Goal: Task Accomplishment & Management: Manage account settings

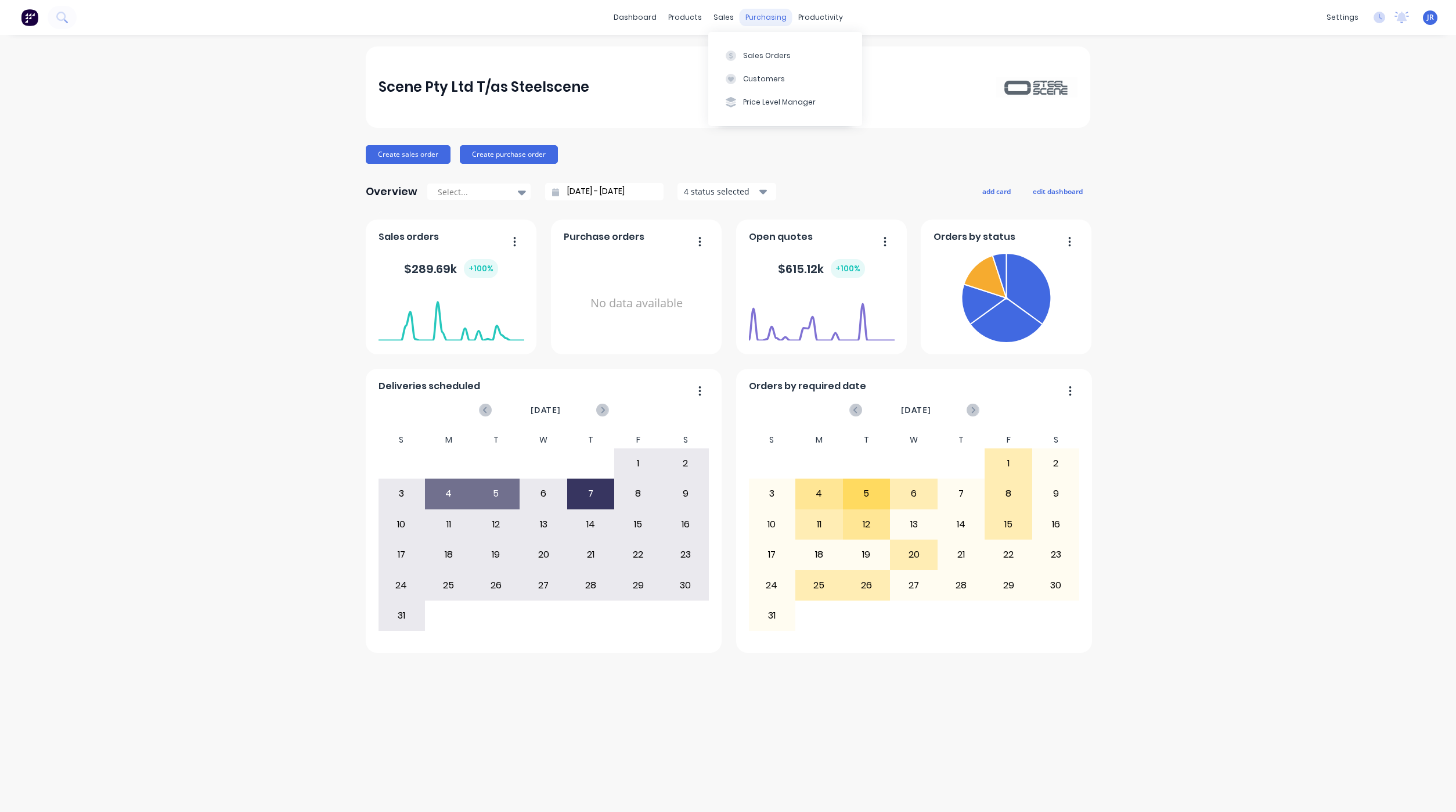
click at [744, 19] on div "purchasing" at bounding box center [766, 17] width 53 height 17
click at [716, 17] on div "sales" at bounding box center [724, 17] width 32 height 17
click at [718, 53] on button "Sales Orders" at bounding box center [785, 55] width 154 height 23
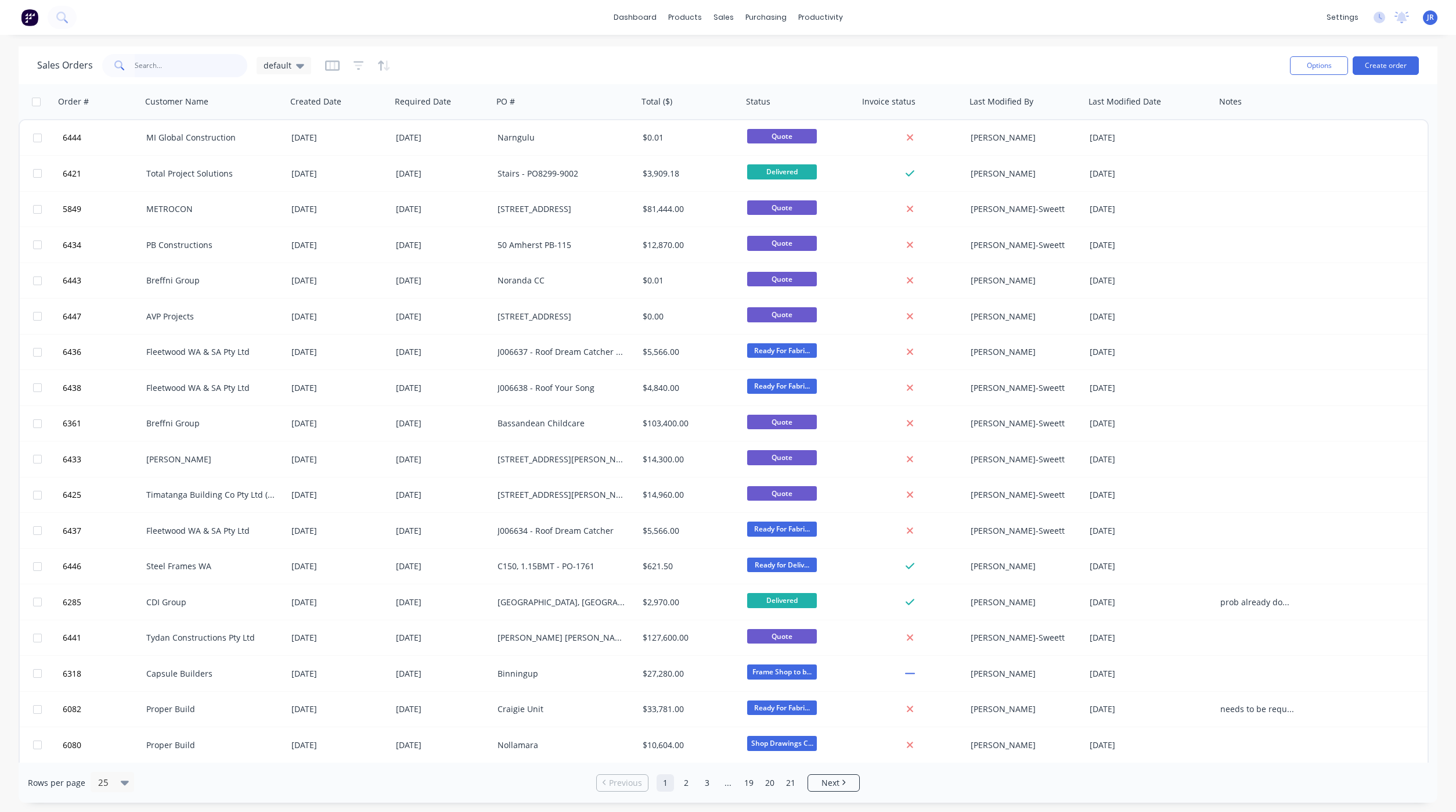
click at [167, 62] on input "text" at bounding box center [191, 65] width 113 height 23
type input "breffni"
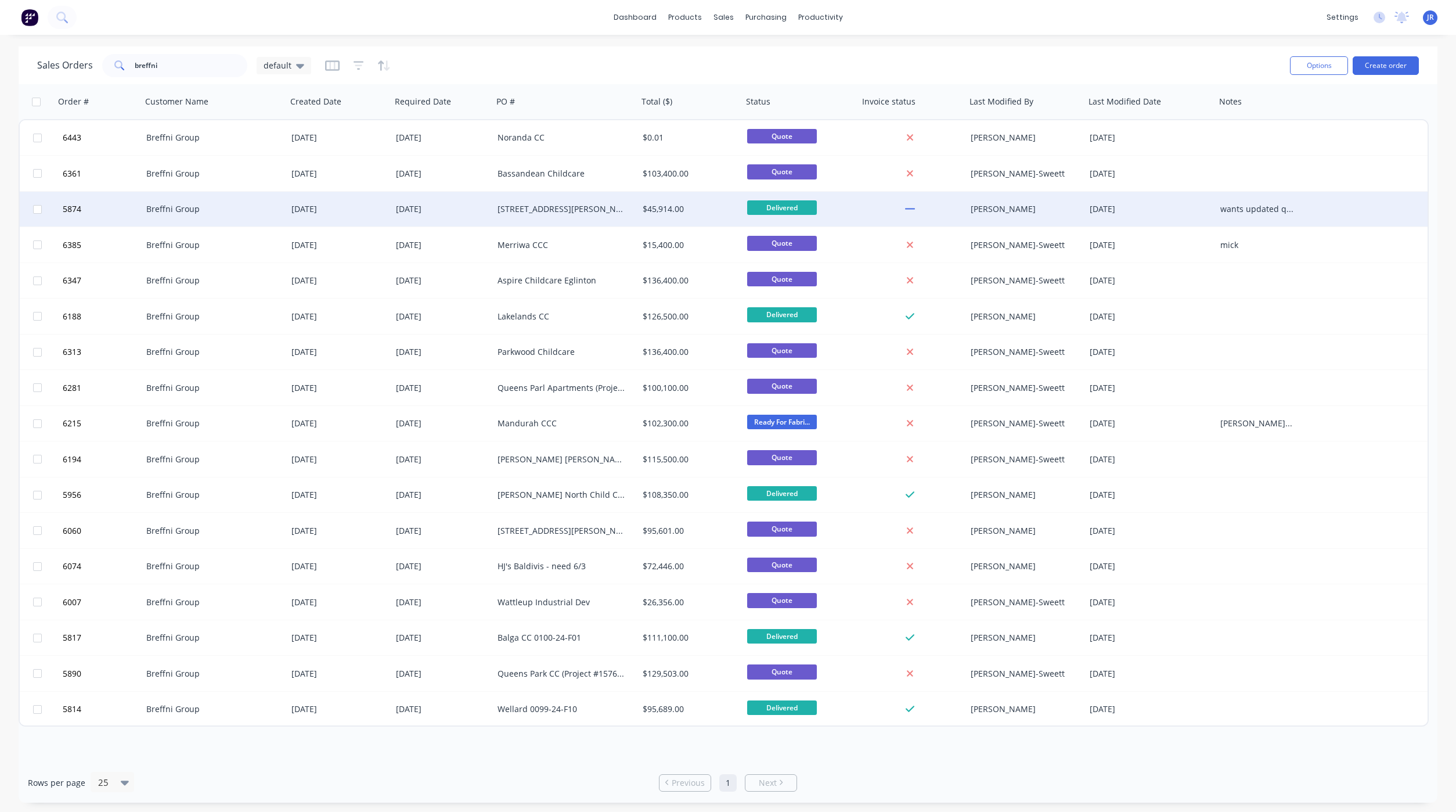
click at [157, 205] on div "Breffni Group" at bounding box center [210, 209] width 129 height 11
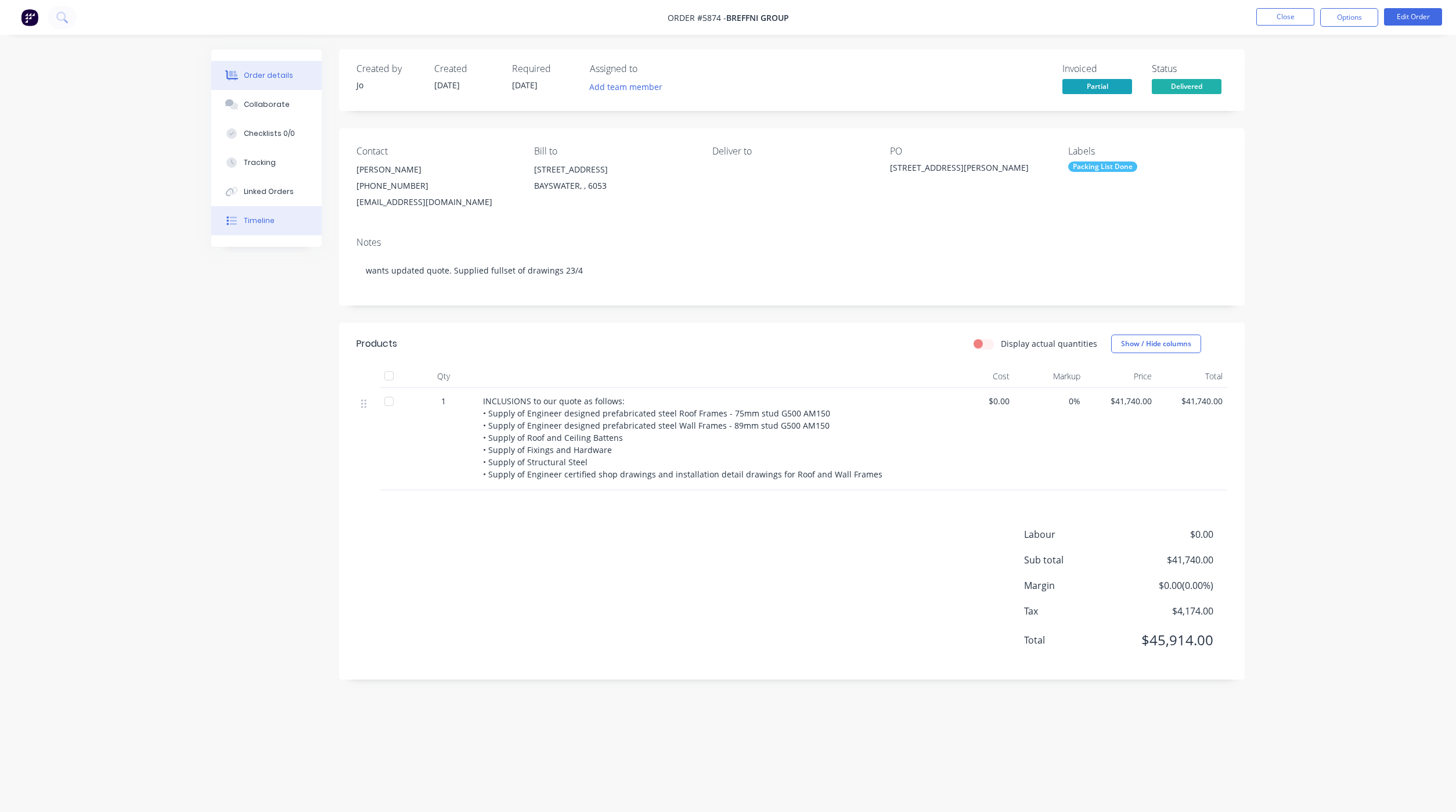
click at [267, 220] on div "Timeline" at bounding box center [260, 221] width 31 height 10
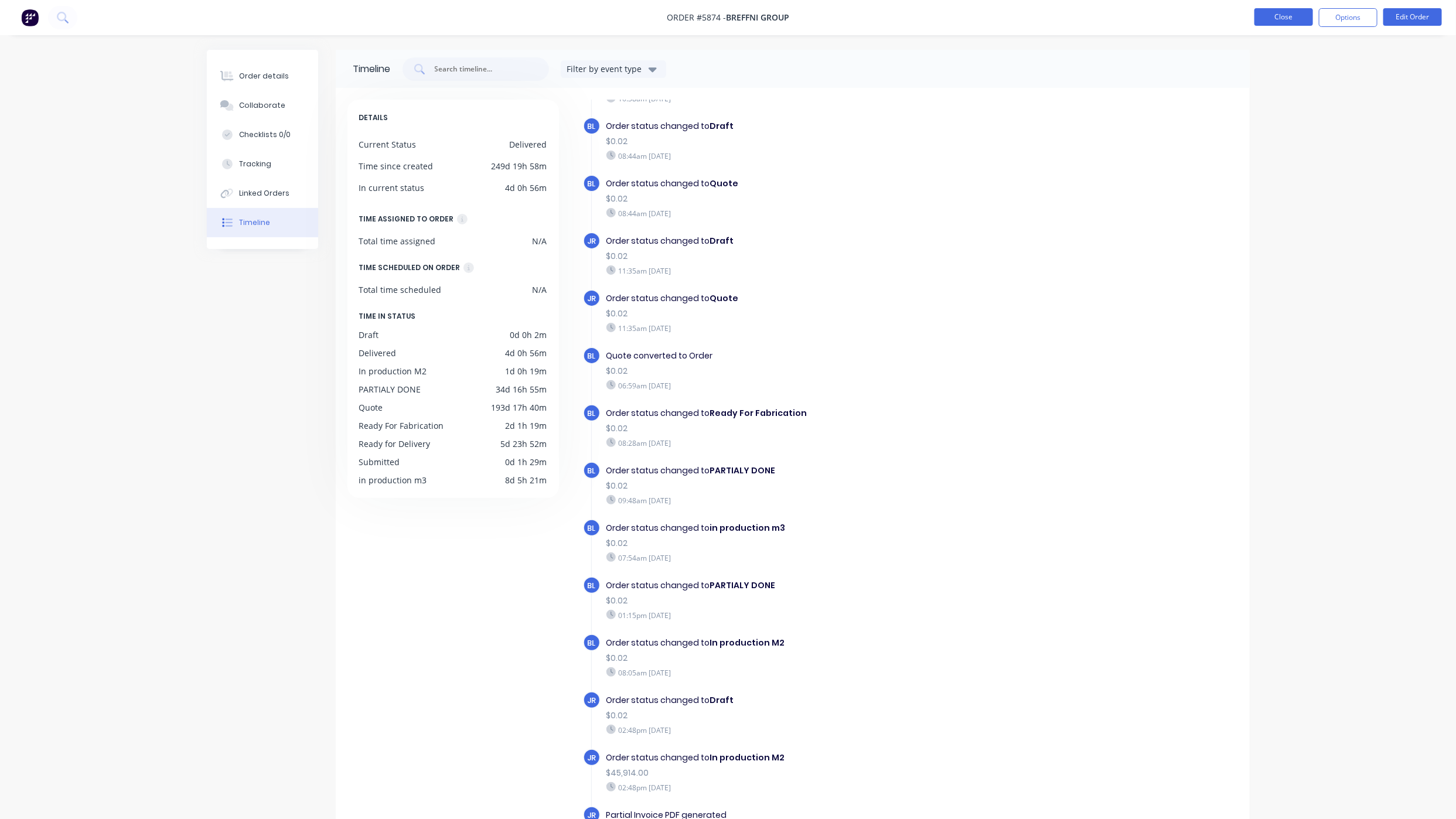
click at [1272, 16] on button "Close" at bounding box center [1283, 17] width 59 height 17
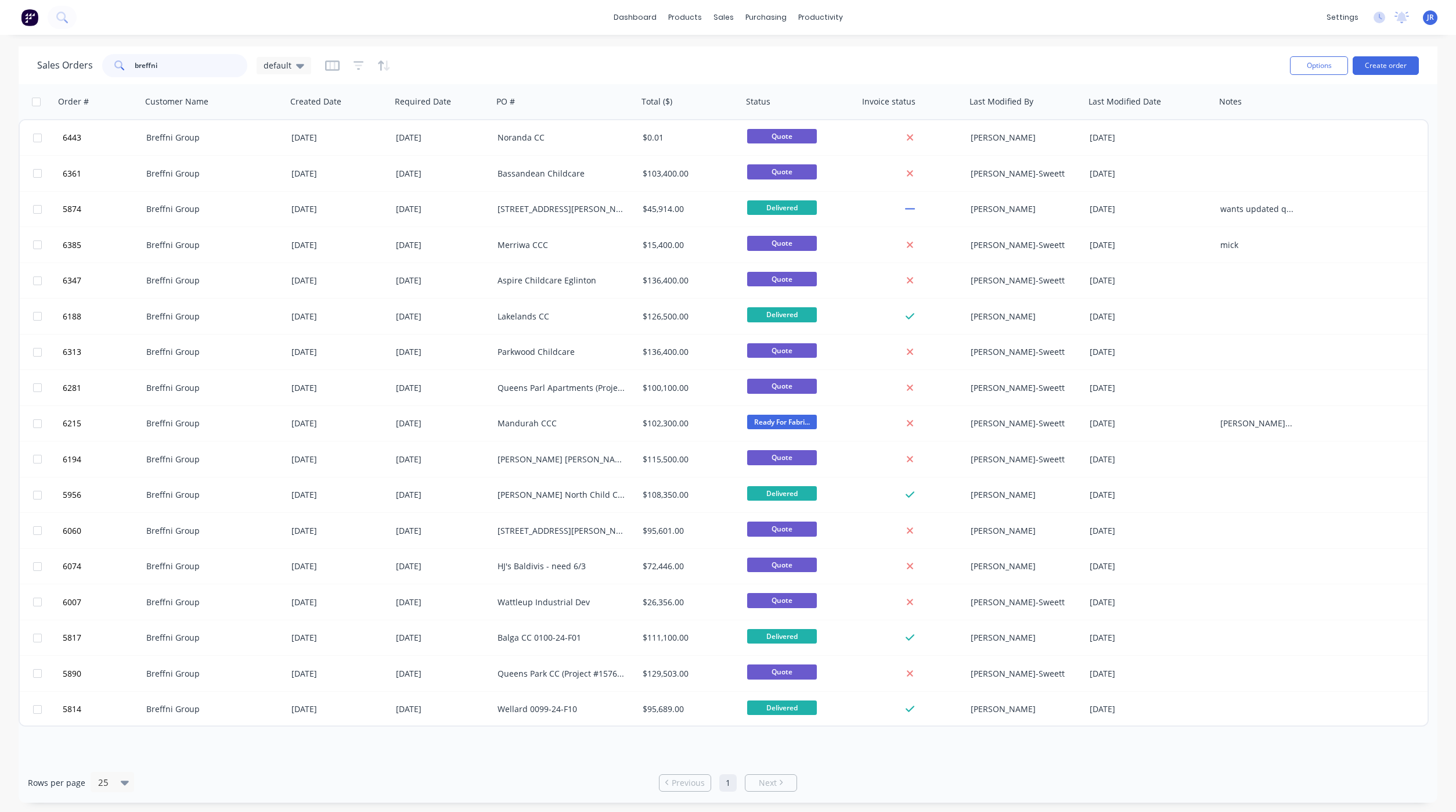
drag, startPoint x: 189, startPoint y: 72, endPoint x: 53, endPoint y: 61, distance: 136.4
click at [50, 61] on div "Sales Orders breffni default" at bounding box center [174, 65] width 274 height 23
type input "[PERSON_NAME]"
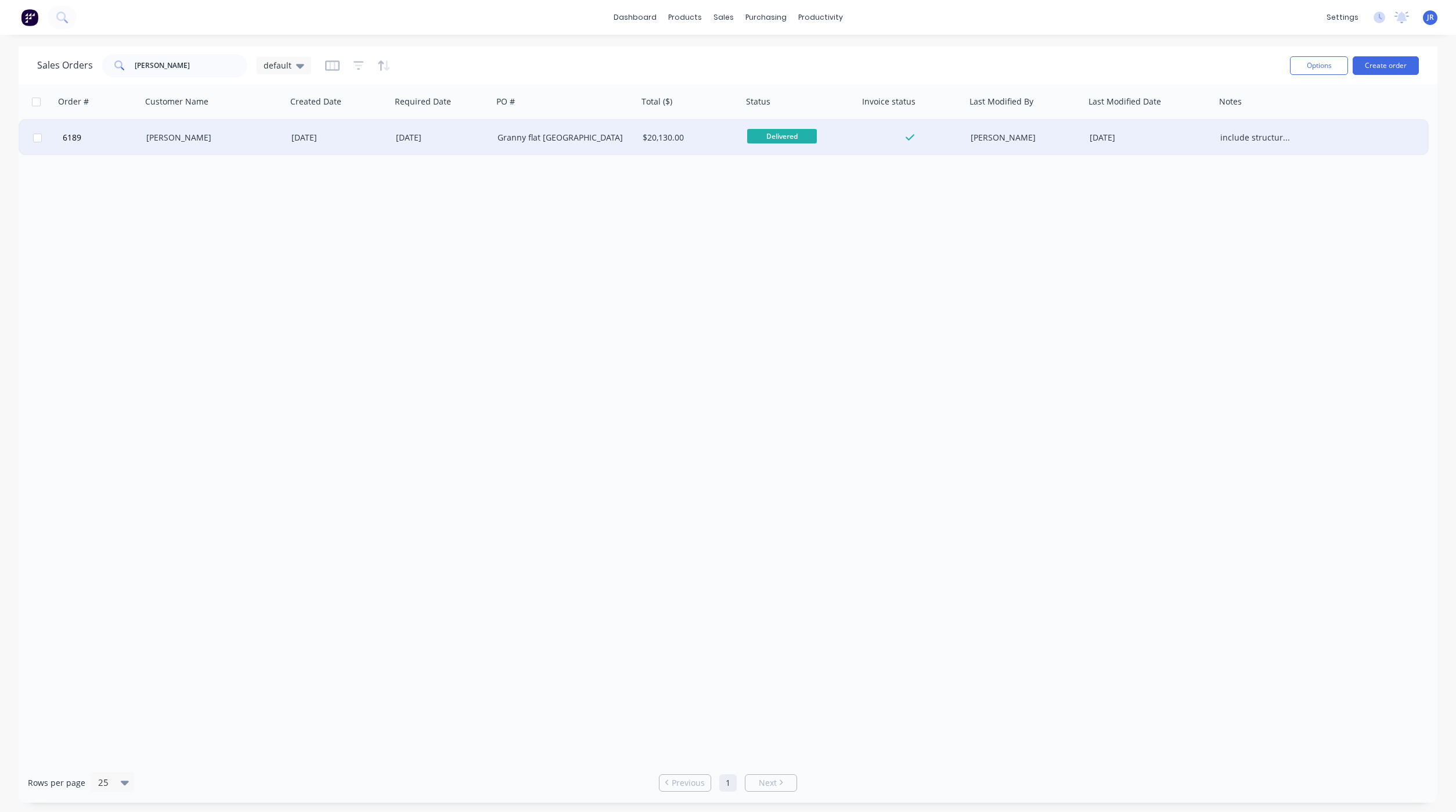
click at [186, 134] on div "[PERSON_NAME]" at bounding box center [210, 137] width 129 height 11
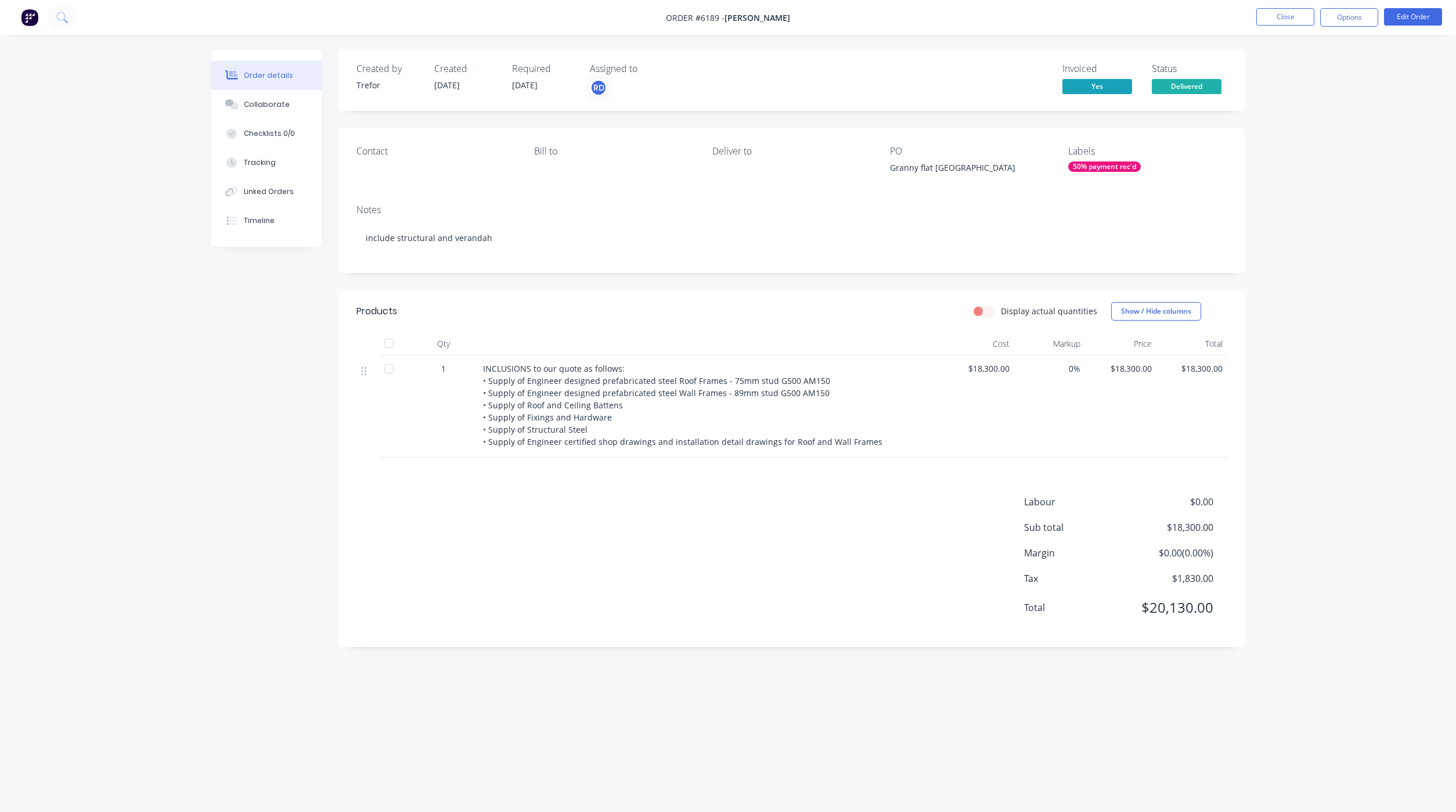
click at [1091, 169] on div "50% payment rec'd" at bounding box center [1105, 166] width 73 height 10
click at [1267, 19] on button "Close" at bounding box center [1285, 16] width 58 height 17
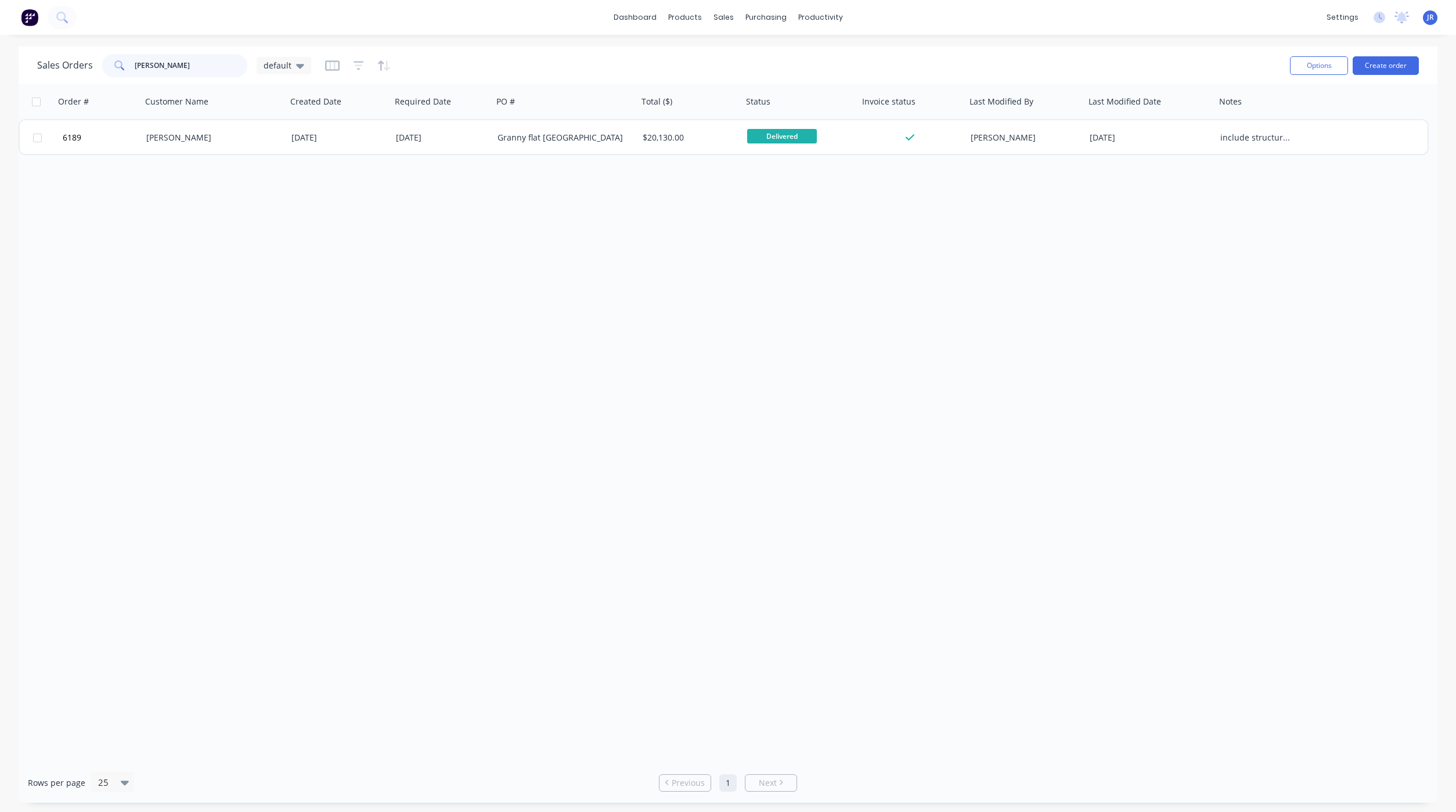
drag, startPoint x: 142, startPoint y: 68, endPoint x: -16, endPoint y: 67, distance: 158.0
click at [0, 67] on html "dashboard products sales purchasing productivity dashboard products Product Cat…" at bounding box center [728, 406] width 1456 height 812
type input "breffni"
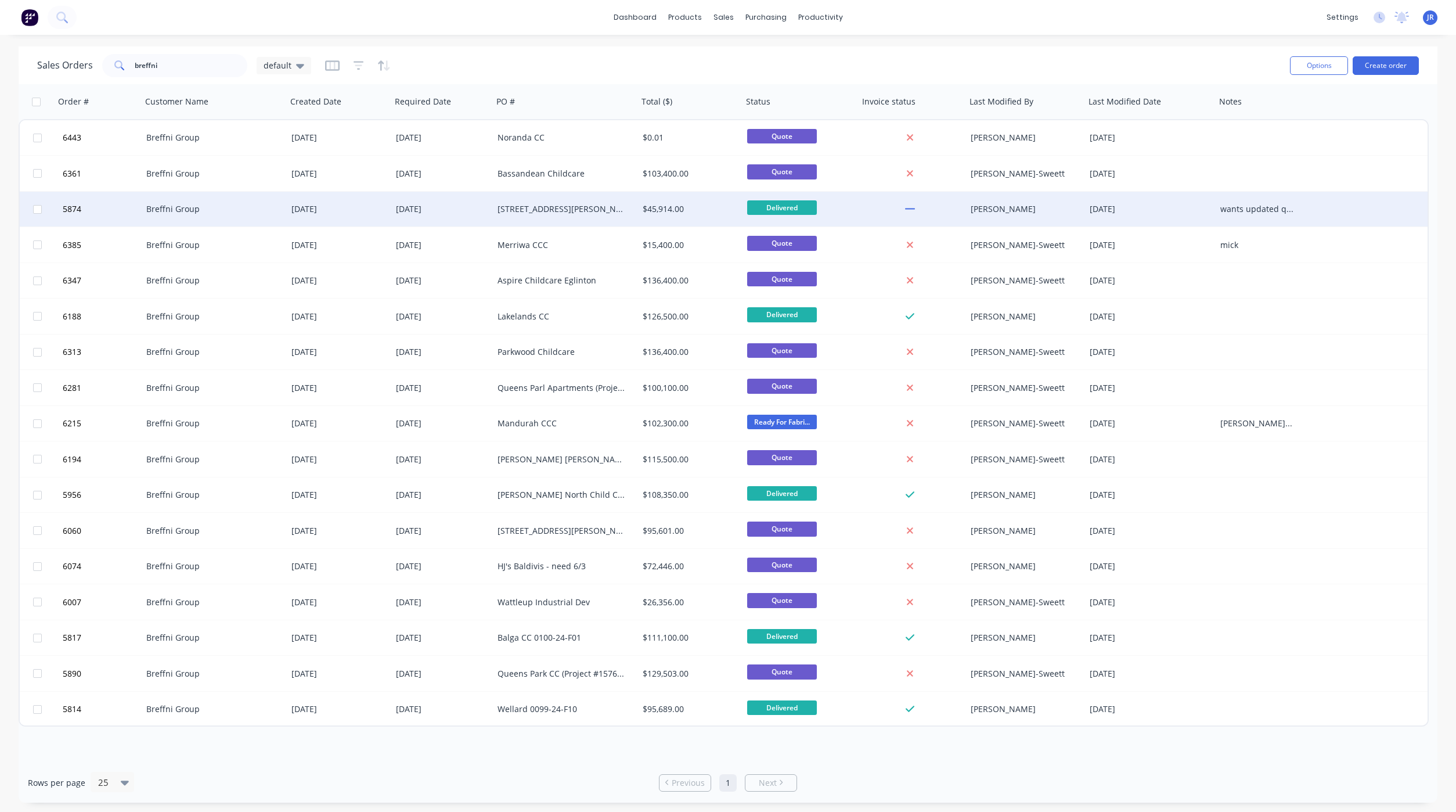
click at [190, 211] on div "Breffni Group" at bounding box center [210, 209] width 129 height 11
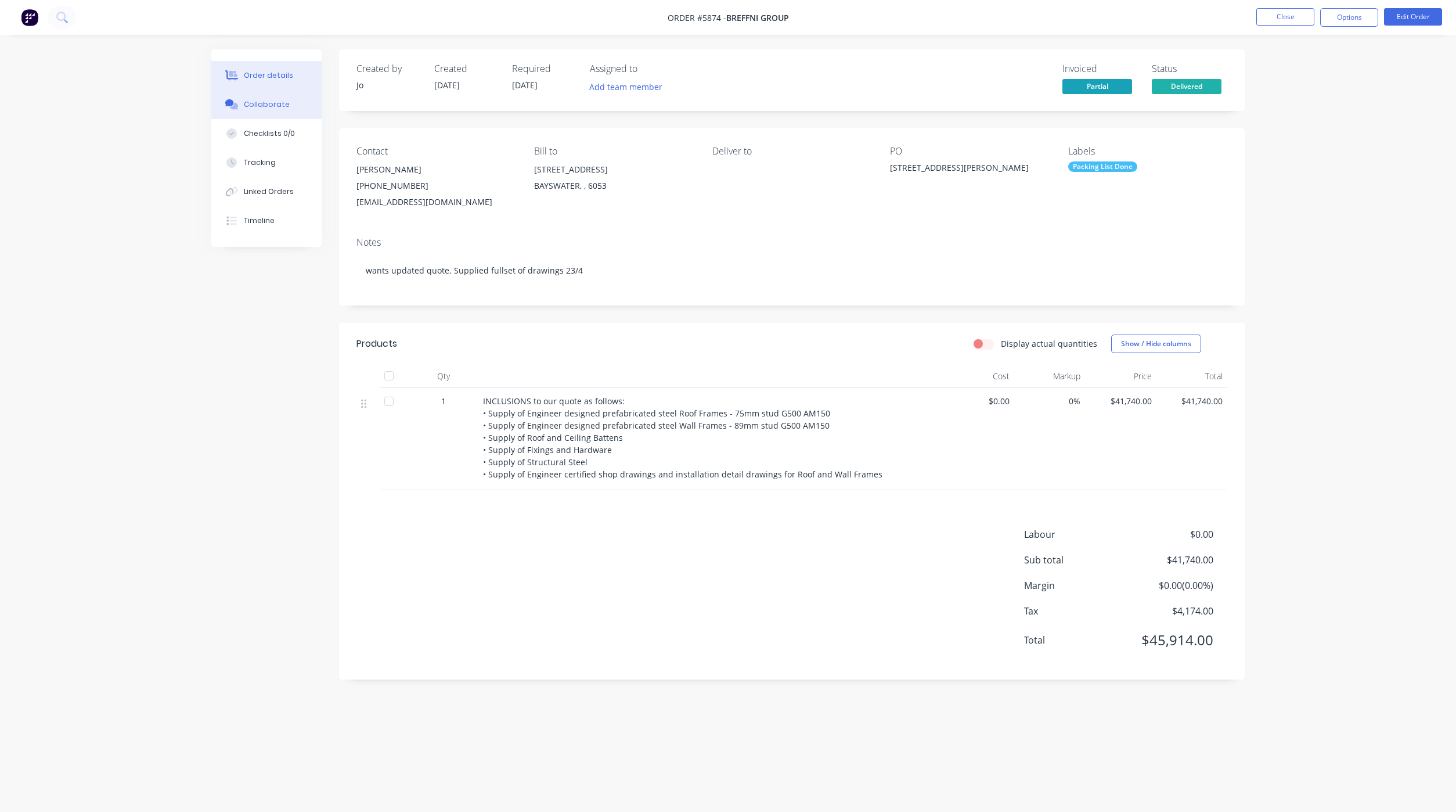
click at [237, 103] on icon at bounding box center [231, 105] width 13 height 10
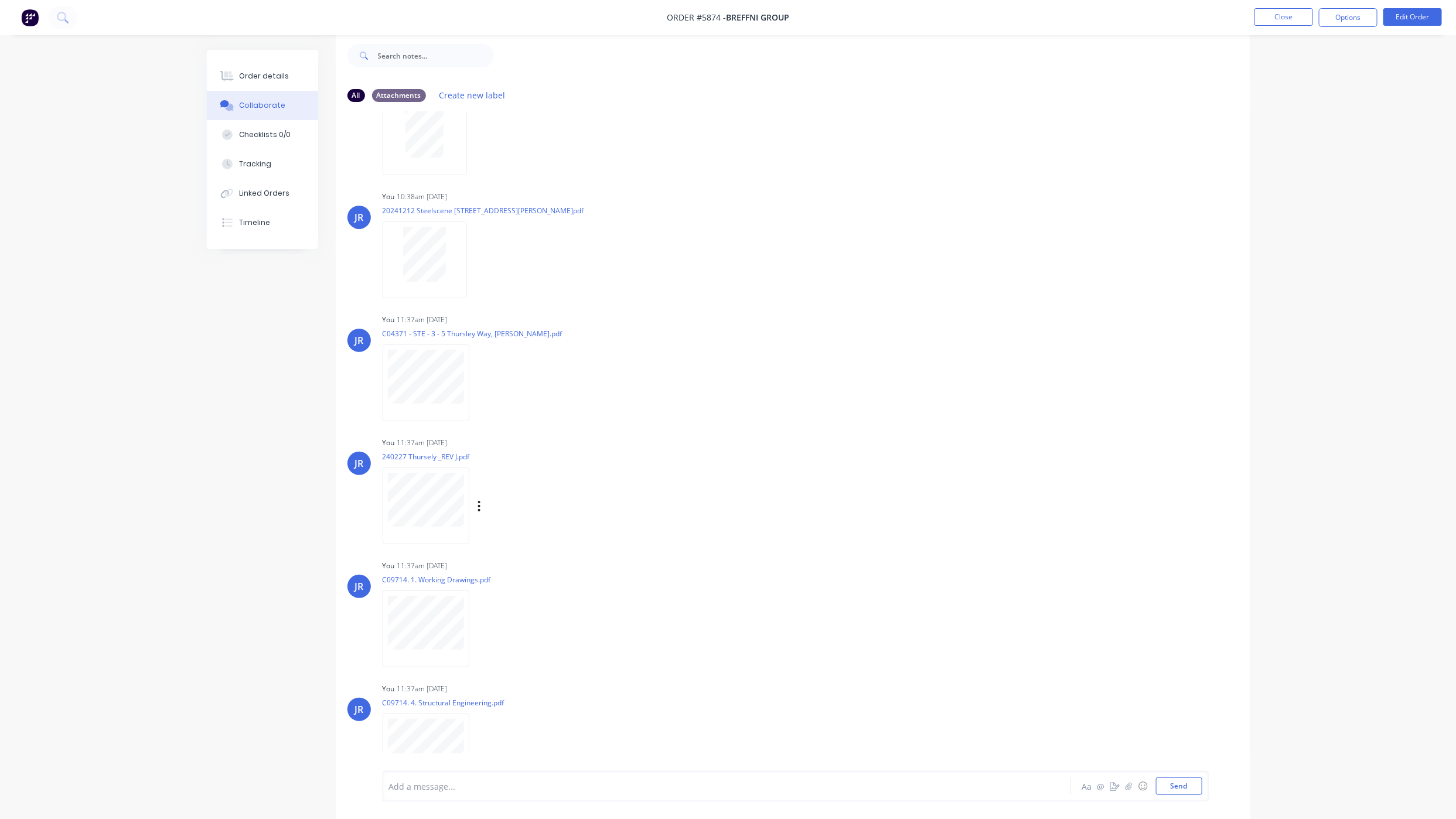
scroll to position [477, 0]
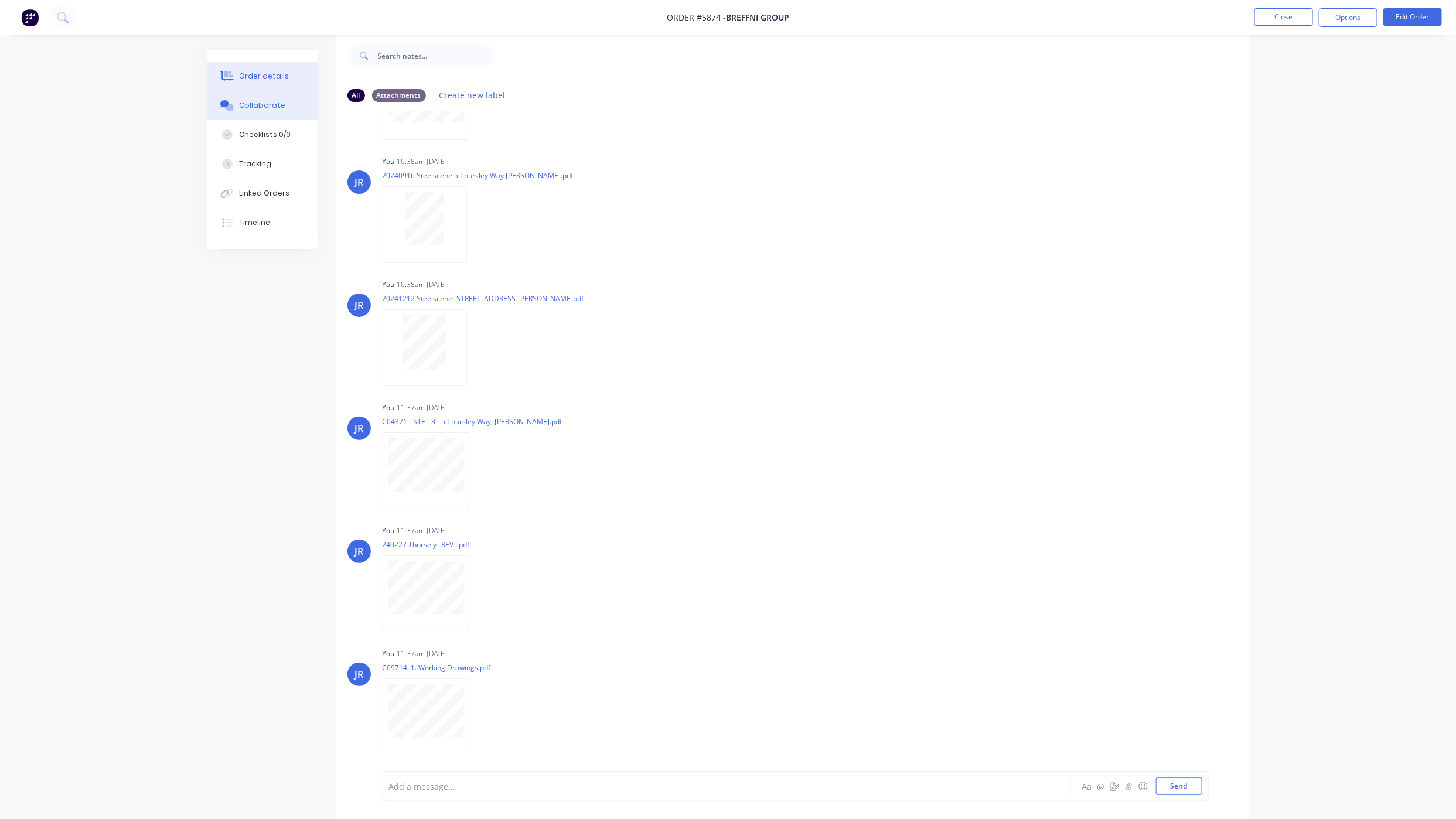
click at [282, 71] on div "Order details" at bounding box center [264, 76] width 50 height 10
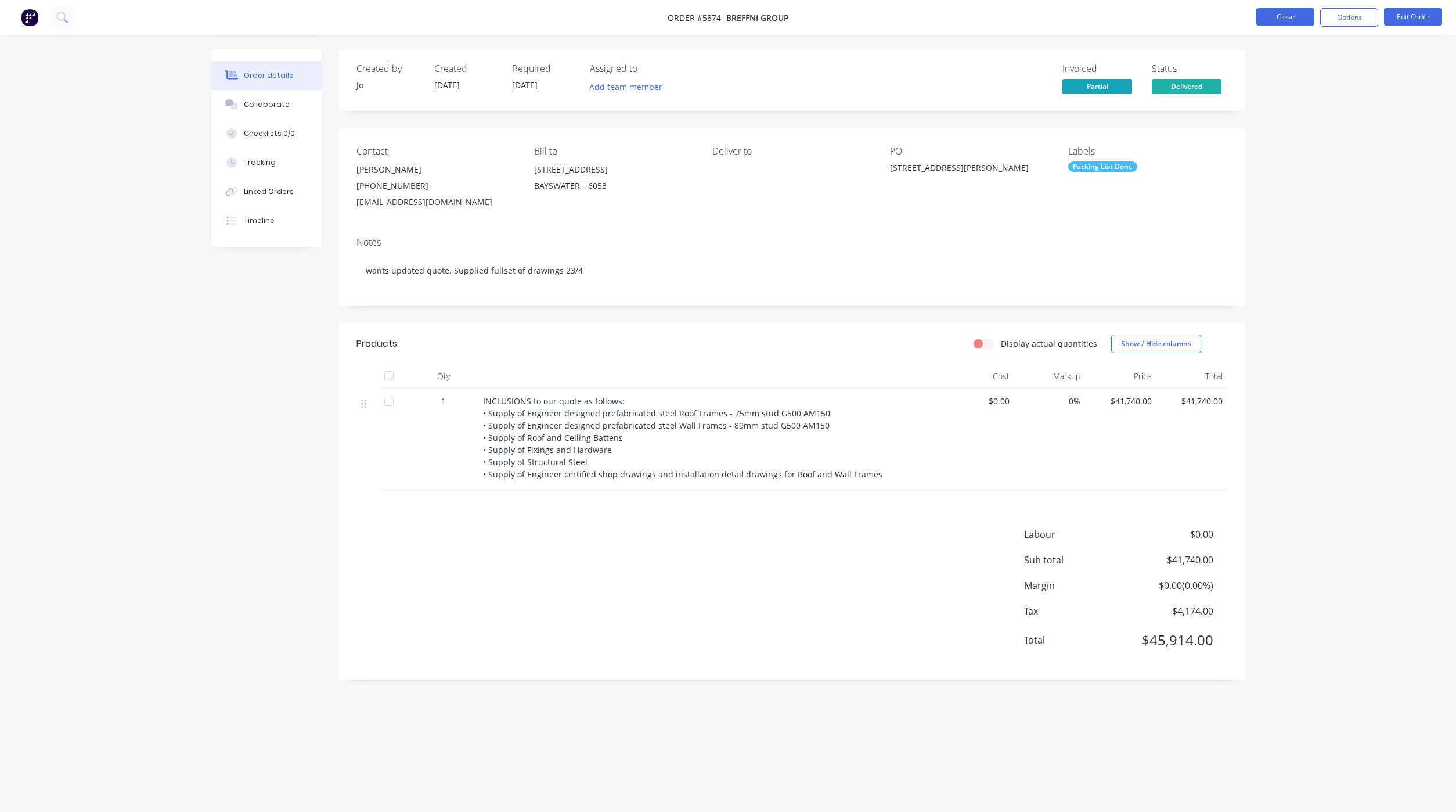
click at [1301, 24] on button "Close" at bounding box center [1285, 16] width 58 height 17
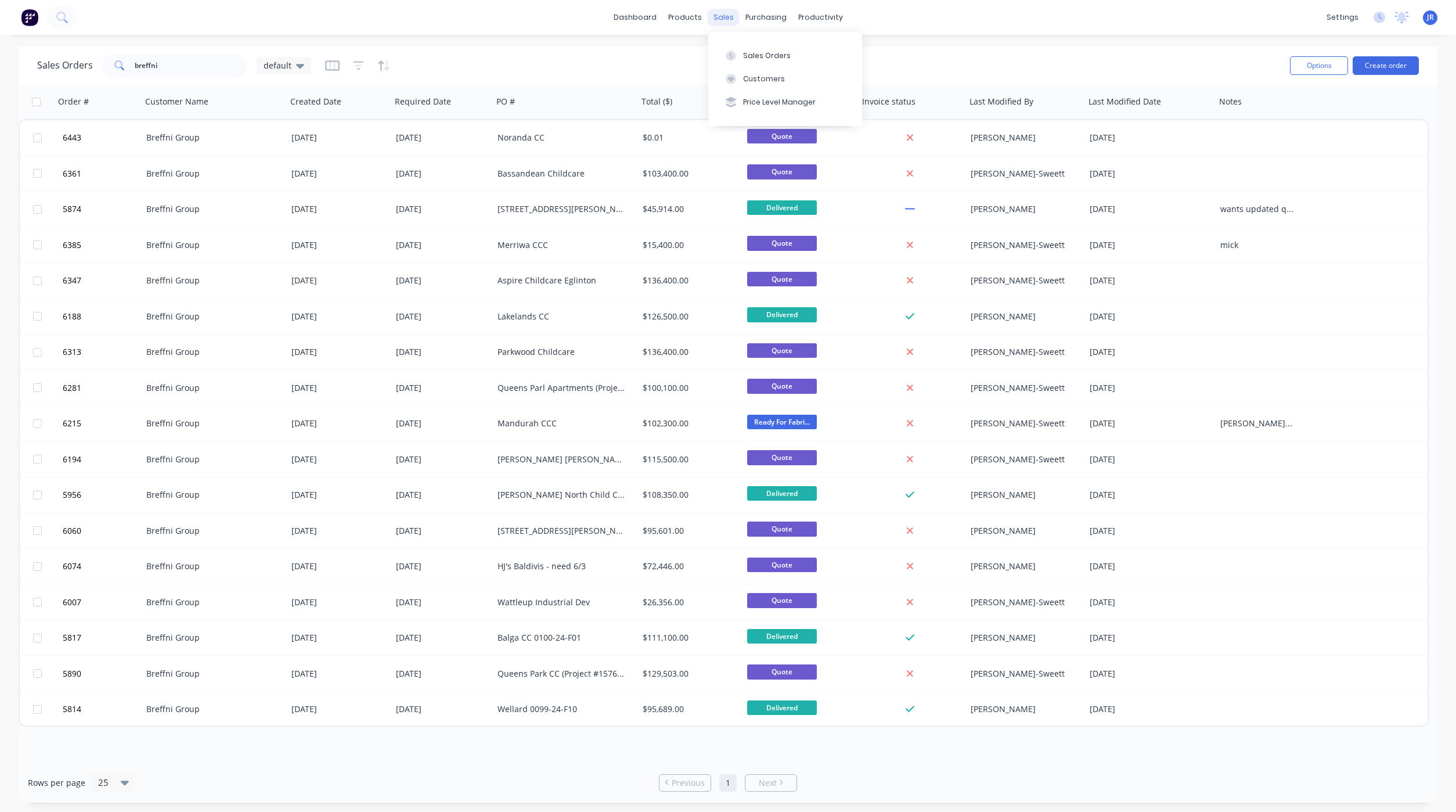
click at [724, 20] on div "sales" at bounding box center [724, 17] width 32 height 17
click at [735, 48] on button "Sales Orders" at bounding box center [785, 55] width 154 height 23
drag, startPoint x: 160, startPoint y: 65, endPoint x: -127, endPoint y: 86, distance: 287.8
click at [0, 86] on html "dashboard products sales purchasing productivity dashboard products Product Cat…" at bounding box center [728, 406] width 1456 height 812
type input "J006638"
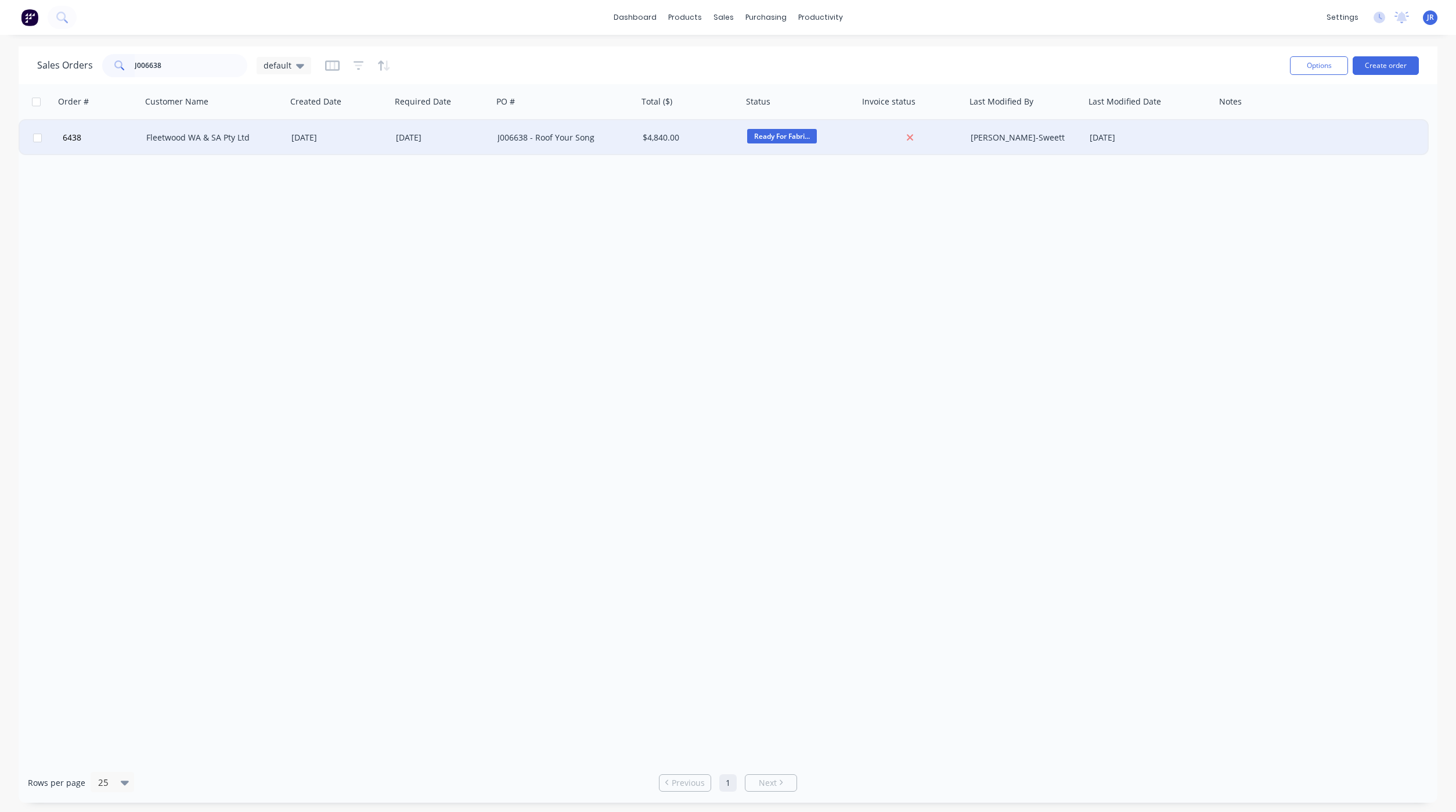
click at [198, 138] on div "Fleetwood WA & SA Pty Ltd" at bounding box center [210, 137] width 129 height 11
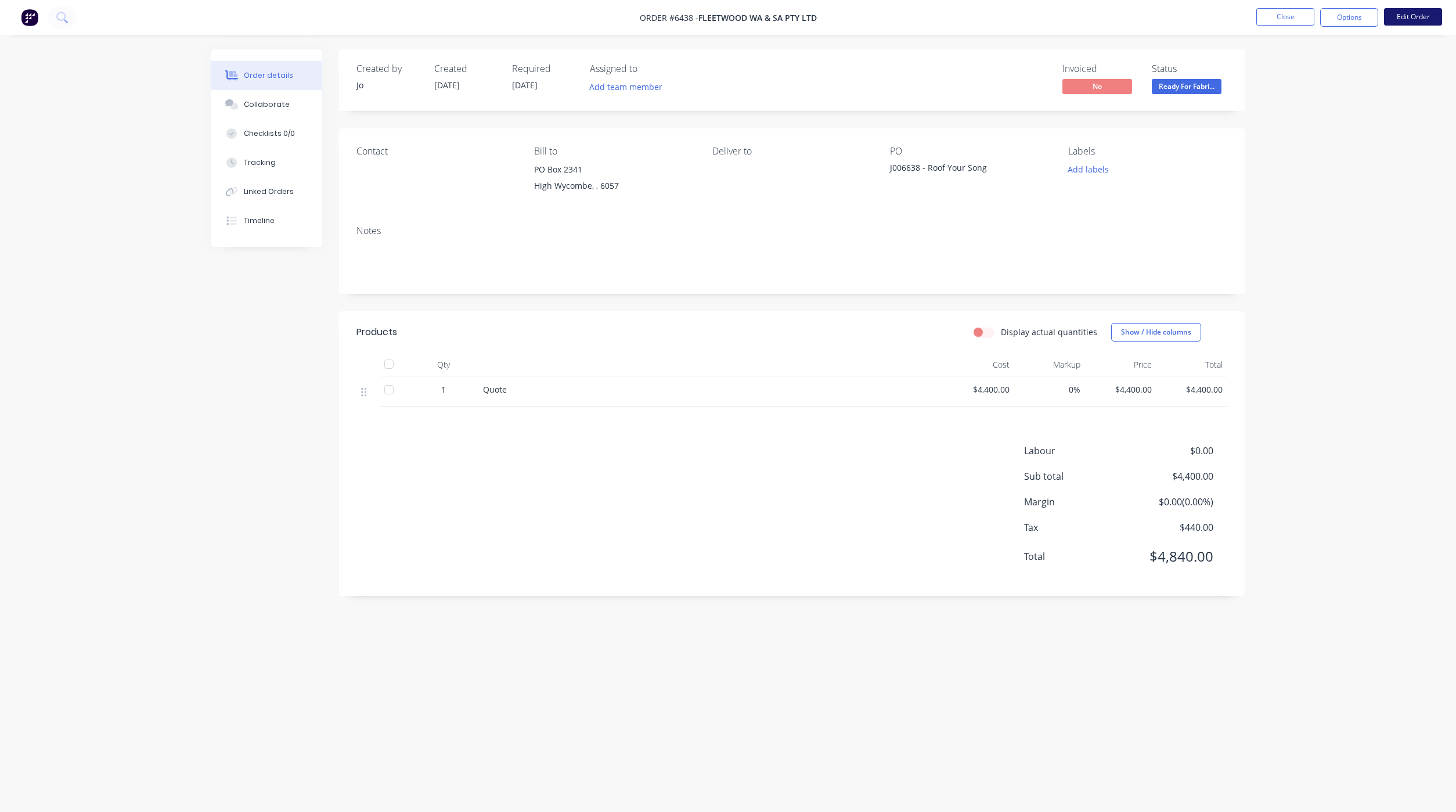
click at [1412, 18] on button "Edit Order" at bounding box center [1413, 16] width 58 height 17
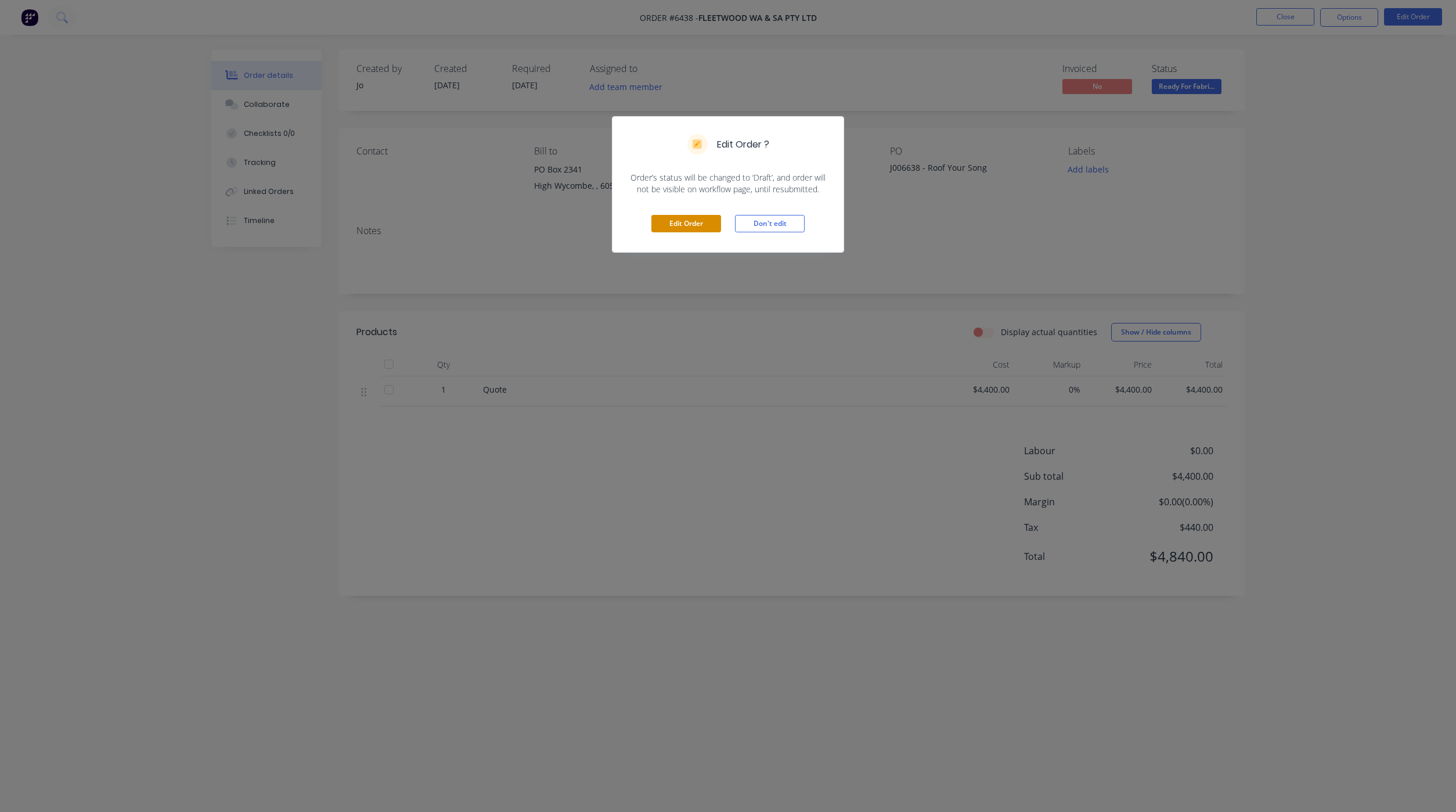
click at [684, 223] on button "Edit Order" at bounding box center [686, 223] width 69 height 17
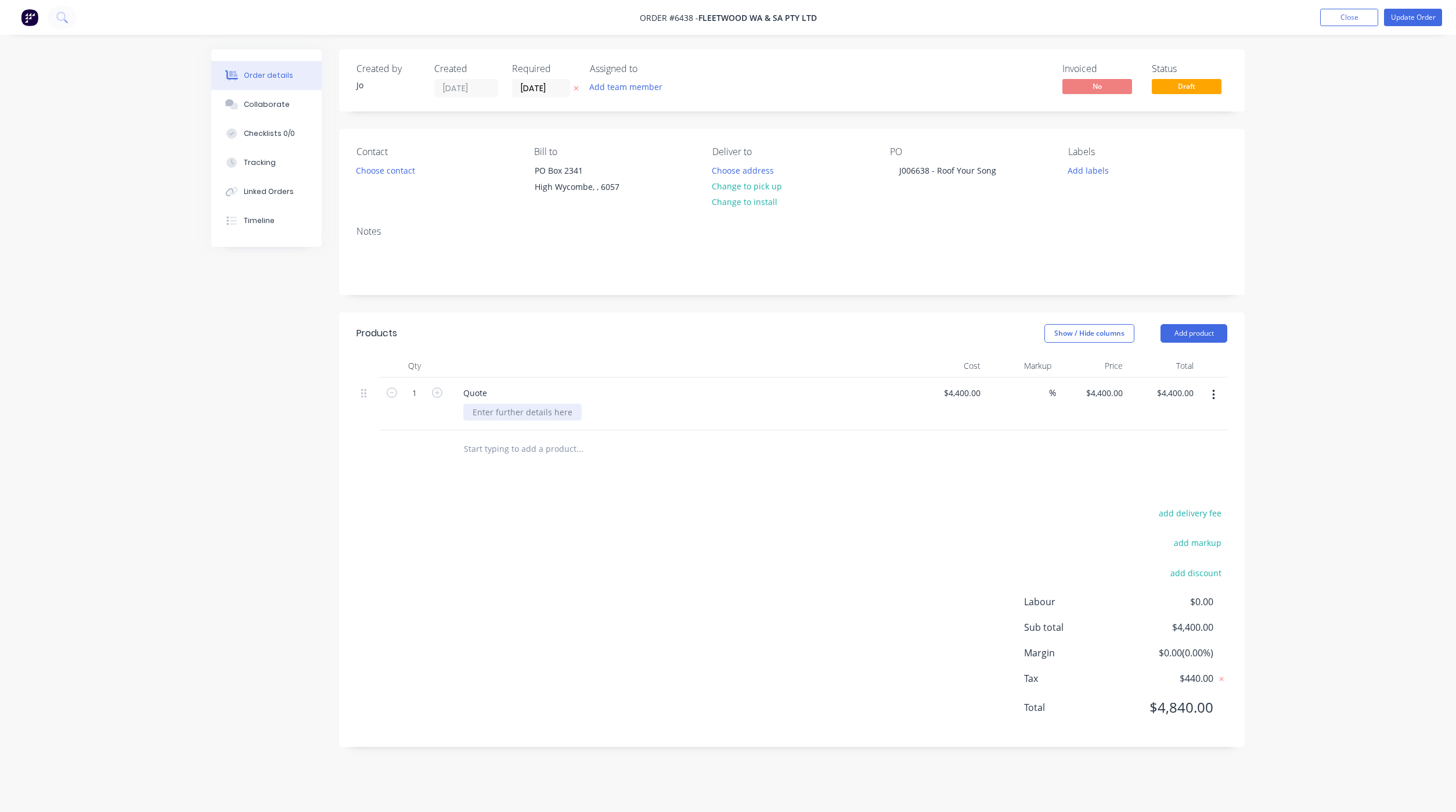
click at [495, 410] on div at bounding box center [522, 411] width 119 height 16
paste div
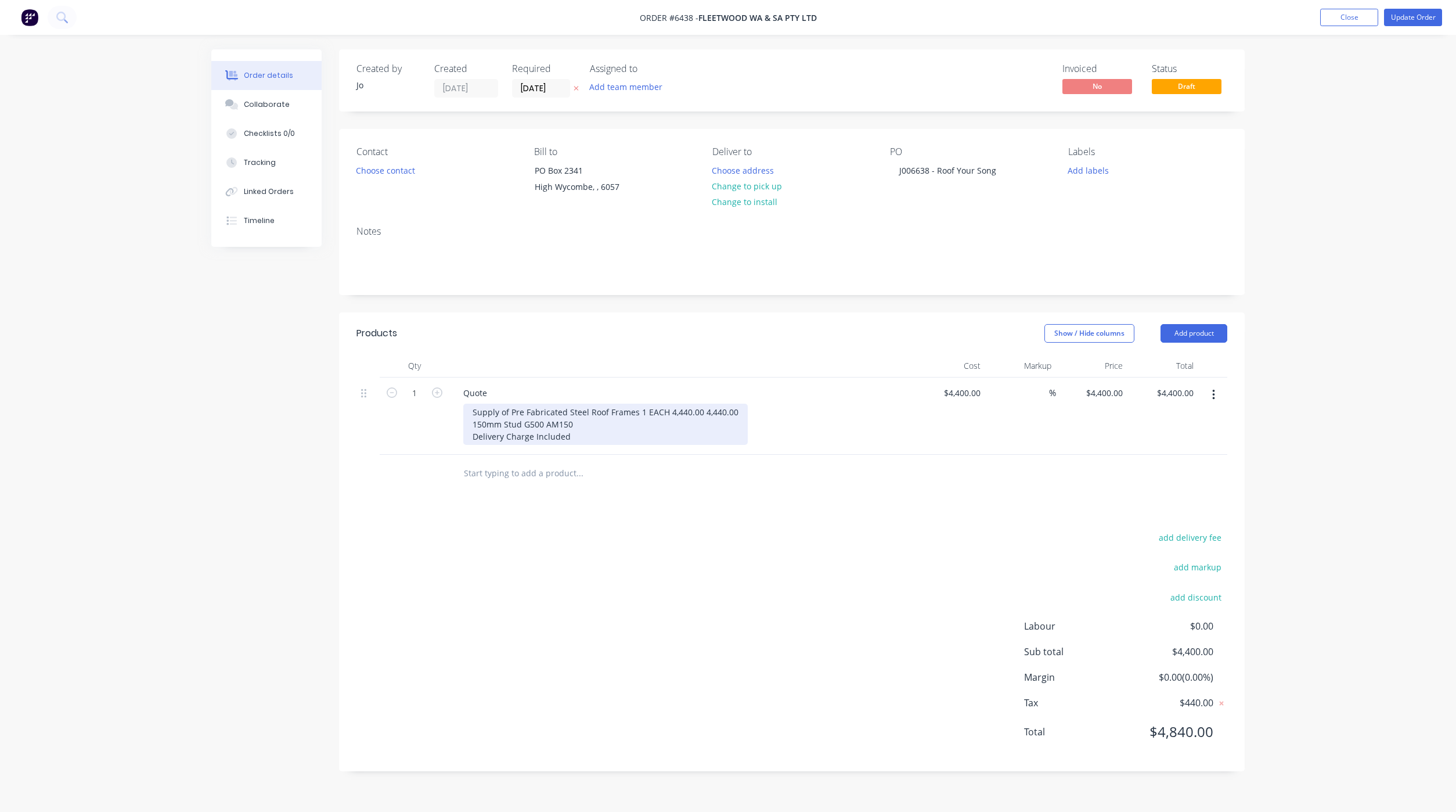
click at [585, 422] on div "Supply of Pre Fabricated Steel Roof Frames 1 EACH 4,440.00 4,440.00 150mm Stud …" at bounding box center [605, 424] width 285 height 42
click at [499, 392] on div "Quote" at bounding box center [682, 392] width 455 height 16
click at [488, 392] on div "Quote" at bounding box center [475, 392] width 42 height 16
click at [1000, 174] on div "J006638 - Roof Your Song" at bounding box center [947, 170] width 115 height 16
click at [1397, 18] on button "Update Order" at bounding box center [1413, 17] width 58 height 17
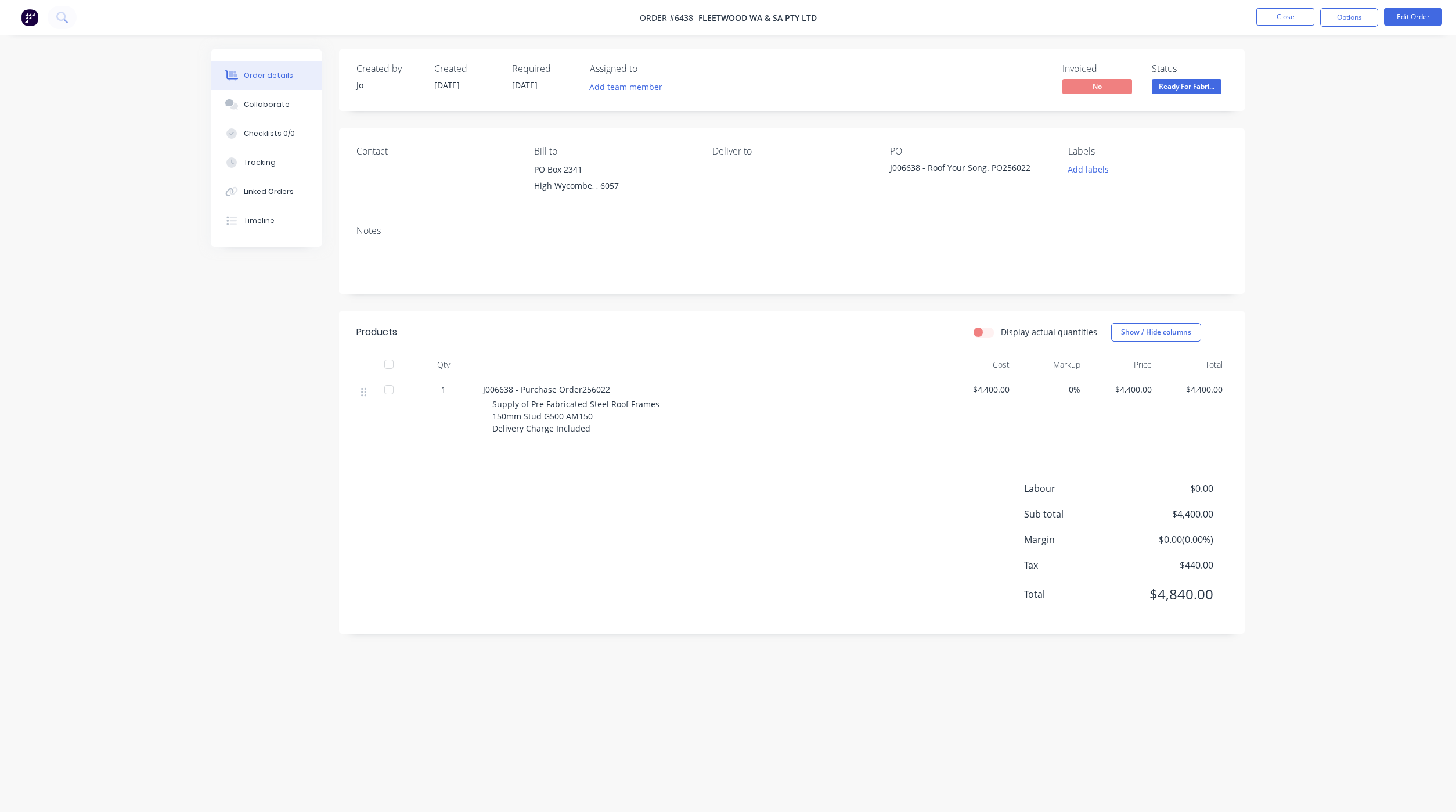
drag, startPoint x: 363, startPoint y: 624, endPoint x: 343, endPoint y: 559, distance: 68.0
click at [363, 624] on div "Products Display actual quantities Show / Hide columns Qty Cost Markup Price To…" at bounding box center [792, 473] width 905 height 322
click at [1285, 14] on button "Close" at bounding box center [1285, 16] width 58 height 17
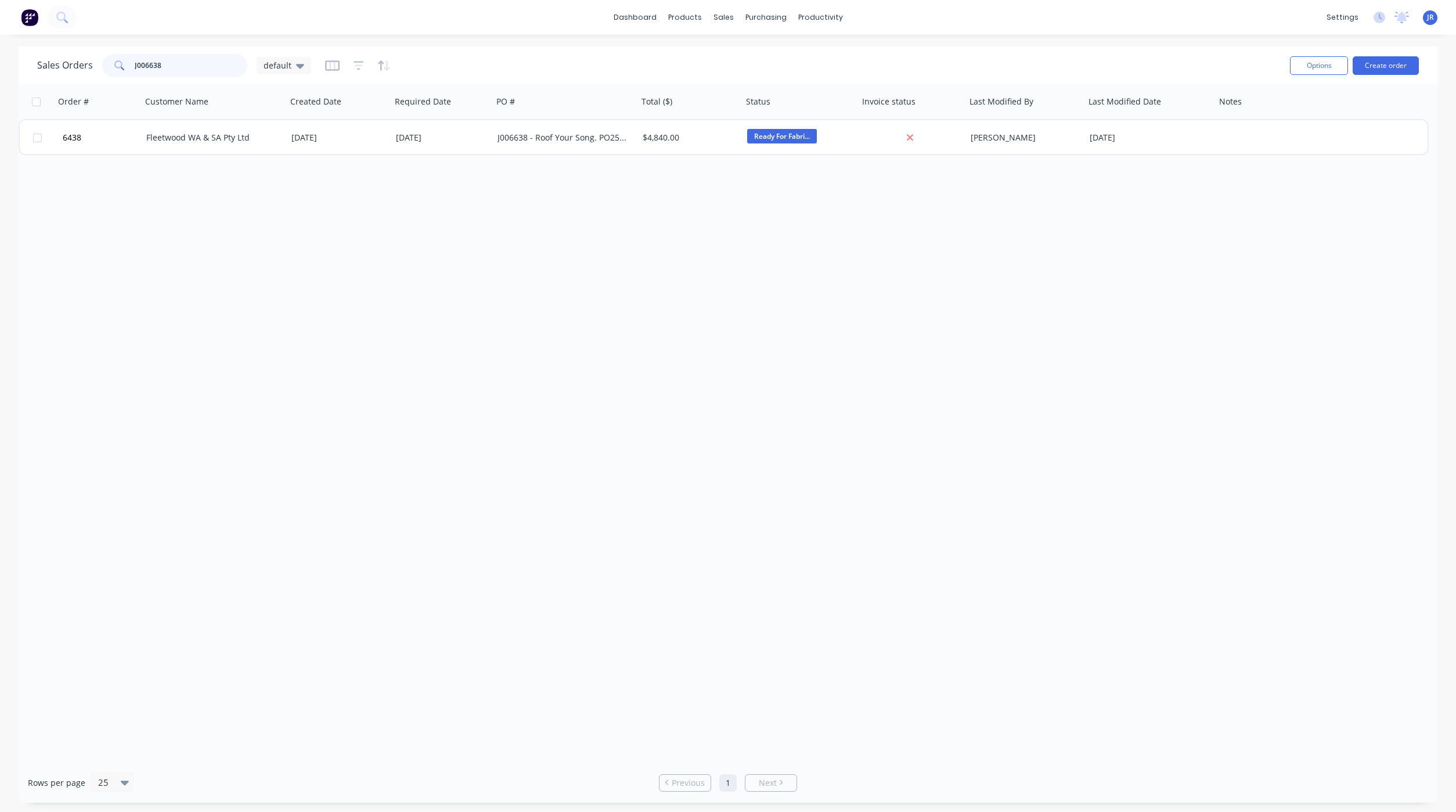
drag, startPoint x: 188, startPoint y: 58, endPoint x: -150, endPoint y: 55, distance: 338.0
click at [0, 55] on html "dashboard products sales purchasing productivity dashboard products Product Cat…" at bounding box center [728, 406] width 1456 height 812
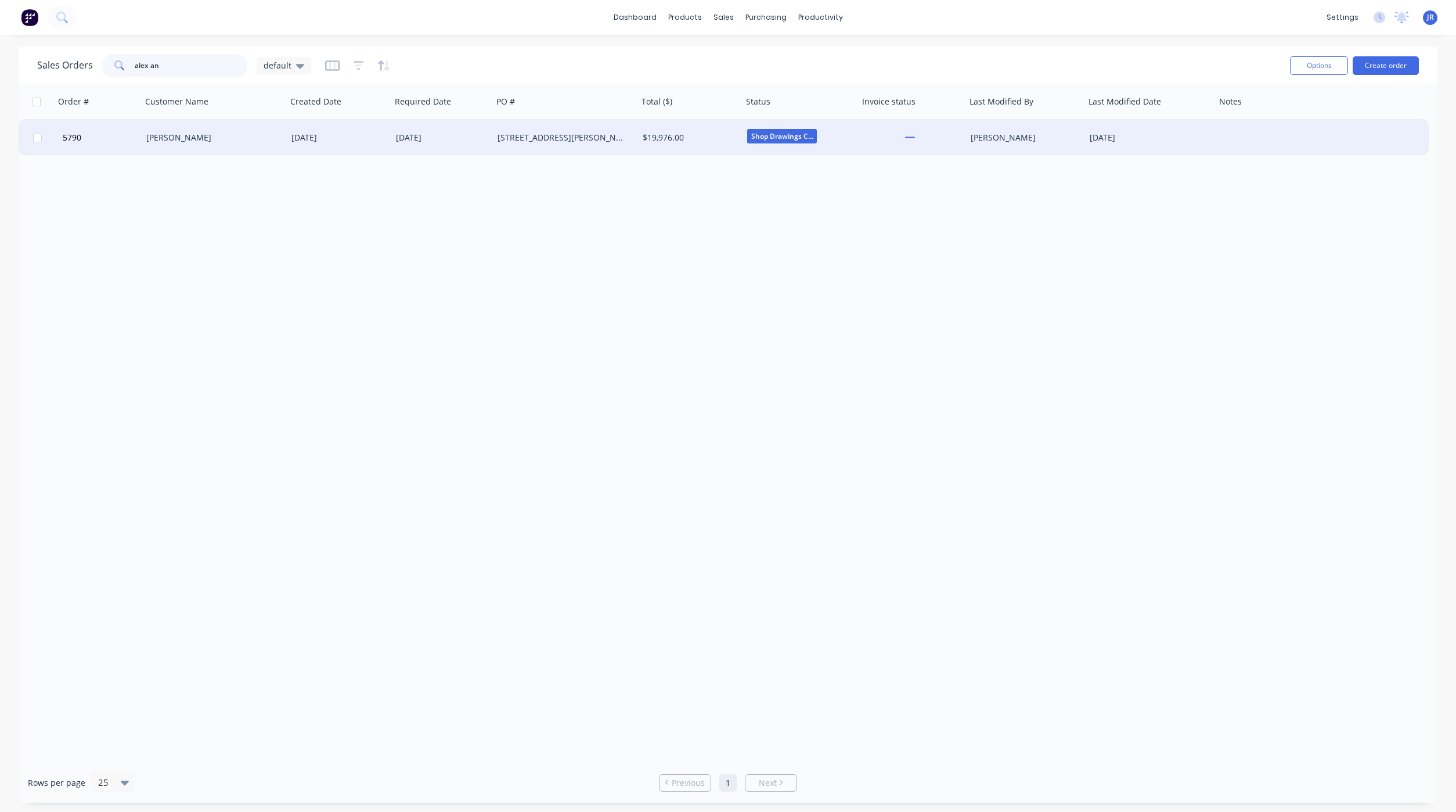
type input "alex an"
click at [174, 133] on div "[PERSON_NAME]" at bounding box center [210, 137] width 129 height 11
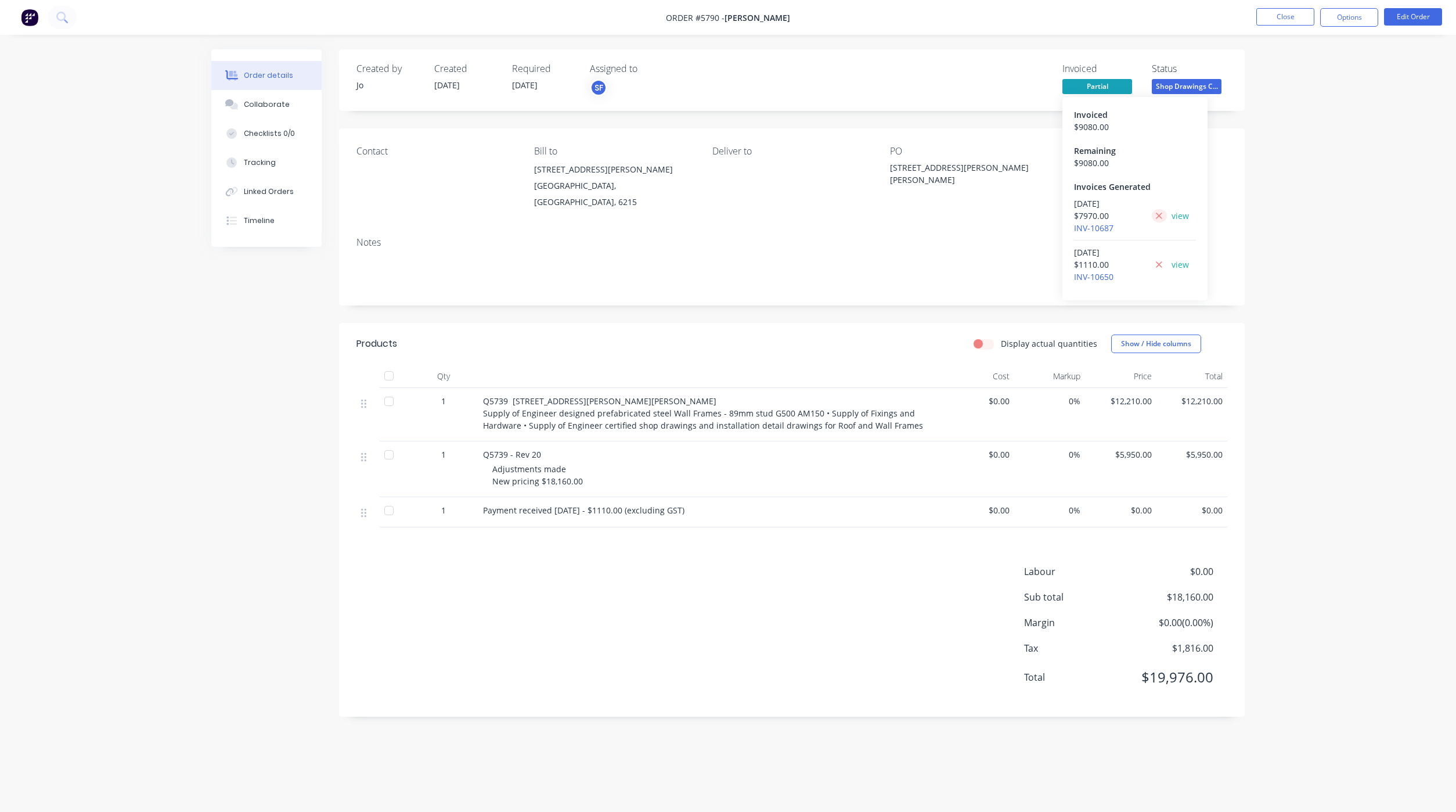
click at [1162, 213] on icon at bounding box center [1159, 216] width 6 height 6
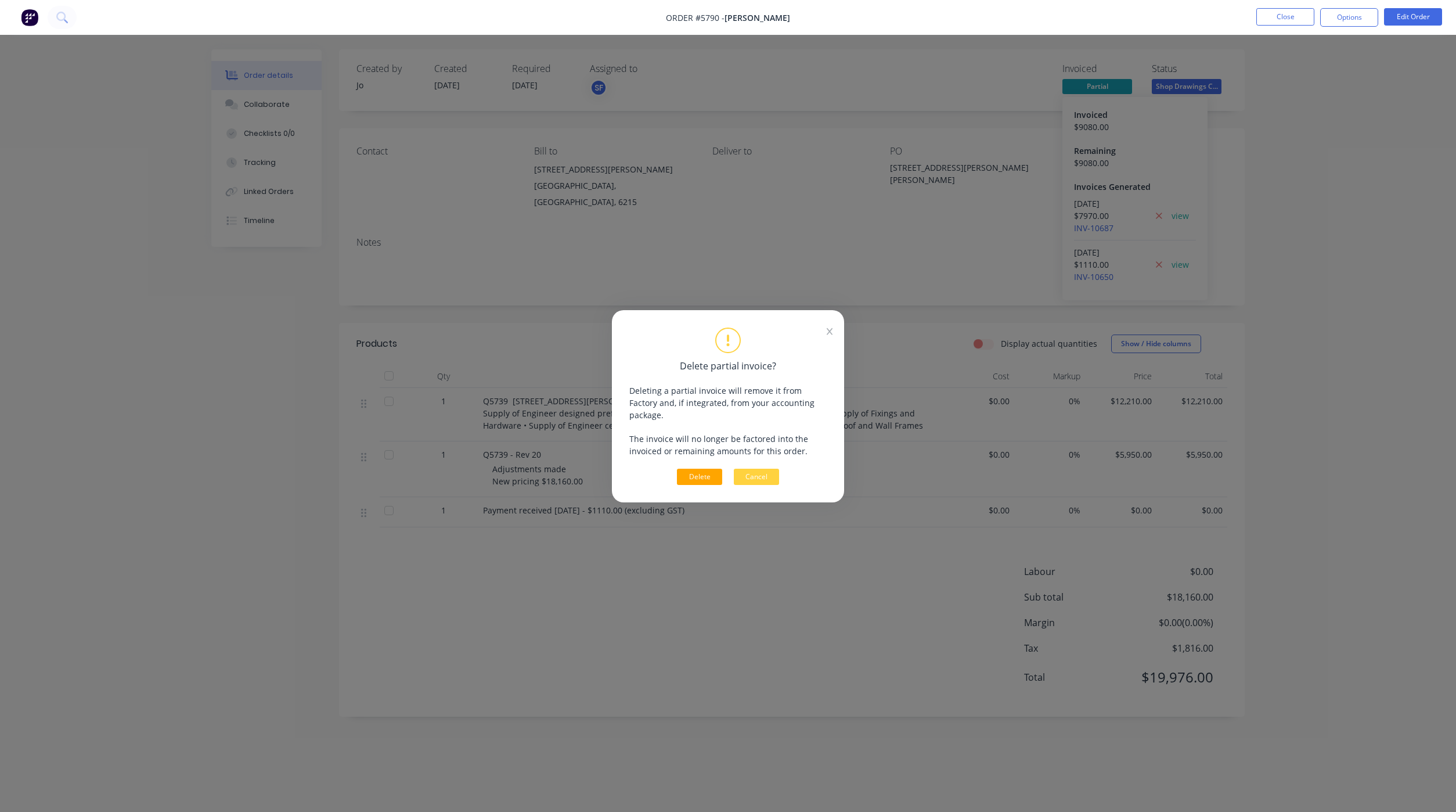
click at [687, 468] on button "Delete" at bounding box center [699, 476] width 45 height 16
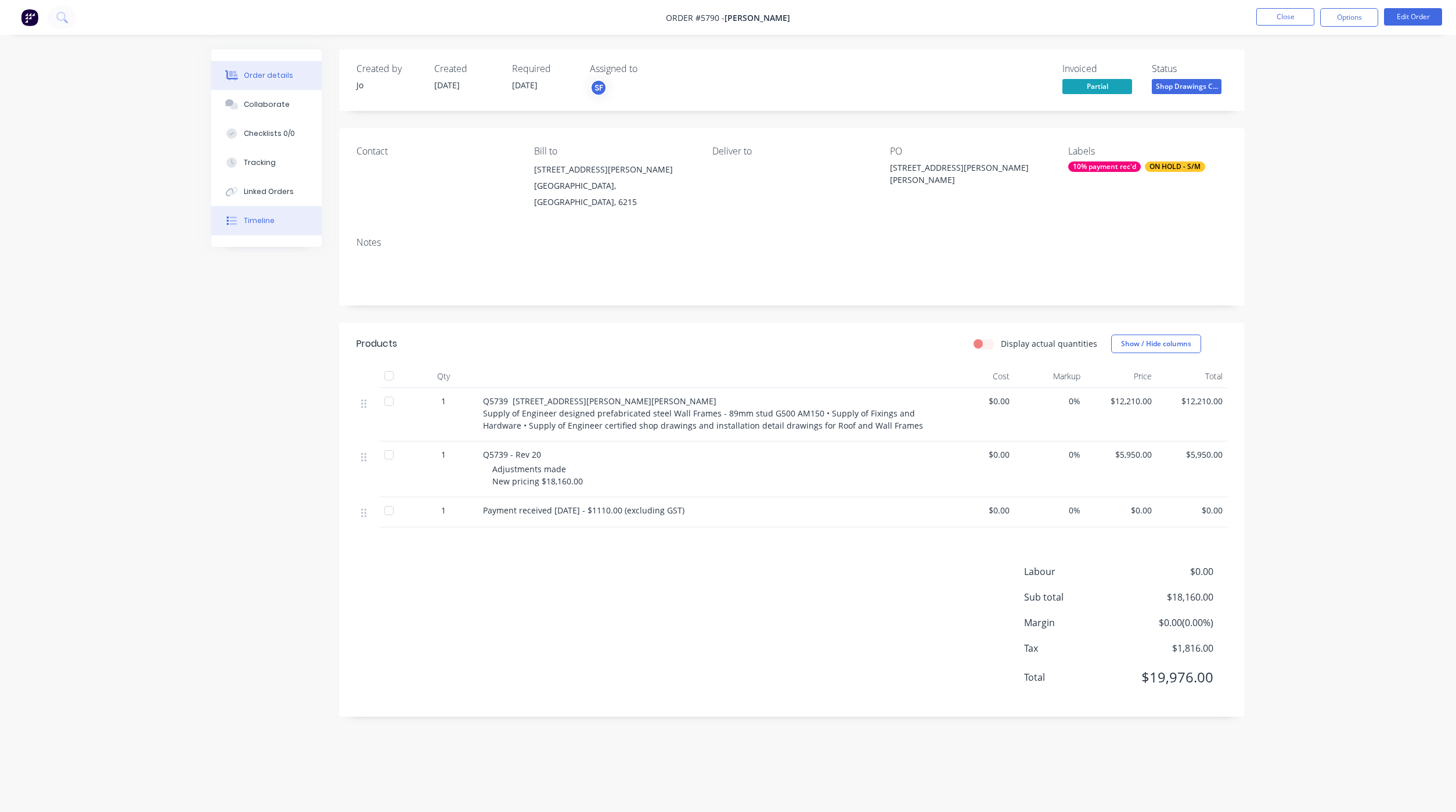
click at [256, 213] on button "Timeline" at bounding box center [266, 221] width 110 height 29
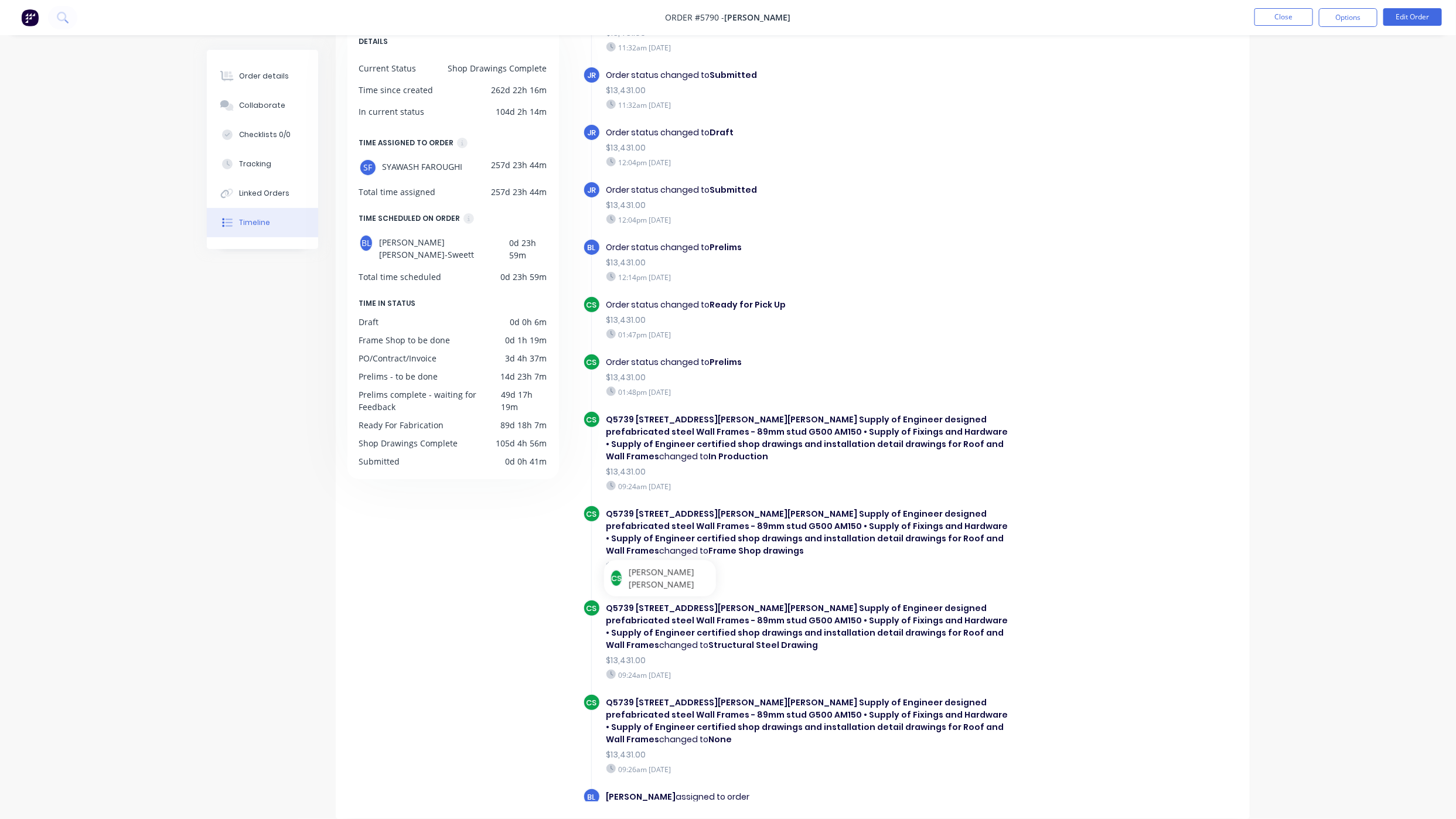
scroll to position [236, 0]
click at [288, 81] on button "Order details" at bounding box center [262, 76] width 111 height 30
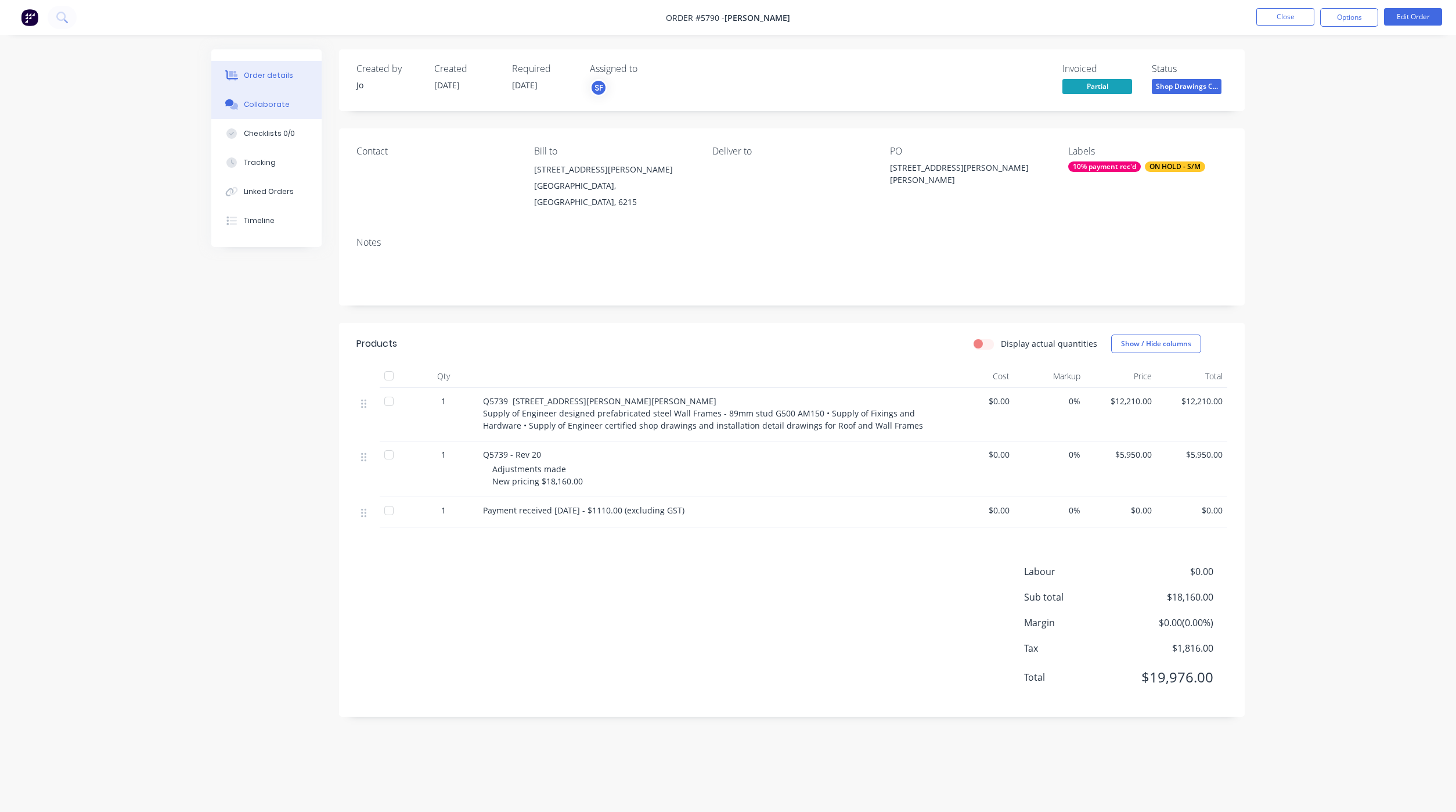
click at [280, 101] on div "Collaborate" at bounding box center [267, 105] width 46 height 10
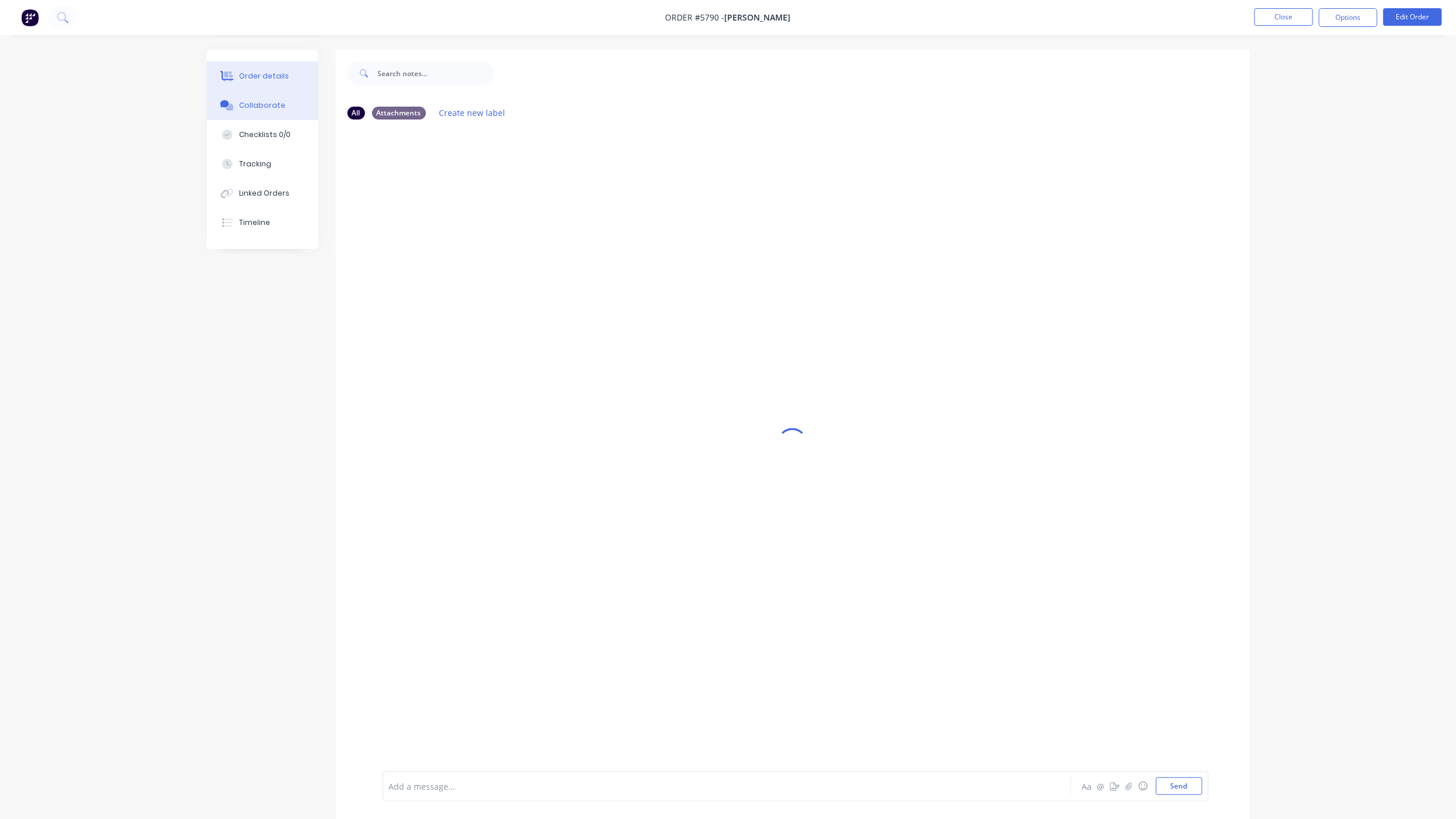
drag, startPoint x: 266, startPoint y: 81, endPoint x: 279, endPoint y: 78, distance: 13.3
click at [266, 81] on div "Order details" at bounding box center [264, 76] width 50 height 10
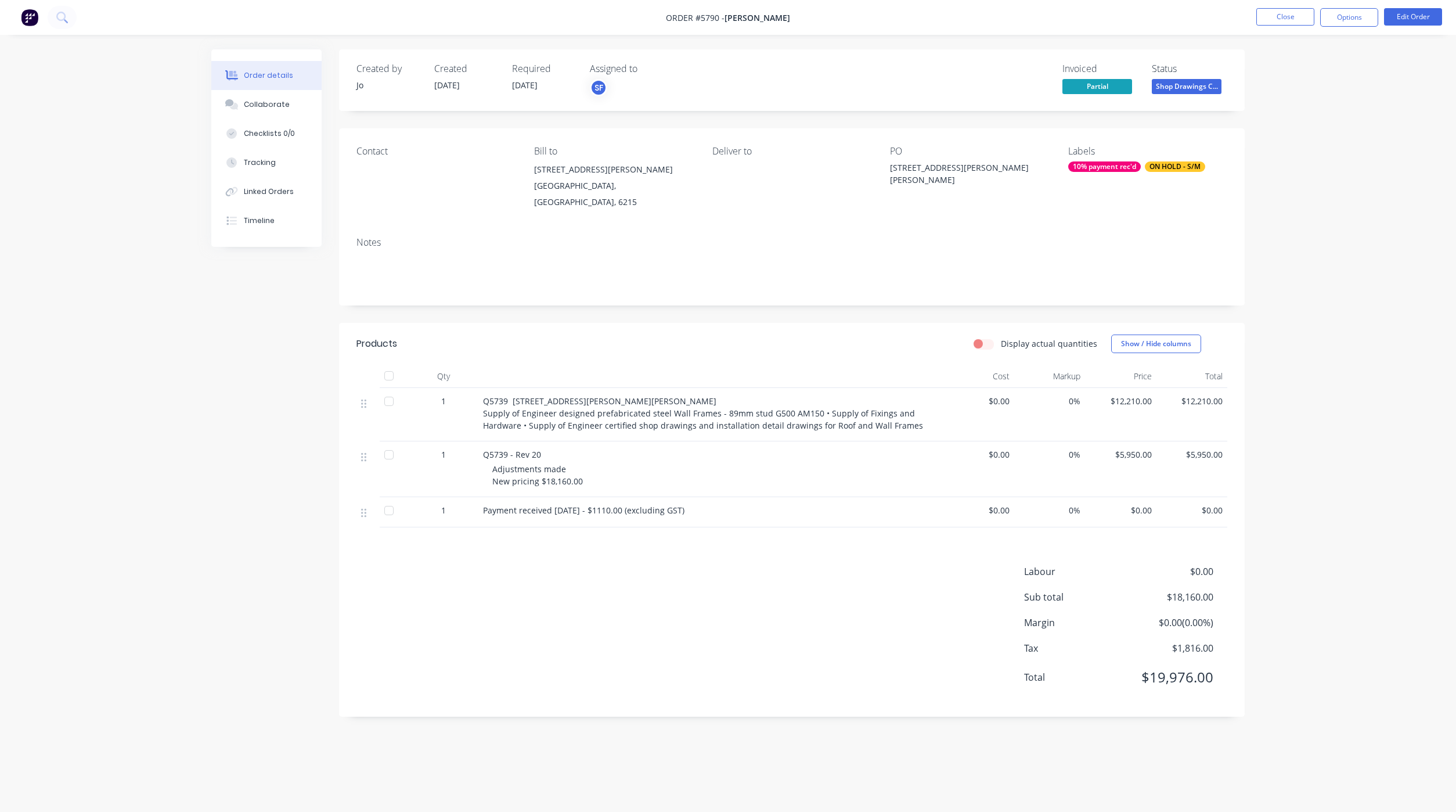
drag, startPoint x: 521, startPoint y: 662, endPoint x: 502, endPoint y: 662, distance: 19.0
click at [521, 662] on div "Labour $0.00 Sub total $18,160.00 Margin $0.00 ( 0.00 %) Tax $1,816.00 Total $1…" at bounding box center [792, 632] width 871 height 135
click at [321, 640] on div "Created by [PERSON_NAME] Created [DATE] Required [DATE] Assigned to SF Invoiced…" at bounding box center [728, 391] width 1034 height 685
click at [259, 222] on div "Timeline" at bounding box center [260, 221] width 31 height 10
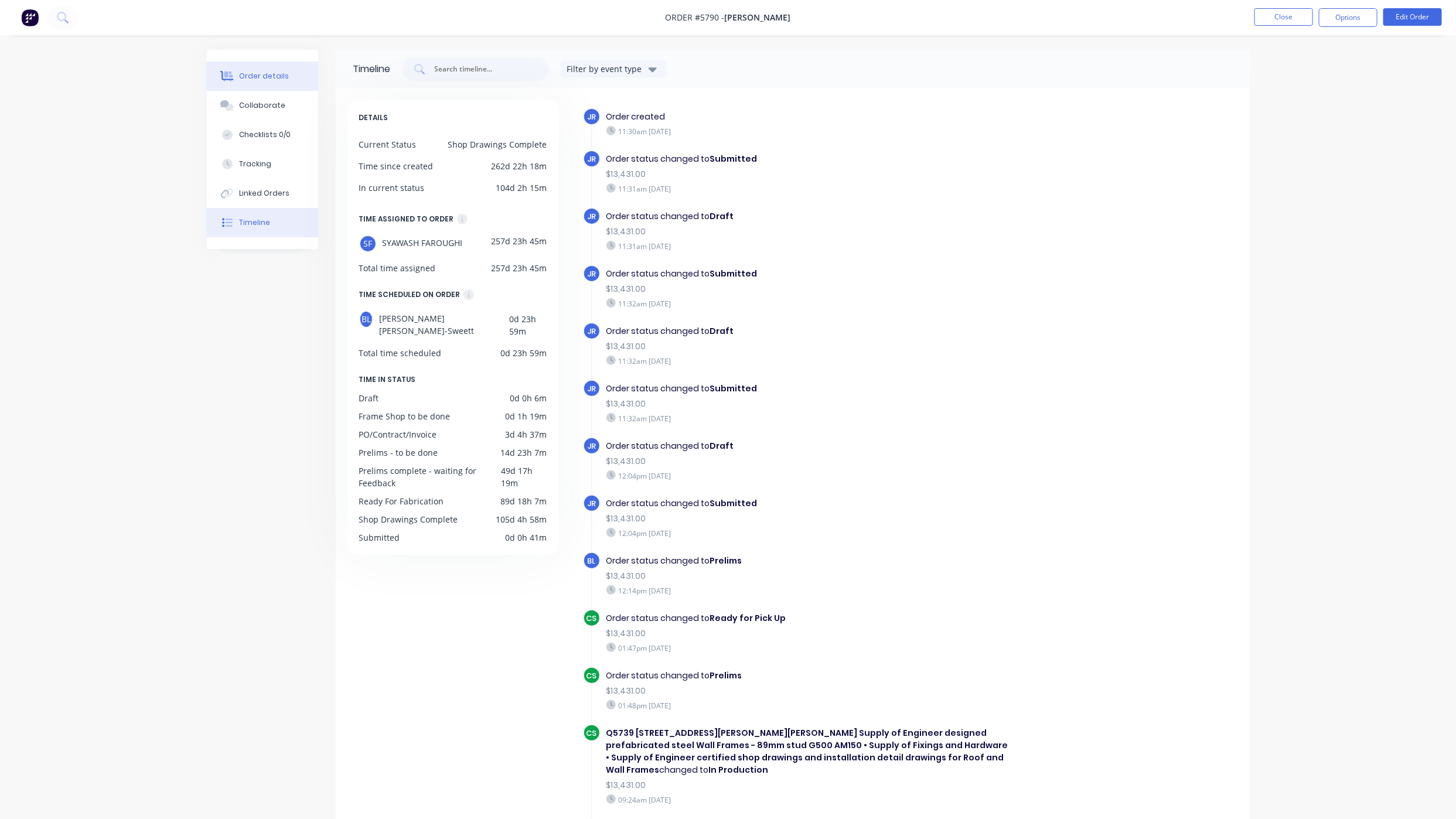
click at [246, 74] on div "Order details" at bounding box center [264, 76] width 50 height 10
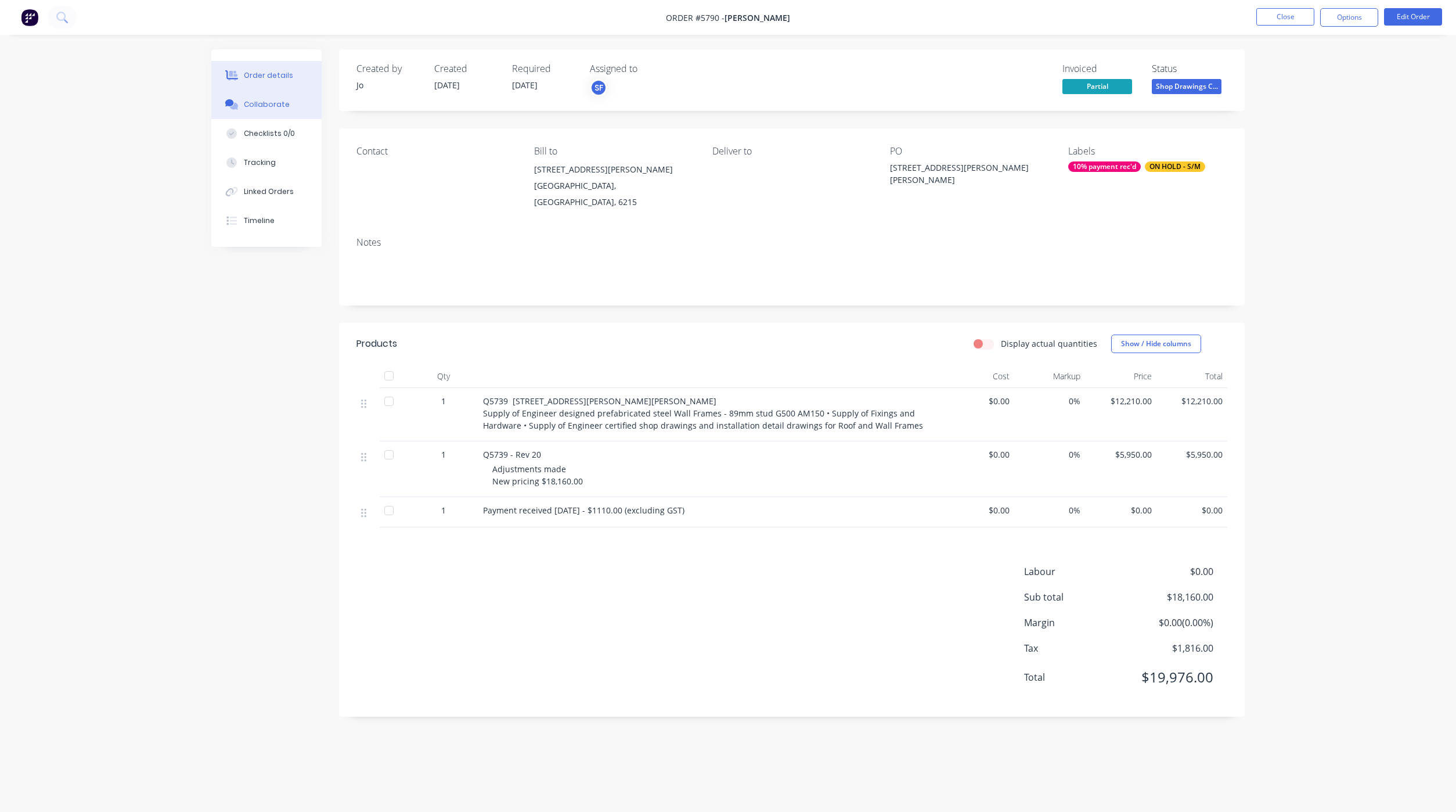
click at [261, 91] on button "Collaborate" at bounding box center [266, 105] width 110 height 29
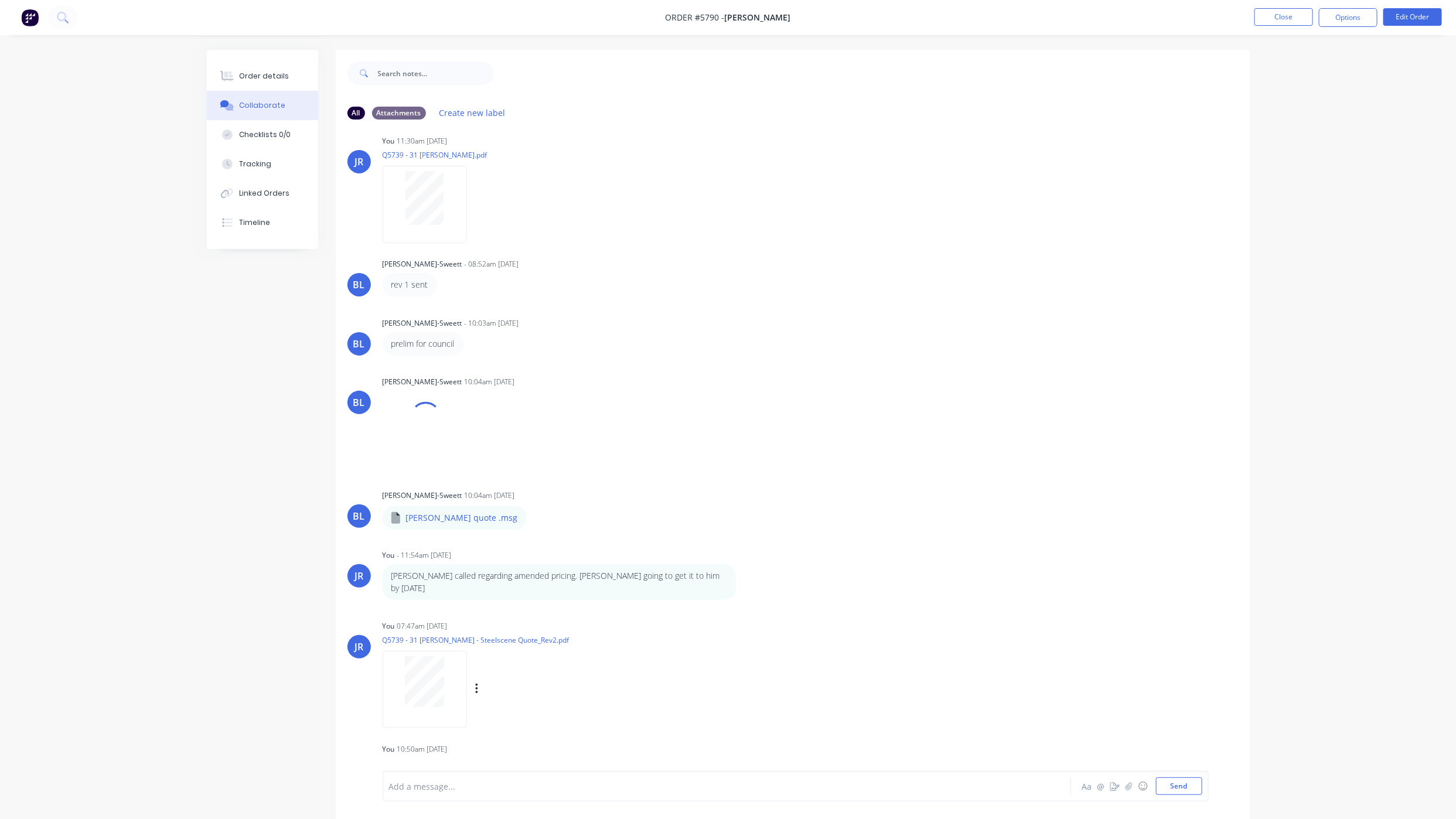
scroll to position [18, 0]
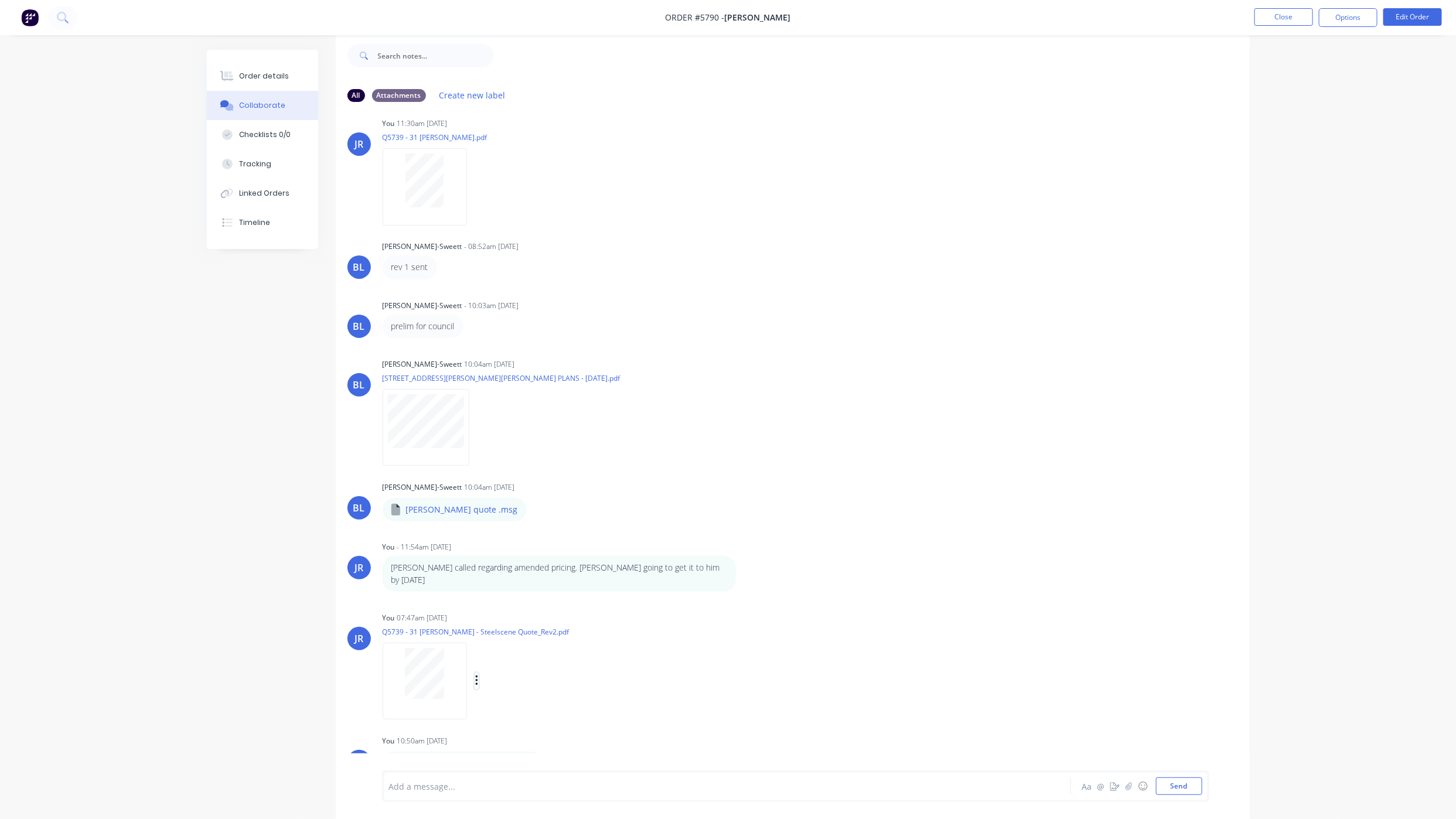
click at [475, 674] on icon "button" at bounding box center [477, 680] width 3 height 13
click at [493, 726] on button "Delete" at bounding box center [554, 738] width 132 height 26
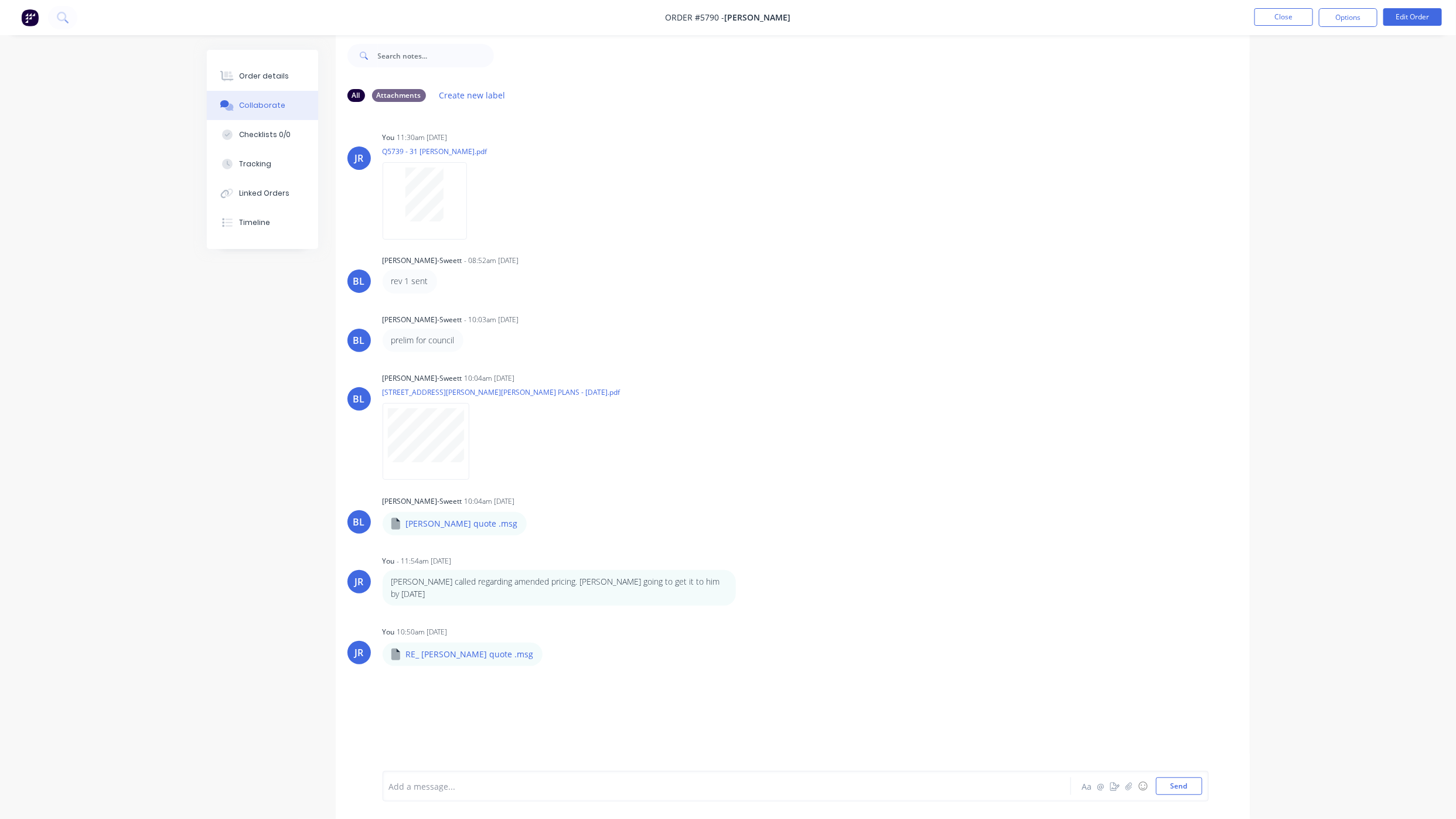
scroll to position [0, 0]
click at [1196, 786] on button "Send" at bounding box center [1178, 786] width 46 height 17
drag, startPoint x: 288, startPoint y: 62, endPoint x: 273, endPoint y: 69, distance: 16.6
click at [288, 62] on button "Order details" at bounding box center [262, 76] width 111 height 30
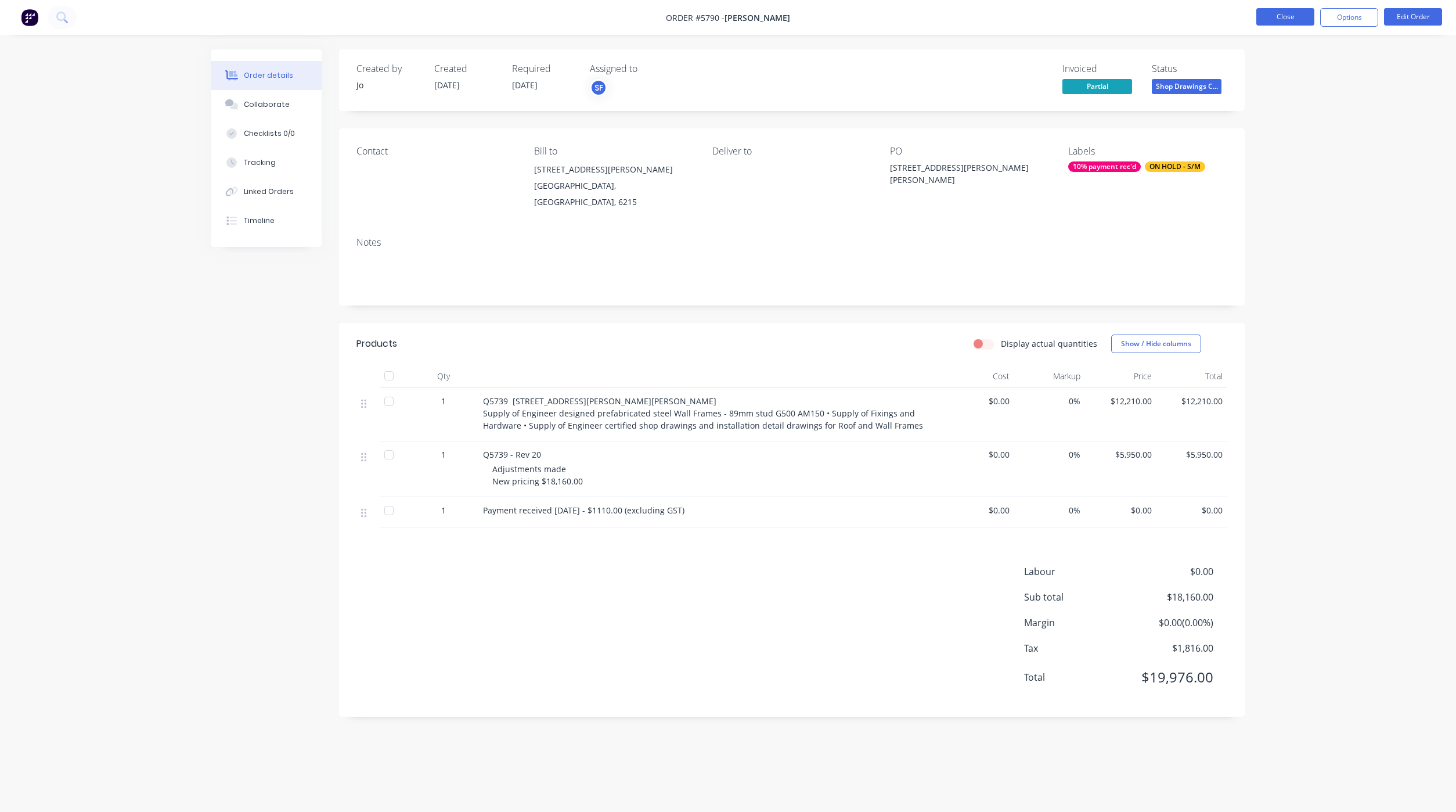
click at [1275, 15] on button "Close" at bounding box center [1285, 16] width 58 height 17
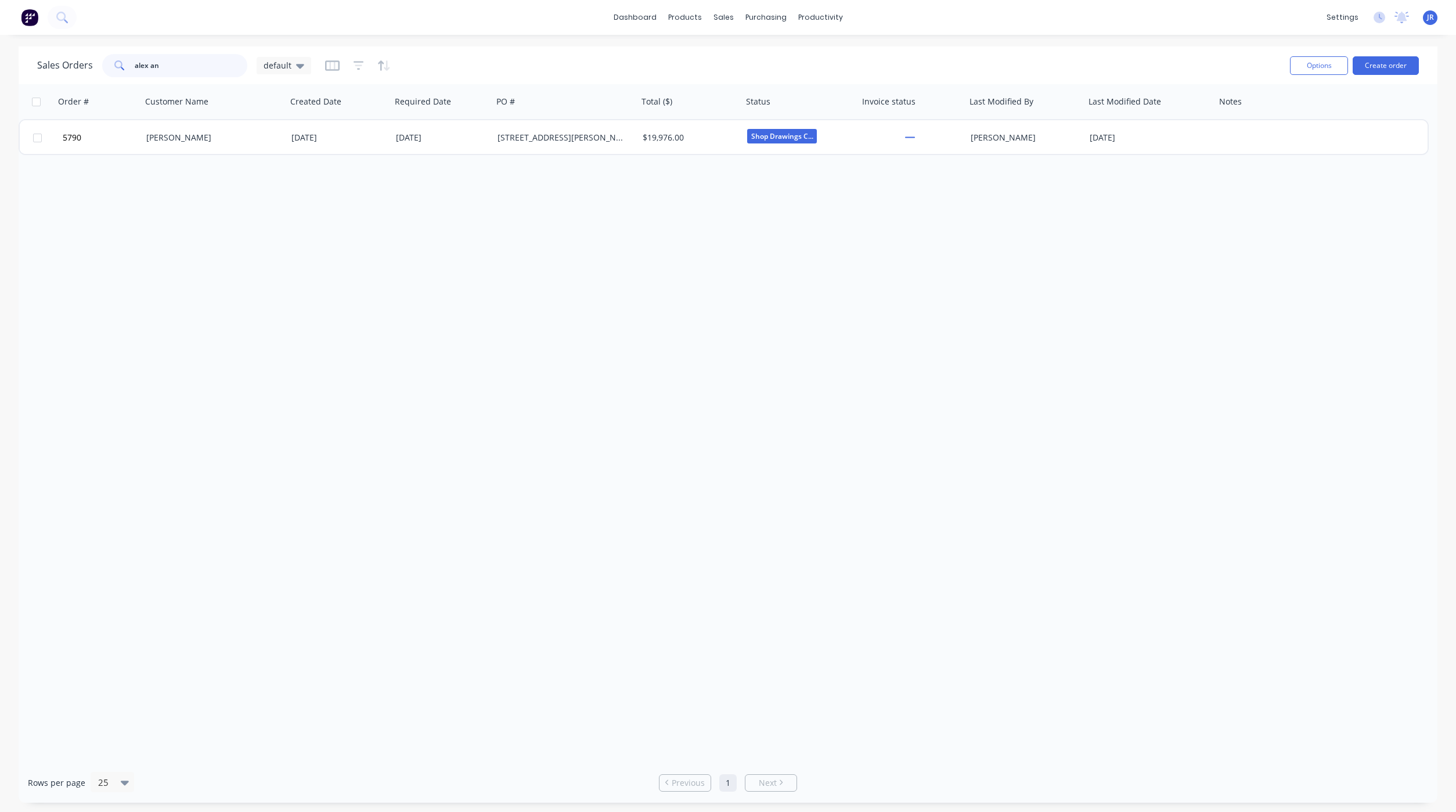
drag, startPoint x: 188, startPoint y: 68, endPoint x: -24, endPoint y: 56, distance: 212.3
click at [0, 56] on html "dashboard products sales purchasing productivity dashboard products Product Cat…" at bounding box center [728, 406] width 1456 height 812
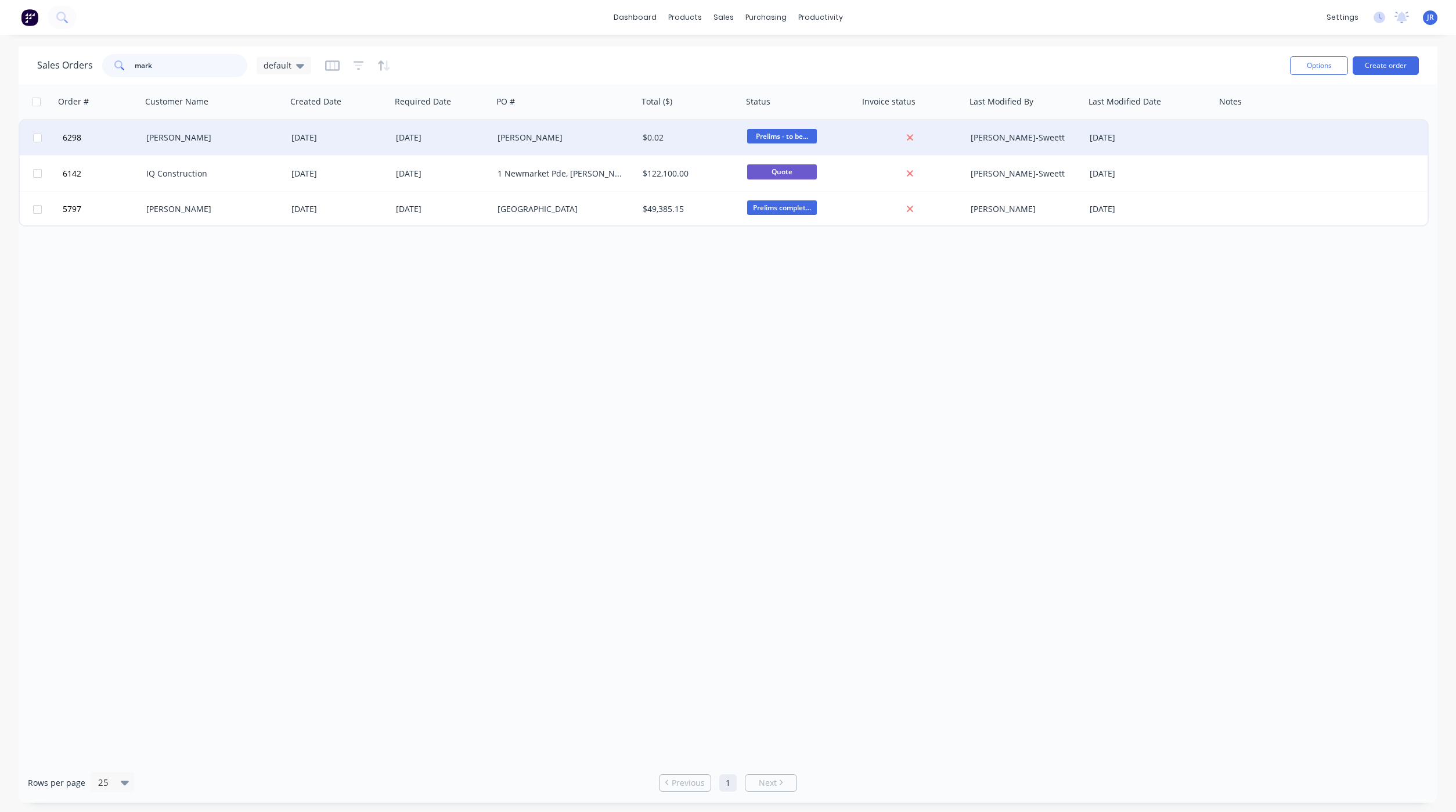
type input "mark"
click at [148, 131] on div "[PERSON_NAME]" at bounding box center [215, 138] width 145 height 35
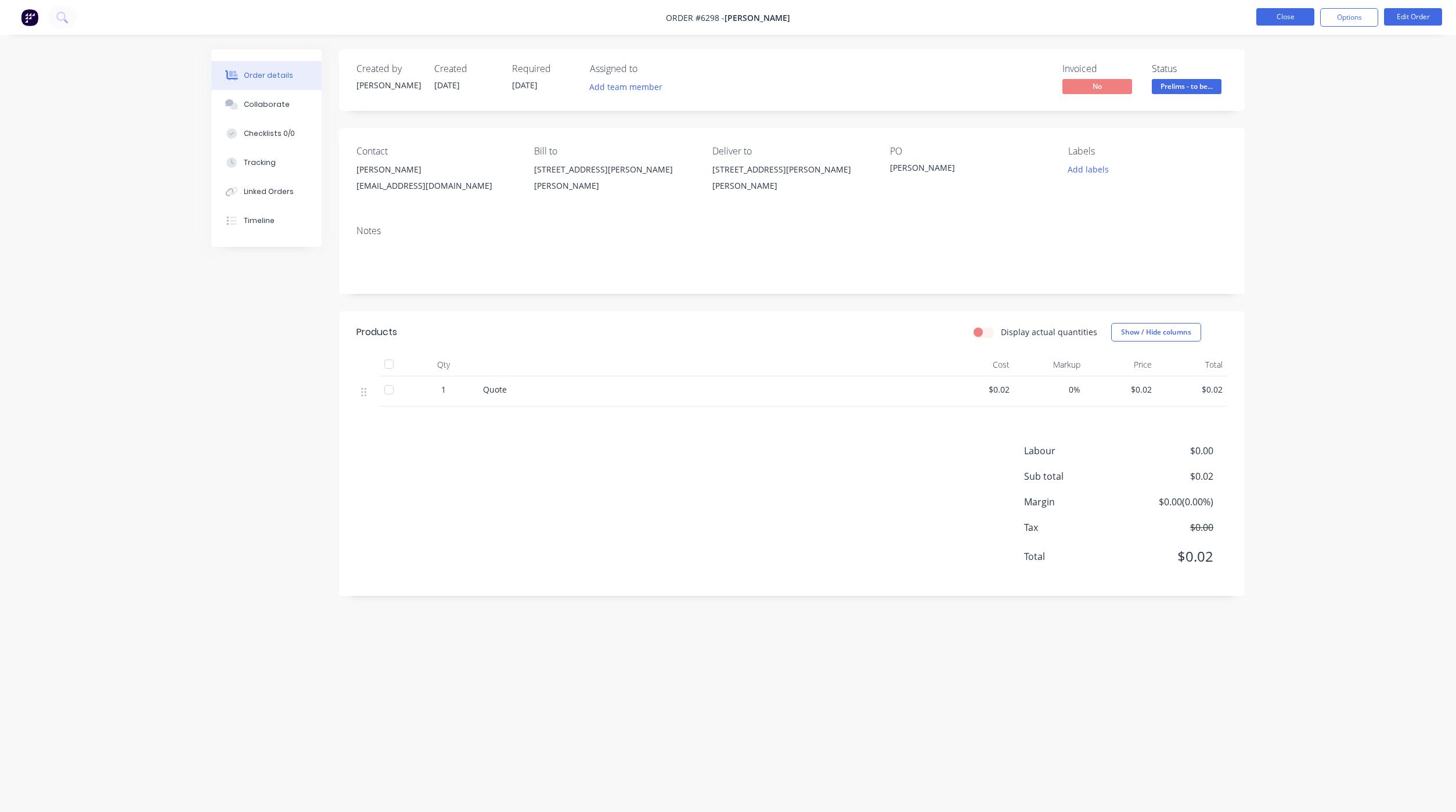
click at [1261, 22] on button "Close" at bounding box center [1285, 16] width 58 height 17
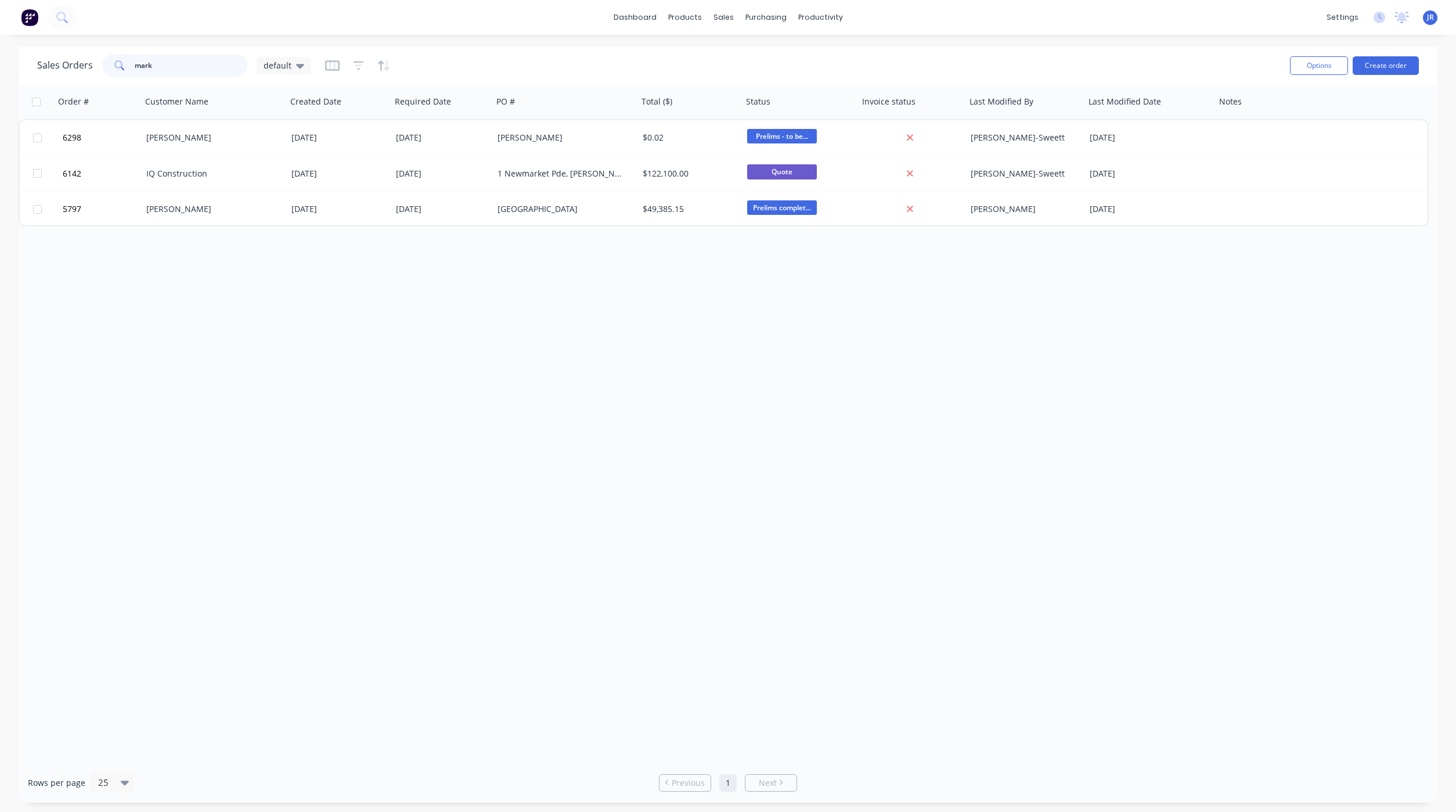
drag, startPoint x: 187, startPoint y: 66, endPoint x: -35, endPoint y: 61, distance: 222.1
click at [0, 61] on html "dashboard products sales purchasing productivity dashboard products Product Cat…" at bounding box center [728, 406] width 1456 height 812
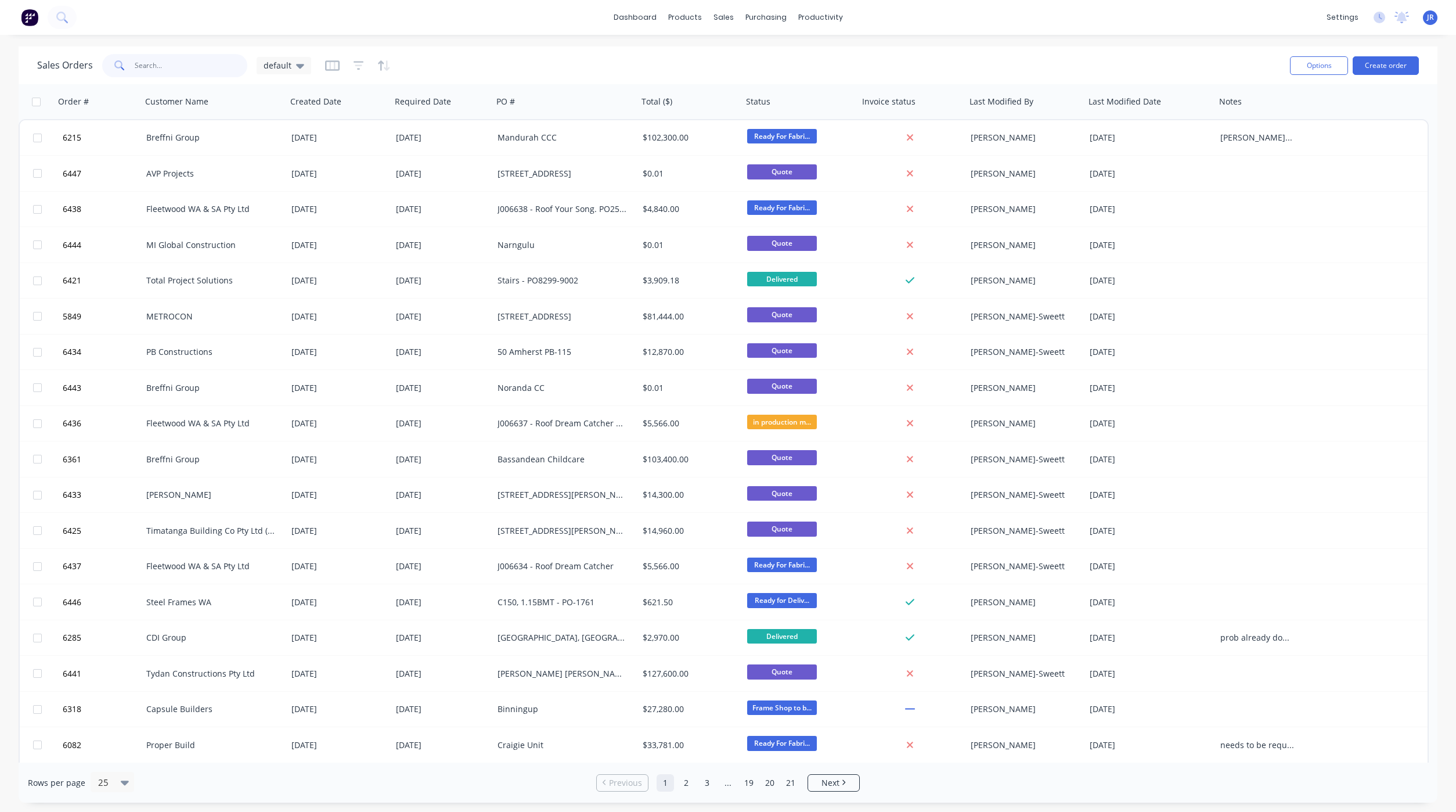
click at [192, 59] on input "text" at bounding box center [191, 65] width 113 height 23
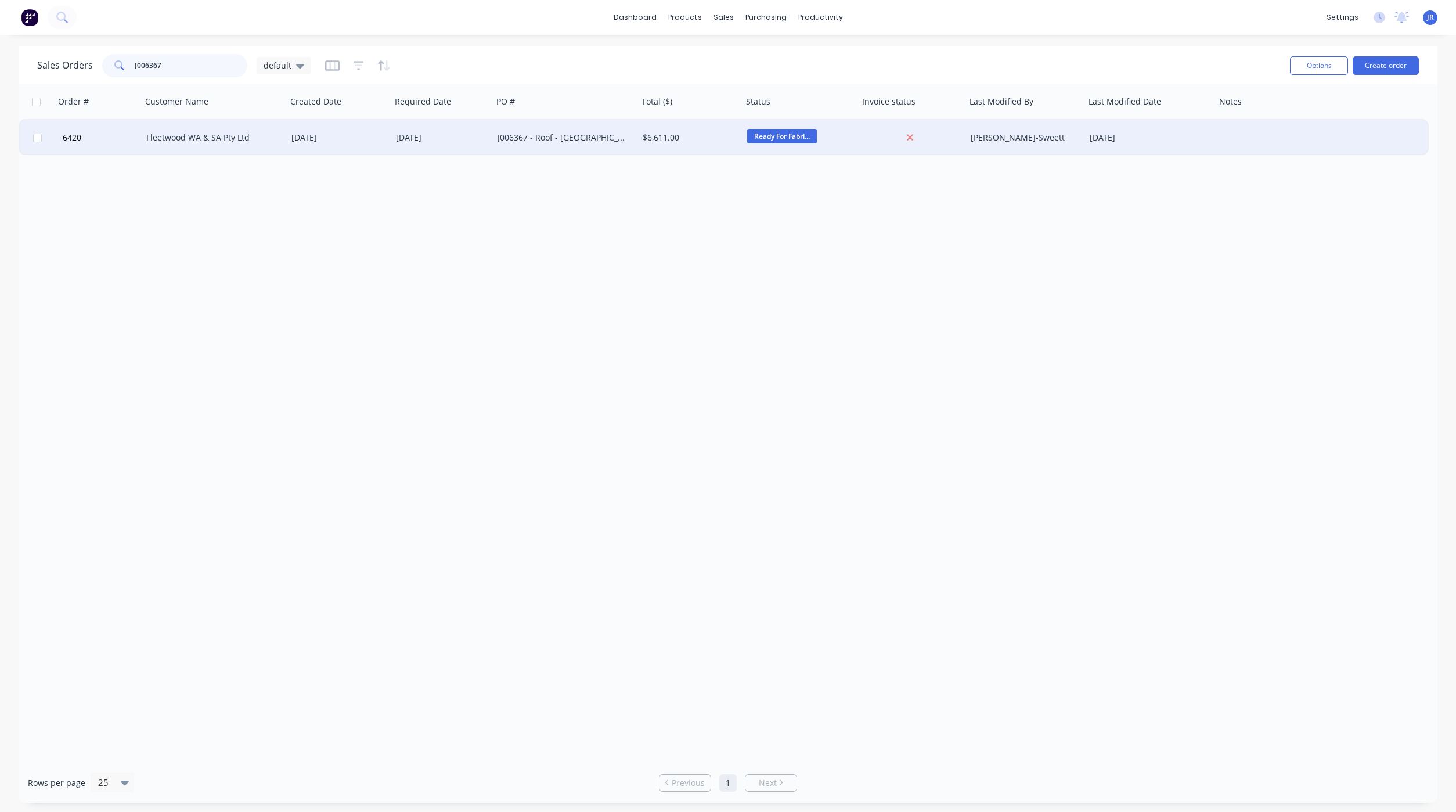
type input "J006367"
click at [234, 133] on div "Fleetwood WA & SA Pty Ltd" at bounding box center [210, 137] width 129 height 11
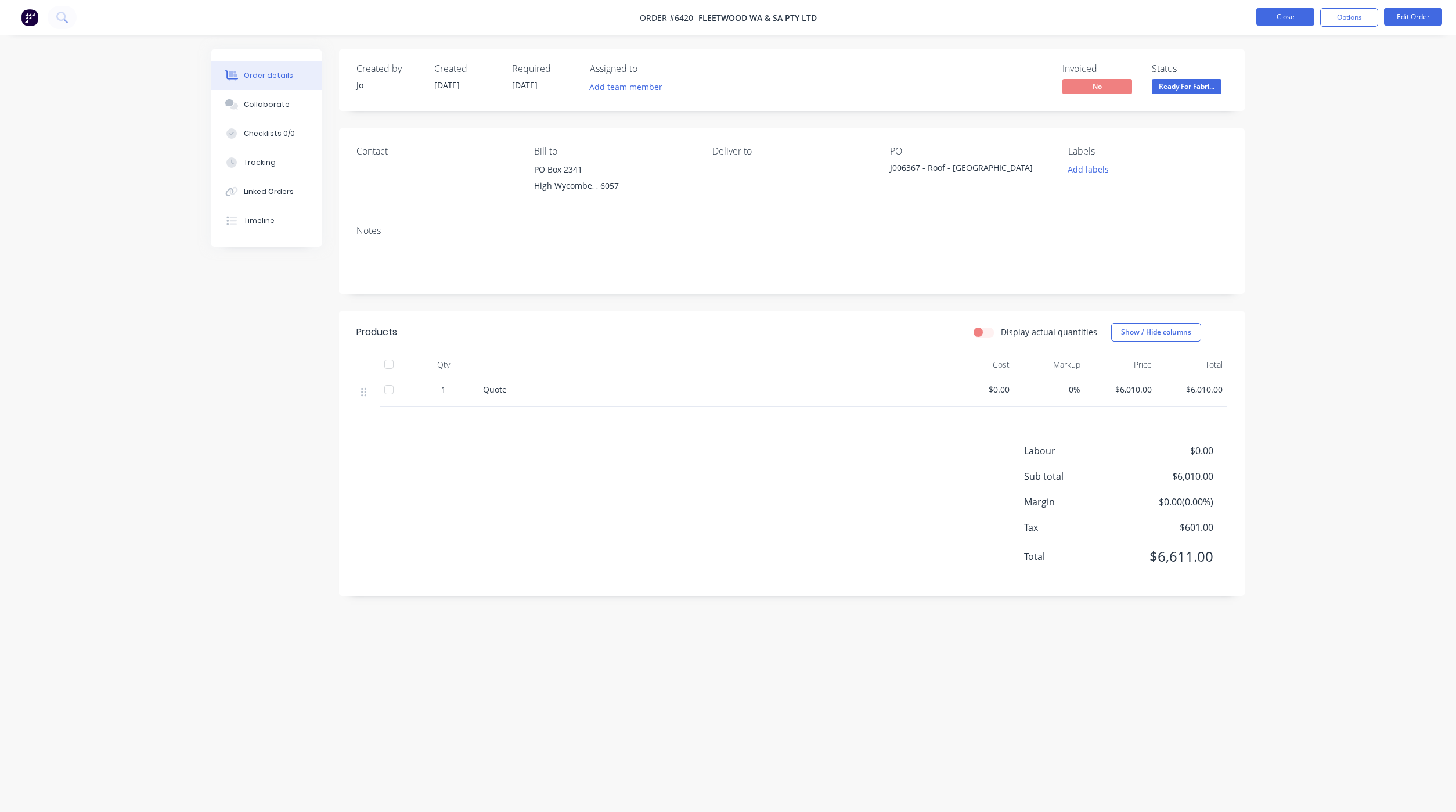
click at [1294, 16] on button "Close" at bounding box center [1285, 16] width 58 height 17
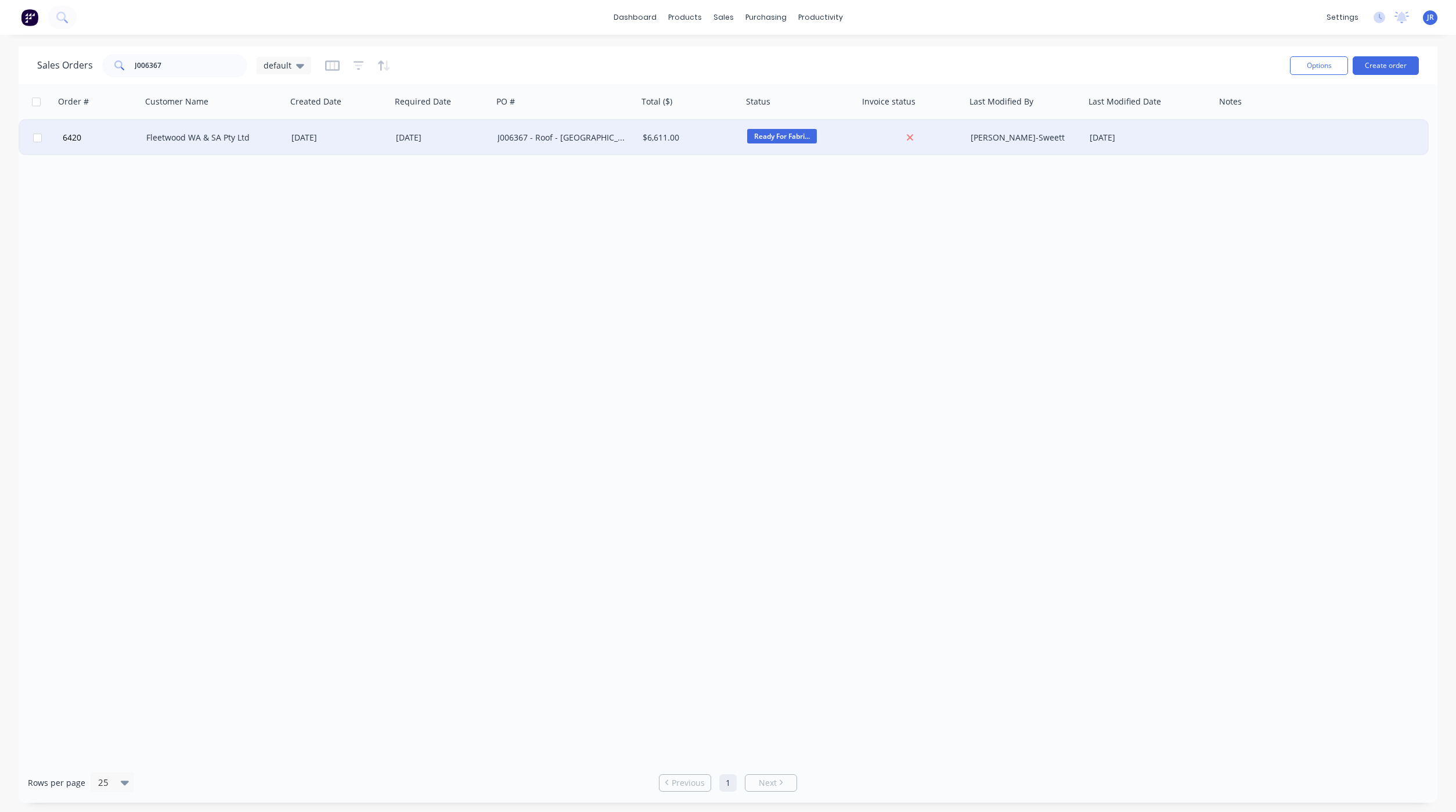
click at [158, 134] on div "Fleetwood WA & SA Pty Ltd" at bounding box center [210, 137] width 129 height 11
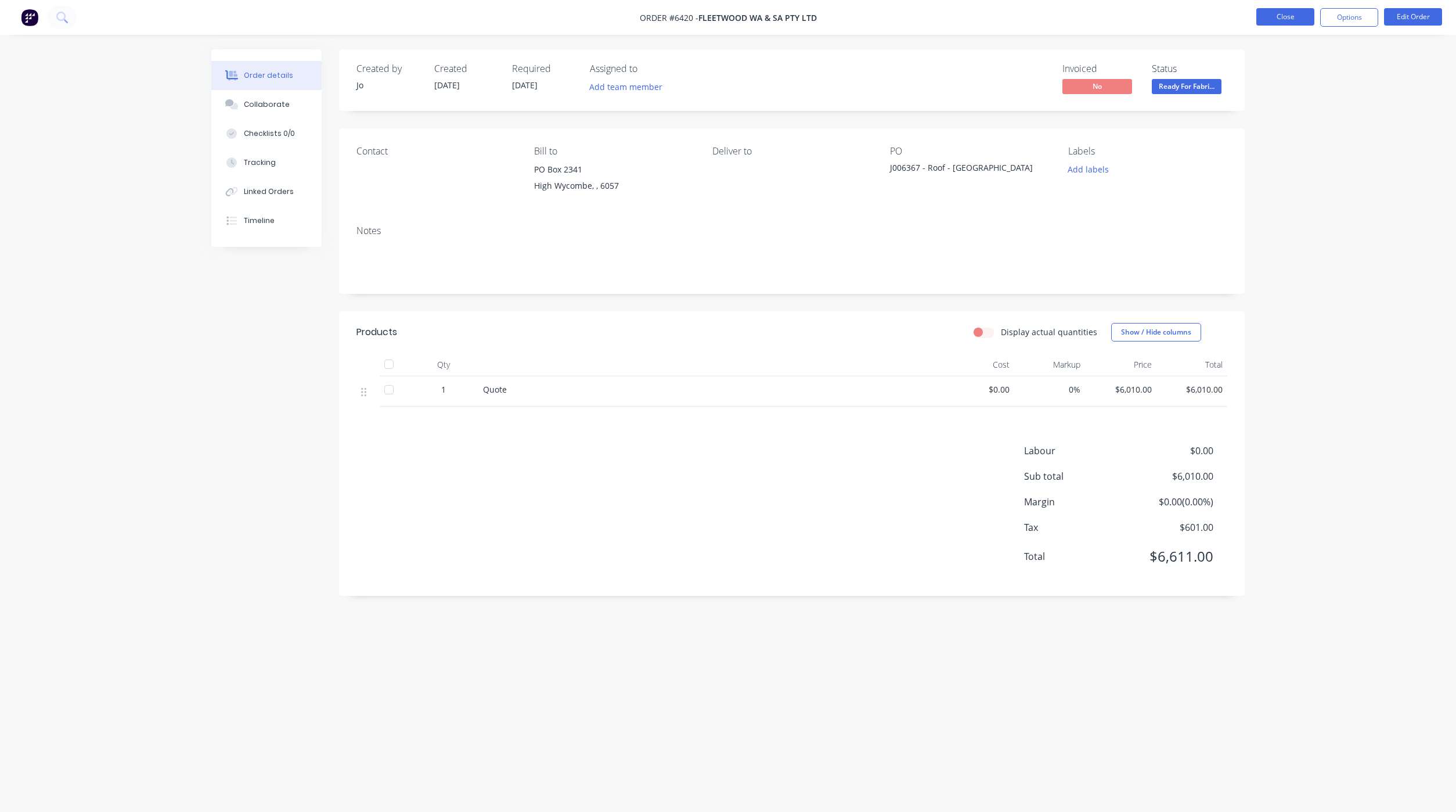
click at [1262, 25] on button "Close" at bounding box center [1285, 16] width 58 height 17
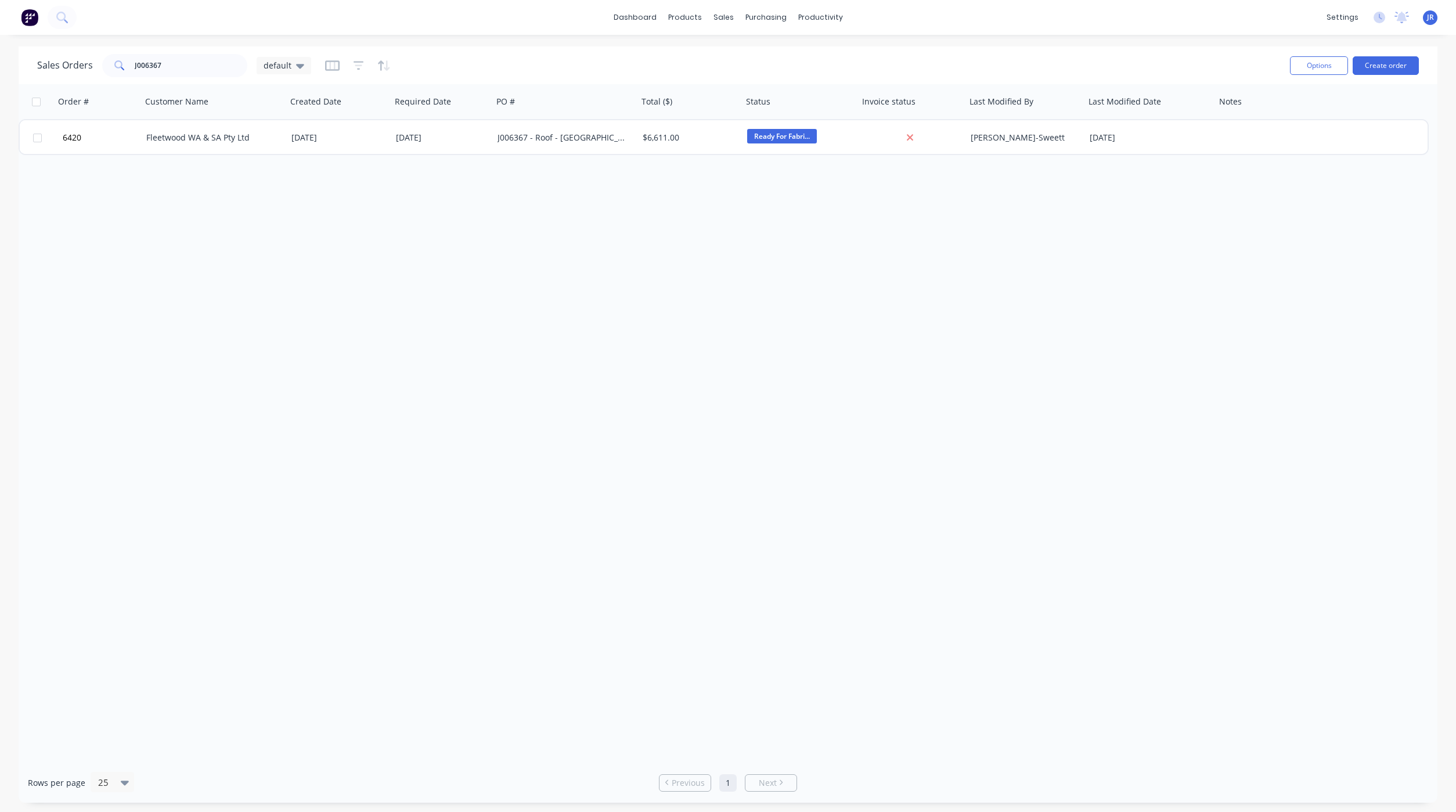
click at [467, 680] on div "Order # Customer Name Created Date Required Date PO # Total ($) Status Invoice …" at bounding box center [727, 422] width 1419 height 678
drag, startPoint x: 201, startPoint y: 61, endPoint x: -38, endPoint y: 62, distance: 239.0
click at [0, 62] on html "dashboard products sales purchasing productivity dashboard products Product Cat…" at bounding box center [728, 406] width 1456 height 812
drag, startPoint x: 168, startPoint y: 62, endPoint x: -239, endPoint y: 28, distance: 408.4
click at [0, 28] on html "dashboard products sales purchasing productivity dashboard products Product Cat…" at bounding box center [728, 406] width 1456 height 812
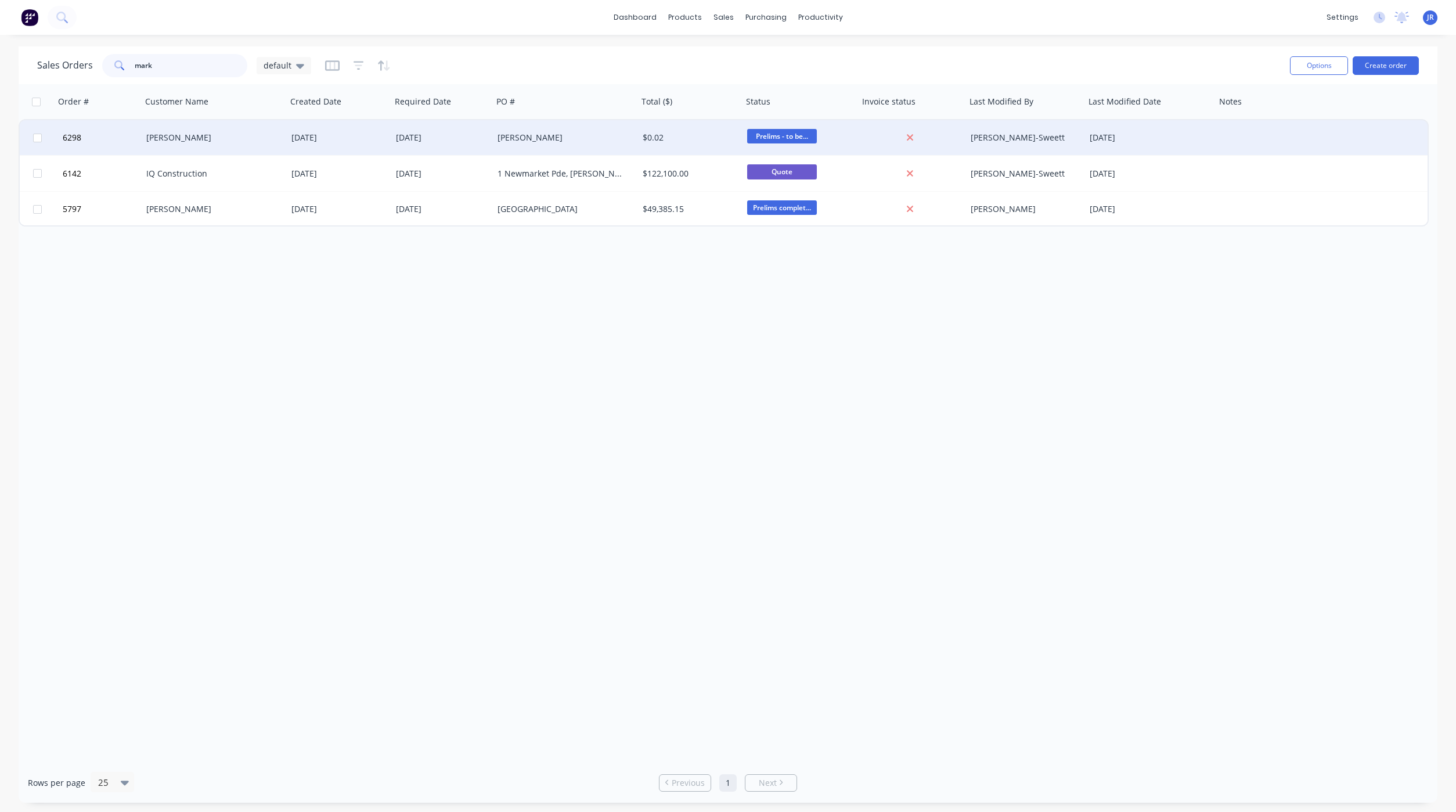
type input "mark"
click at [182, 142] on div "[PERSON_NAME]" at bounding box center [210, 137] width 129 height 11
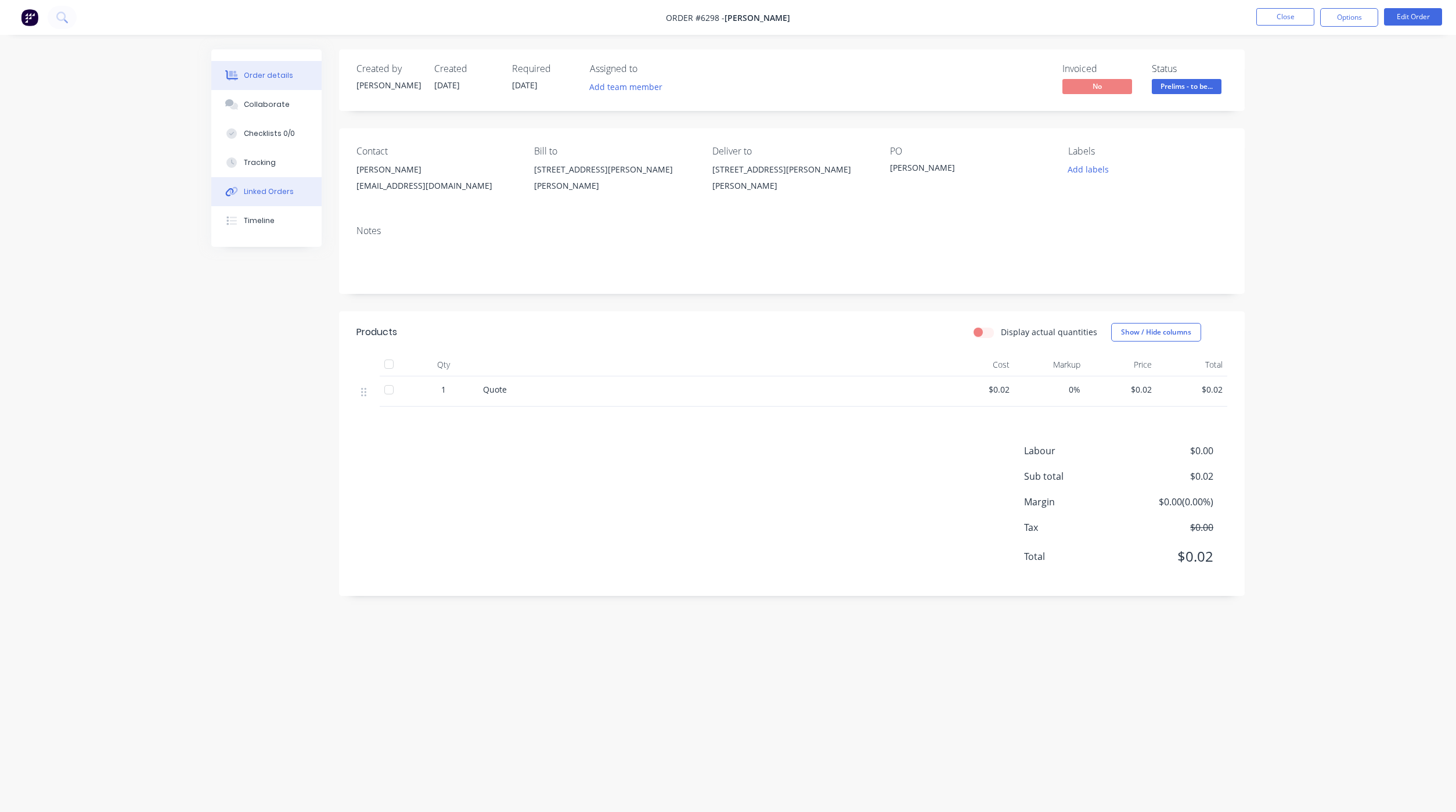
click at [261, 190] on div "Linked Orders" at bounding box center [269, 191] width 50 height 10
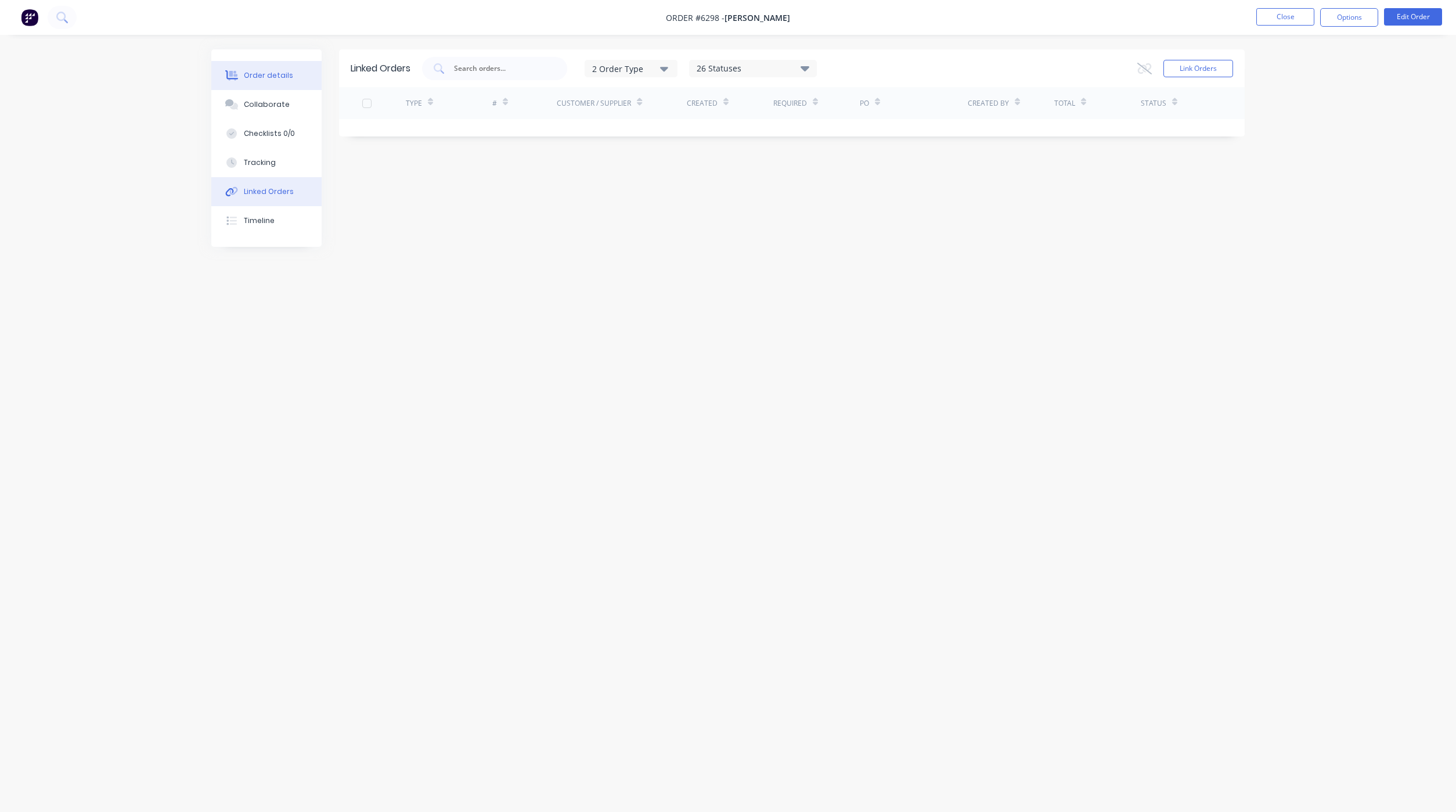
click at [285, 74] on div "Order details" at bounding box center [268, 75] width 49 height 10
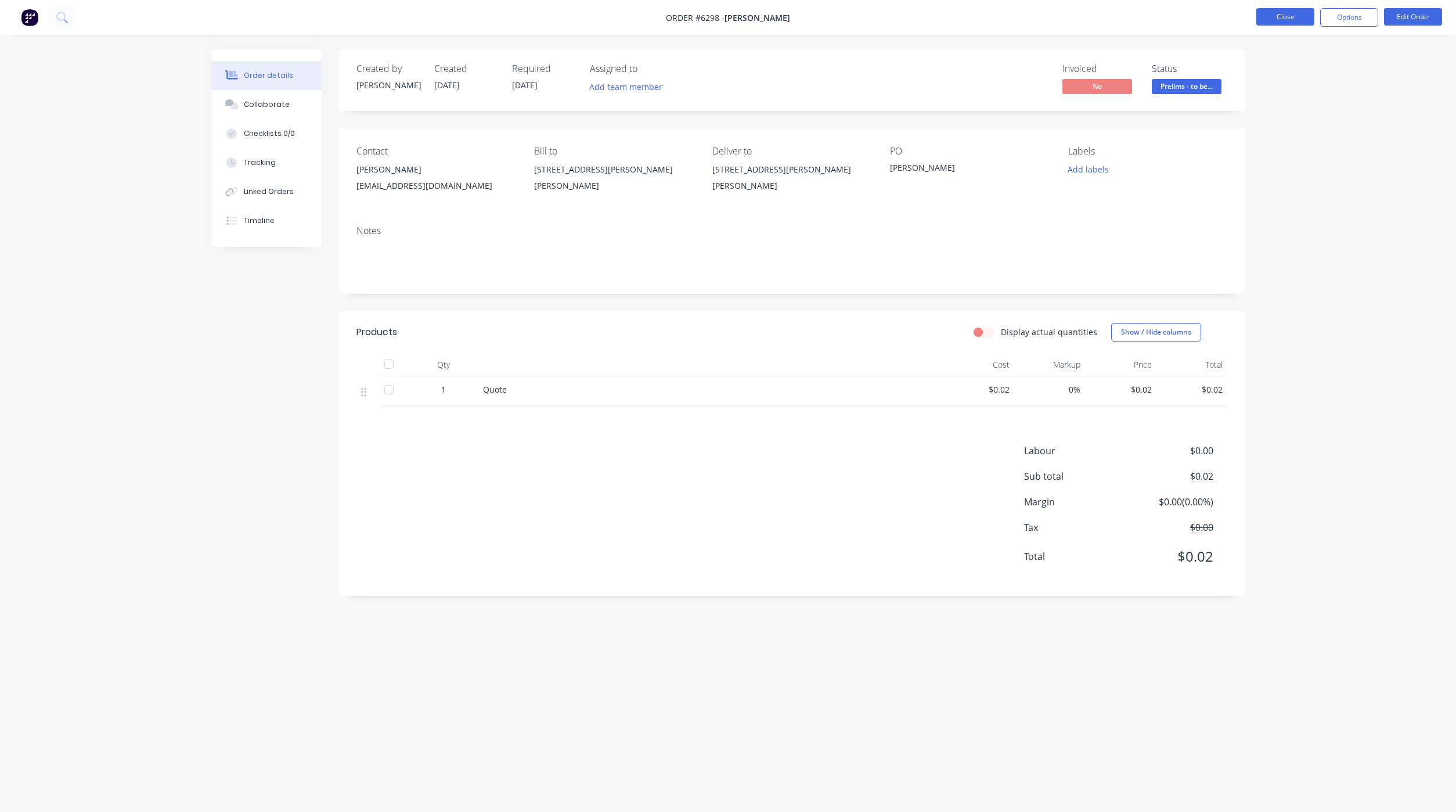
click at [1266, 21] on button "Close" at bounding box center [1285, 16] width 58 height 17
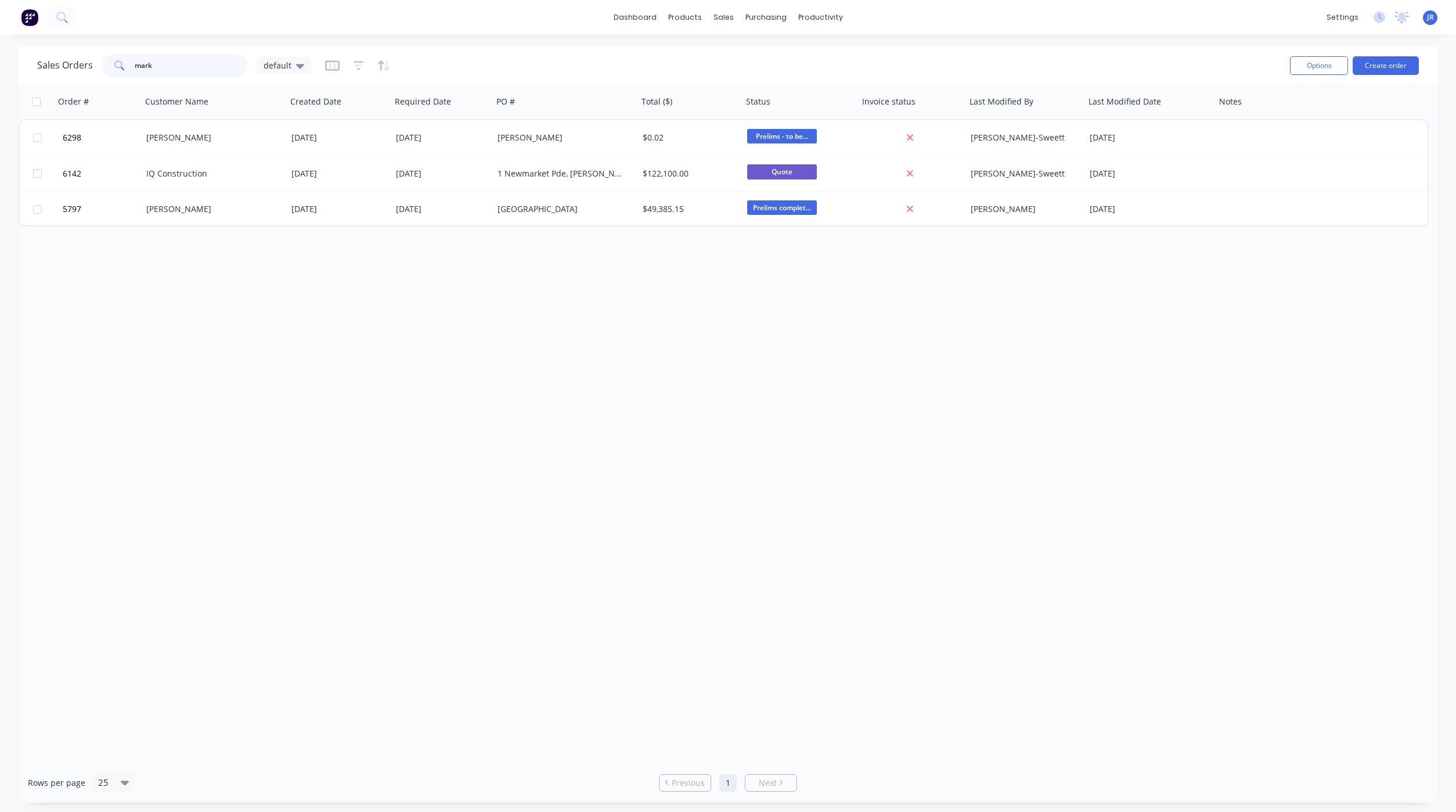
drag, startPoint x: 160, startPoint y: 66, endPoint x: -54, endPoint y: 57, distance: 214.2
click at [0, 57] on html "dashboard products sales purchasing productivity dashboard products Product Cat…" at bounding box center [728, 406] width 1456 height 812
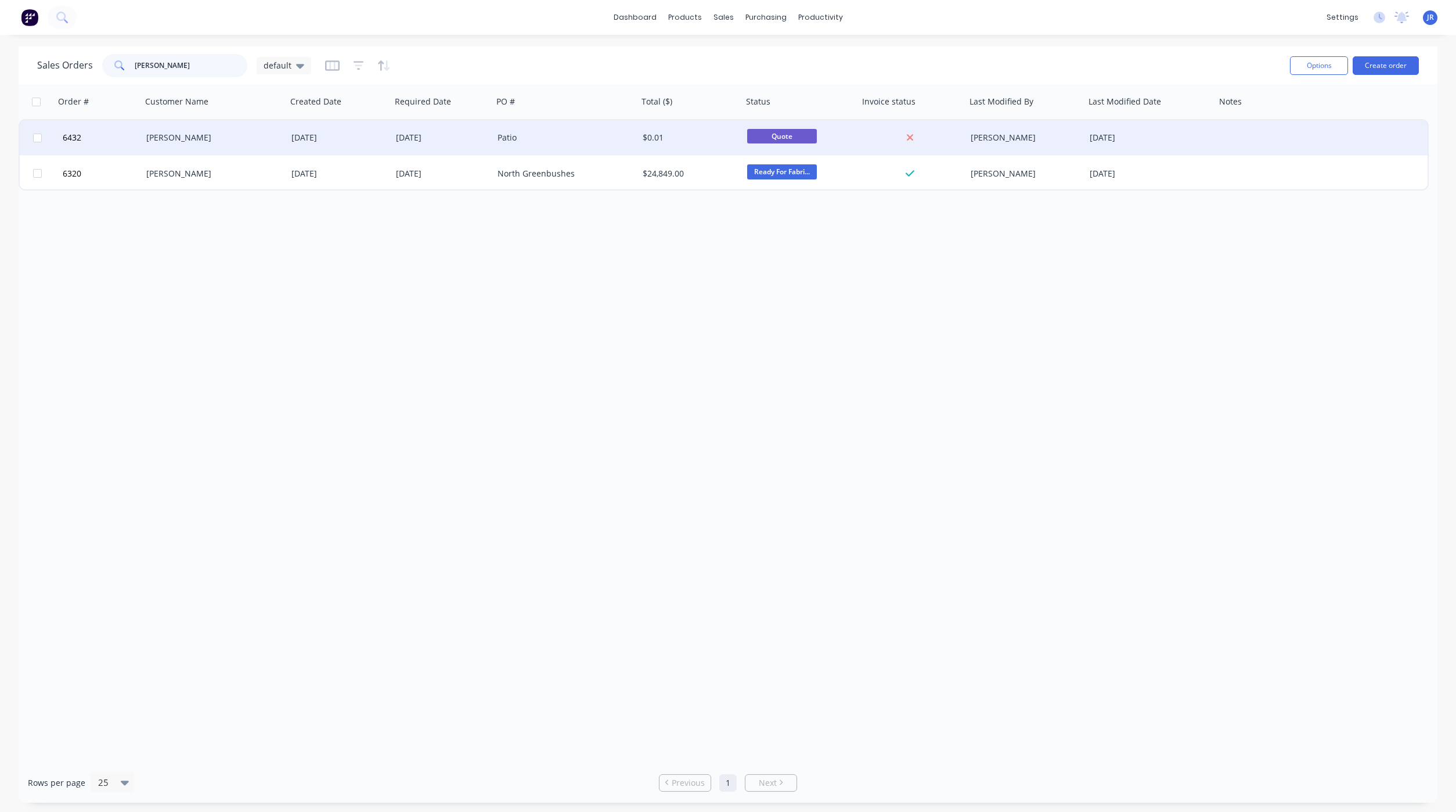
type input "[PERSON_NAME]"
click at [189, 140] on div "[PERSON_NAME]" at bounding box center [210, 137] width 129 height 11
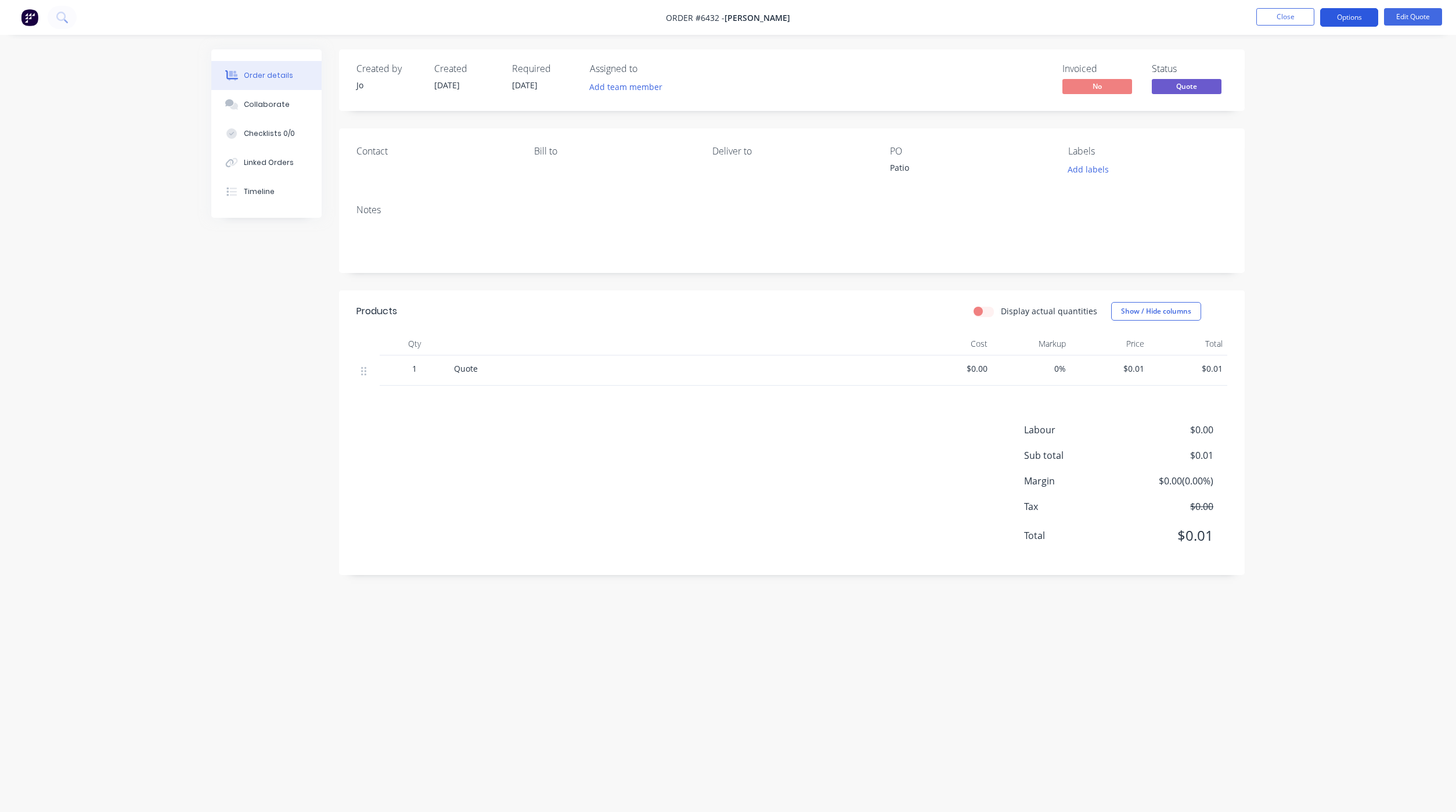
click at [1335, 19] on button "Options" at bounding box center [1349, 16] width 58 height 18
click at [1410, 19] on button "Edit Quote" at bounding box center [1413, 16] width 58 height 17
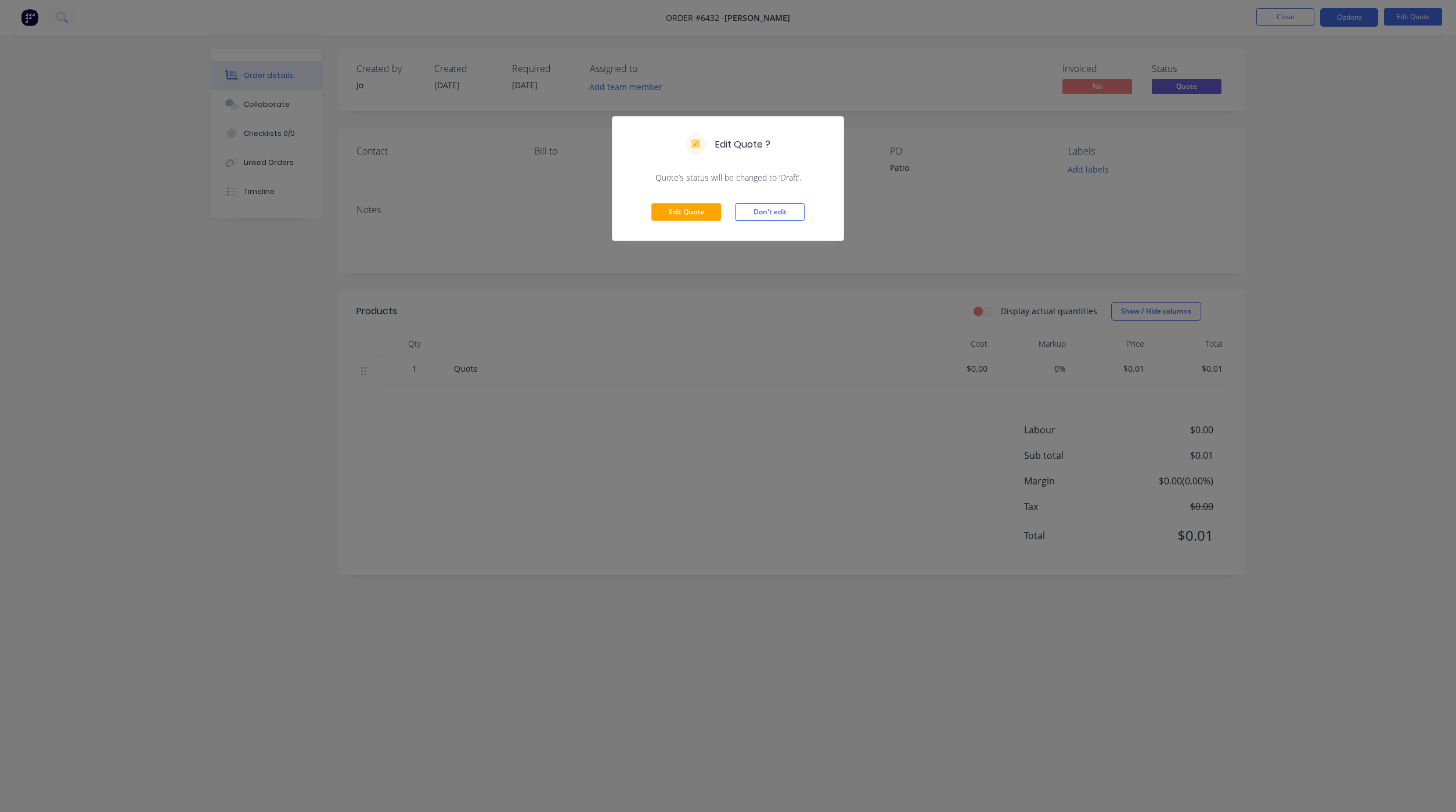
click at [1271, 16] on div "Edit Quote ? Quote’s status will be changed to ‘Draft’. Edit Quote Don't edit" at bounding box center [728, 406] width 1456 height 812
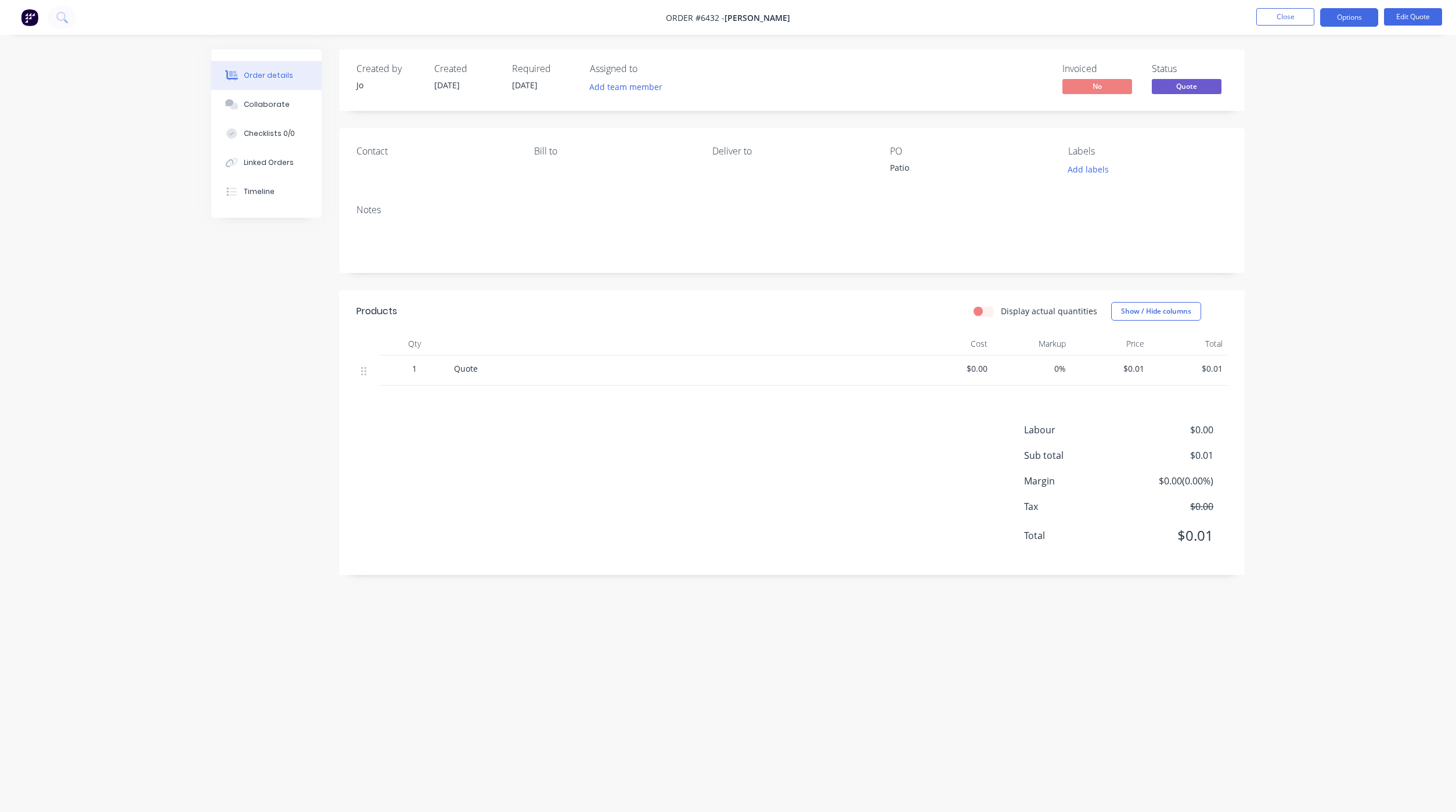
click at [1271, 16] on button "Close" at bounding box center [1285, 16] width 58 height 17
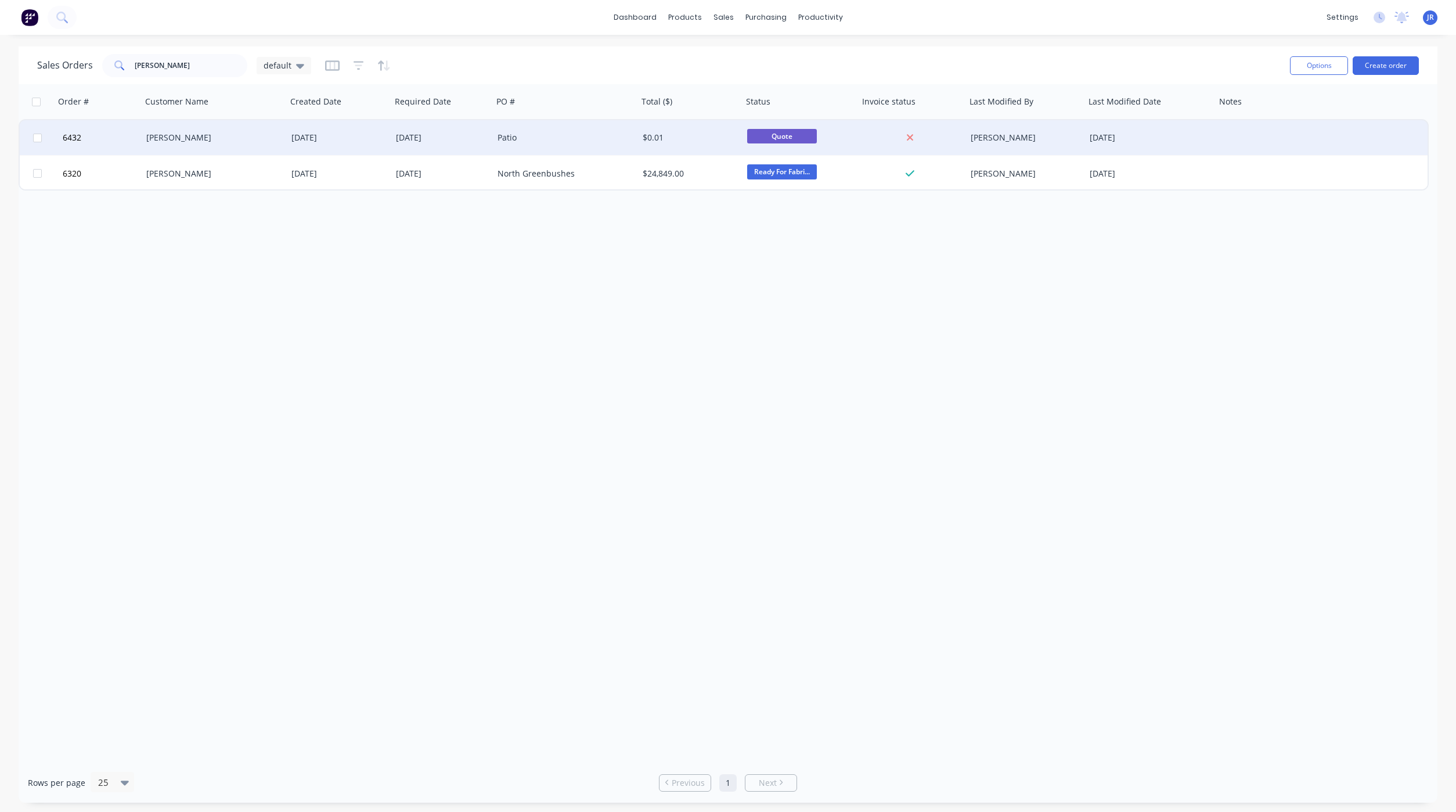
click at [167, 139] on div "[PERSON_NAME]" at bounding box center [210, 137] width 129 height 11
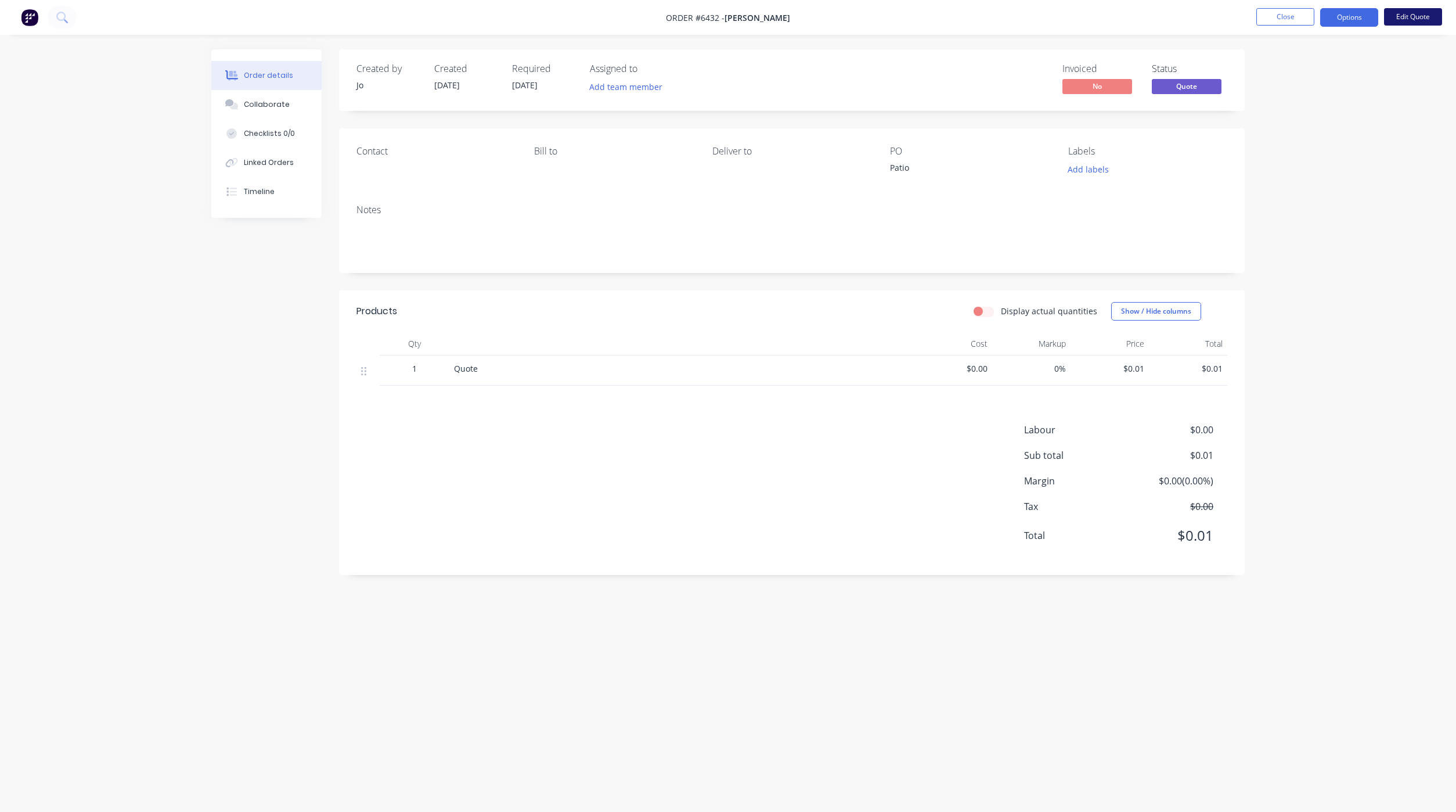
click at [1415, 15] on button "Edit Quote" at bounding box center [1413, 16] width 58 height 17
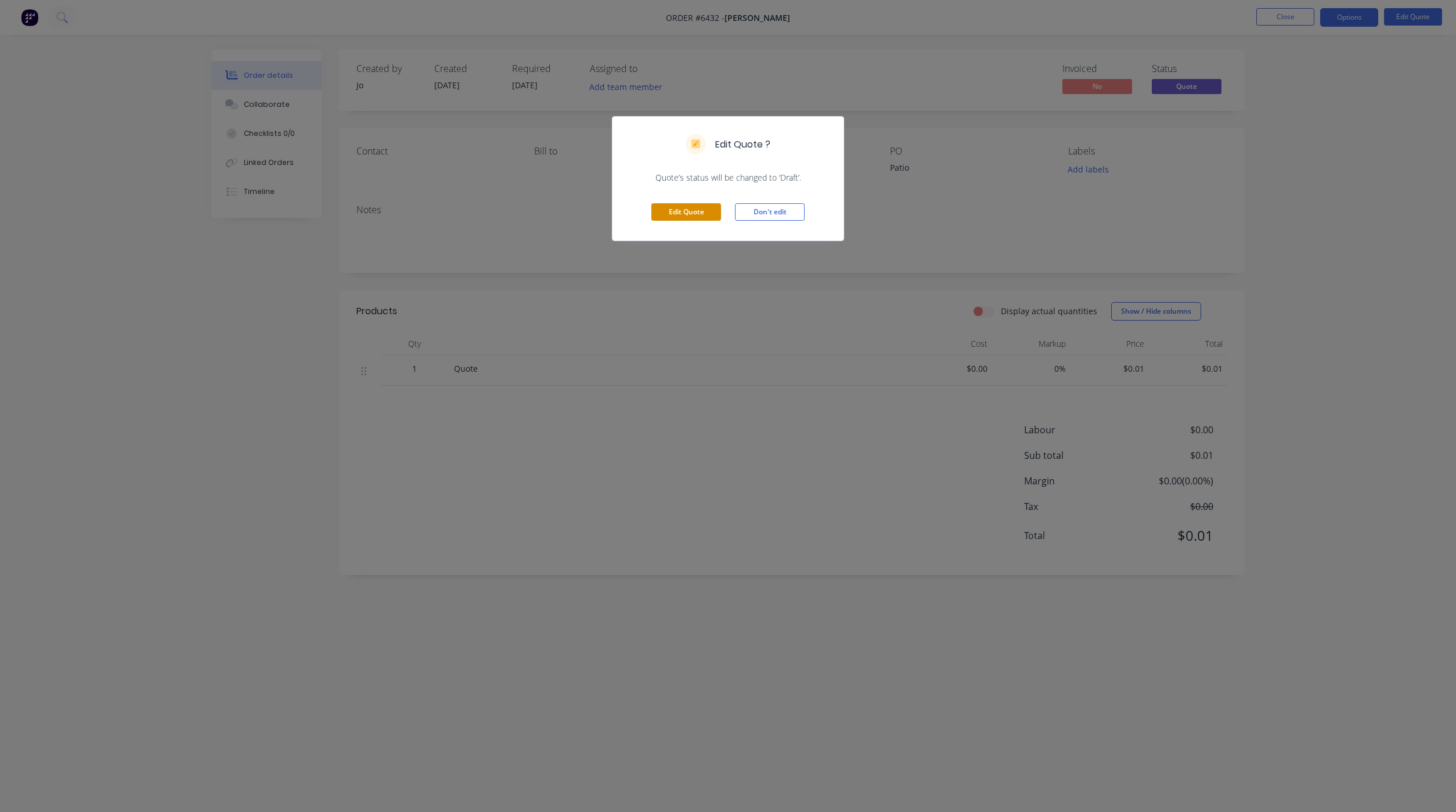
click at [700, 216] on button "Edit Quote" at bounding box center [686, 212] width 69 height 17
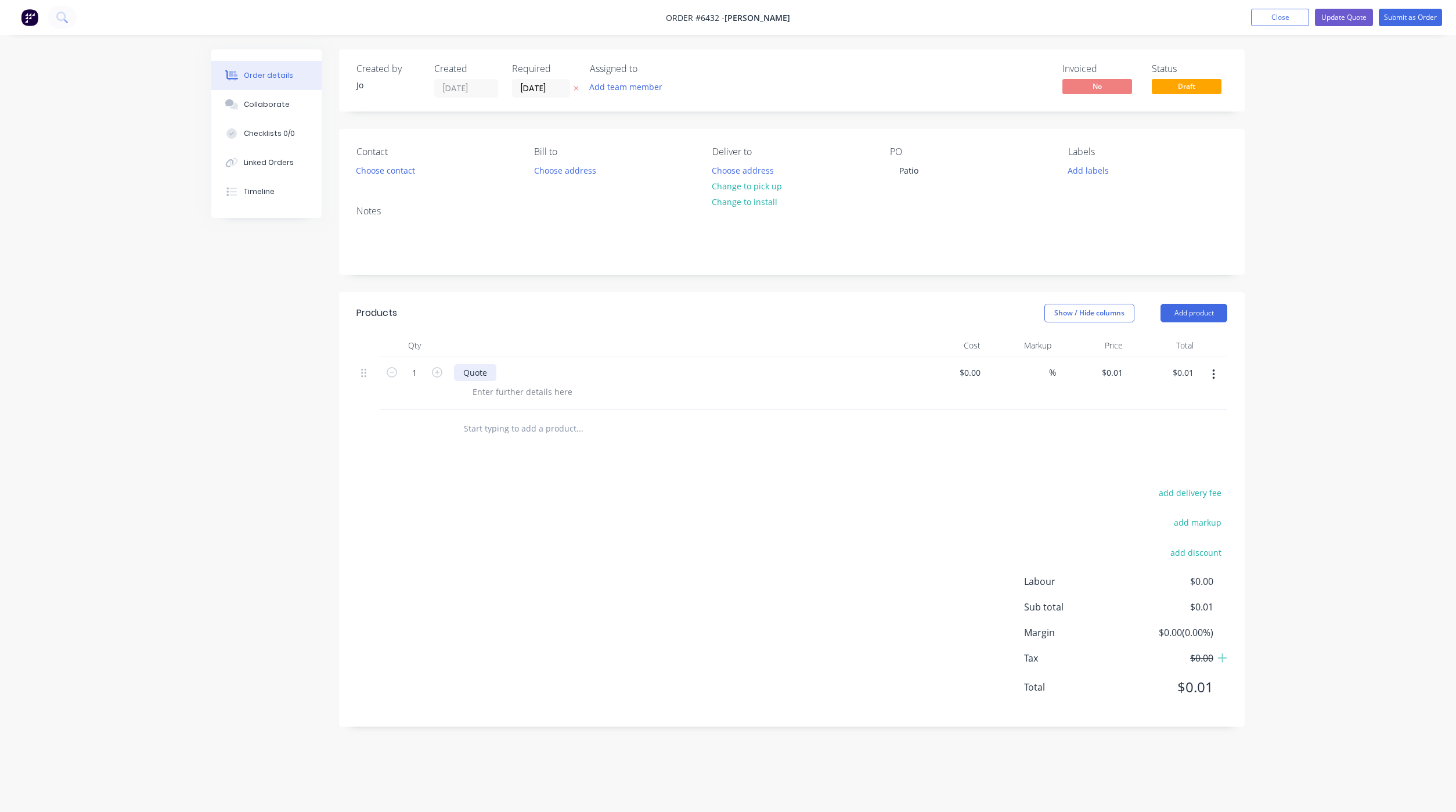
click at [486, 370] on div "Quote" at bounding box center [475, 372] width 42 height 16
drag, startPoint x: 481, startPoint y: 368, endPoint x: 461, endPoint y: 366, distance: 20.1
click at [435, 368] on div "1 Quote $0.00 $0.00 % $0.01 $0.01 $0.01 $0.01" at bounding box center [792, 383] width 871 height 53
drag, startPoint x: 497, startPoint y: 370, endPoint x: 431, endPoint y: 370, distance: 66.0
click at [431, 370] on div "1 Quote $0.00 $0.00 % $0.01 $0.01 $0.01 $0.01" at bounding box center [792, 383] width 871 height 53
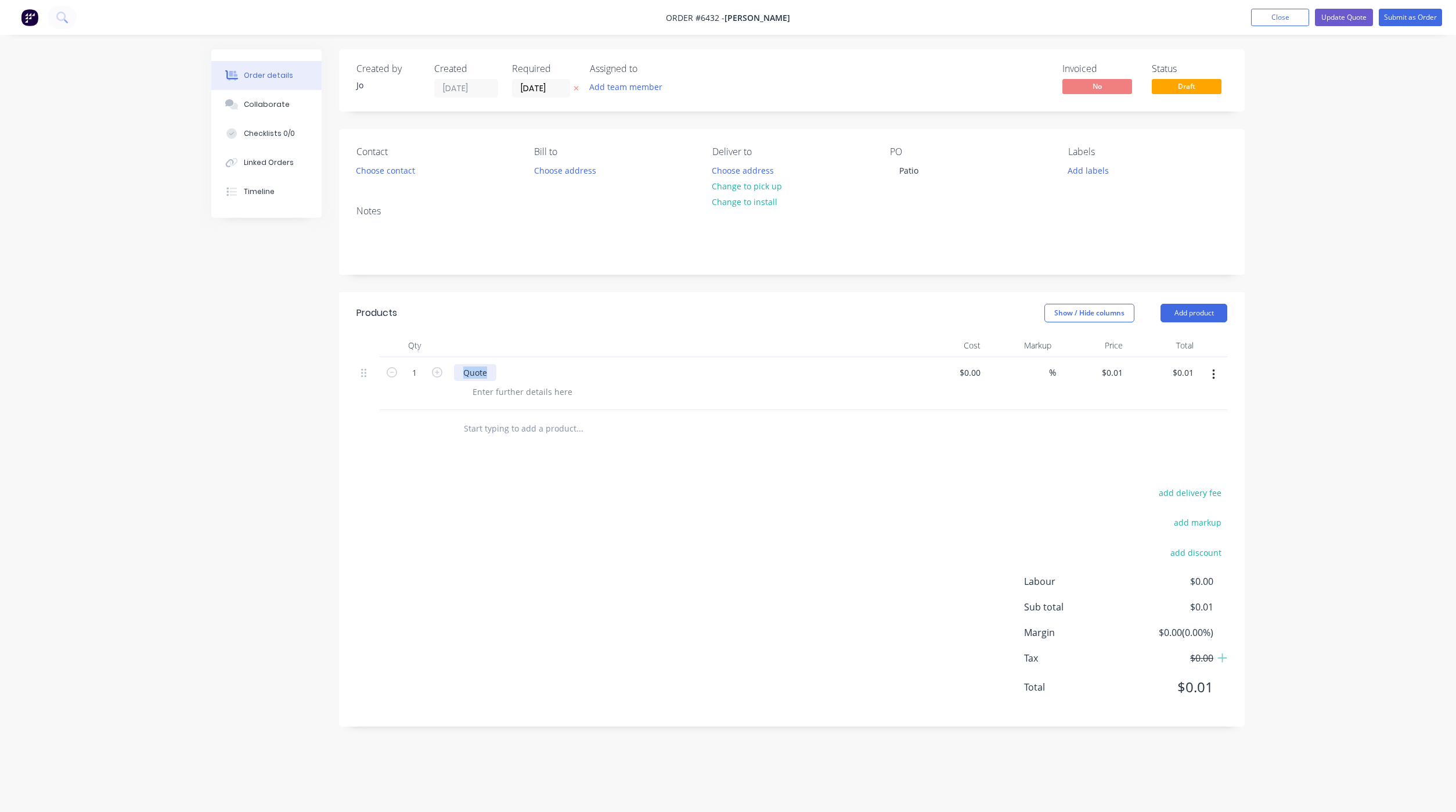
paste div
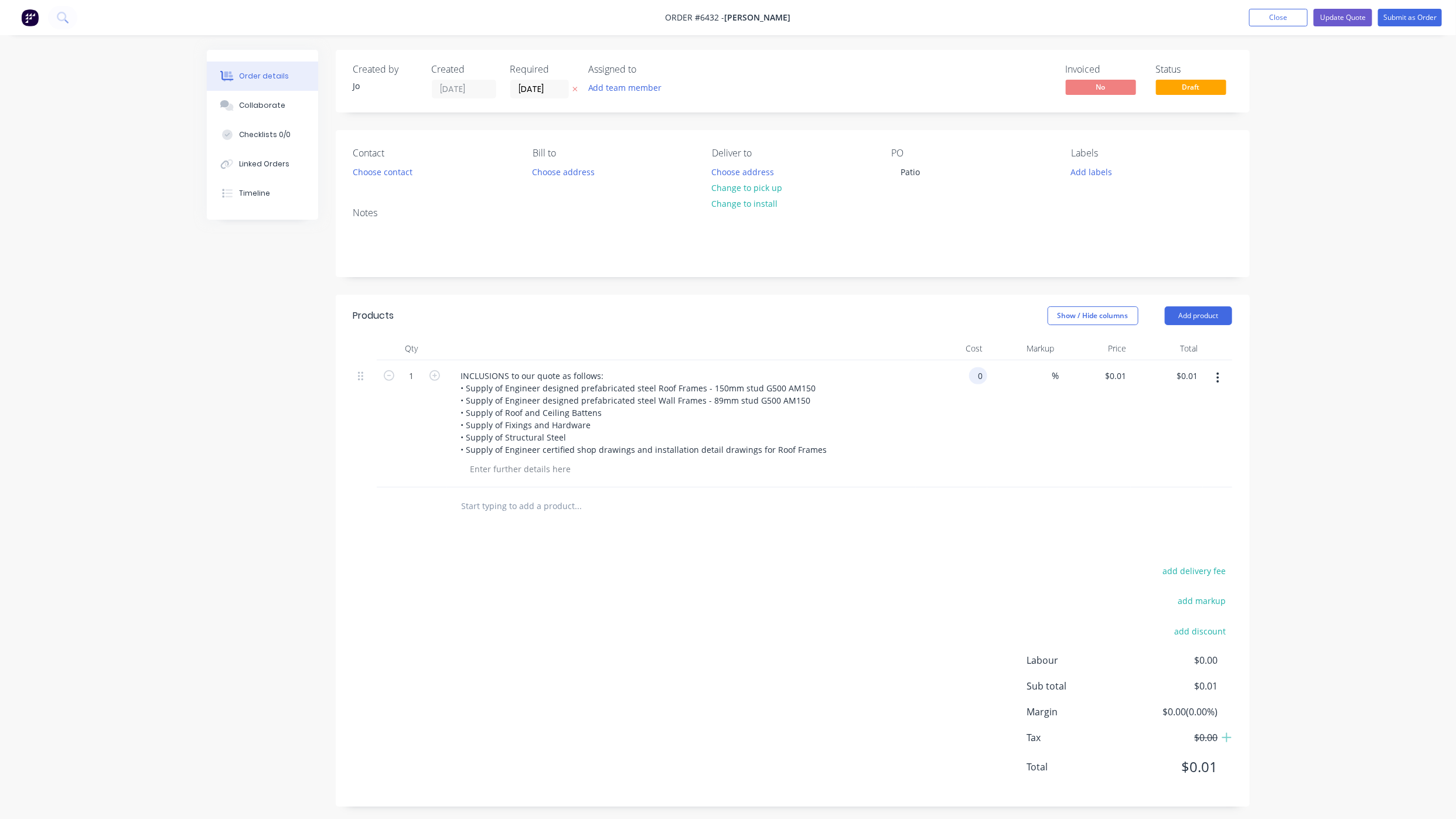
type input "$0.00"
type input "$7,958.30"
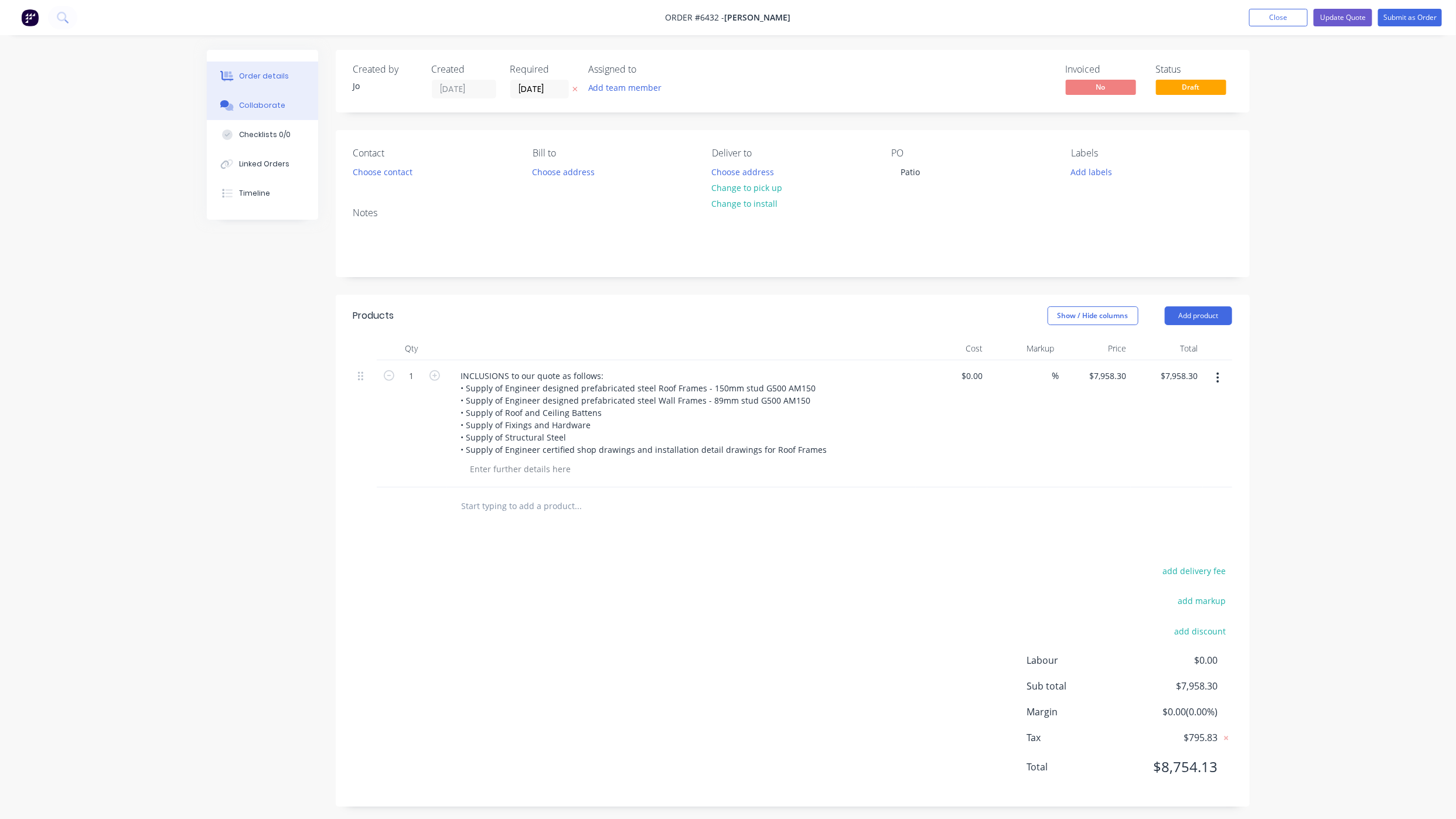
click at [264, 95] on button "Collaborate" at bounding box center [262, 106] width 111 height 30
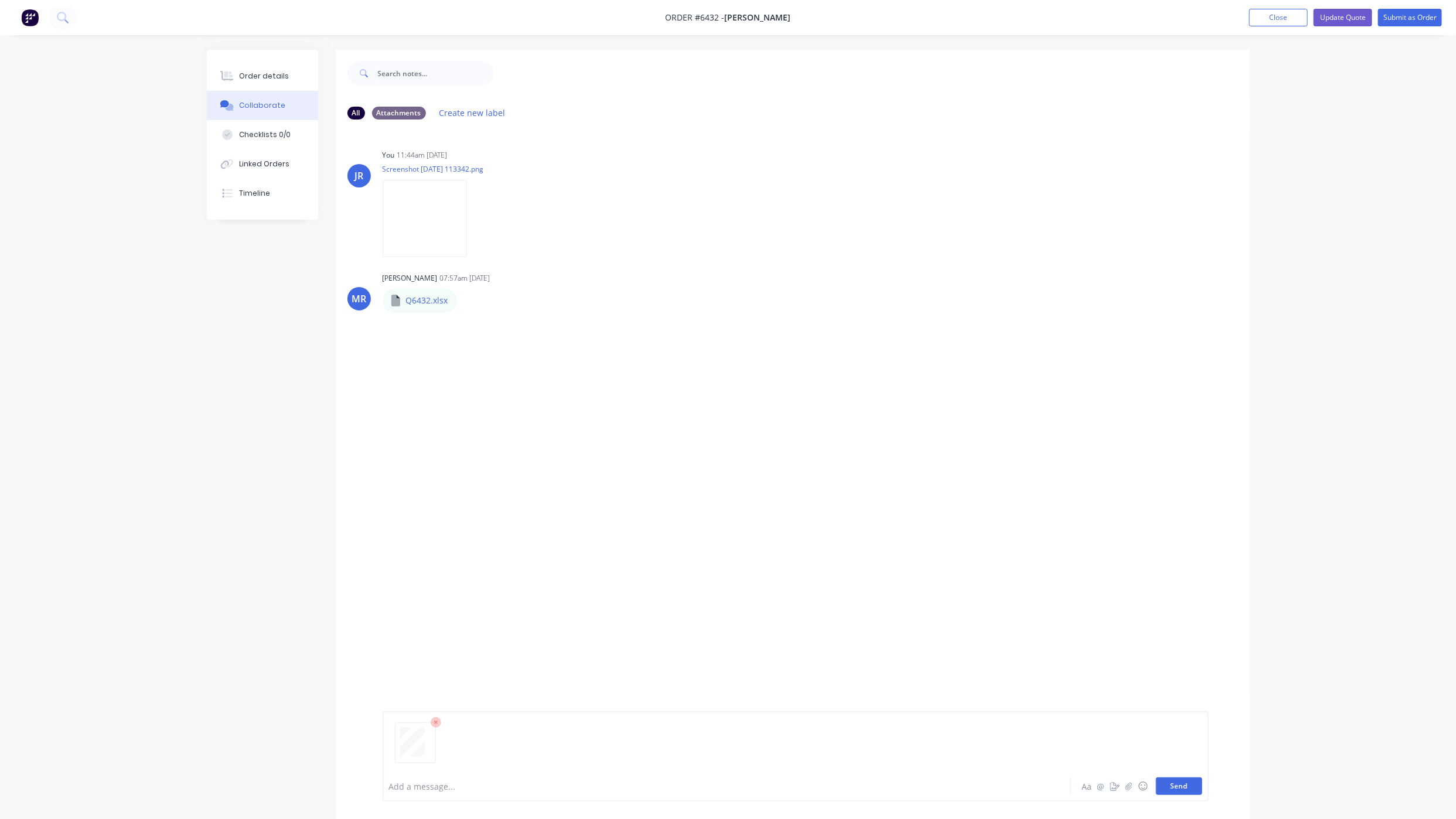
click at [1183, 784] on button "Send" at bounding box center [1178, 786] width 46 height 17
click at [263, 67] on button "Order details" at bounding box center [262, 76] width 111 height 30
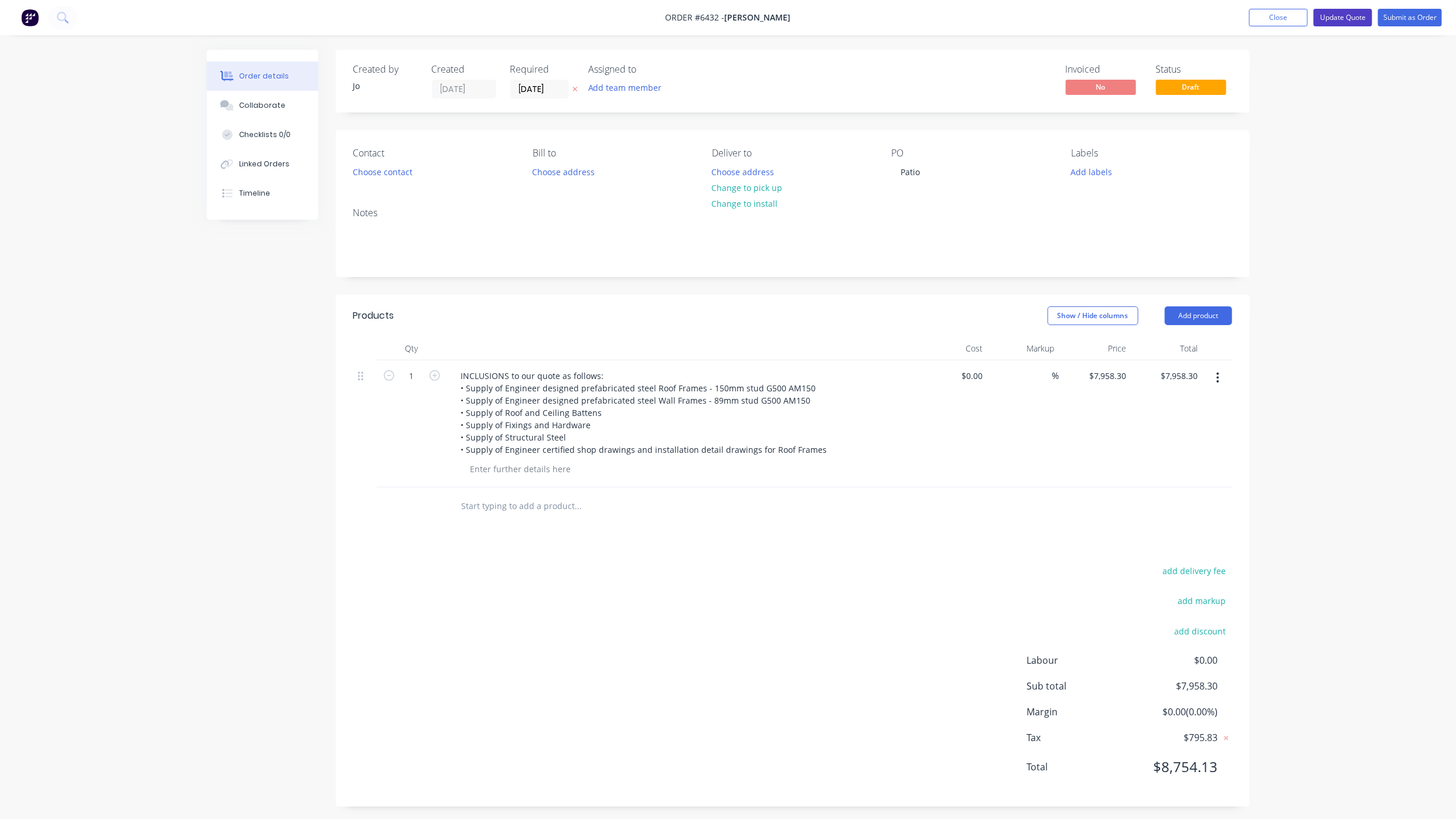
click at [1359, 17] on button "Update Quote" at bounding box center [1342, 17] width 59 height 17
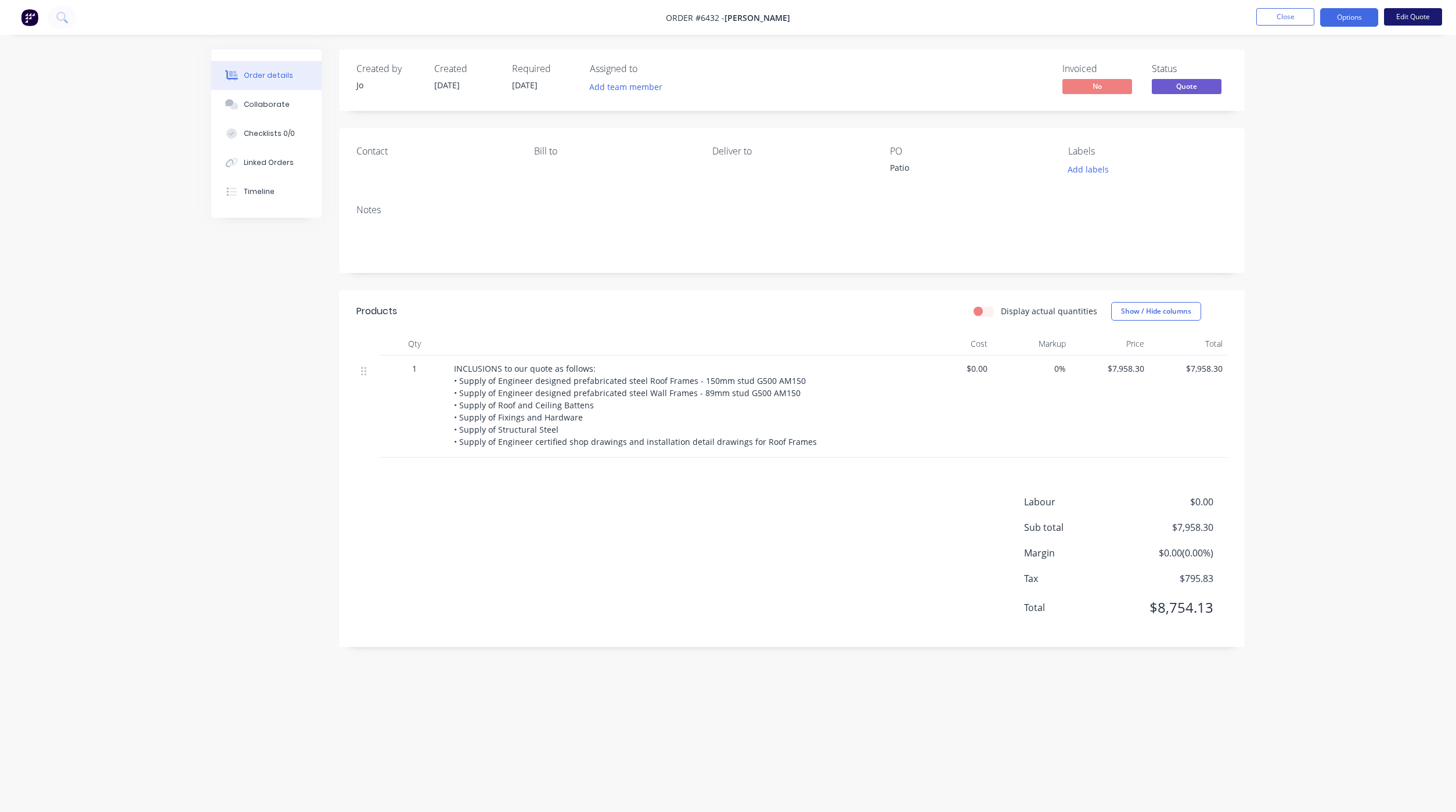
click at [1405, 15] on button "Edit Quote" at bounding box center [1413, 16] width 58 height 17
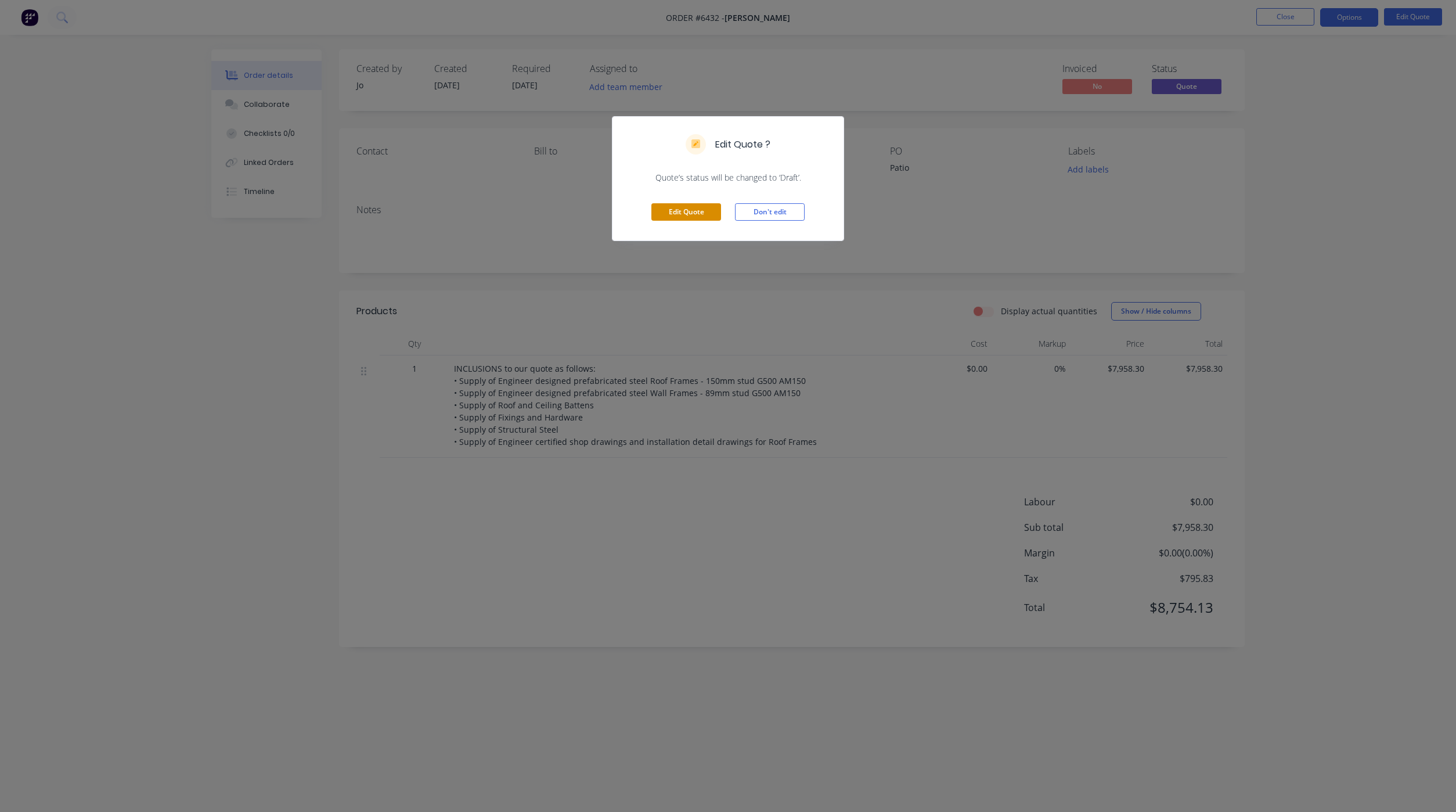
click at [682, 213] on button "Edit Quote" at bounding box center [686, 212] width 69 height 17
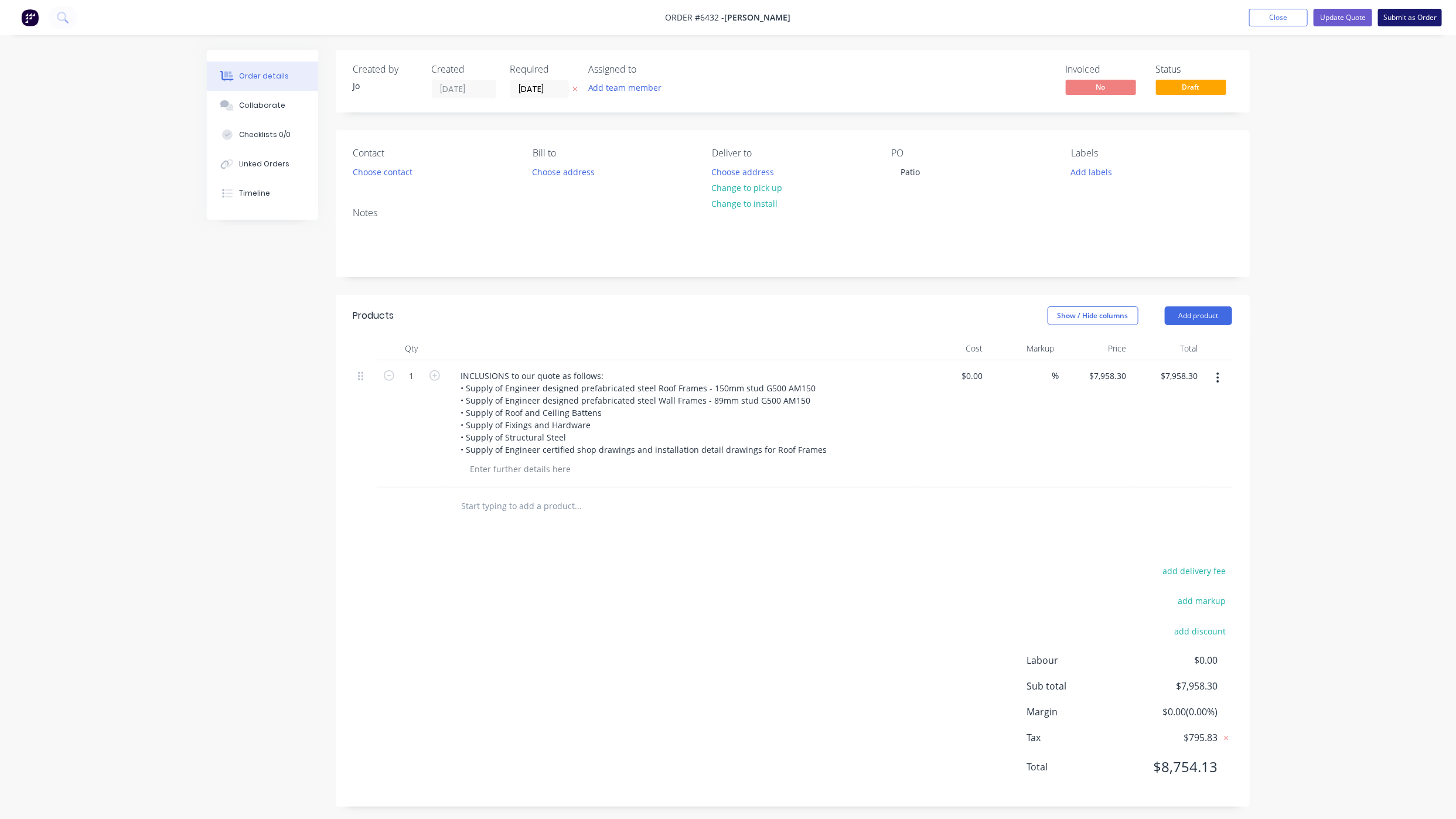
click at [1424, 19] on button "Submit as Order" at bounding box center [1410, 17] width 64 height 17
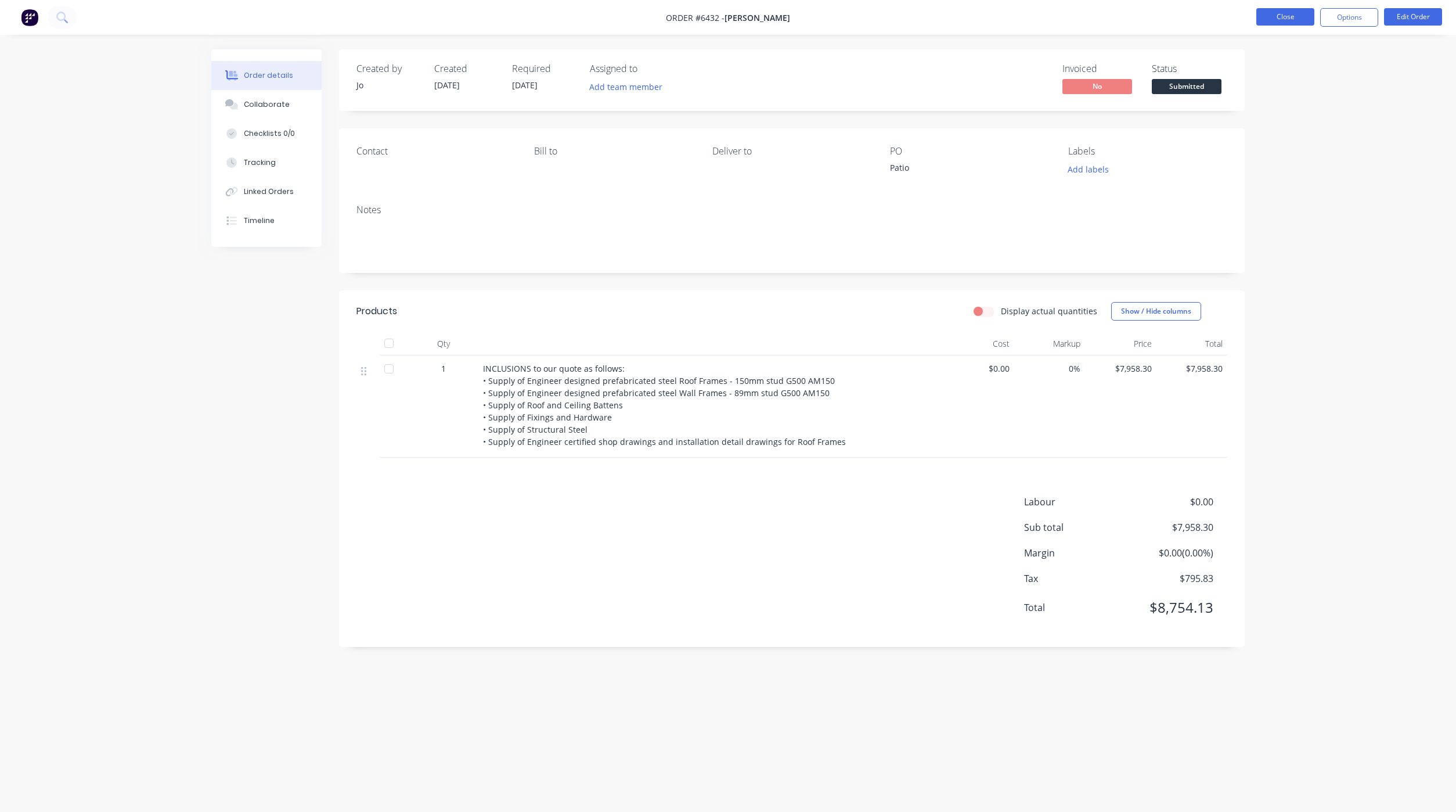
click at [1279, 16] on button "Close" at bounding box center [1285, 16] width 58 height 17
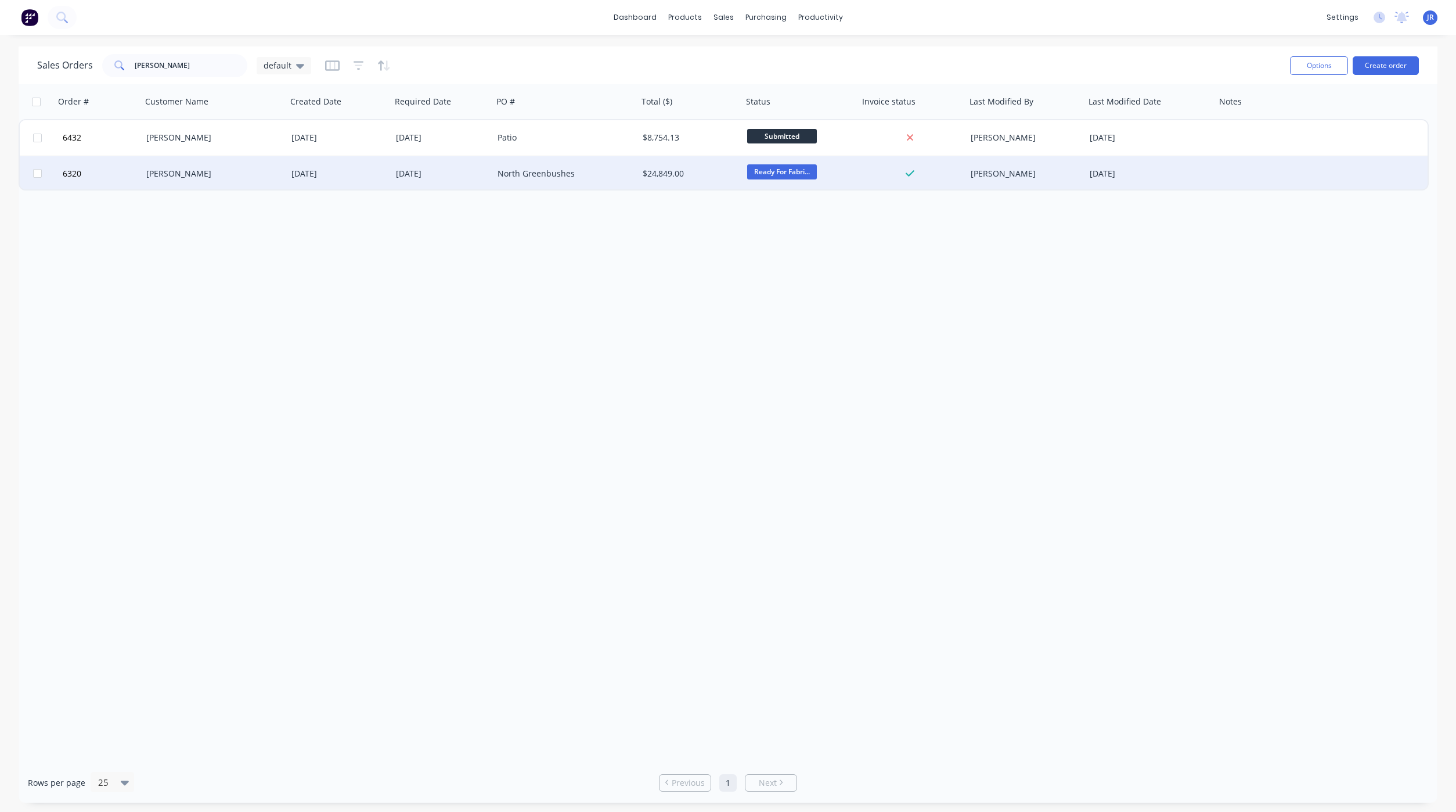
click at [164, 178] on div "[PERSON_NAME]" at bounding box center [210, 173] width 129 height 11
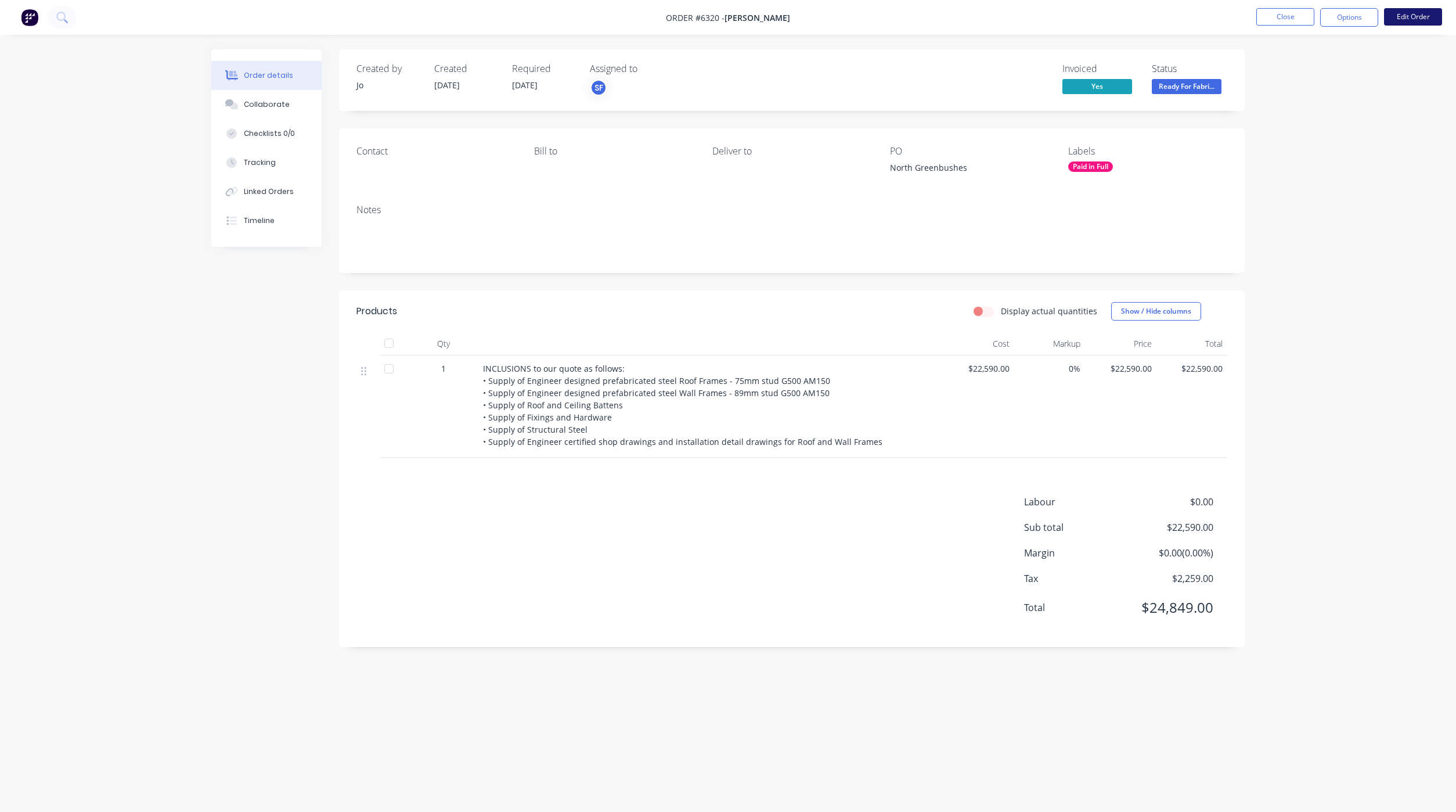
click at [1393, 12] on button "Edit Order" at bounding box center [1413, 16] width 58 height 17
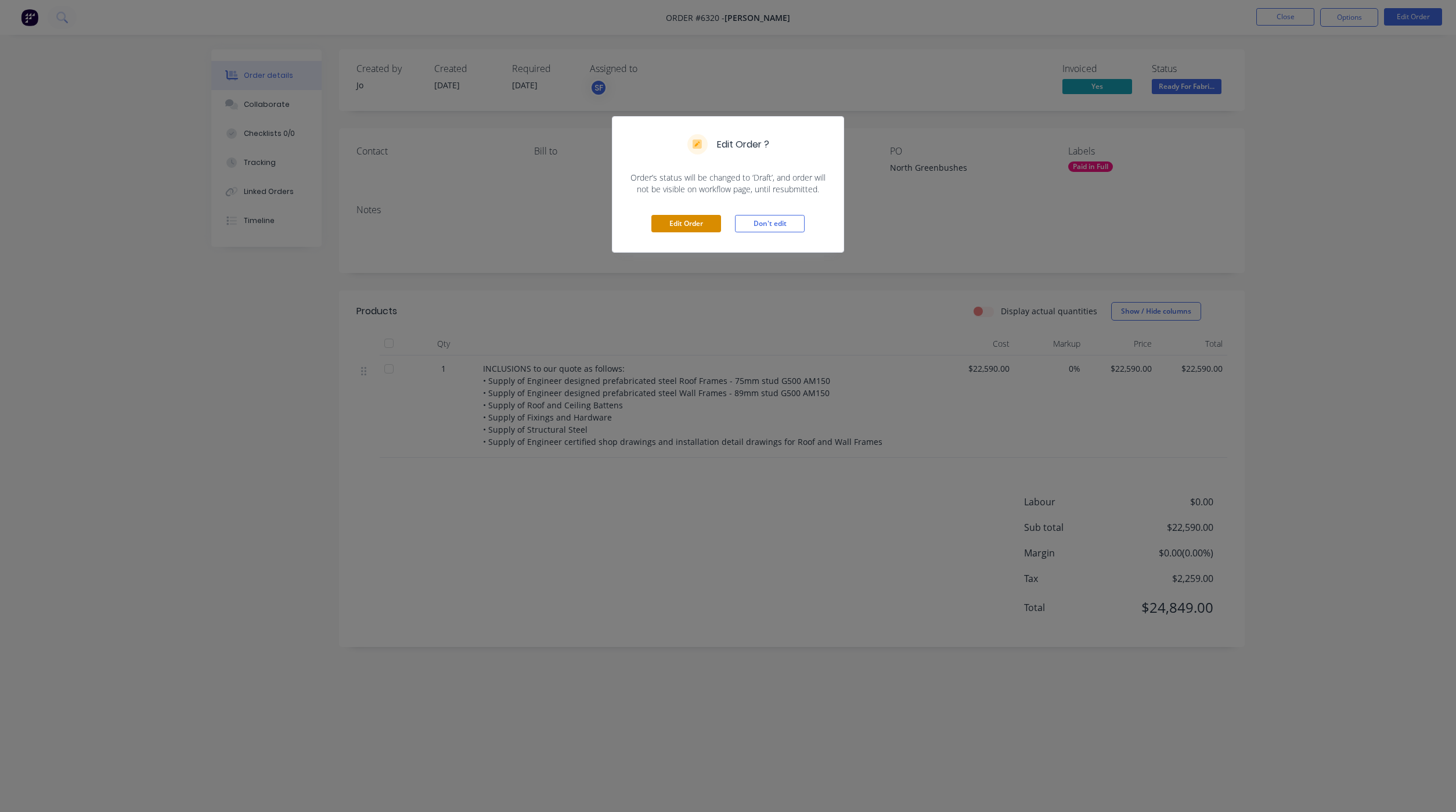
click at [703, 225] on button "Edit Order" at bounding box center [686, 223] width 69 height 17
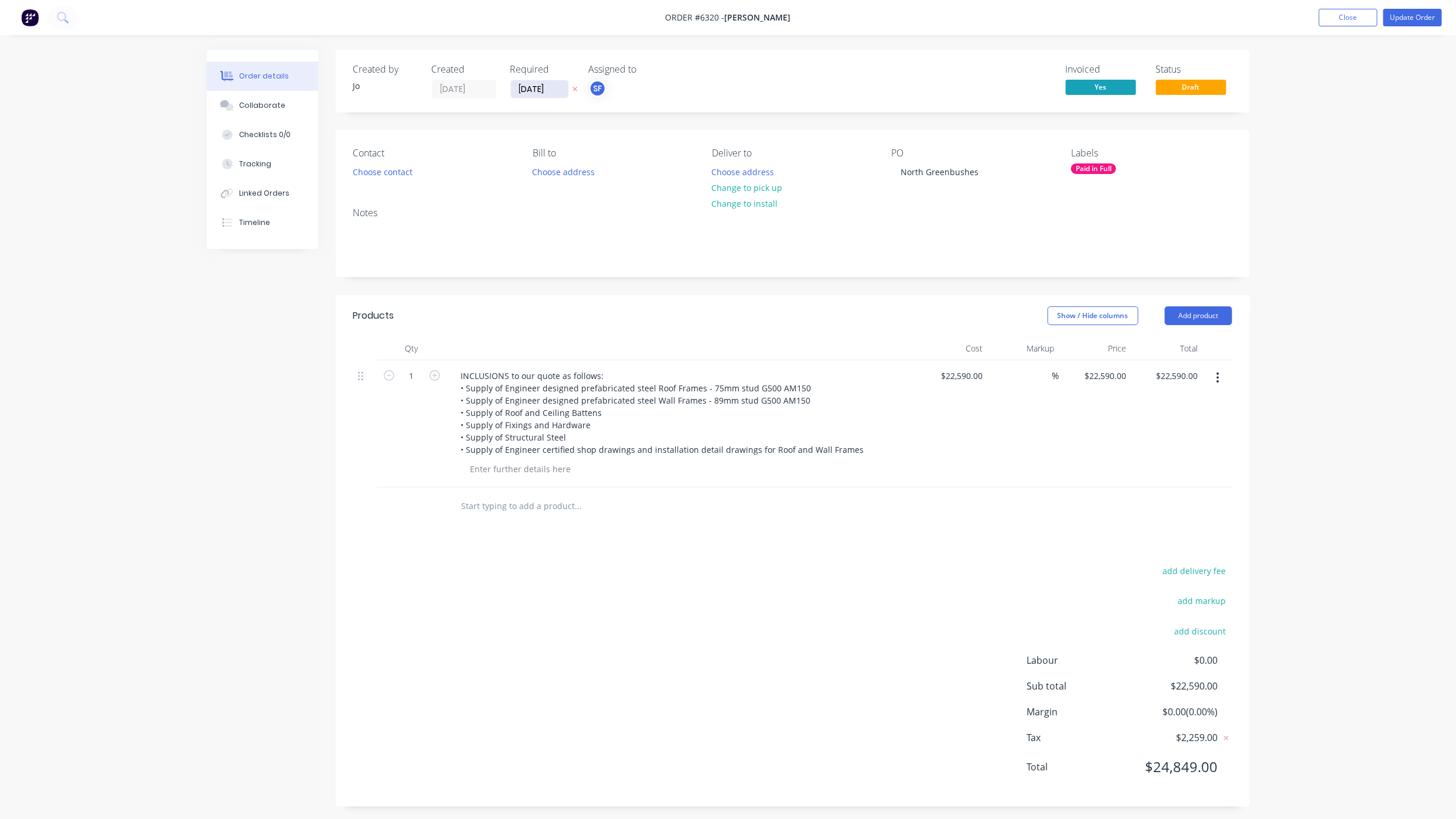
click at [533, 90] on input "[DATE]" at bounding box center [540, 89] width 58 height 17
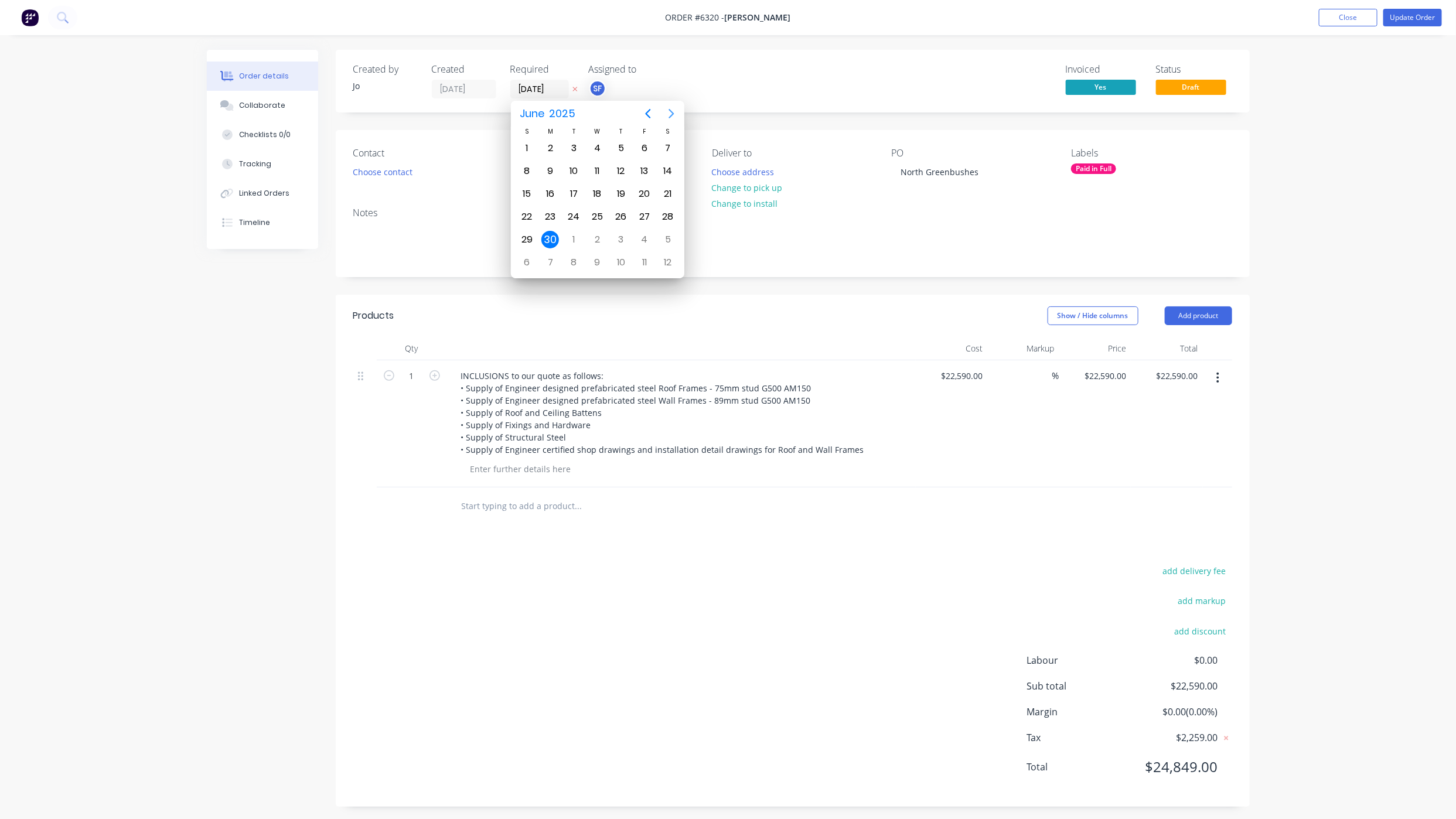
click at [672, 109] on icon "Next page" at bounding box center [672, 114] width 14 height 14
click at [554, 236] on div "25" at bounding box center [550, 239] width 17 height 17
type input "[DATE]"
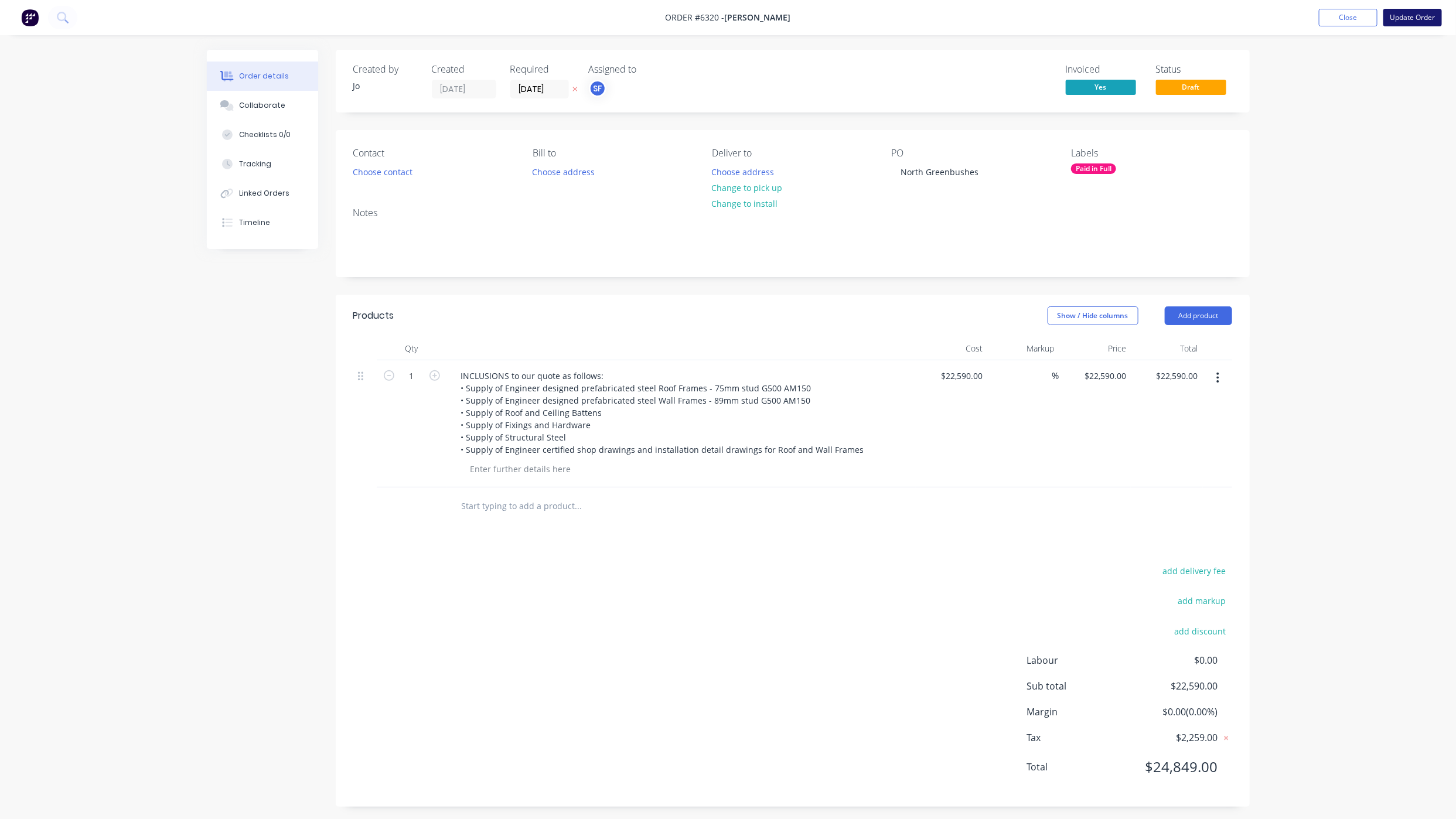
click at [1392, 24] on button "Update Order" at bounding box center [1412, 17] width 59 height 17
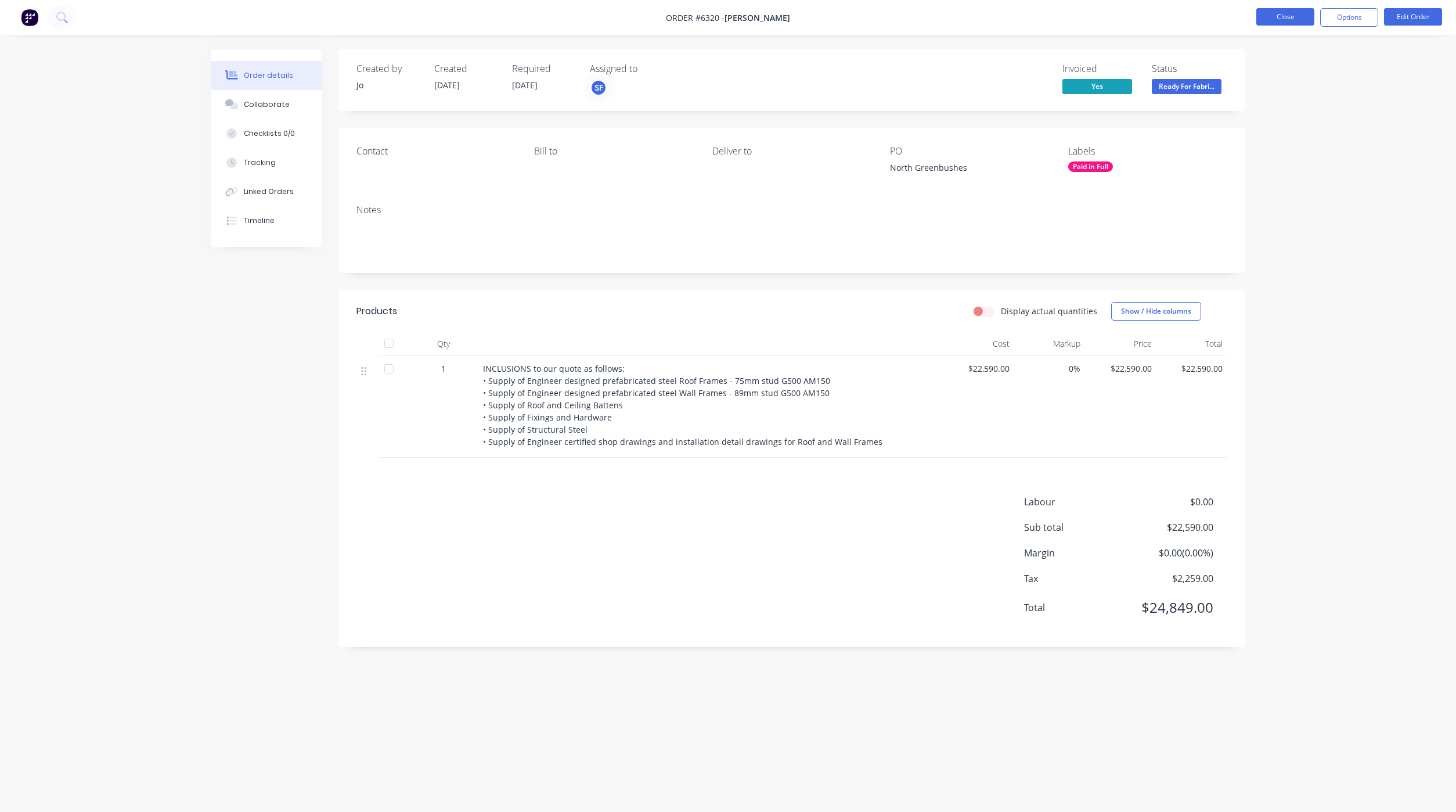
click at [1285, 16] on button "Close" at bounding box center [1285, 16] width 58 height 17
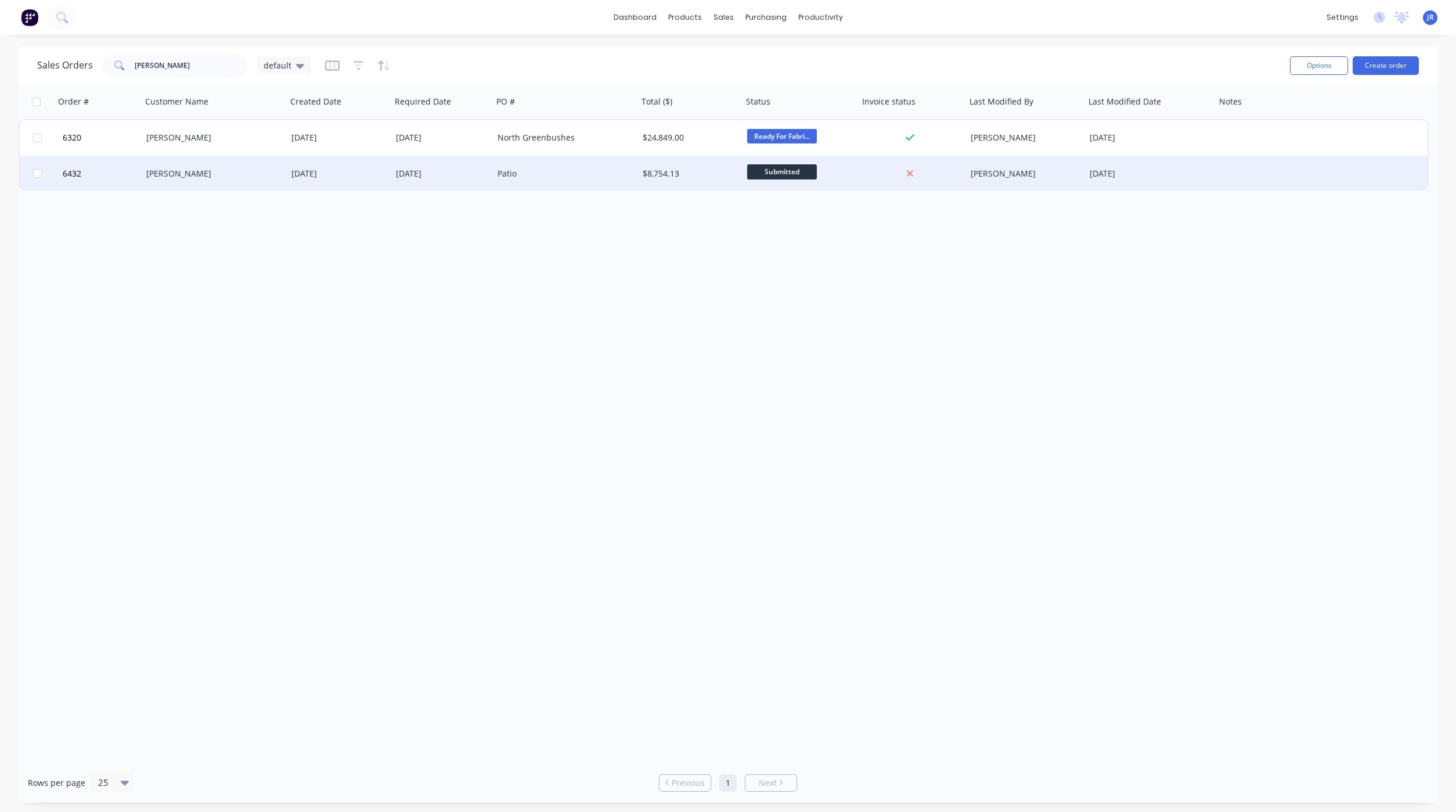
click at [173, 171] on div "[PERSON_NAME]" at bounding box center [210, 173] width 129 height 11
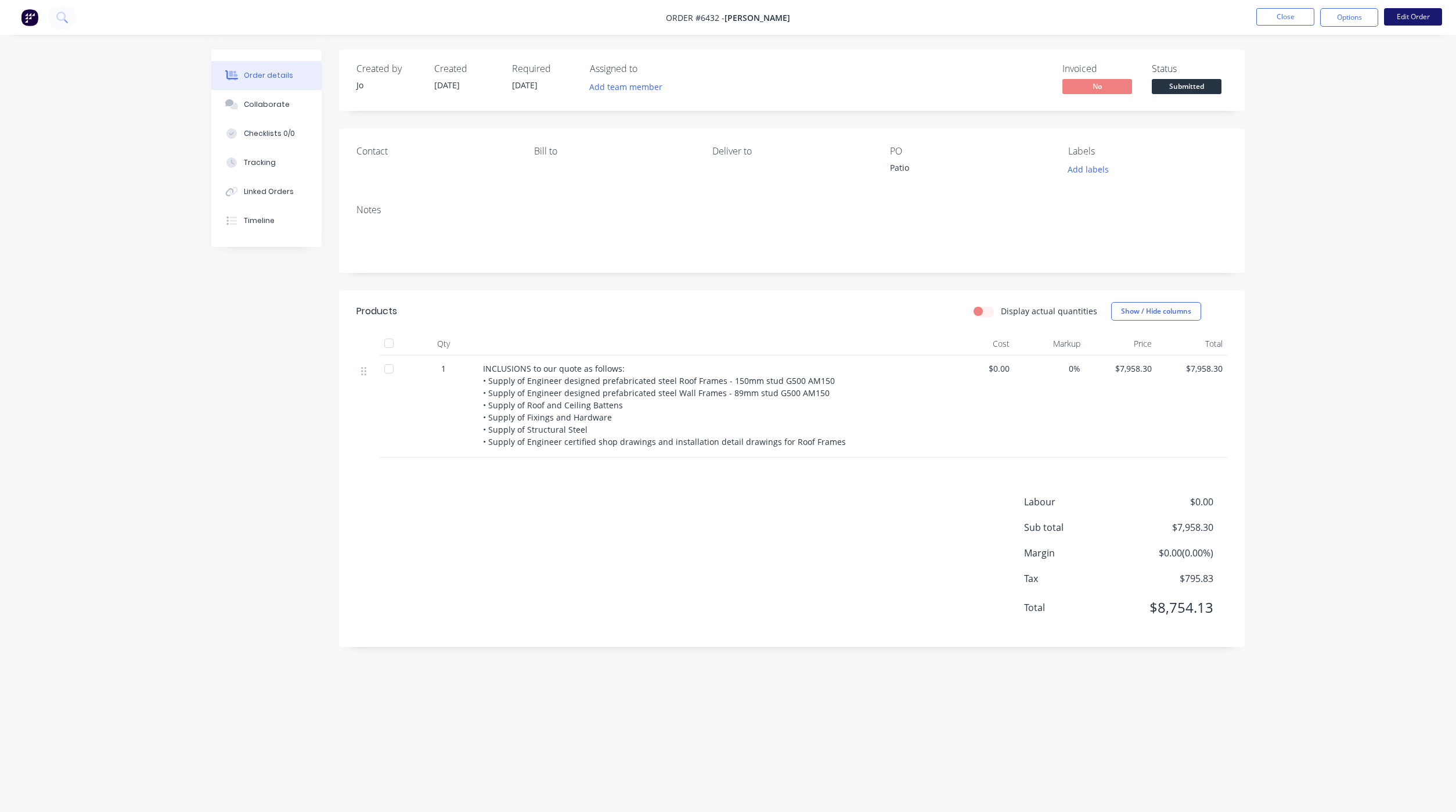
click at [1437, 19] on button "Edit Order" at bounding box center [1413, 16] width 58 height 17
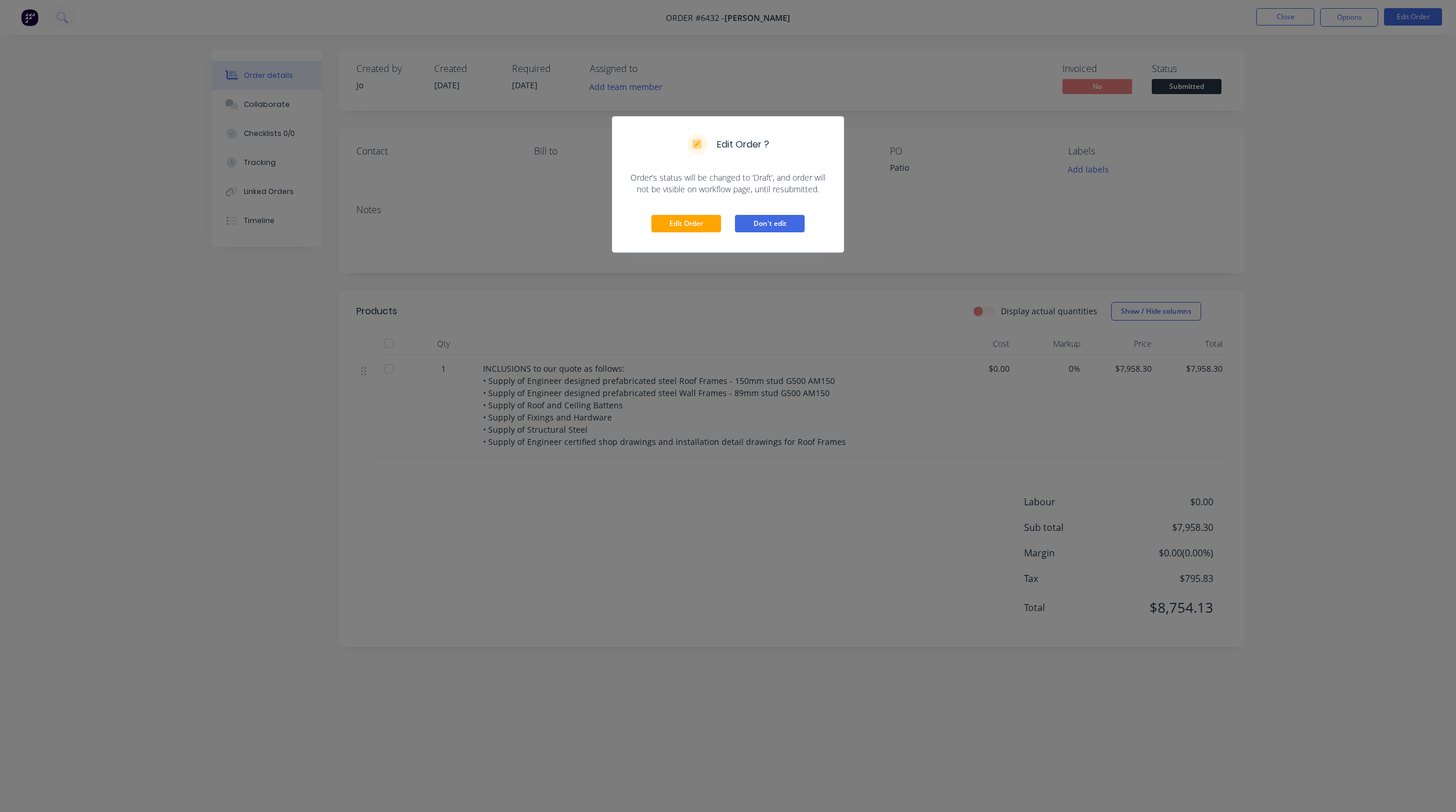
click at [783, 225] on button "Don't edit" at bounding box center [770, 223] width 69 height 17
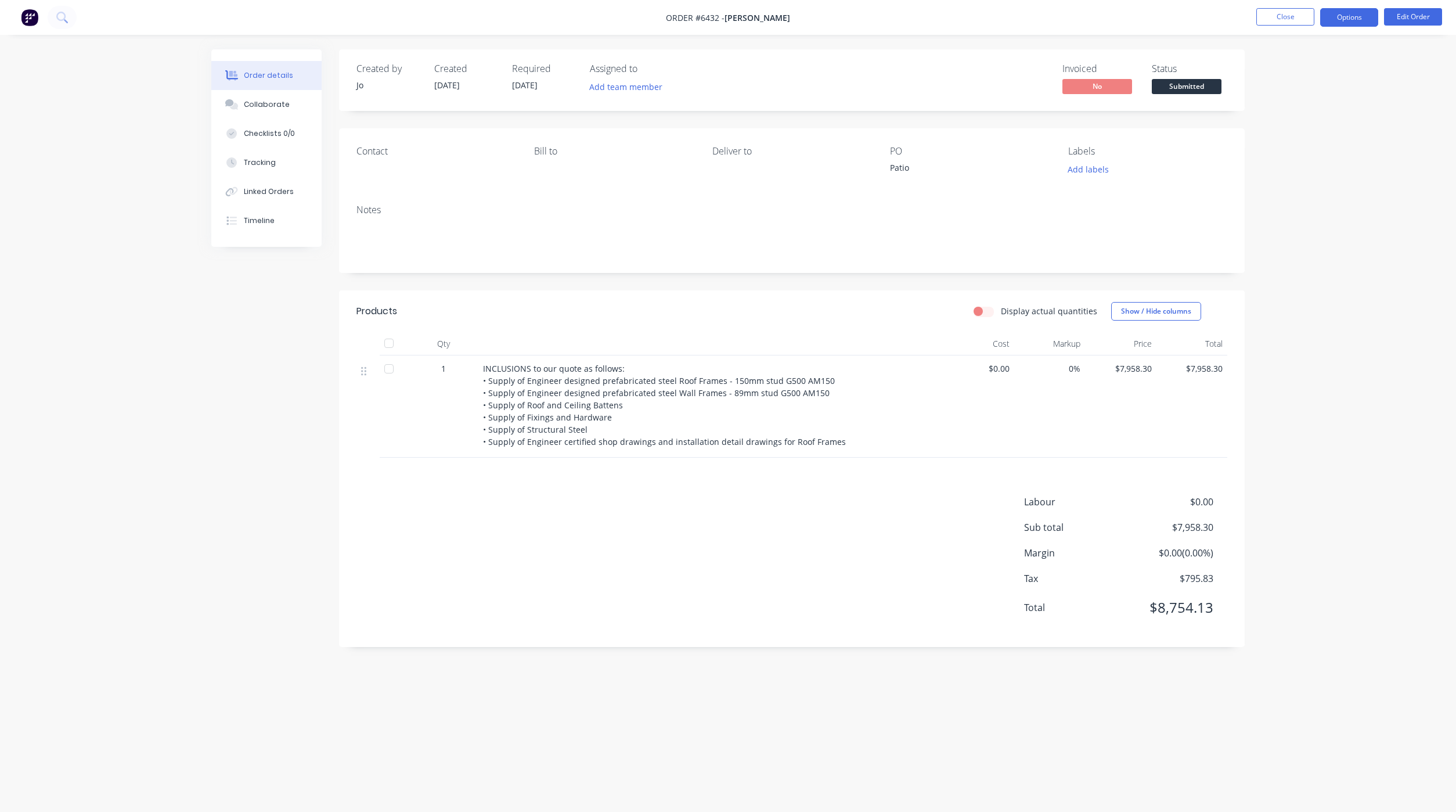
click at [1363, 19] on button "Options" at bounding box center [1349, 16] width 58 height 18
click at [1285, 87] on div "Partial Invoice" at bounding box center [1314, 93] width 106 height 16
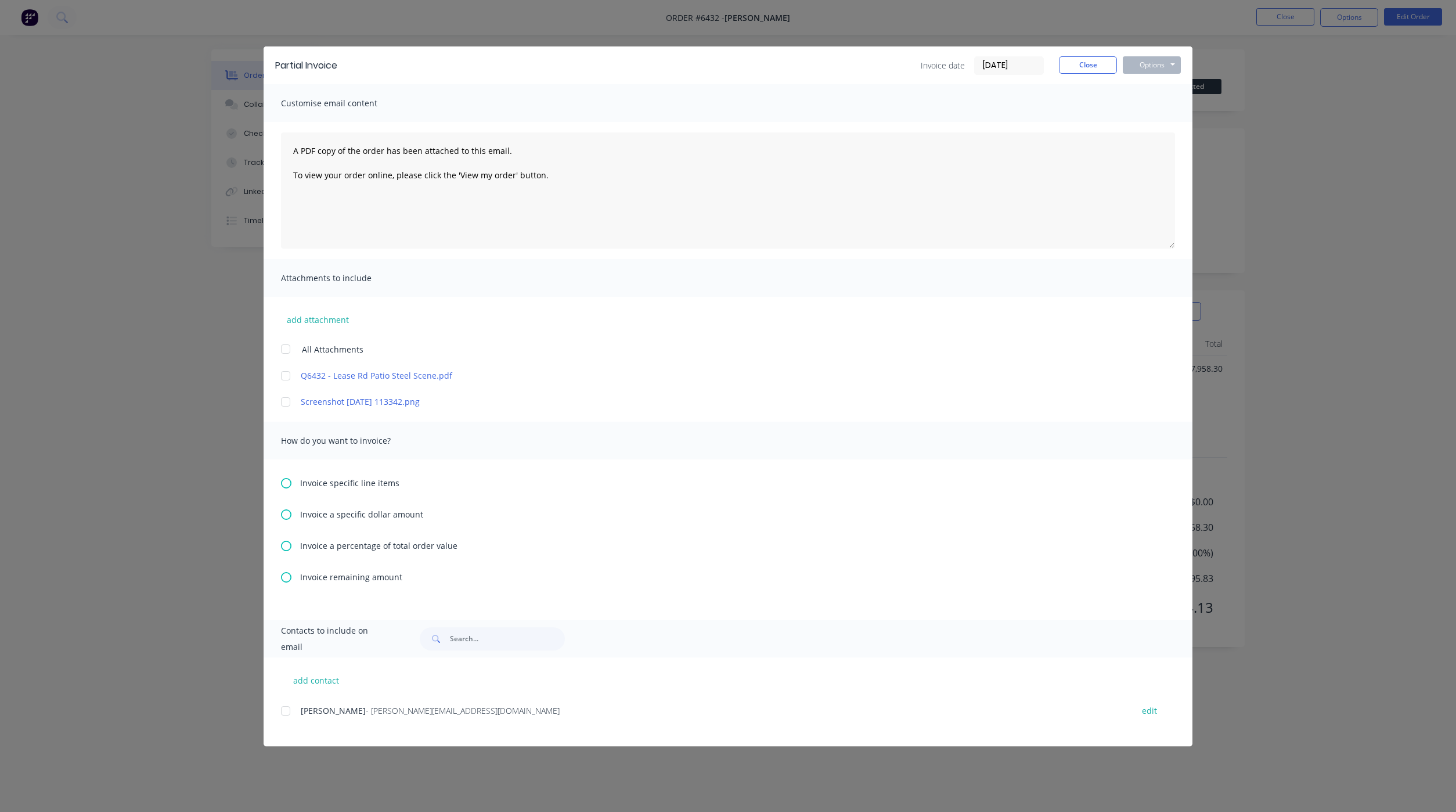
click at [289, 709] on div at bounding box center [286, 711] width 23 height 23
click at [290, 545] on icon at bounding box center [287, 546] width 10 height 10
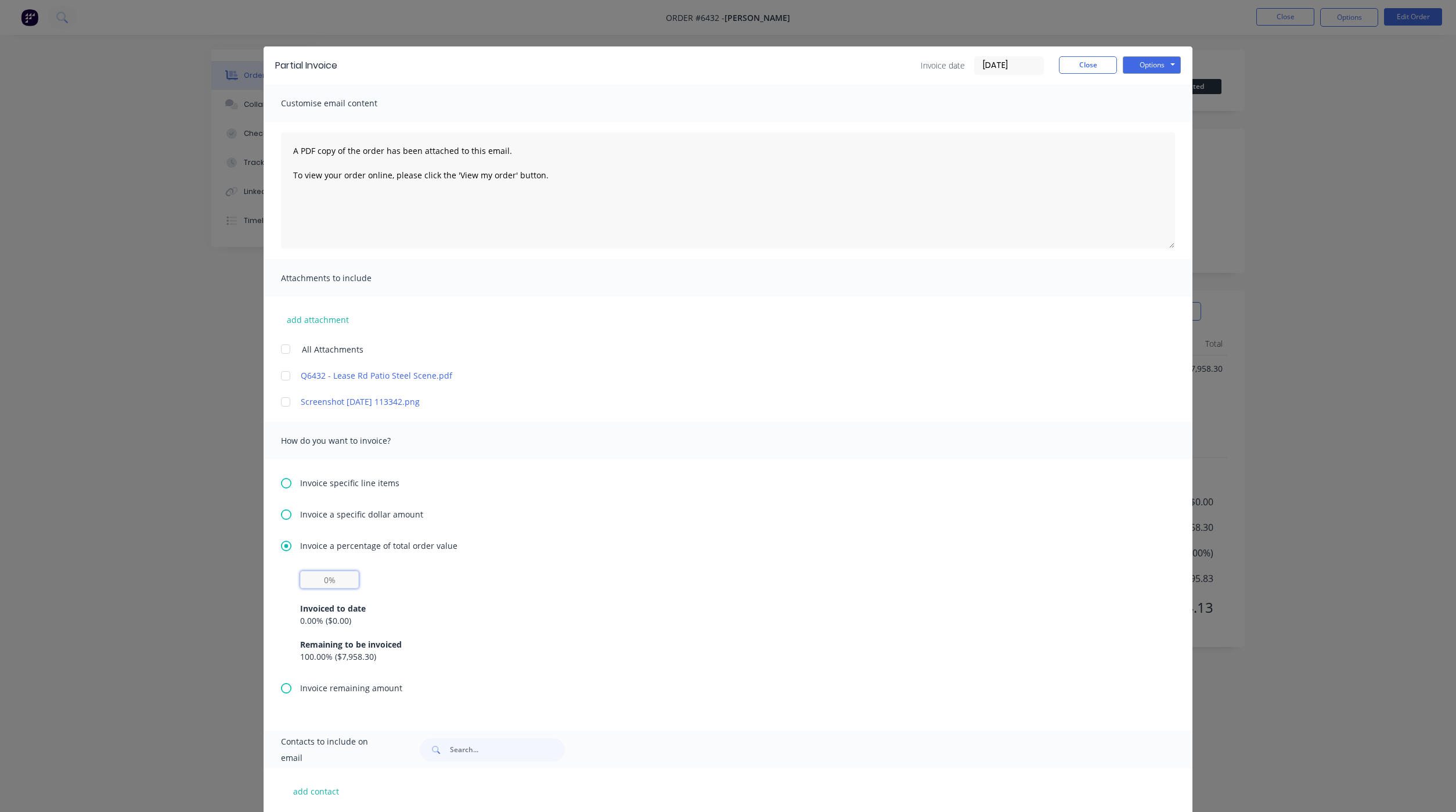
click at [314, 577] on input "text" at bounding box center [330, 579] width 59 height 17
type input "50%"
click at [1138, 64] on button "Options" at bounding box center [1151, 65] width 58 height 17
click at [342, 375] on link "Q6432 - Lease Rd Patio Steel Scene.pdf" at bounding box center [711, 376] width 821 height 12
click at [314, 401] on link "Screenshot [DATE] 113342.png" at bounding box center [711, 402] width 821 height 12
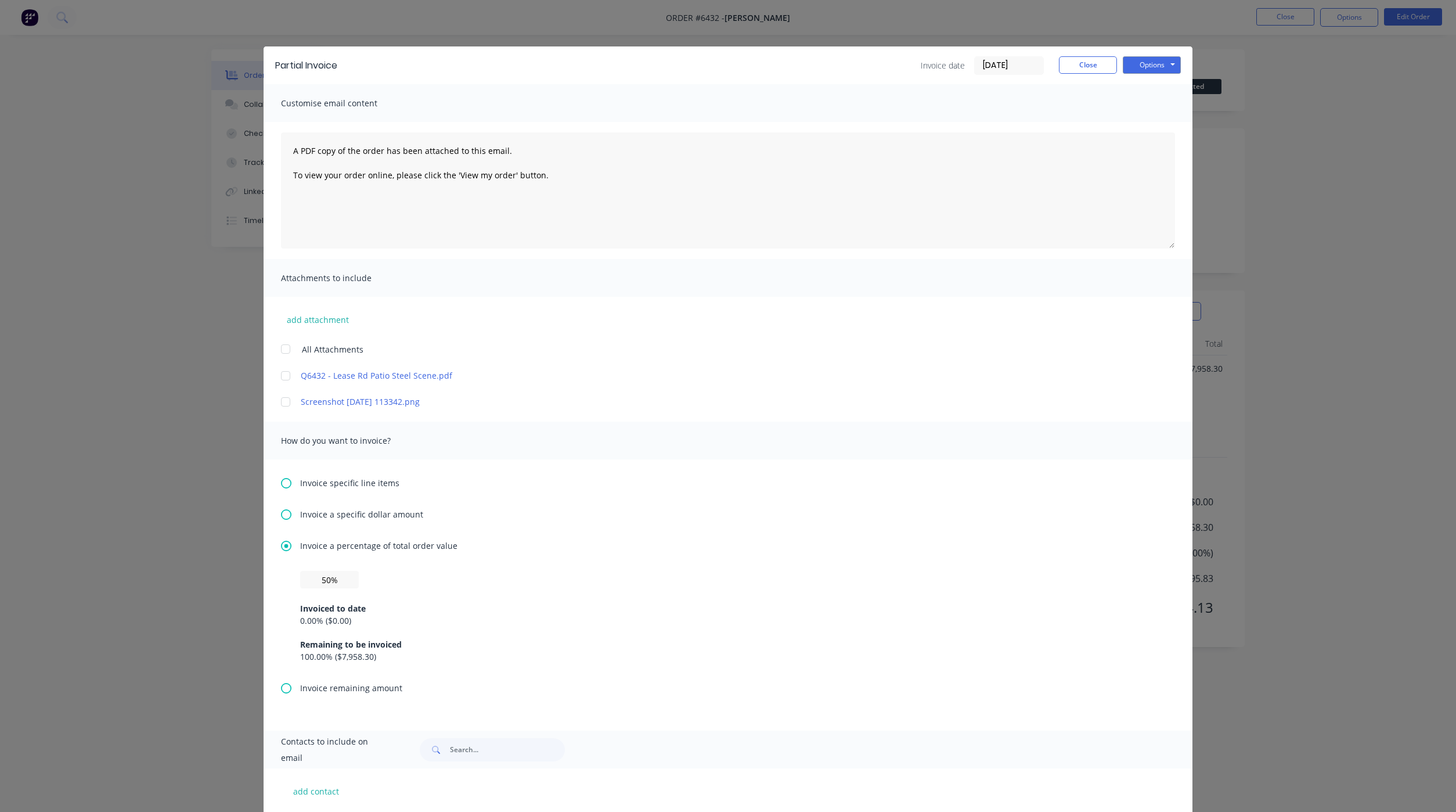
click at [279, 345] on div at bounding box center [286, 349] width 23 height 23
click at [1133, 61] on button "Options" at bounding box center [1151, 65] width 58 height 17
click at [1138, 81] on button "Preview" at bounding box center [1160, 86] width 74 height 19
click at [1130, 64] on button "Options" at bounding box center [1151, 65] width 58 height 17
click at [304, 572] on input "text" at bounding box center [330, 579] width 59 height 17
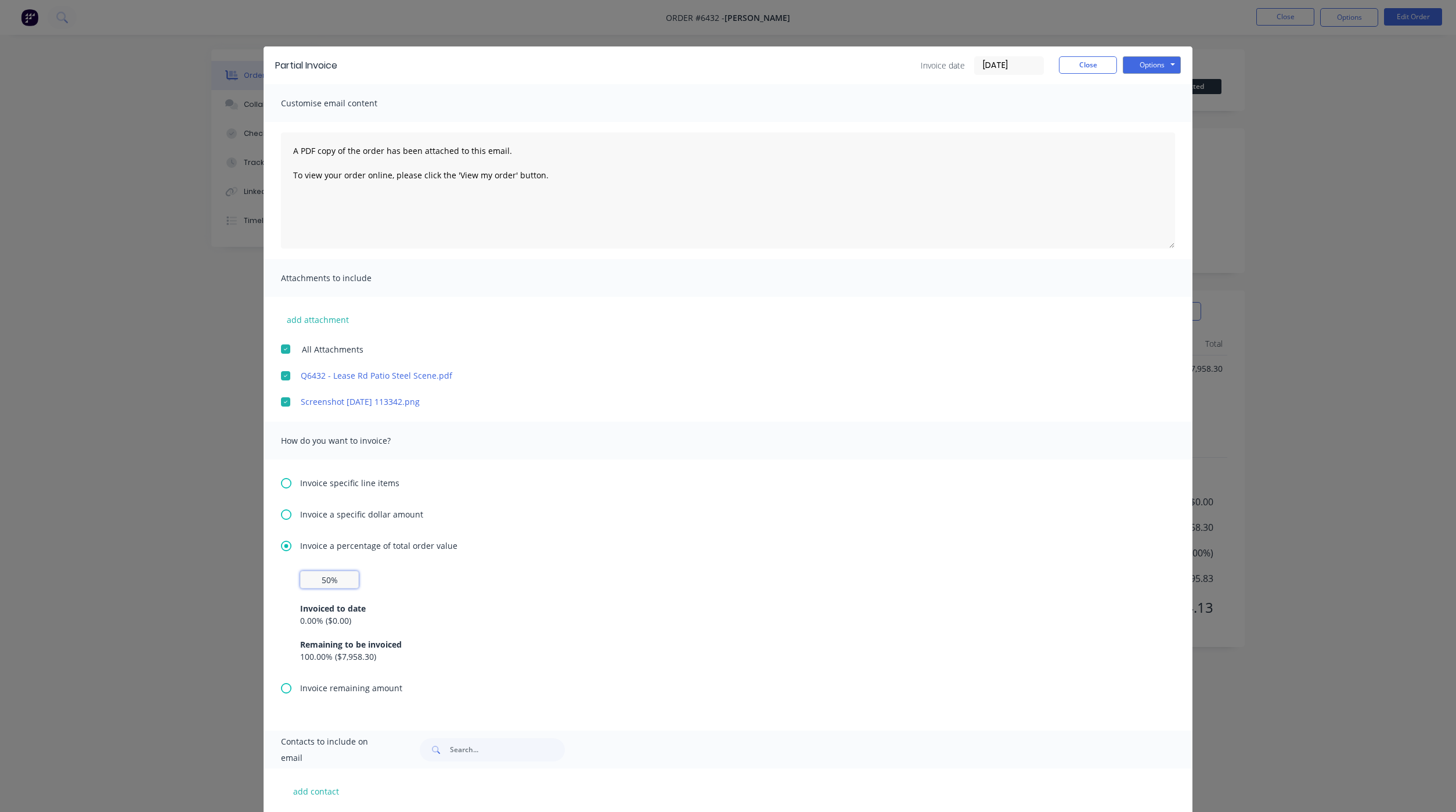
type input "50%"
click at [865, 499] on div "Invoice specific line items Invoice a specific dollar amount Invoice a percenta…" at bounding box center [728, 595] width 929 height 271
click at [1139, 65] on button "Options" at bounding box center [1151, 65] width 58 height 17
click at [1147, 119] on button "Email" at bounding box center [1160, 124] width 74 height 19
click at [1072, 60] on button "Close" at bounding box center [1088, 65] width 58 height 17
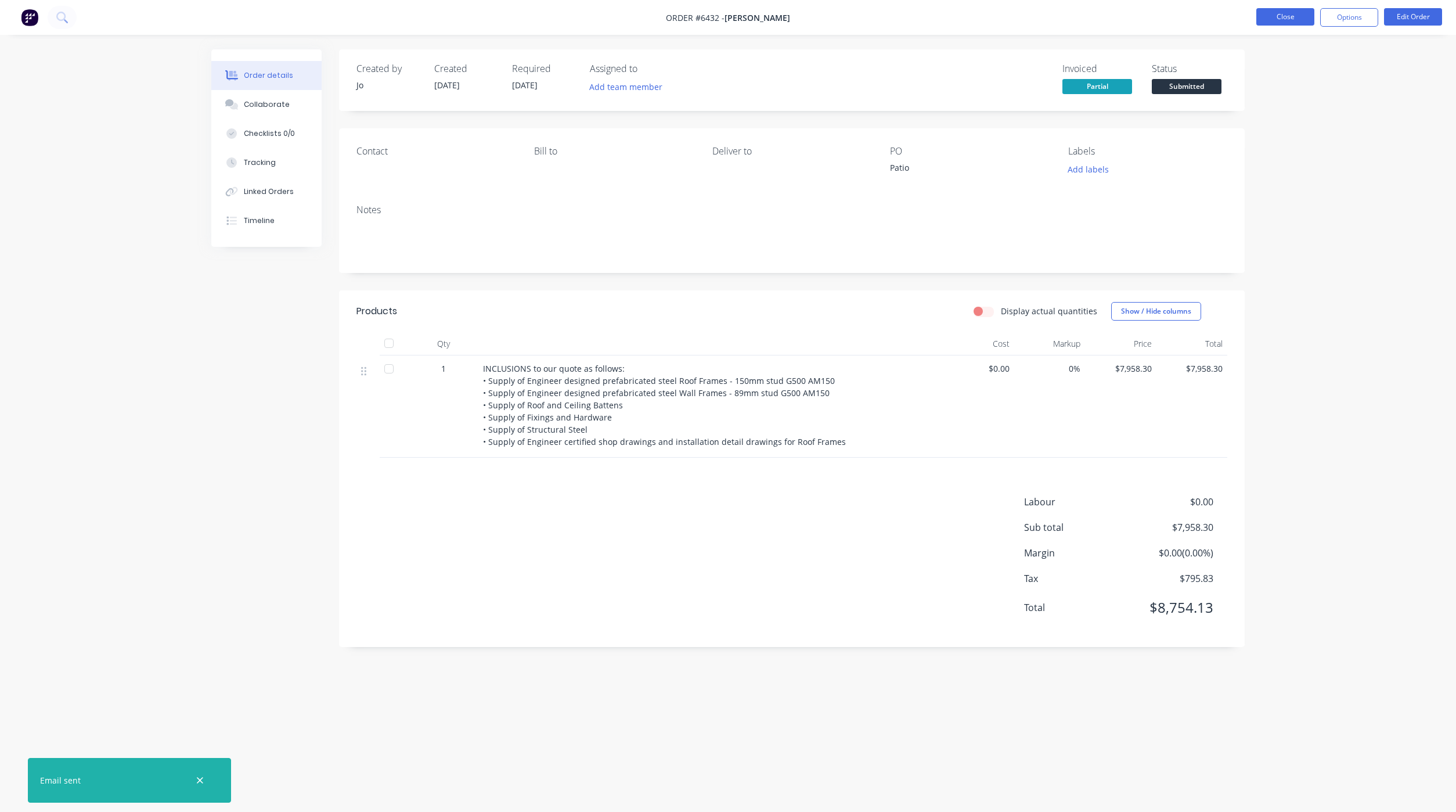
click at [1279, 16] on button "Close" at bounding box center [1285, 16] width 58 height 17
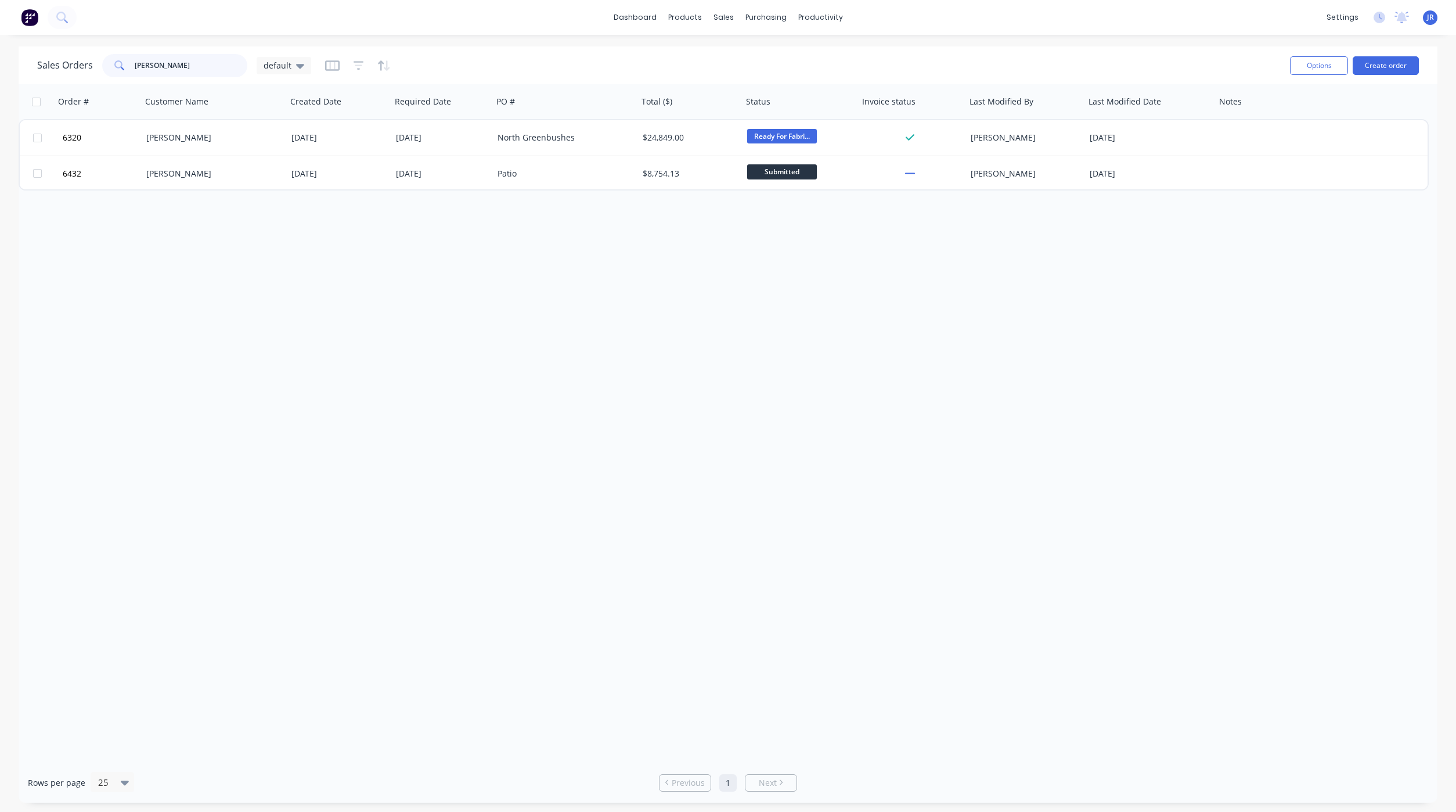
drag, startPoint x: 180, startPoint y: 67, endPoint x: 21, endPoint y: 45, distance: 160.5
click at [23, 44] on div "dashboard products sales purchasing productivity dashboard products Product Cat…" at bounding box center [728, 406] width 1456 height 812
type input "[PERSON_NAME]"
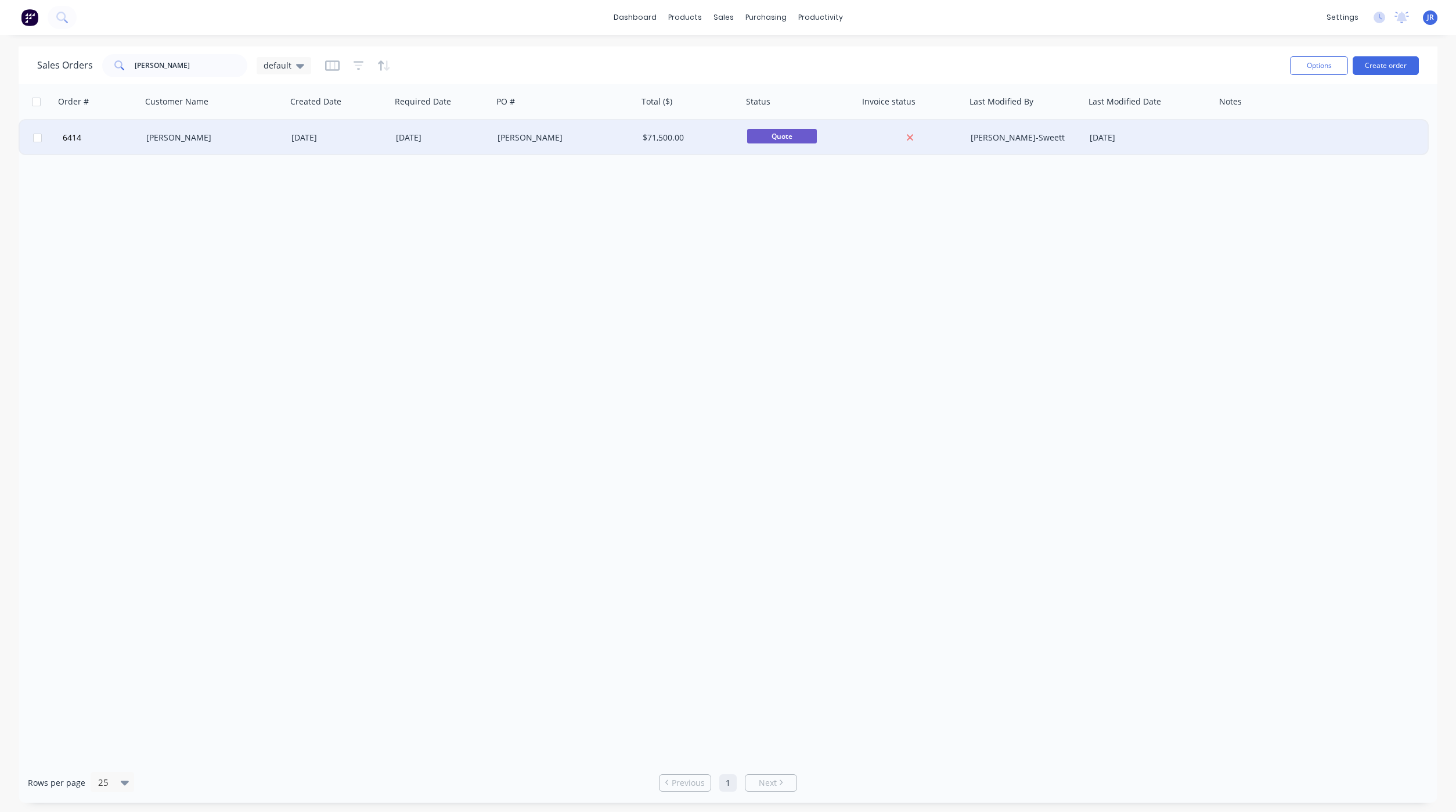
click at [199, 139] on div "[PERSON_NAME]" at bounding box center [210, 137] width 129 height 11
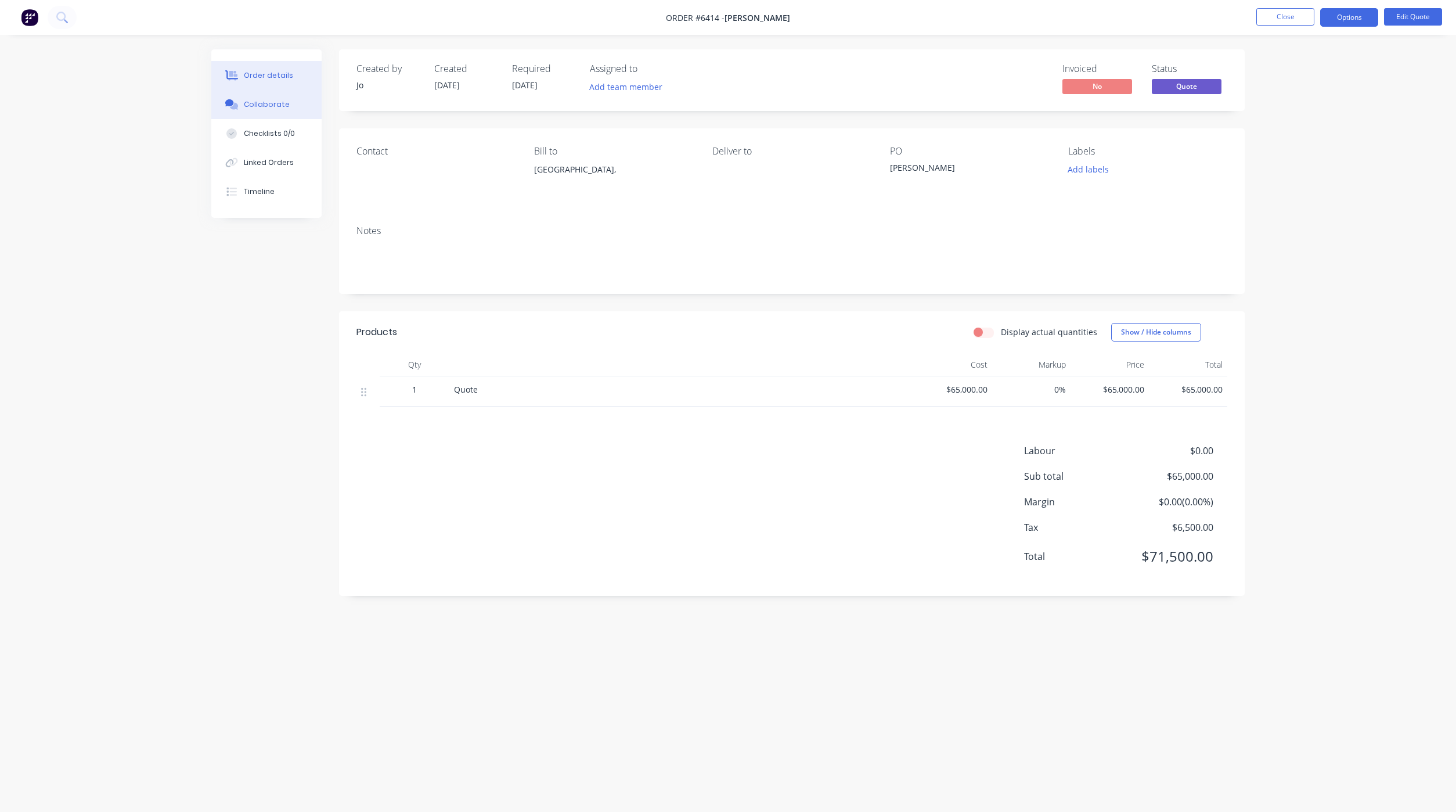
click at [302, 103] on button "Collaborate" at bounding box center [266, 105] width 110 height 29
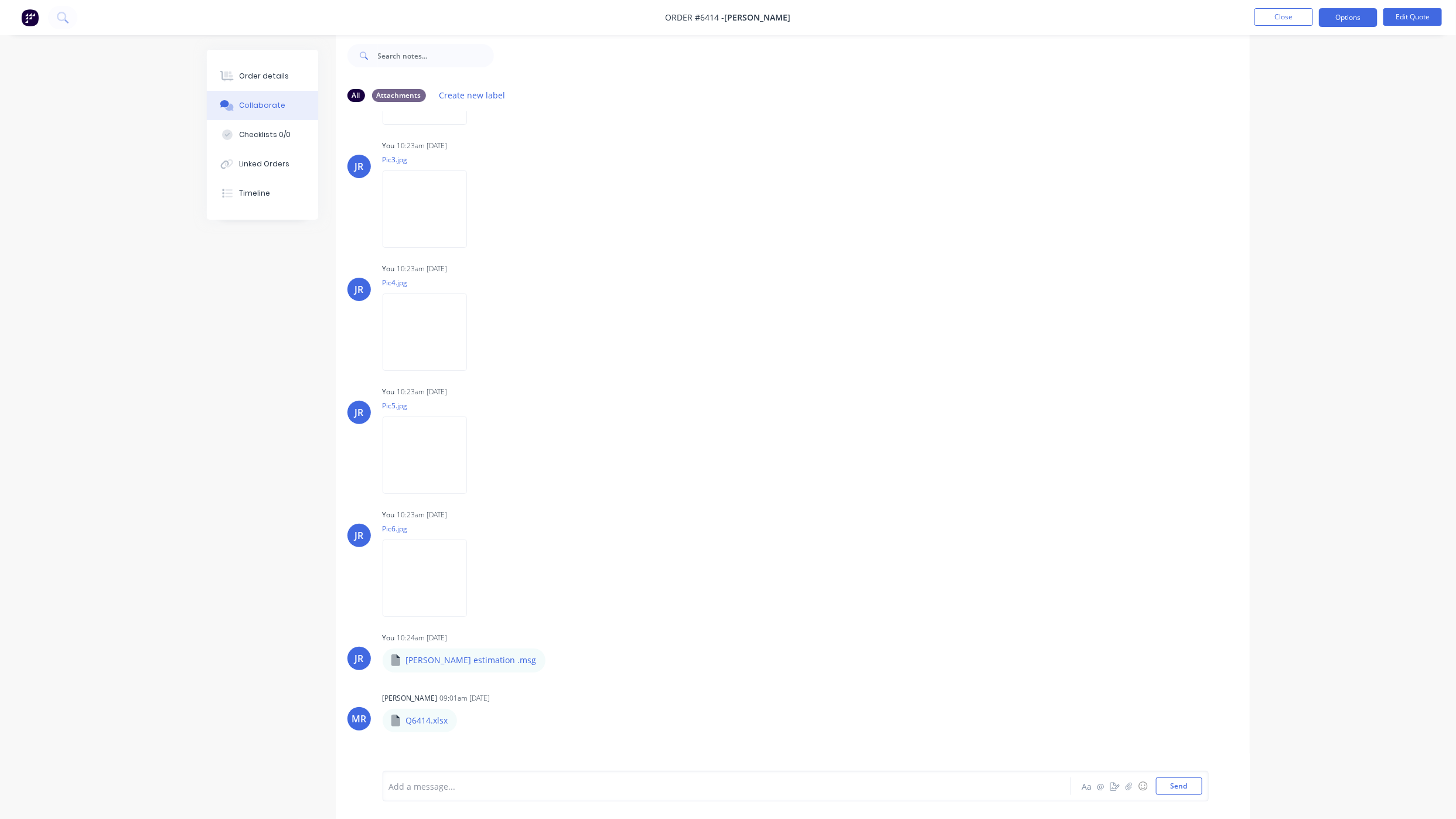
scroll to position [348, 0]
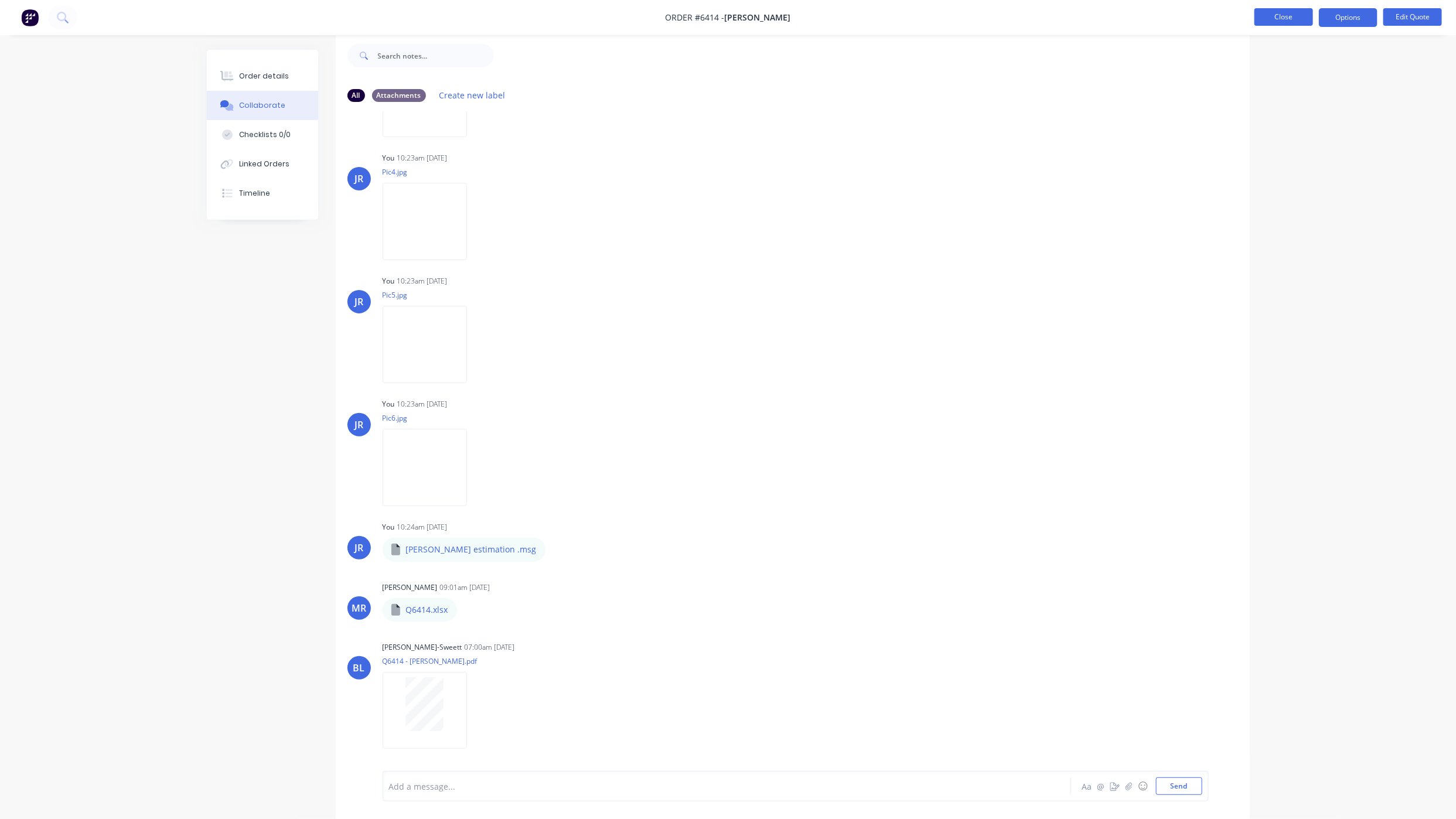
click at [1311, 12] on button "Close" at bounding box center [1283, 17] width 59 height 17
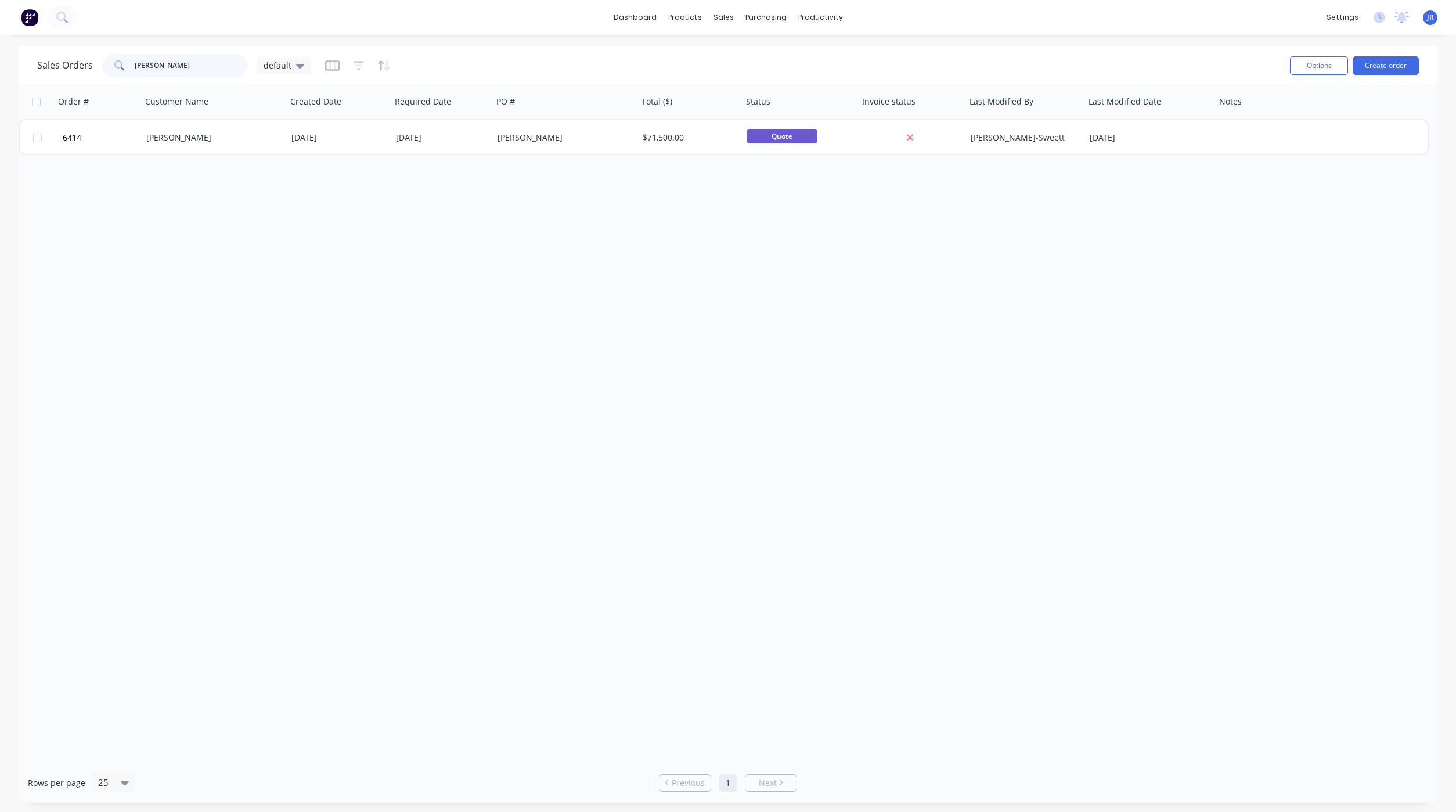
drag, startPoint x: 184, startPoint y: 61, endPoint x: 25, endPoint y: 42, distance: 160.1
click at [29, 49] on div "Sales Orders liam default Options Create order" at bounding box center [727, 66] width 1419 height 38
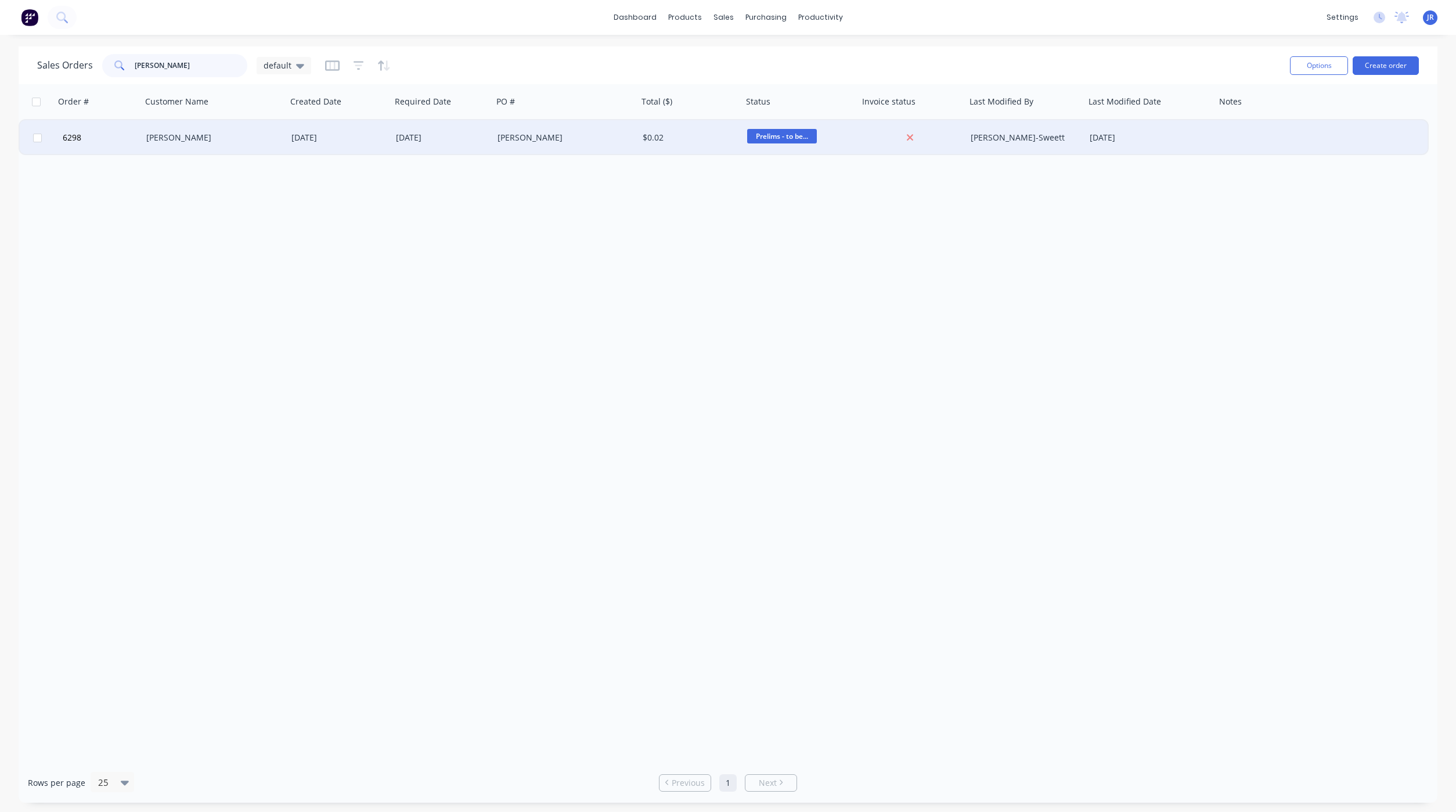
type input "[PERSON_NAME]"
click at [196, 139] on div "[PERSON_NAME]" at bounding box center [210, 137] width 129 height 11
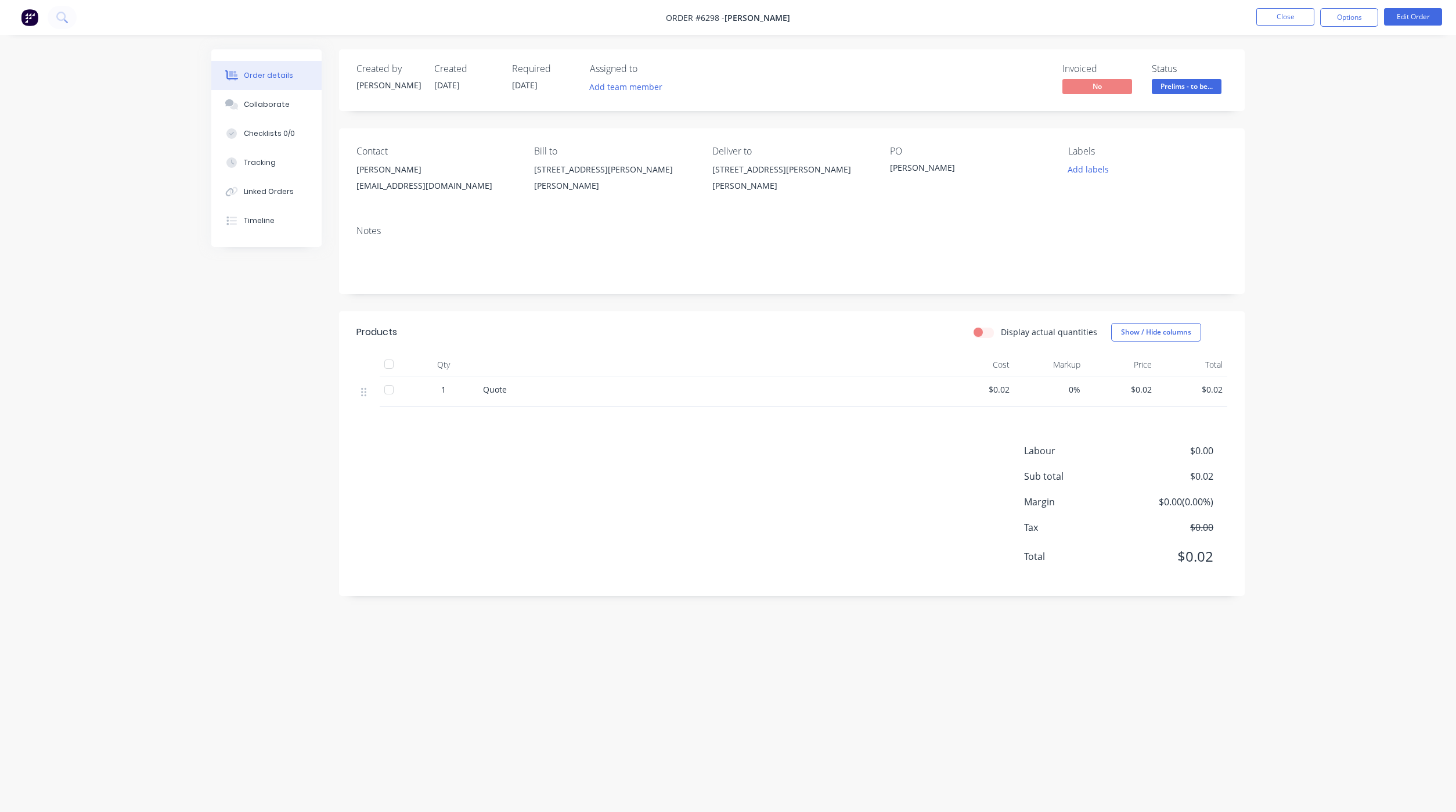
drag, startPoint x: 468, startPoint y: 81, endPoint x: 416, endPoint y: 86, distance: 52.2
click at [416, 86] on div "Created by [PERSON_NAME] Created [DATE] Required [DATE] Assigned to Add team me…" at bounding box center [532, 80] width 350 height 34
drag, startPoint x: 416, startPoint y: 86, endPoint x: 555, endPoint y: 113, distance: 141.6
click at [555, 113] on div "Created by [PERSON_NAME] Created [DATE] Required [DATE] Assigned to Add team me…" at bounding box center [792, 322] width 905 height 546
click at [180, 382] on div "Order details Collaborate Checklists 0/0 Tracking Linked Orders Timeline Order …" at bounding box center [728, 406] width 1456 height 812
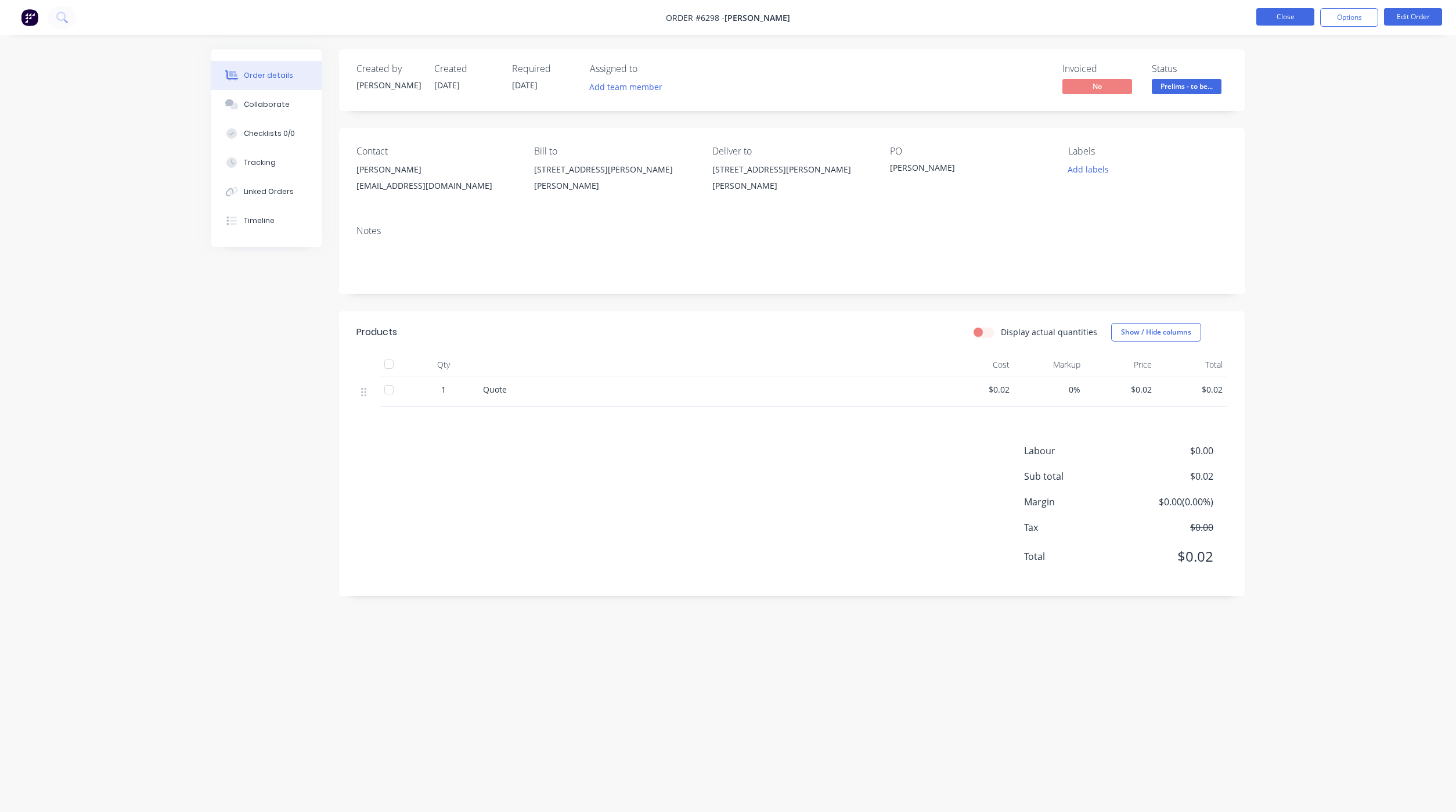
click at [1272, 21] on button "Close" at bounding box center [1285, 16] width 58 height 17
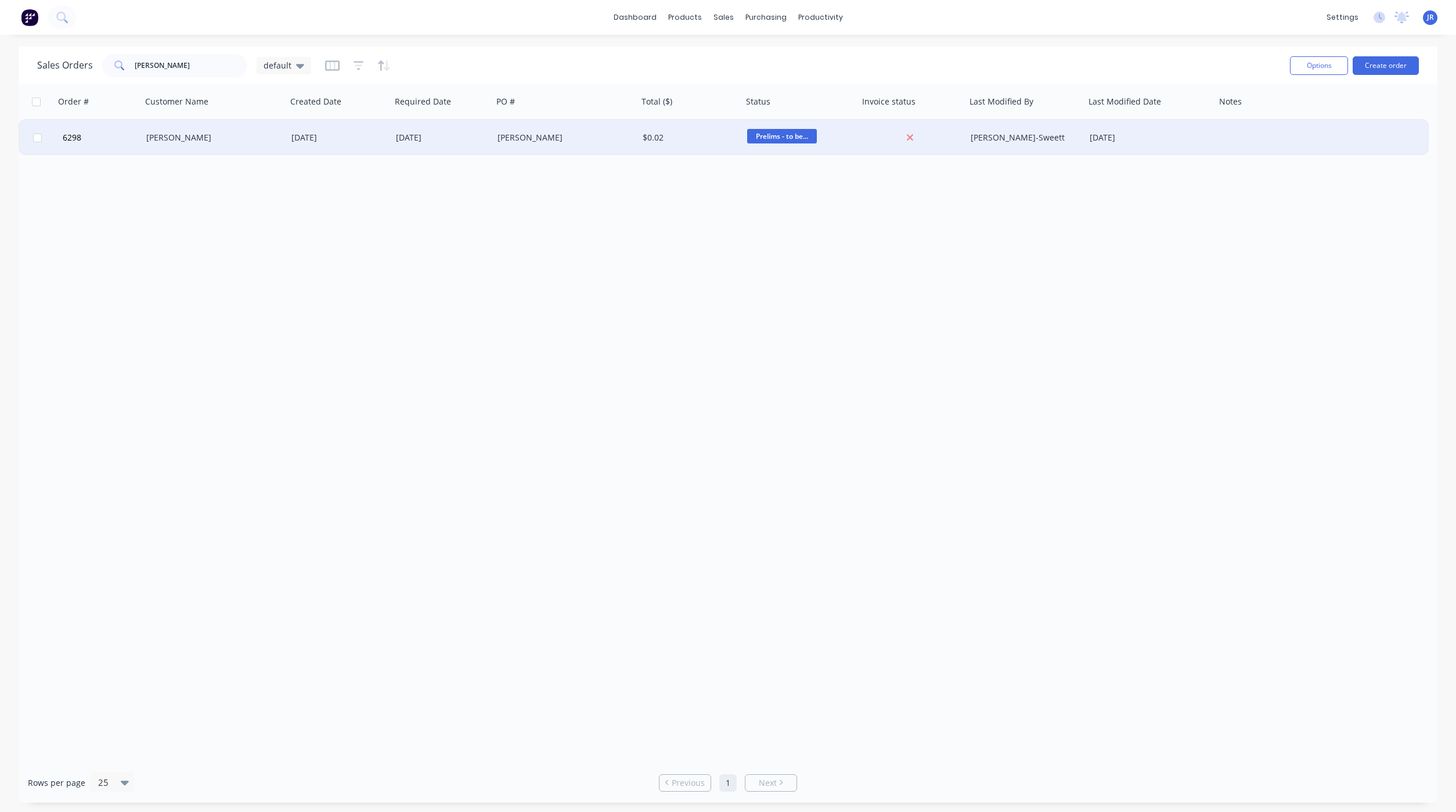
click at [168, 138] on div "[PERSON_NAME]" at bounding box center [210, 137] width 129 height 11
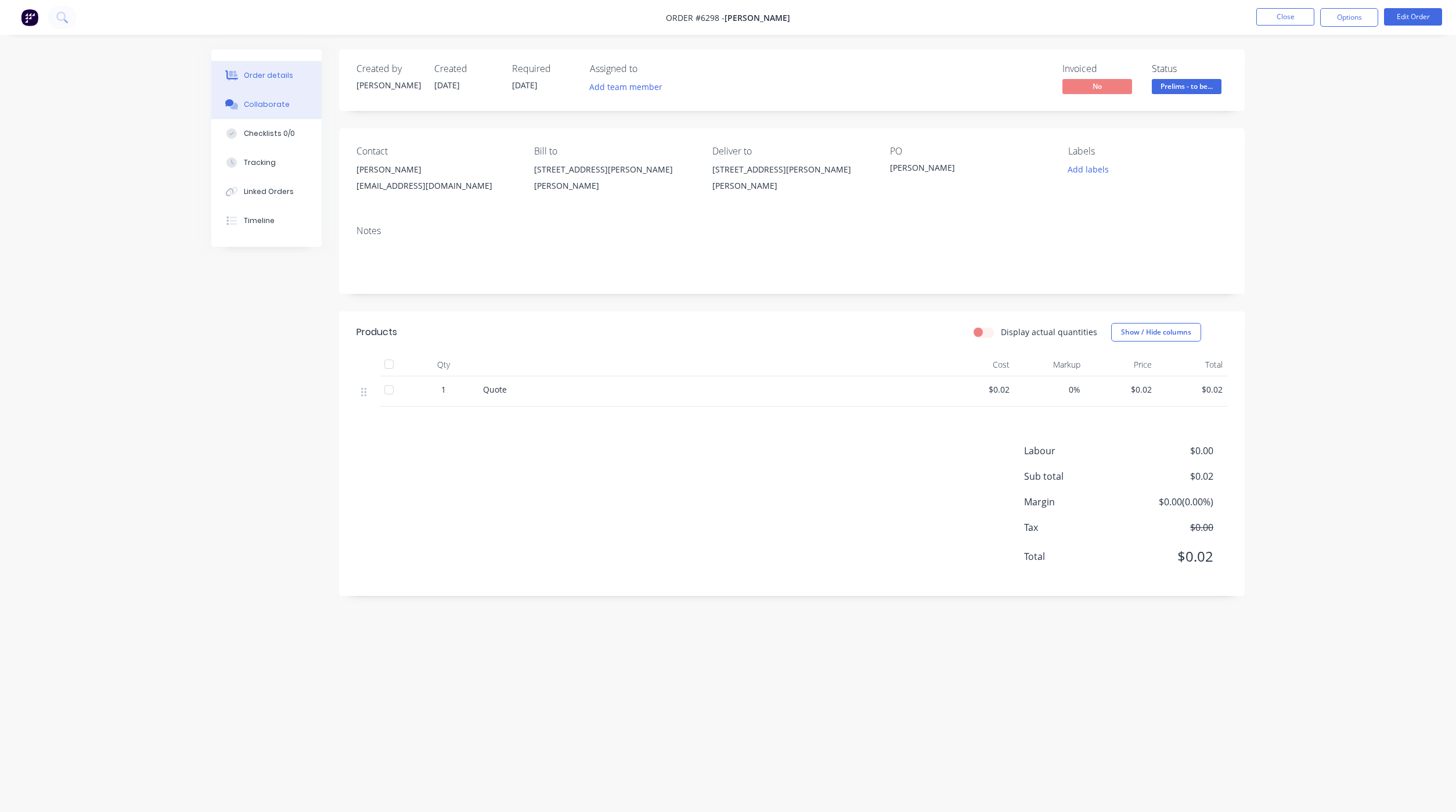
click at [258, 100] on div "Collaborate" at bounding box center [267, 105] width 46 height 10
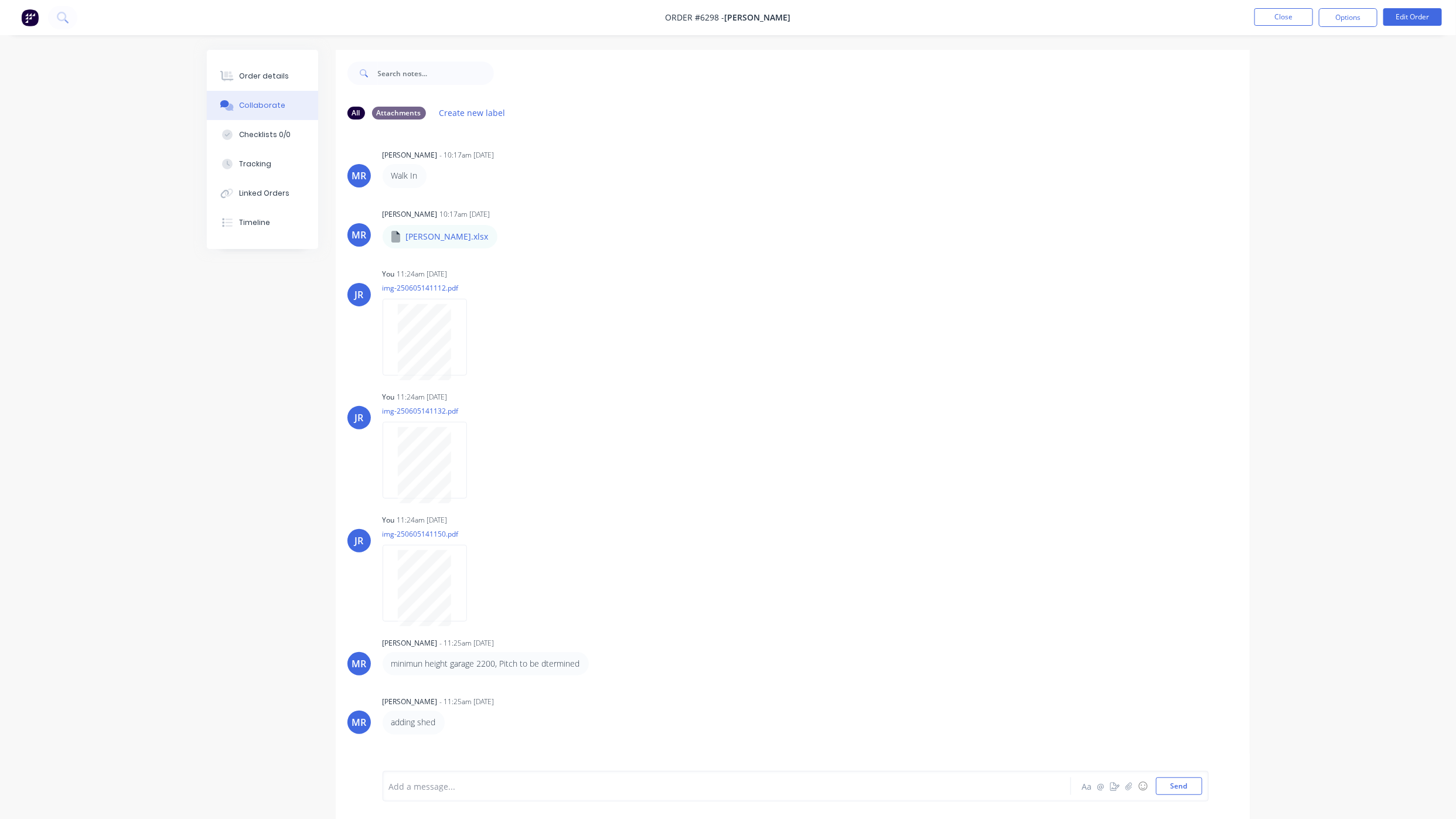
scroll to position [106, 0]
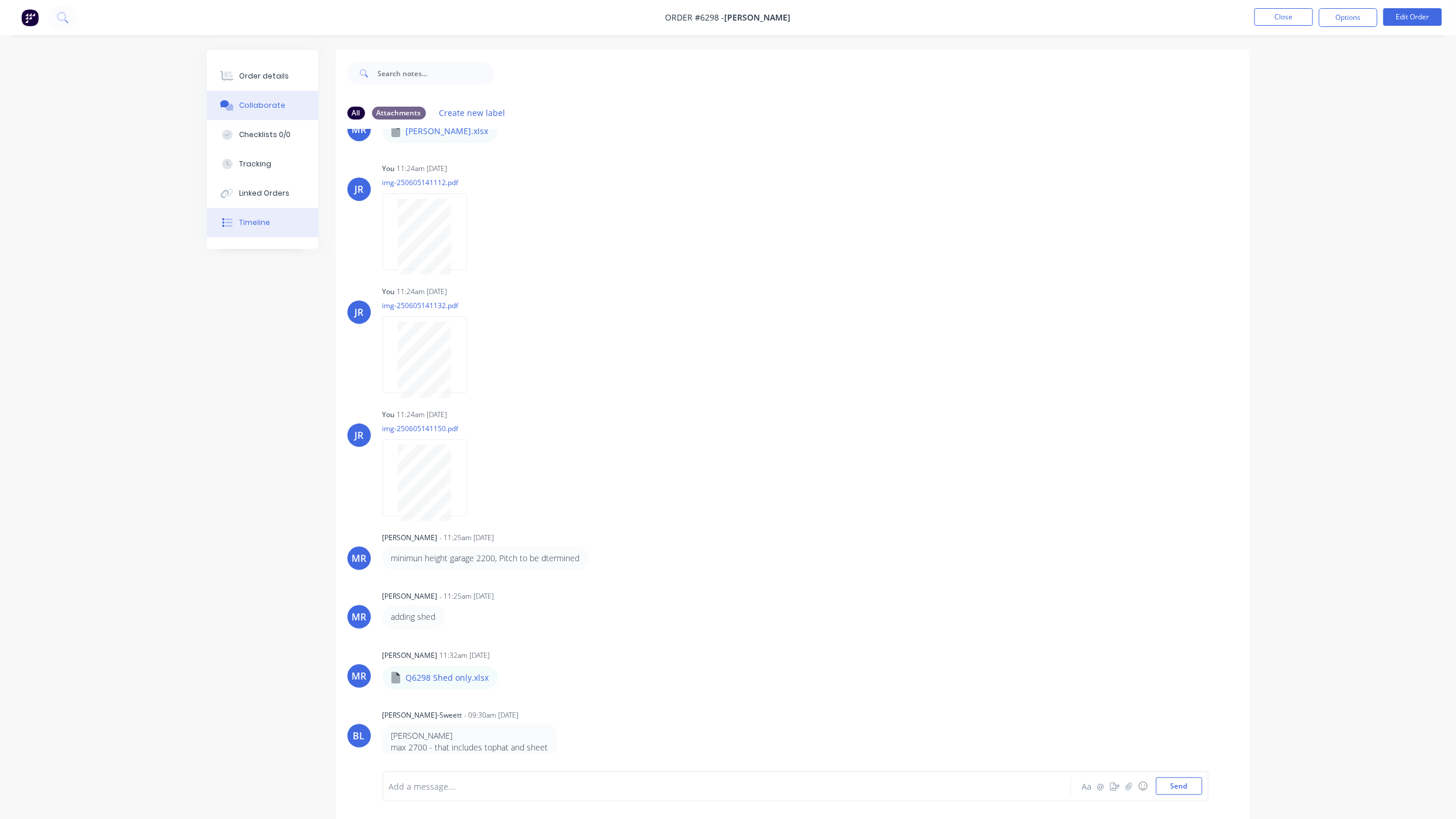
click at [266, 224] on div "Timeline" at bounding box center [255, 223] width 31 height 10
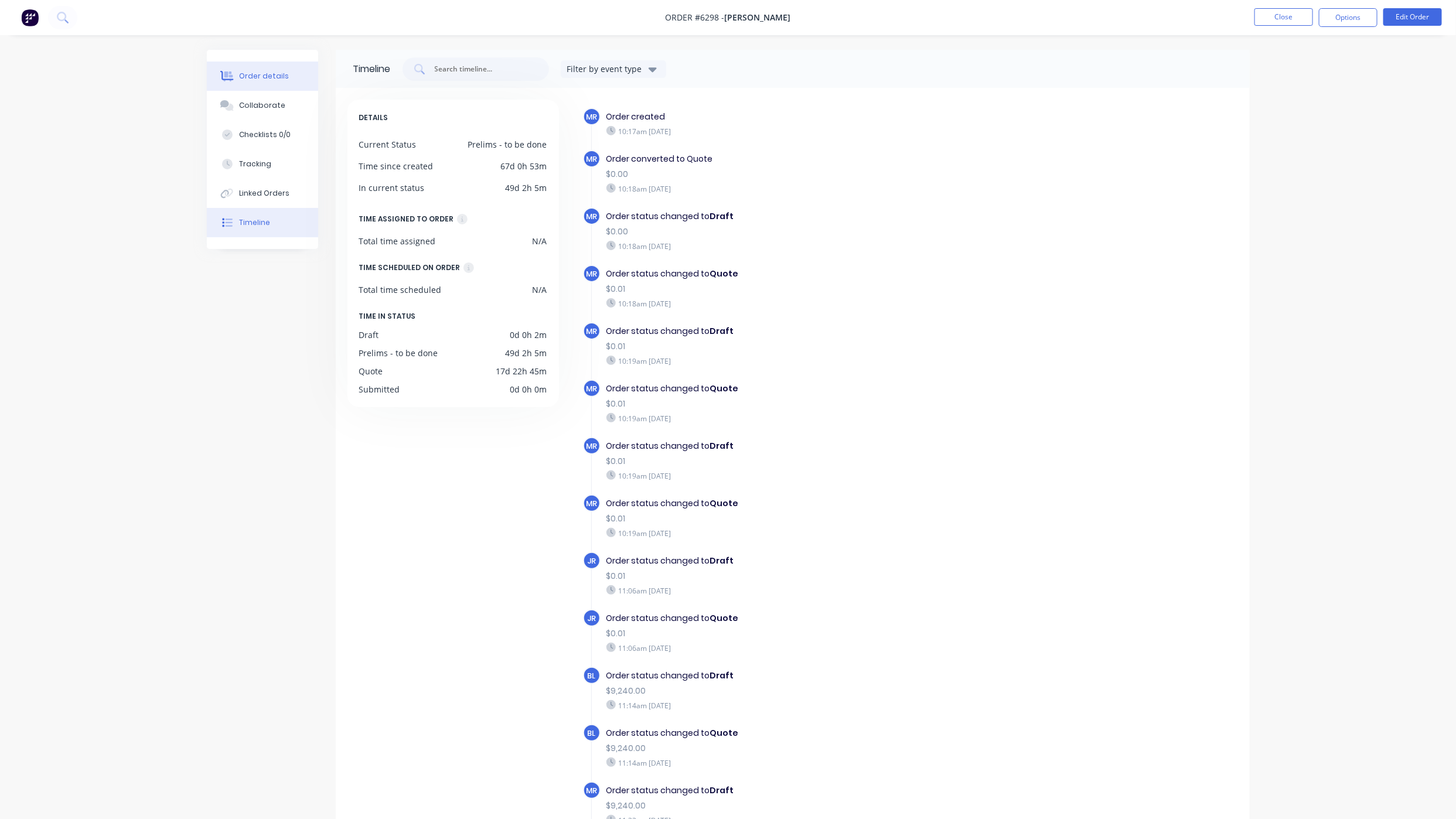
click at [252, 86] on button "Order details" at bounding box center [262, 76] width 111 height 30
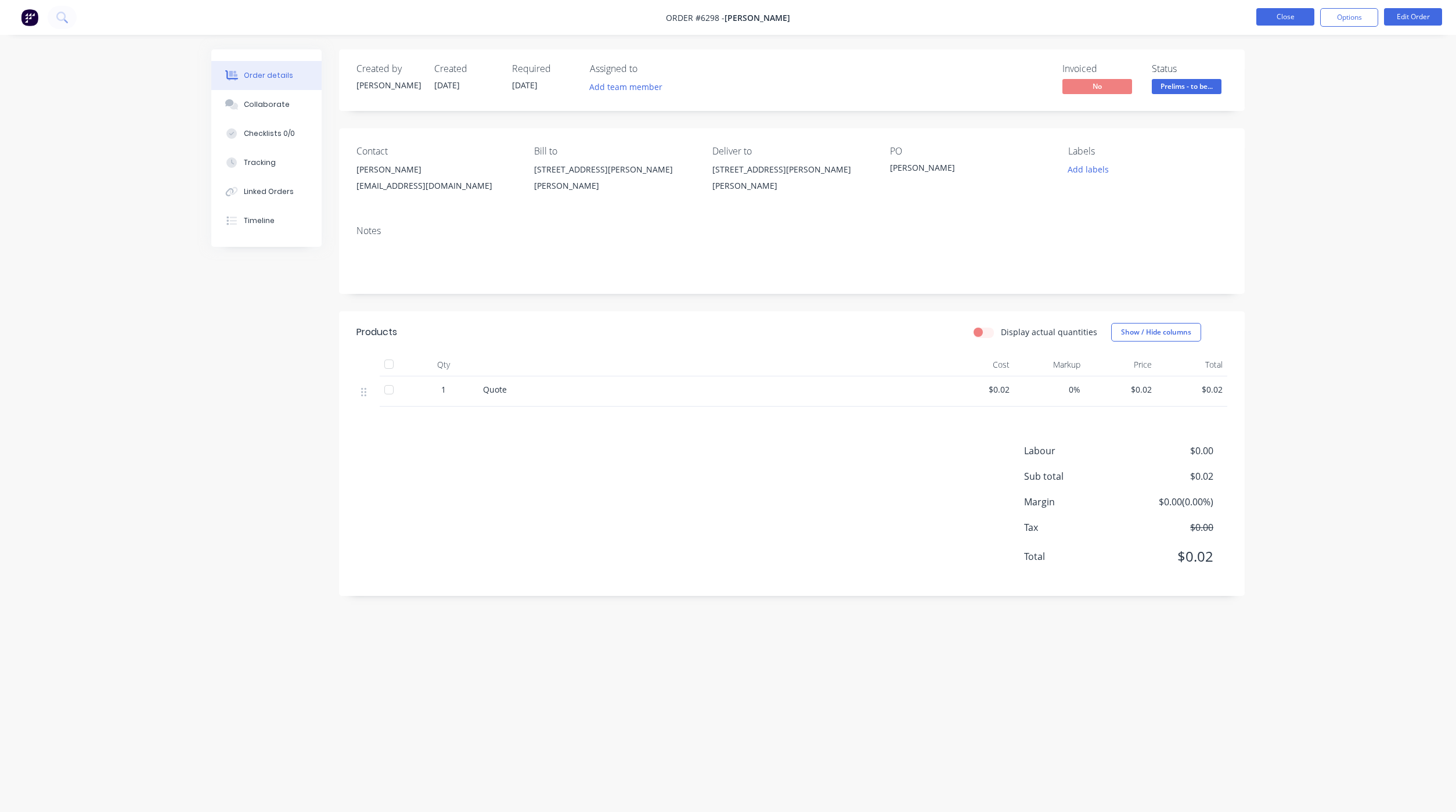
click at [1264, 23] on button "Close" at bounding box center [1285, 16] width 58 height 17
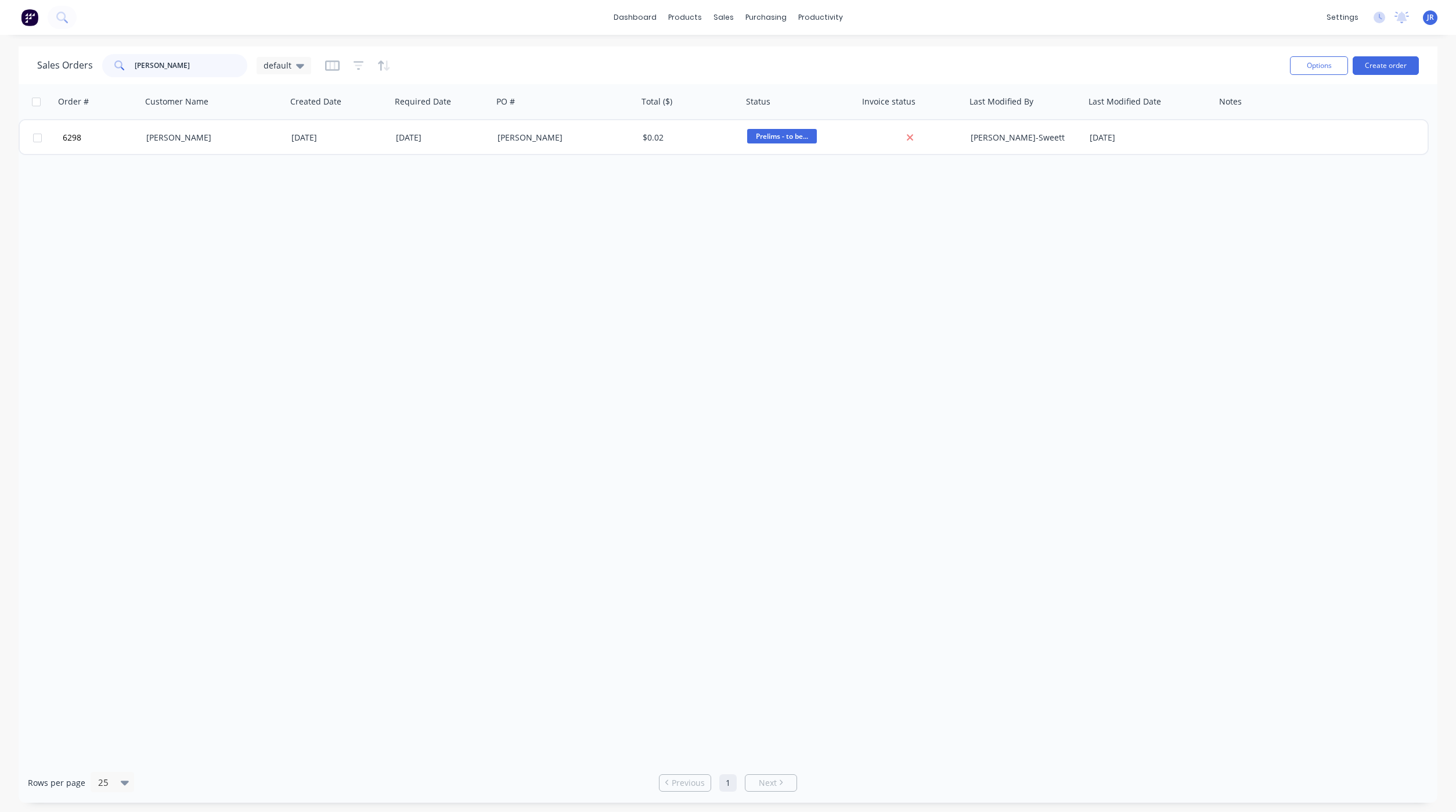
drag, startPoint x: 184, startPoint y: 61, endPoint x: -45, endPoint y: 55, distance: 229.1
click at [0, 55] on html "dashboard products sales purchasing productivity dashboard products Product Cat…" at bounding box center [728, 406] width 1456 height 812
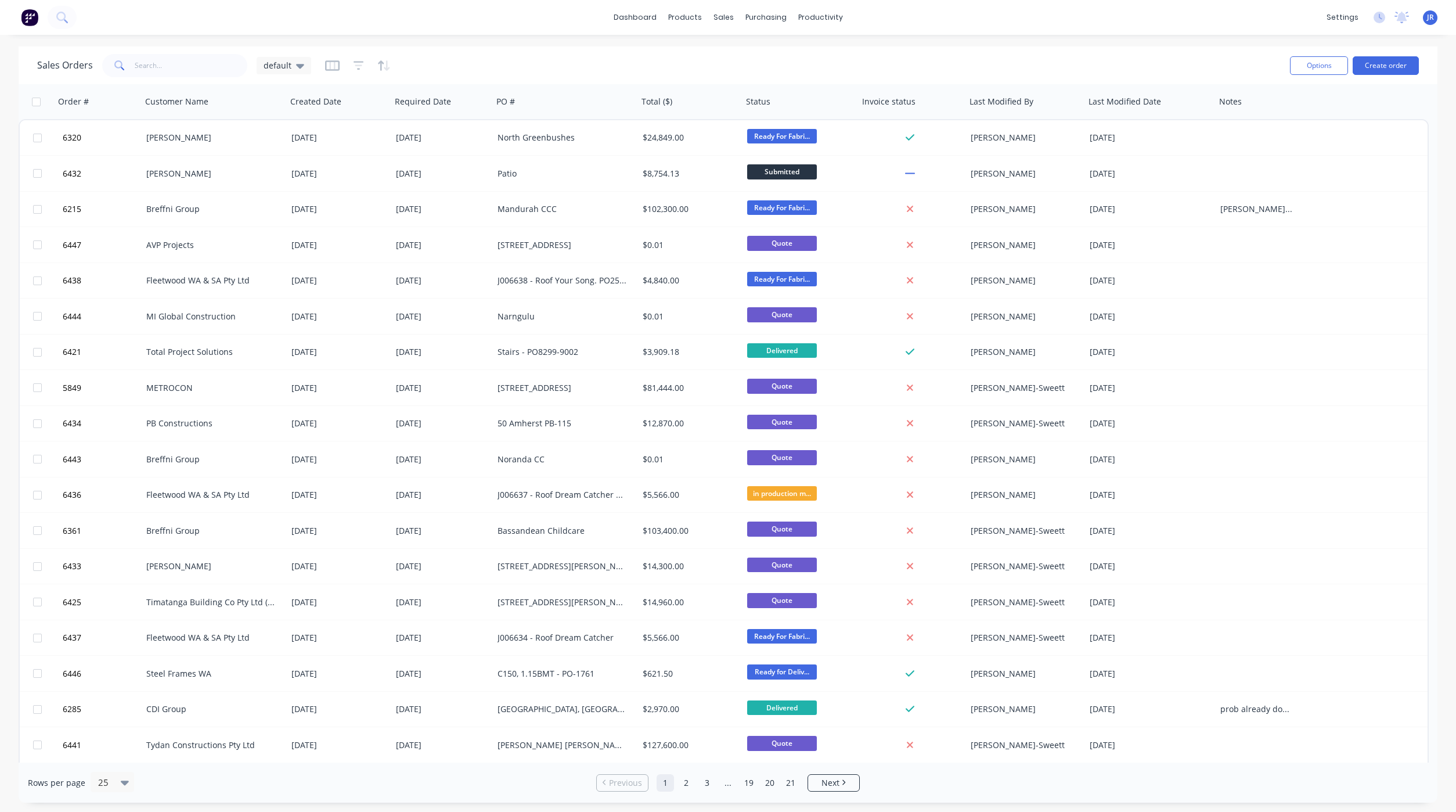
drag, startPoint x: 953, startPoint y: 786, endPoint x: 950, endPoint y: 776, distance: 10.4
click at [953, 786] on div "Rows per page 25 Previous 1 2 3 ... 19 20 21 Next" at bounding box center [727, 783] width 1419 height 40
click at [178, 61] on input "text" at bounding box center [191, 65] width 113 height 23
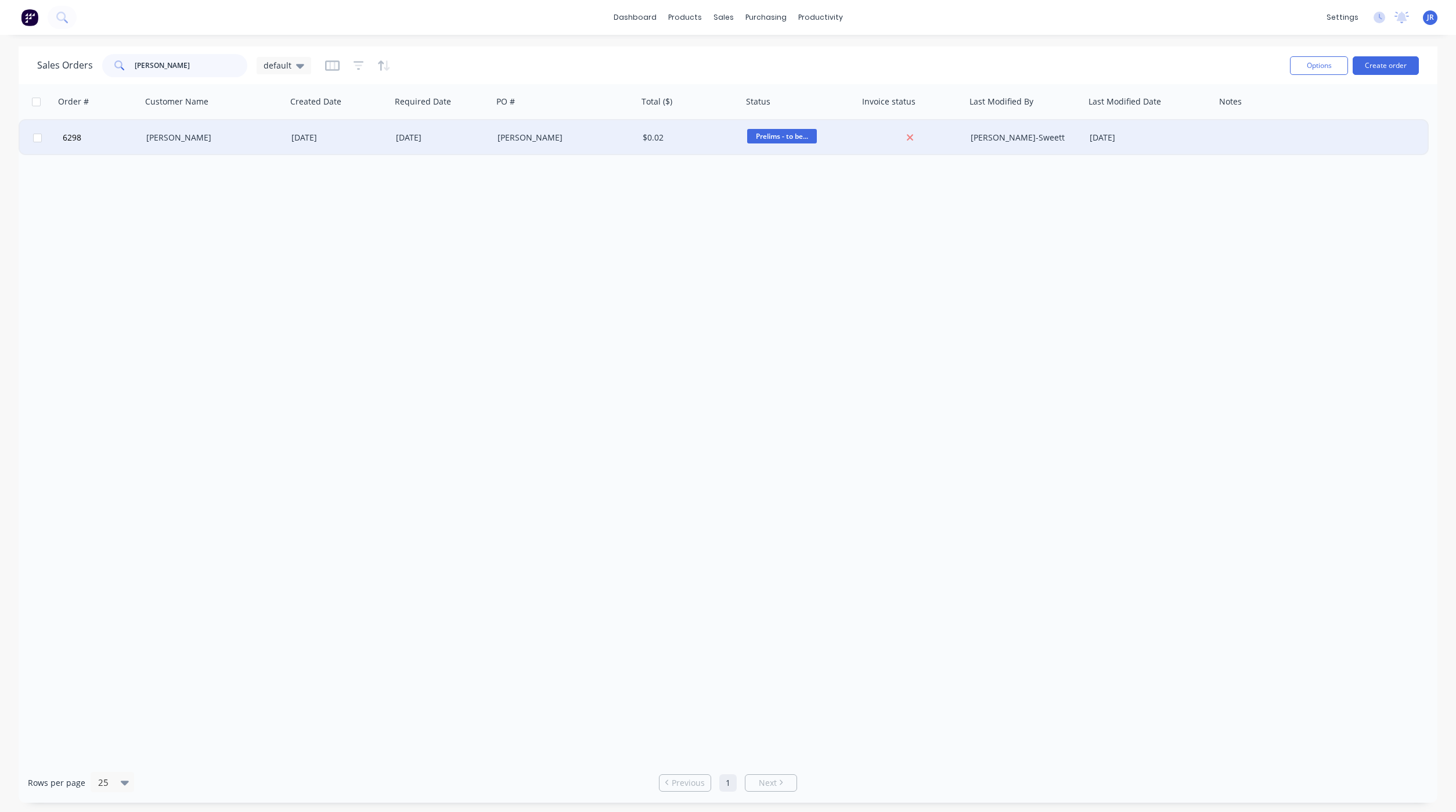
type input "[PERSON_NAME]"
click at [156, 136] on div "[PERSON_NAME]" at bounding box center [210, 137] width 129 height 11
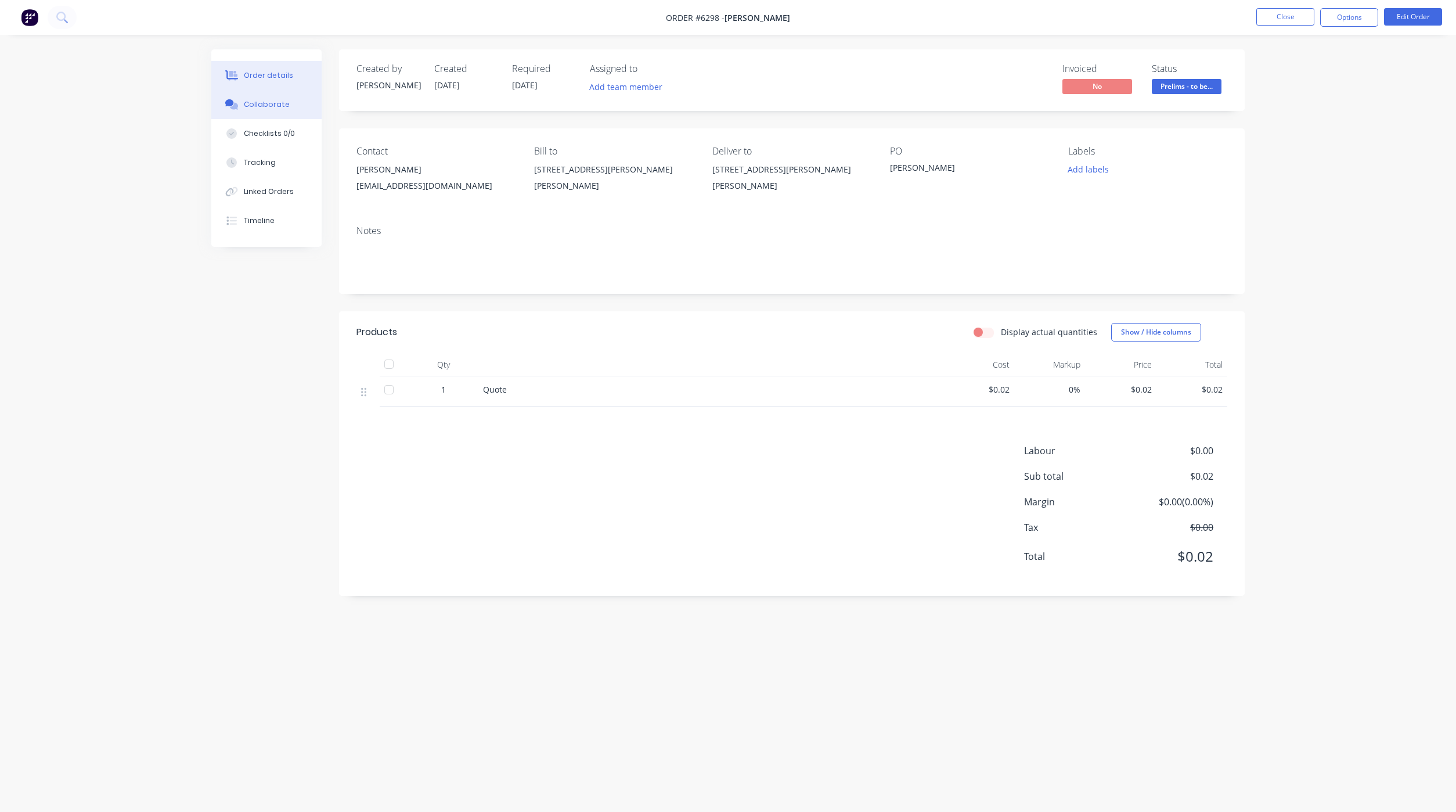
click at [232, 100] on icon at bounding box center [229, 103] width 9 height 7
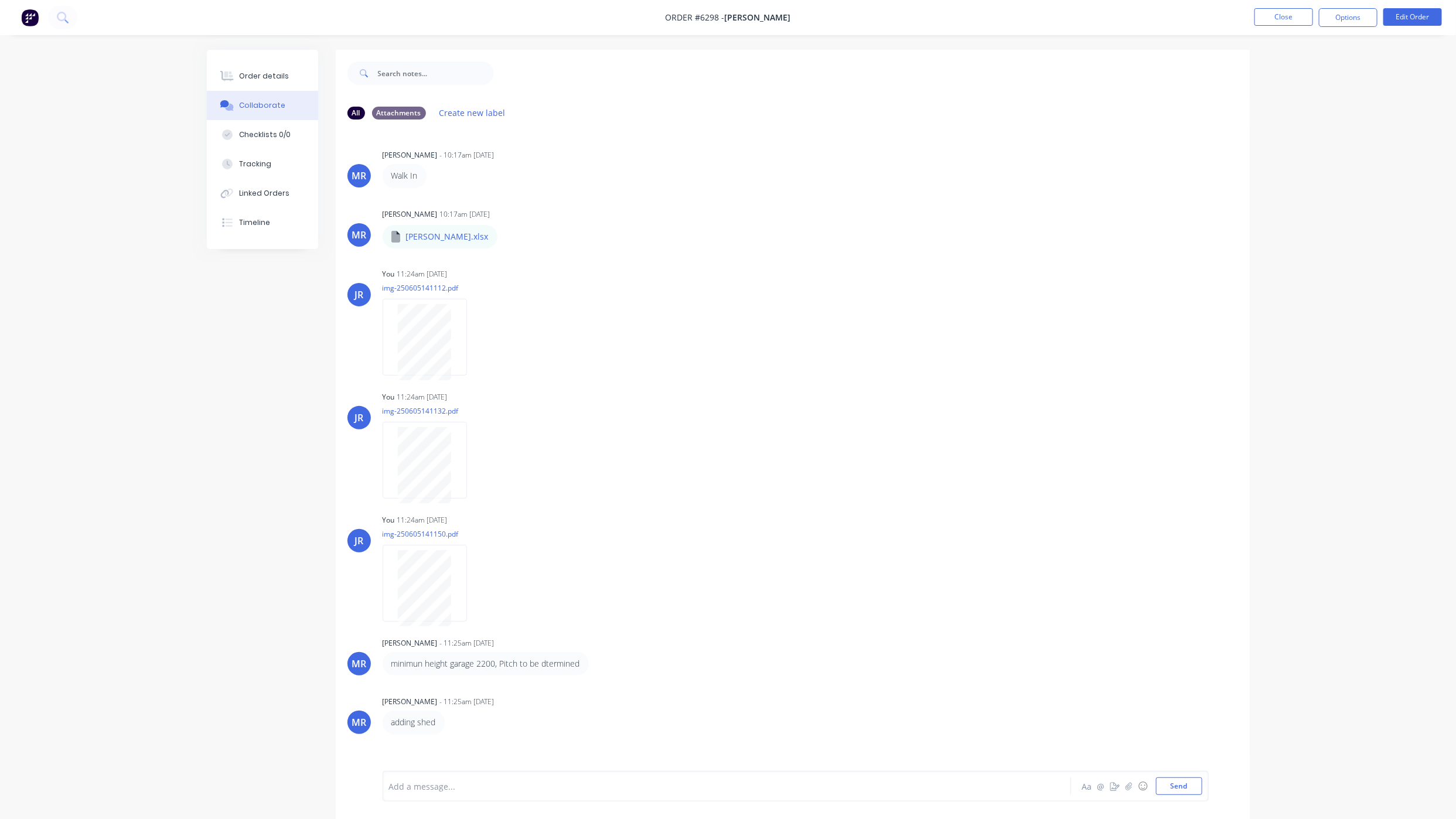
click at [305, 574] on div "All Attachments Create new label [PERSON_NAME] - 10:17am [DATE] Walk In Labels …" at bounding box center [728, 443] width 1043 height 787
click at [261, 72] on div "Order details" at bounding box center [264, 76] width 50 height 10
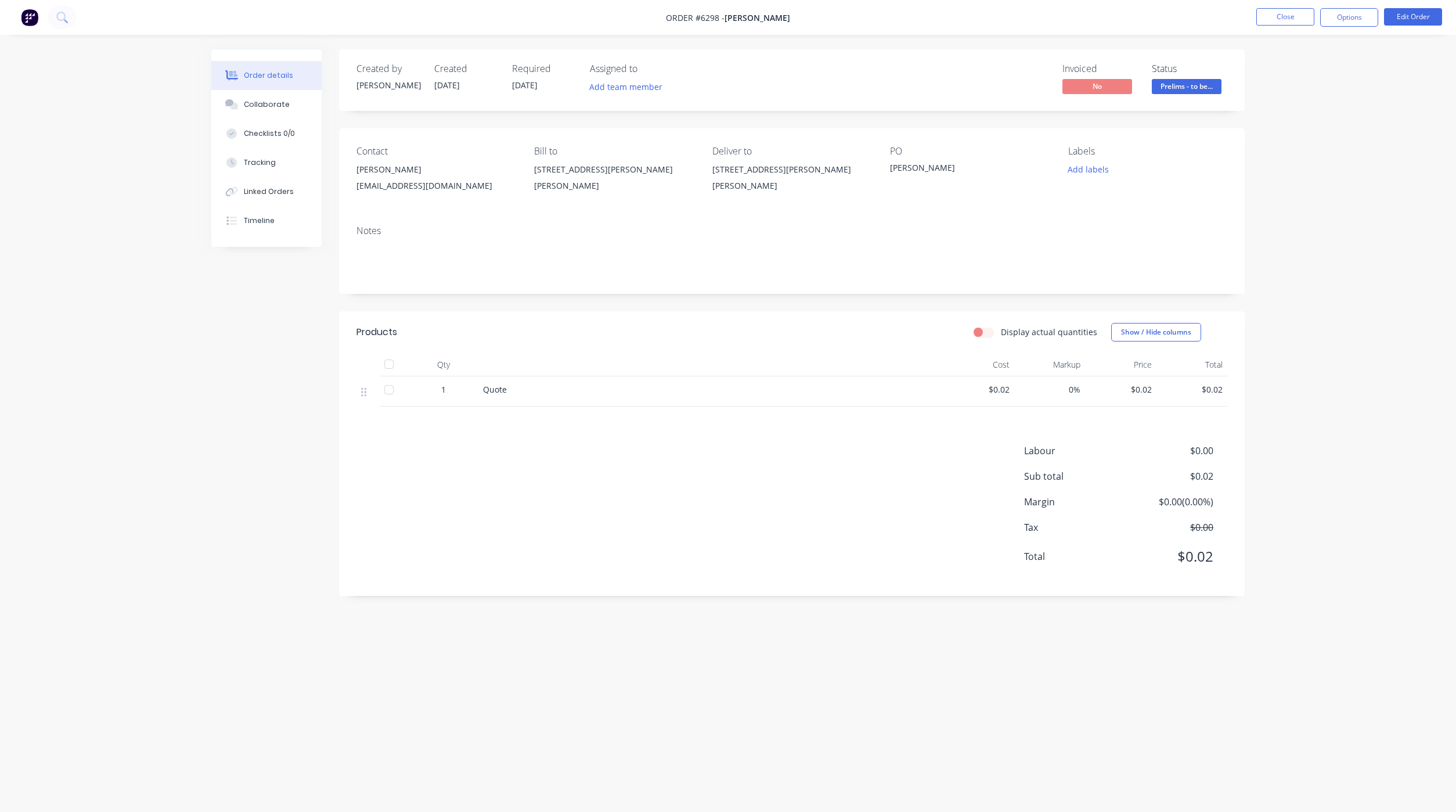
click at [514, 694] on div "Created by [PERSON_NAME] Created [DATE] Required [DATE] Assigned to Add team me…" at bounding box center [728, 383] width 1034 height 669
click at [1272, 18] on button "Close" at bounding box center [1285, 16] width 58 height 17
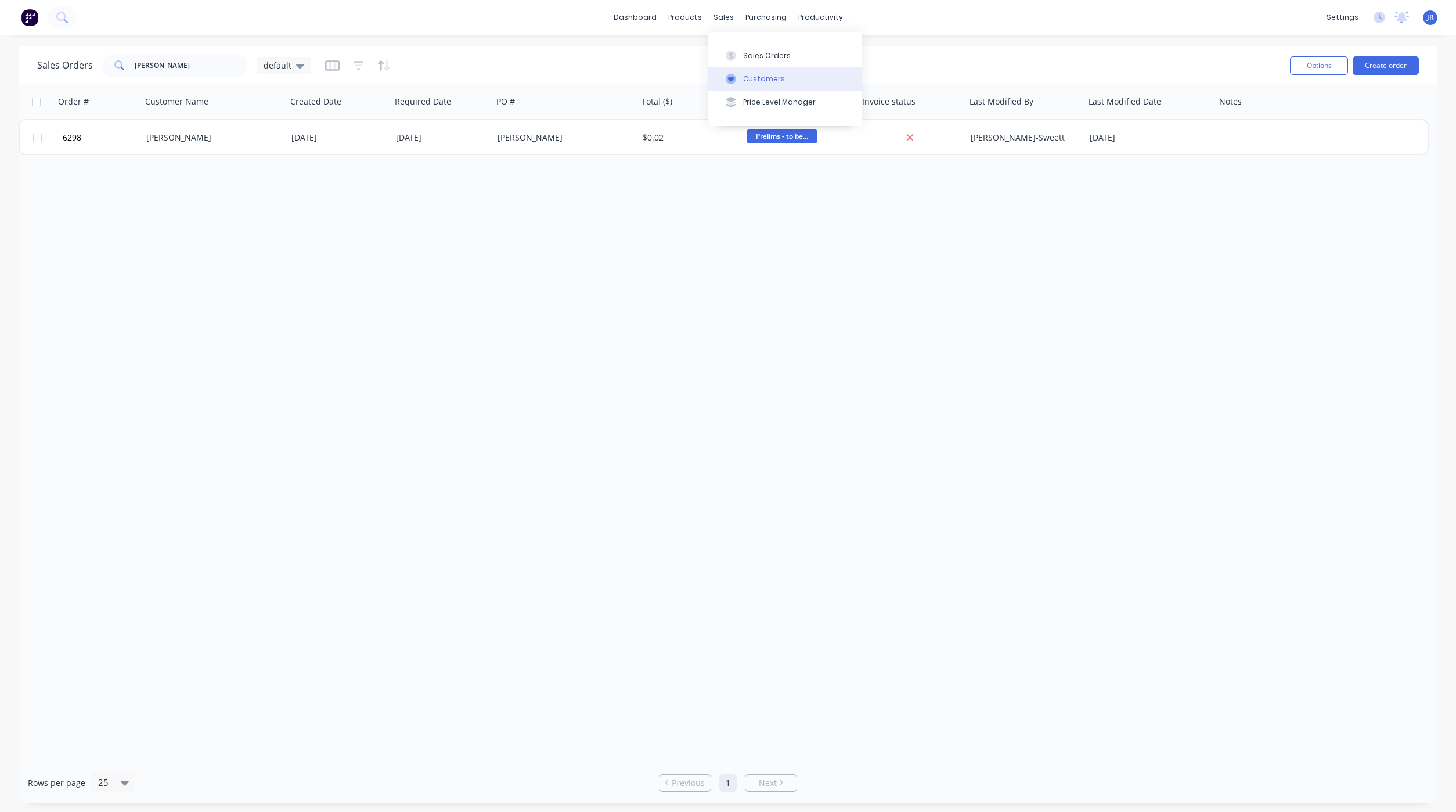
click at [721, 82] on button "Customers" at bounding box center [785, 79] width 154 height 23
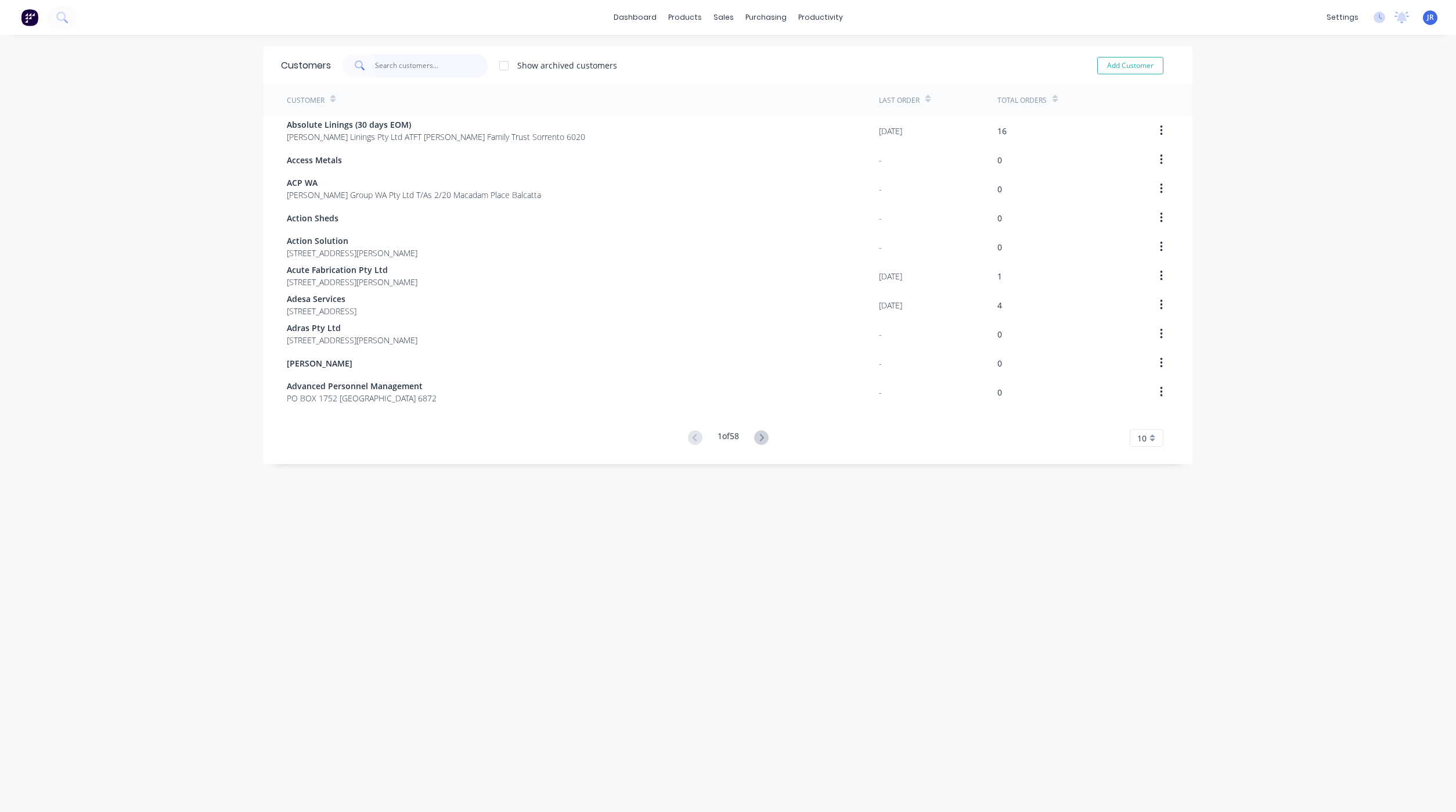
click at [416, 58] on input "text" at bounding box center [431, 65] width 113 height 23
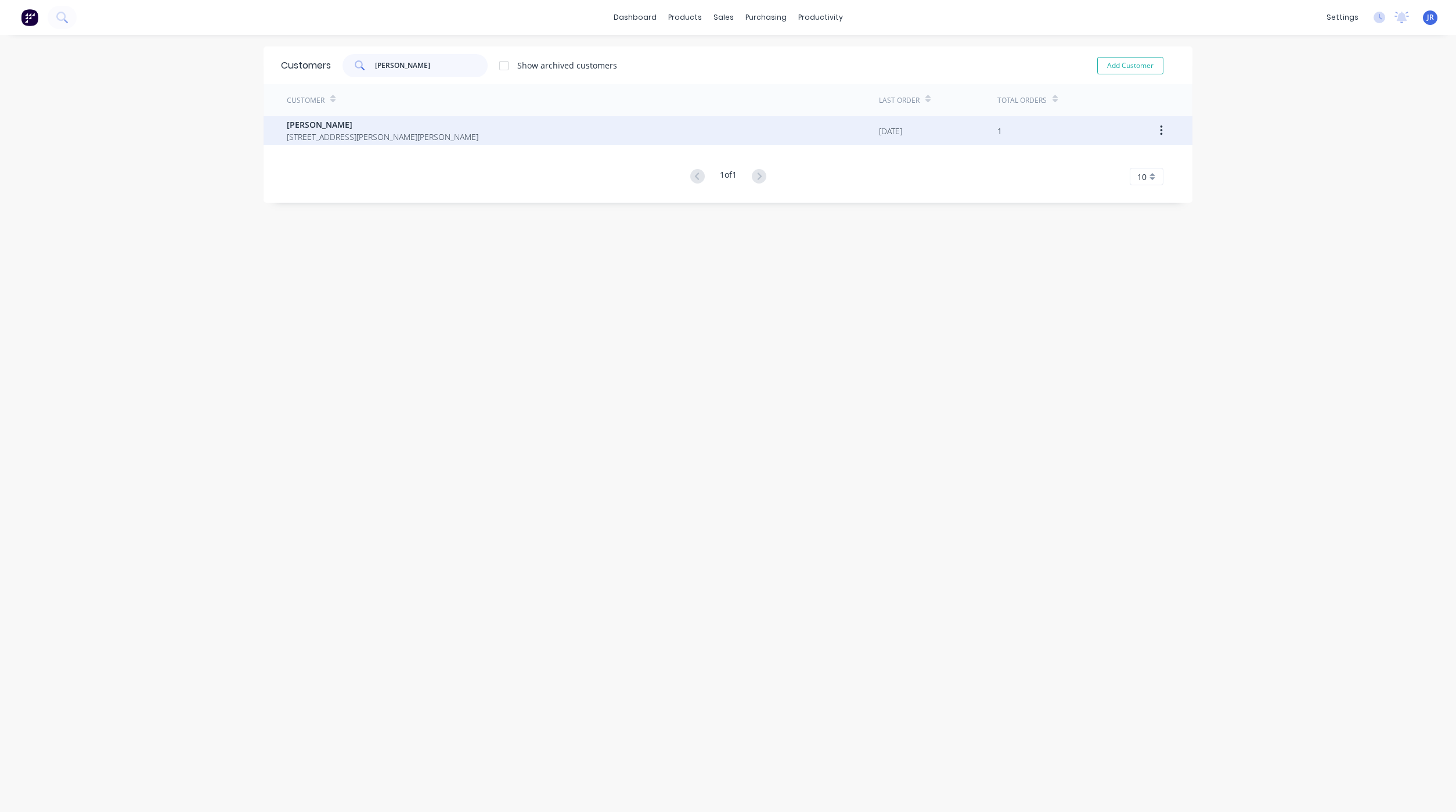
type input "[PERSON_NAME]"
click at [313, 125] on span "[PERSON_NAME]" at bounding box center [382, 125] width 191 height 12
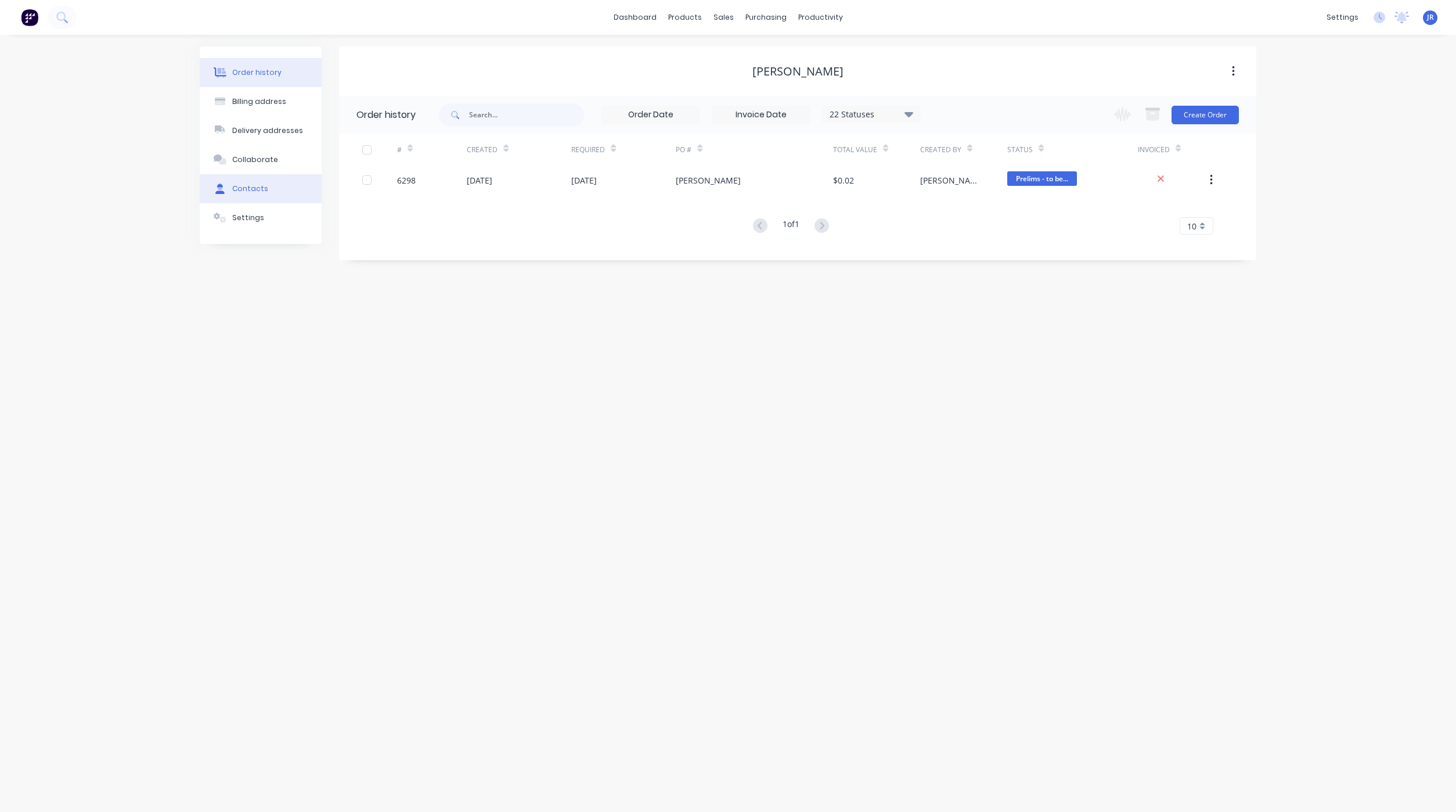
click at [223, 200] on button "Contacts" at bounding box center [261, 189] width 122 height 29
click at [249, 62] on button "Order history" at bounding box center [261, 73] width 122 height 29
click at [232, 191] on div "Contacts" at bounding box center [250, 189] width 36 height 10
click at [270, 62] on button "Order history" at bounding box center [261, 73] width 122 height 29
click at [248, 202] on button "Contacts" at bounding box center [261, 189] width 122 height 29
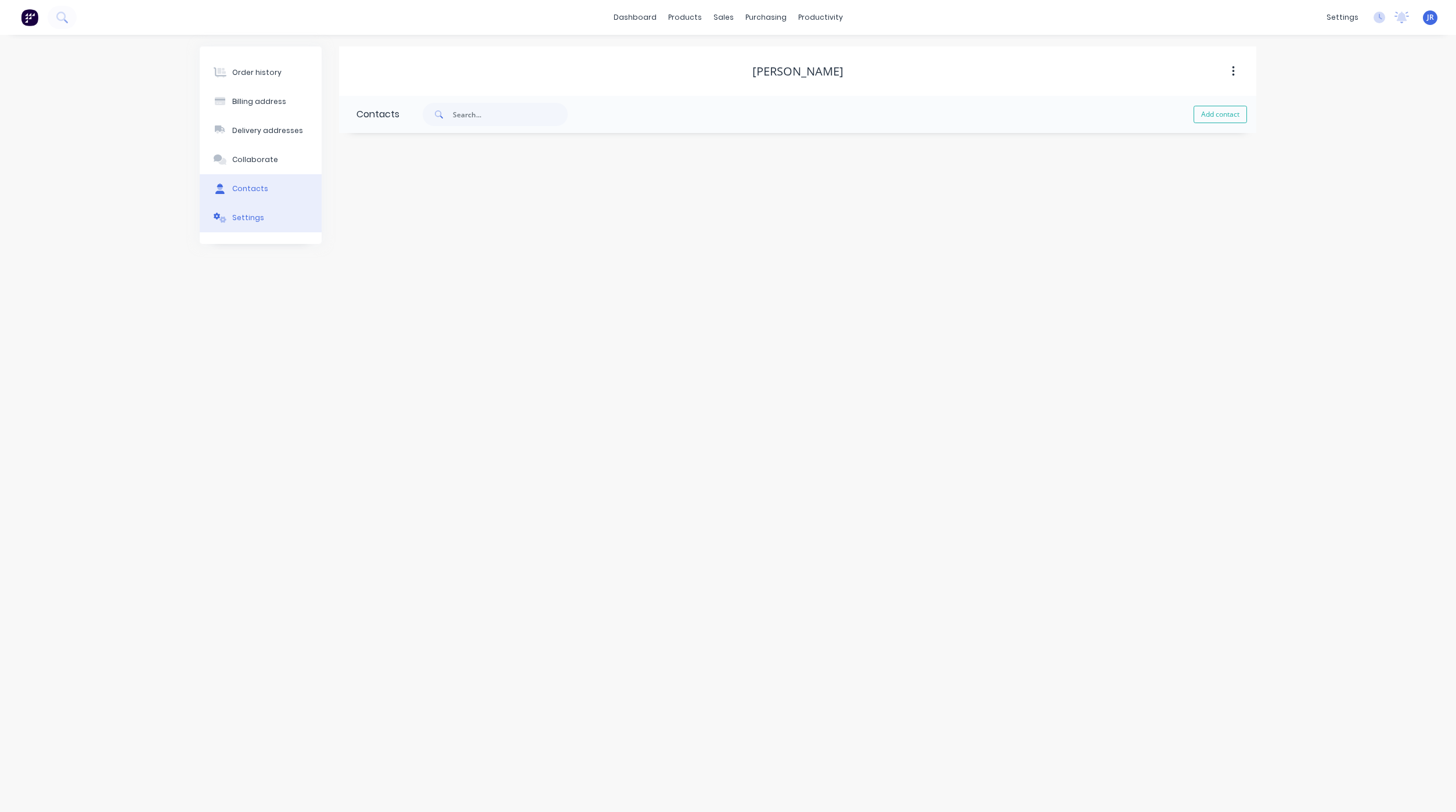
click at [251, 215] on div "Settings" at bounding box center [248, 218] width 32 height 10
click at [241, 69] on div "Order history" at bounding box center [256, 73] width 49 height 10
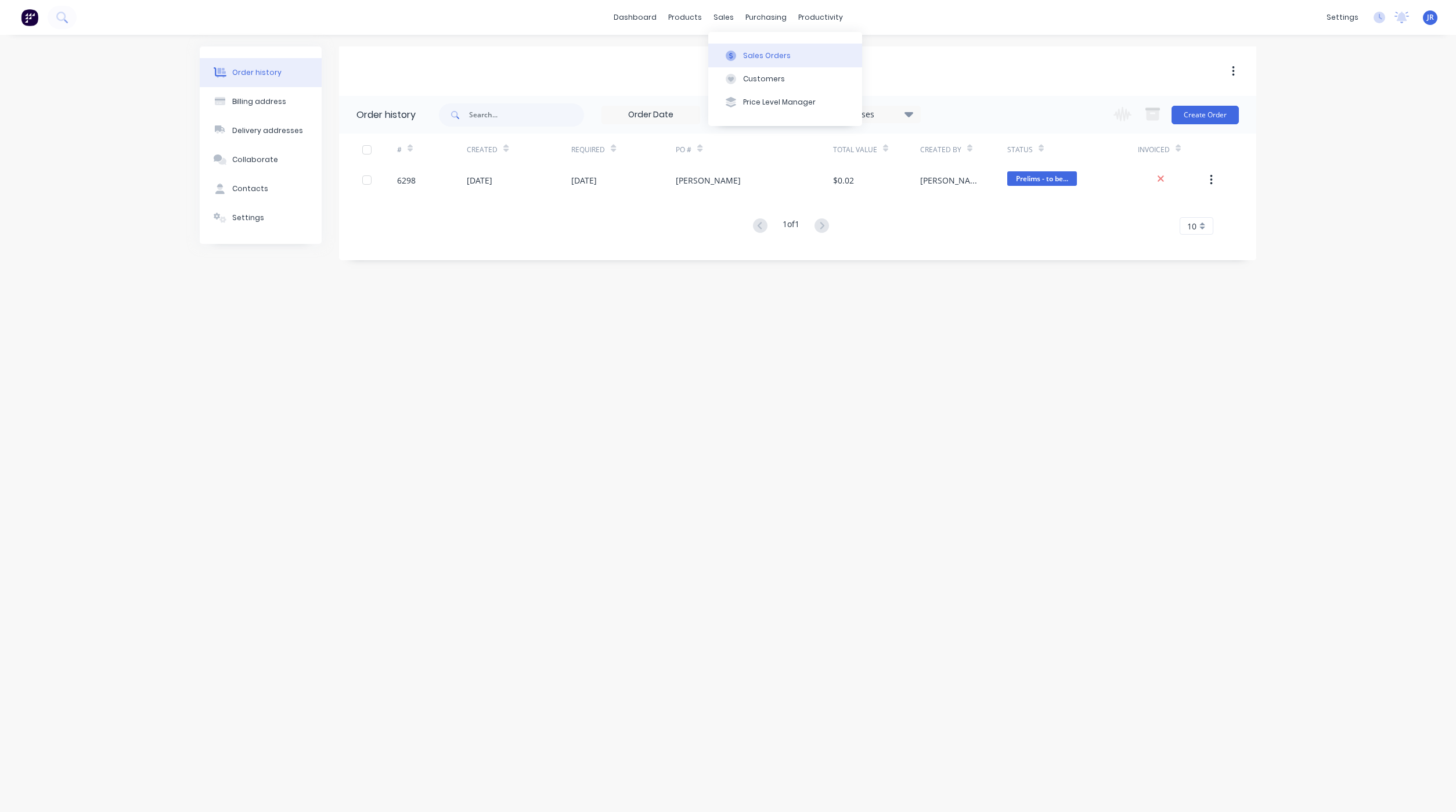
click at [733, 62] on button "Sales Orders" at bounding box center [785, 55] width 154 height 23
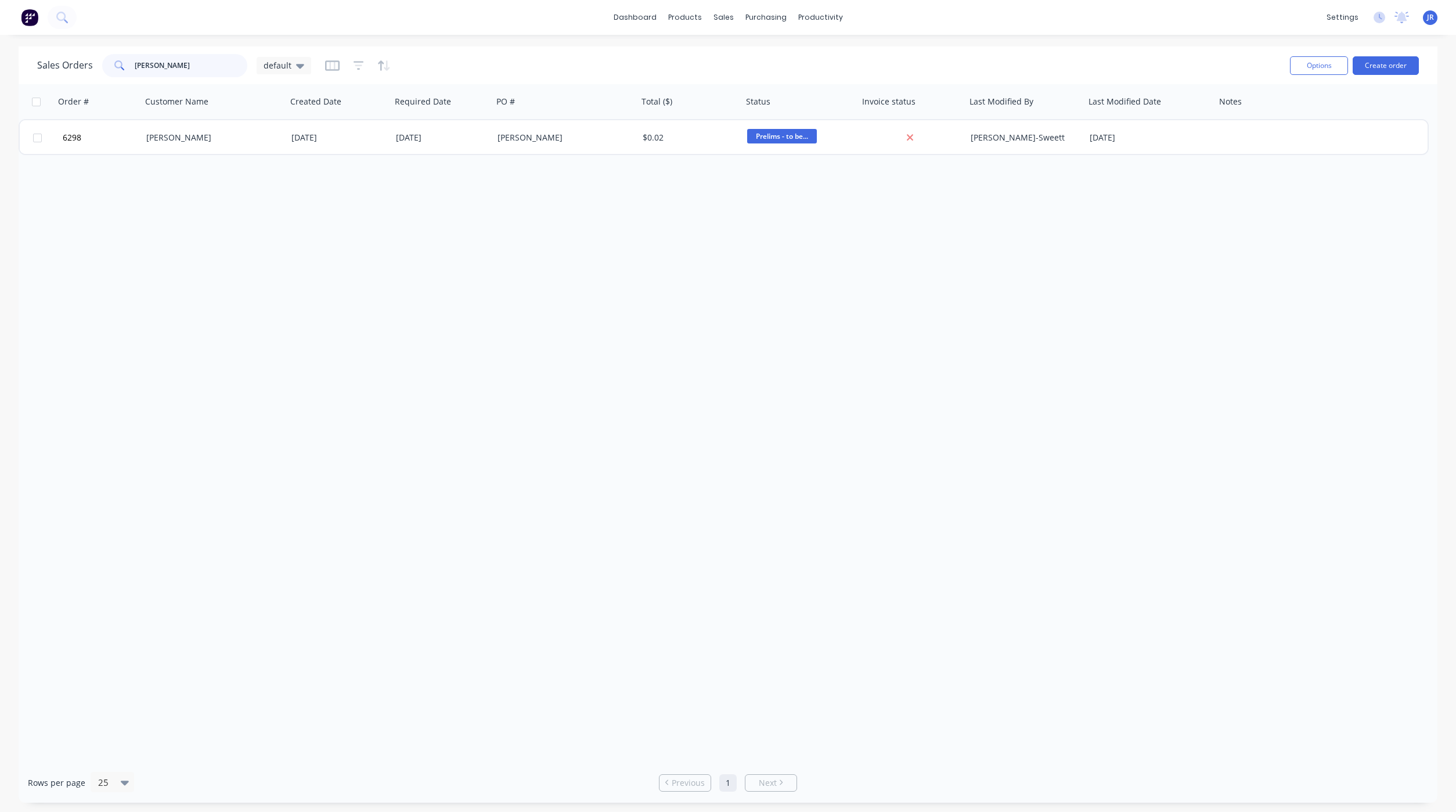
drag, startPoint x: 209, startPoint y: 64, endPoint x: 62, endPoint y: 75, distance: 147.4
click at [66, 75] on div "Sales Orders mark b default" at bounding box center [174, 65] width 274 height 23
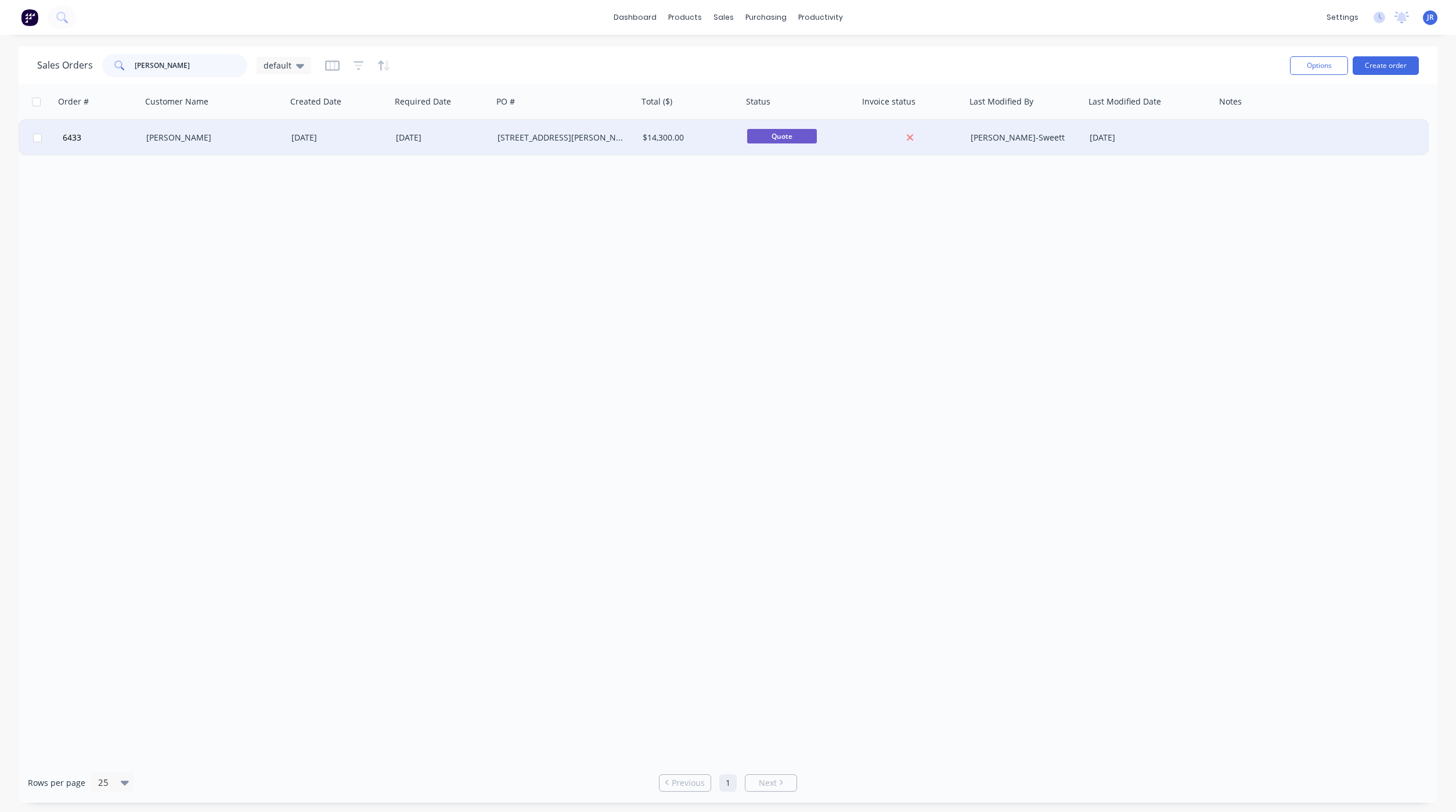
type input "[PERSON_NAME]"
click at [158, 132] on div "[PERSON_NAME]" at bounding box center [210, 137] width 129 height 11
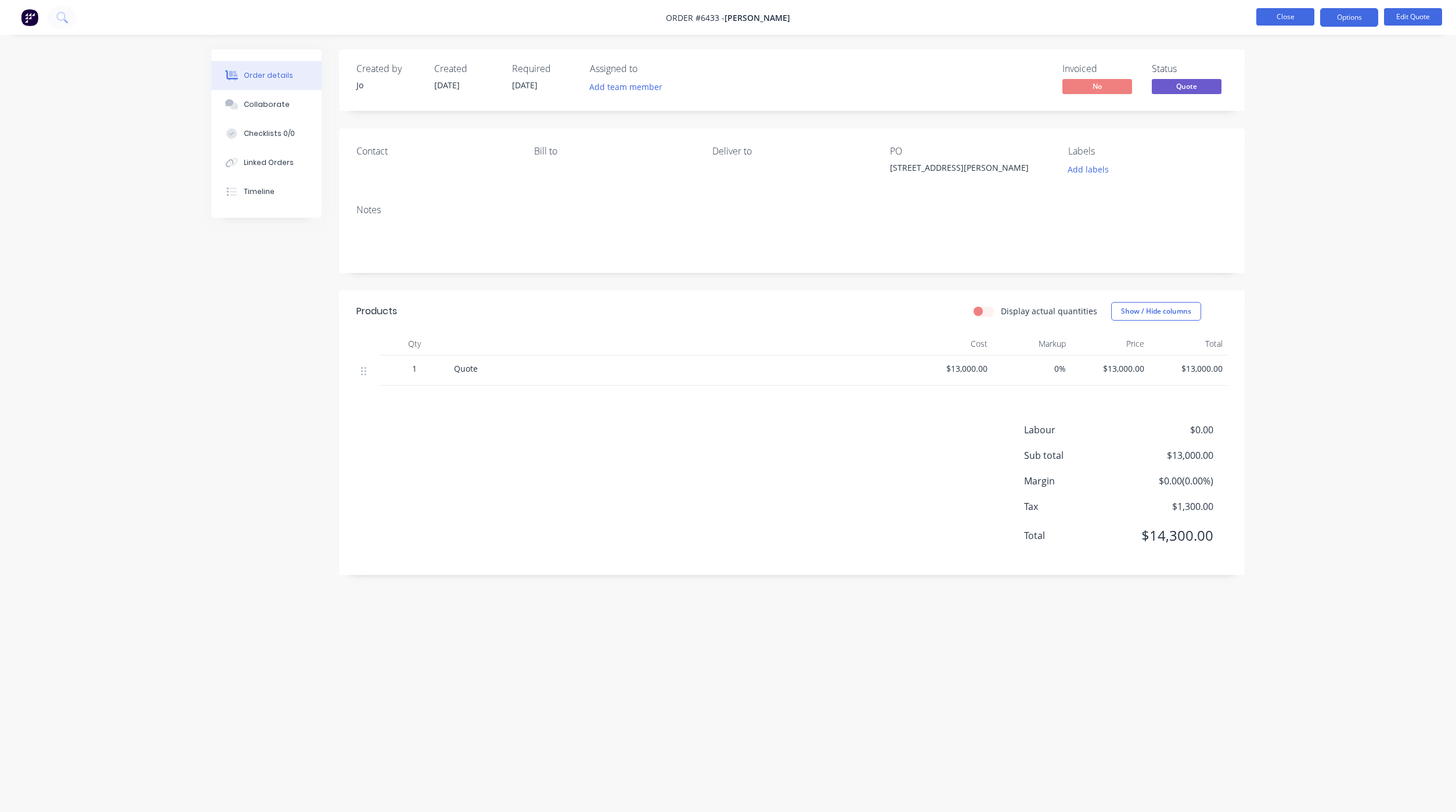
click at [1272, 13] on button "Close" at bounding box center [1285, 16] width 58 height 17
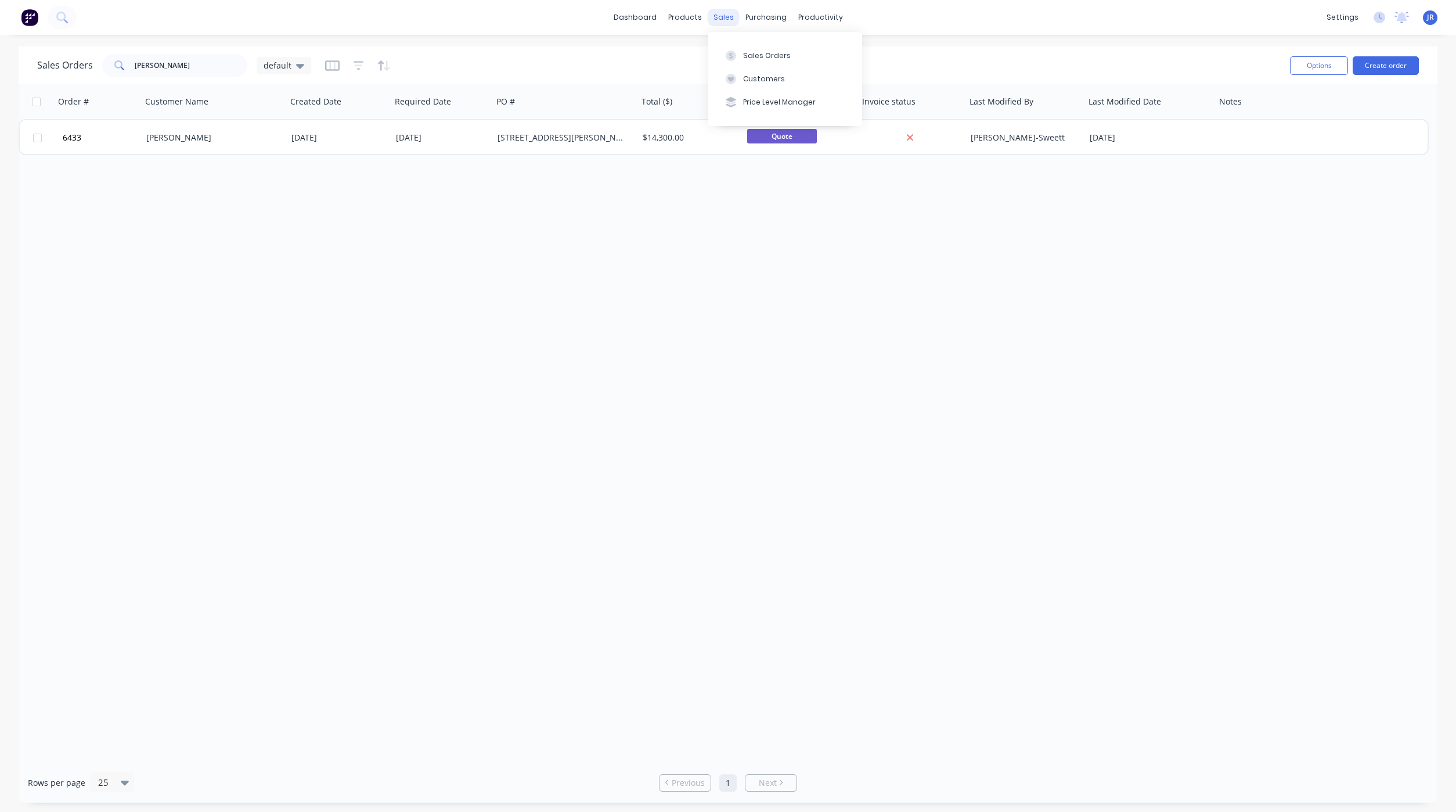
click at [726, 20] on div "sales" at bounding box center [724, 17] width 32 height 17
click at [741, 86] on button "Customers" at bounding box center [785, 79] width 154 height 23
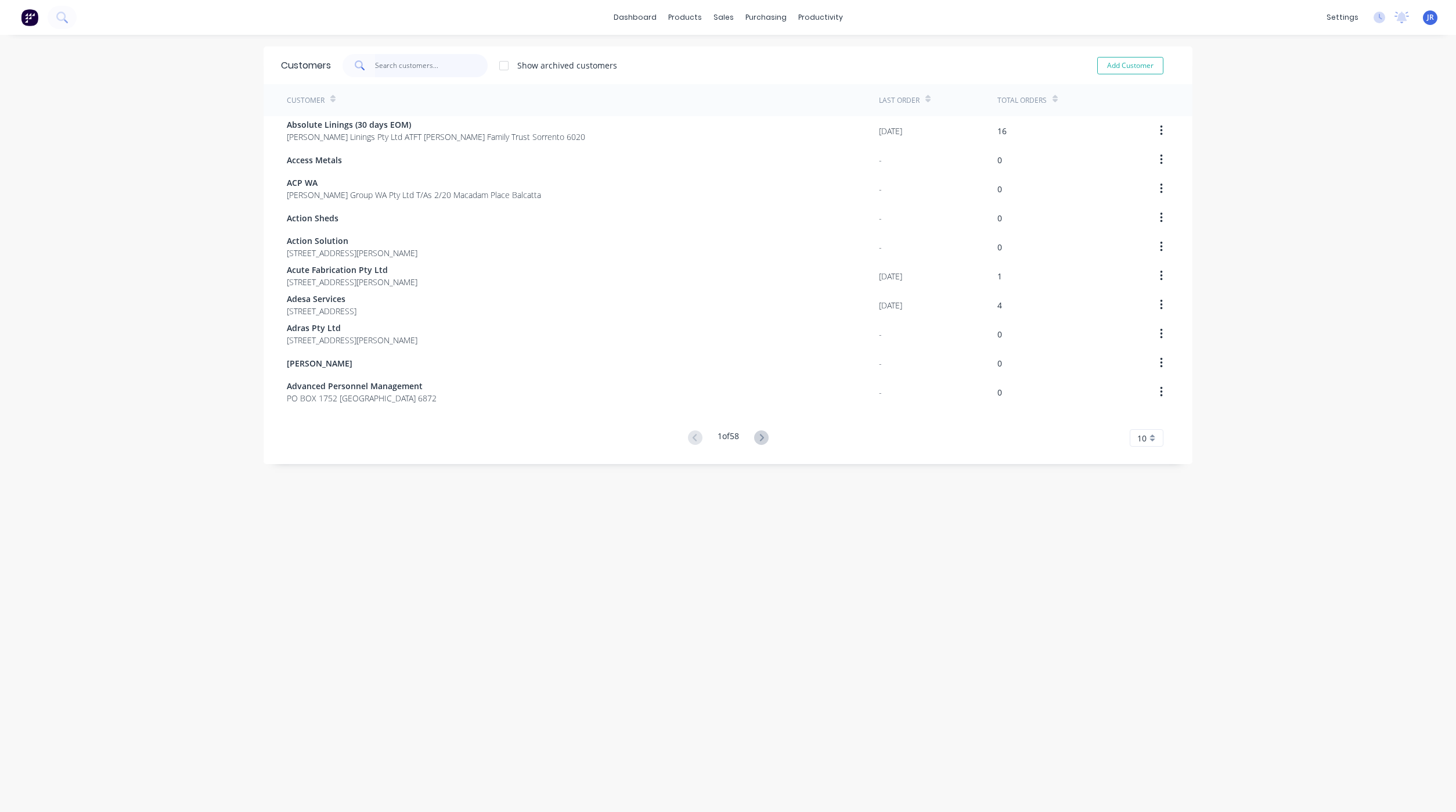
click at [383, 65] on input "text" at bounding box center [431, 65] width 113 height 23
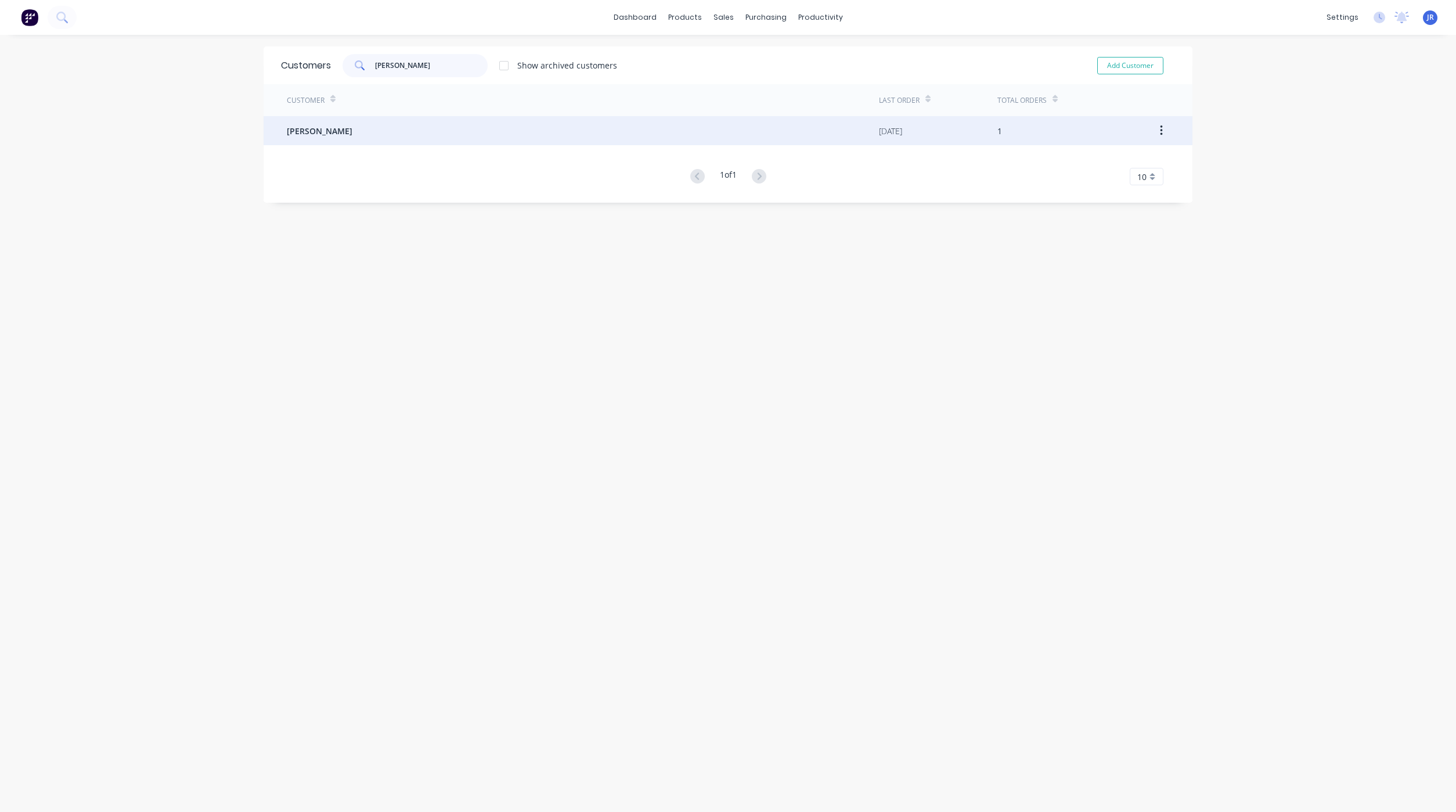
type input "[PERSON_NAME]"
click at [364, 137] on div "[PERSON_NAME]" at bounding box center [583, 131] width 592 height 29
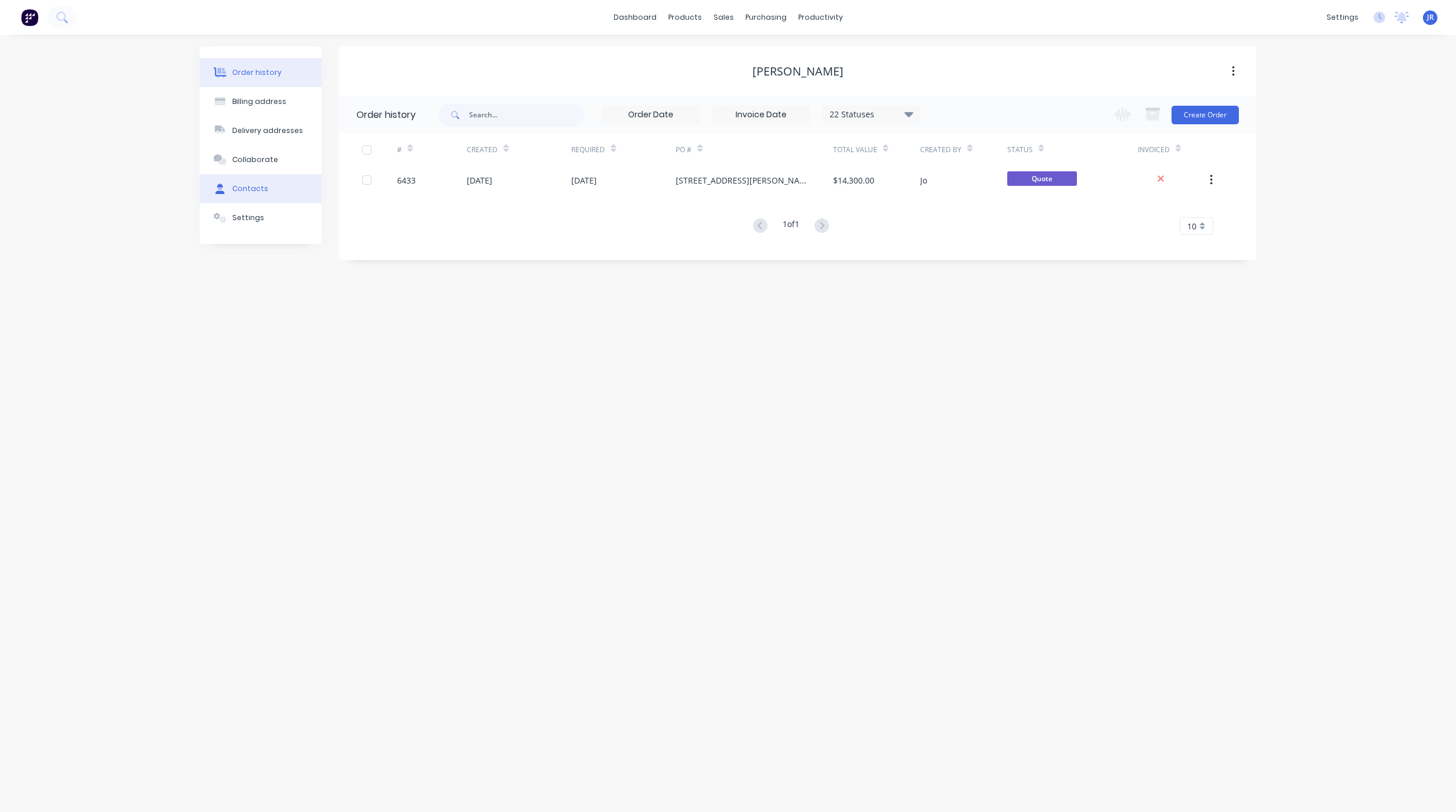
click at [244, 193] on div "Contacts" at bounding box center [250, 189] width 36 height 10
select select "AU"
click at [351, 155] on icon "button" at bounding box center [351, 154] width 6 height 6
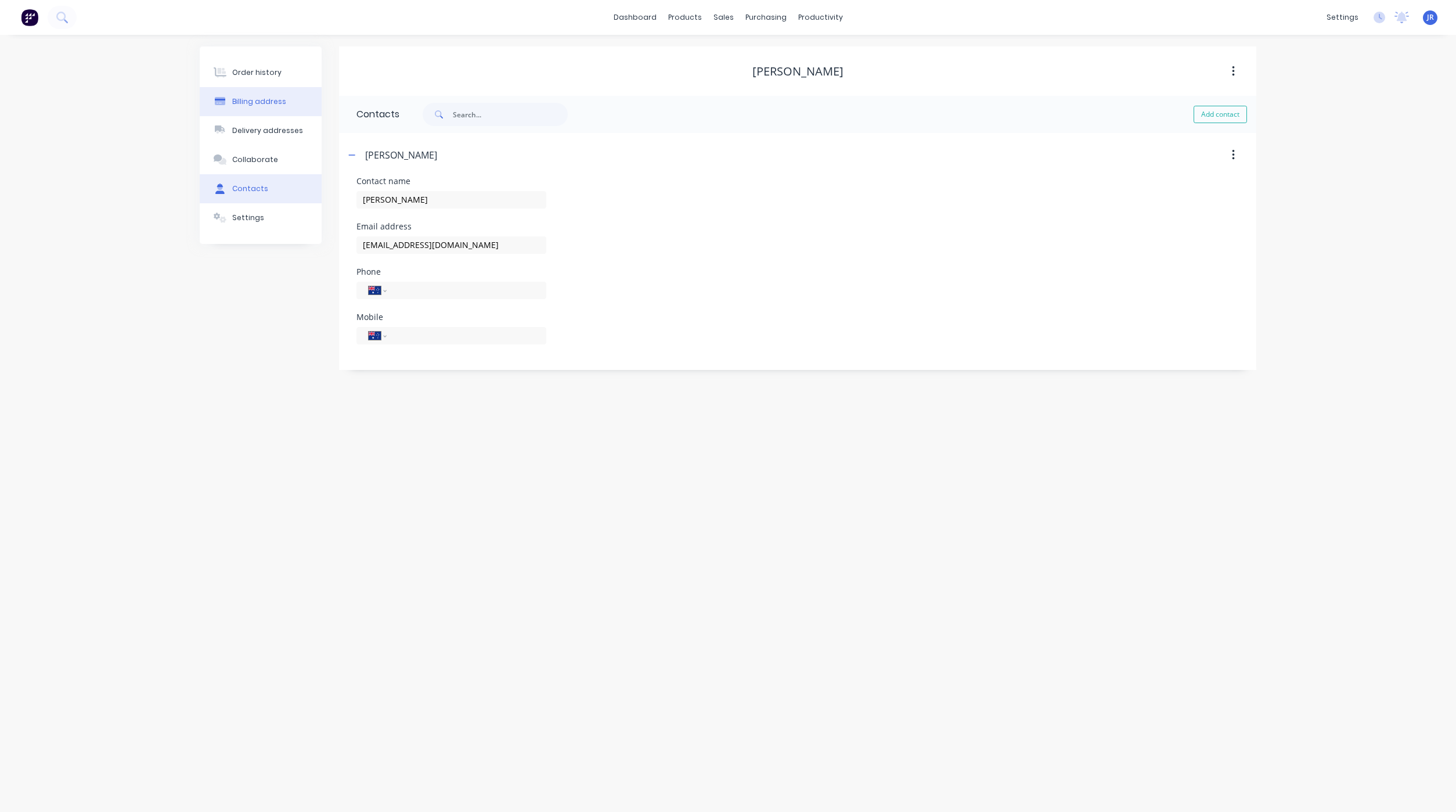
click at [241, 91] on button "Billing address" at bounding box center [261, 102] width 122 height 29
select select "AU"
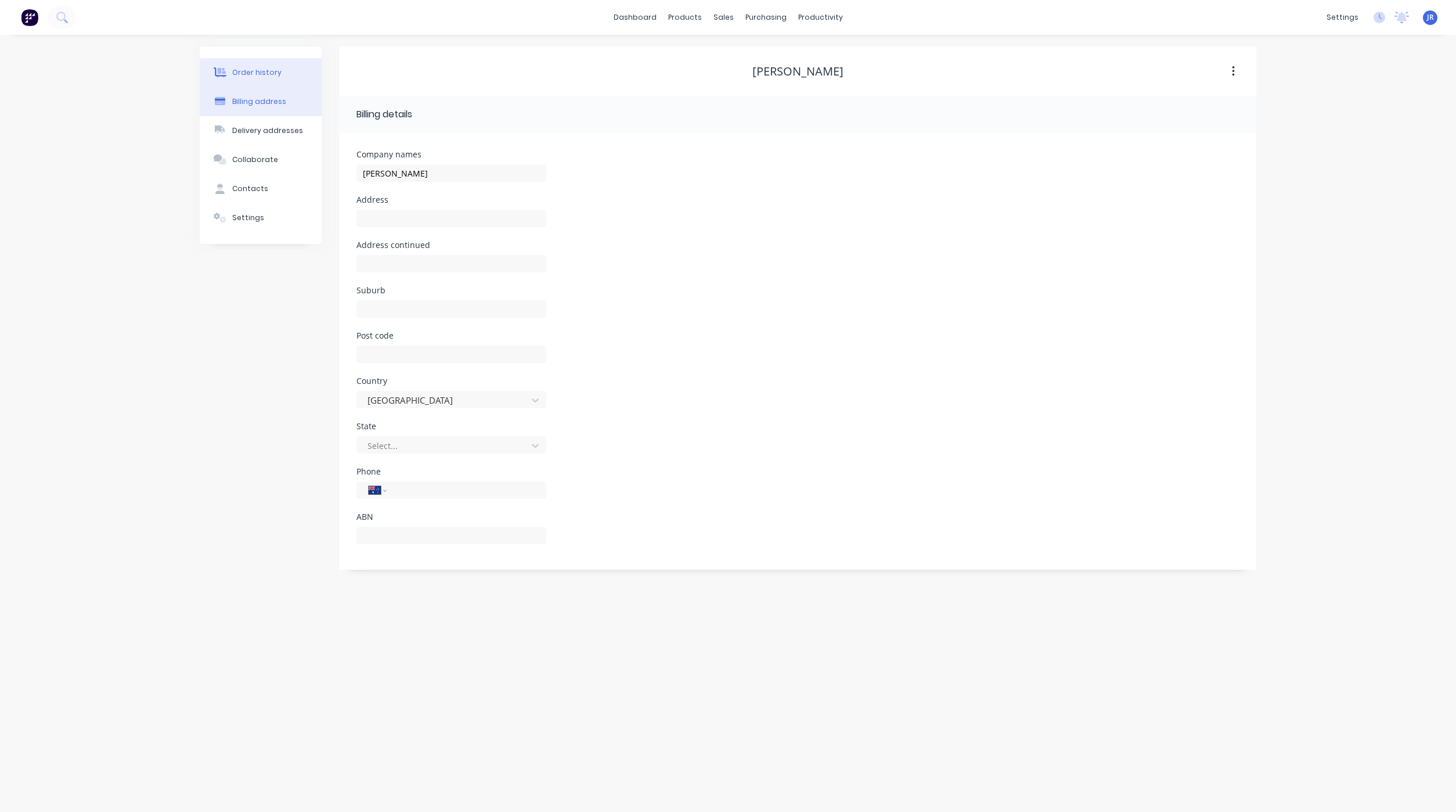
click at [262, 63] on button "Order history" at bounding box center [261, 73] width 122 height 29
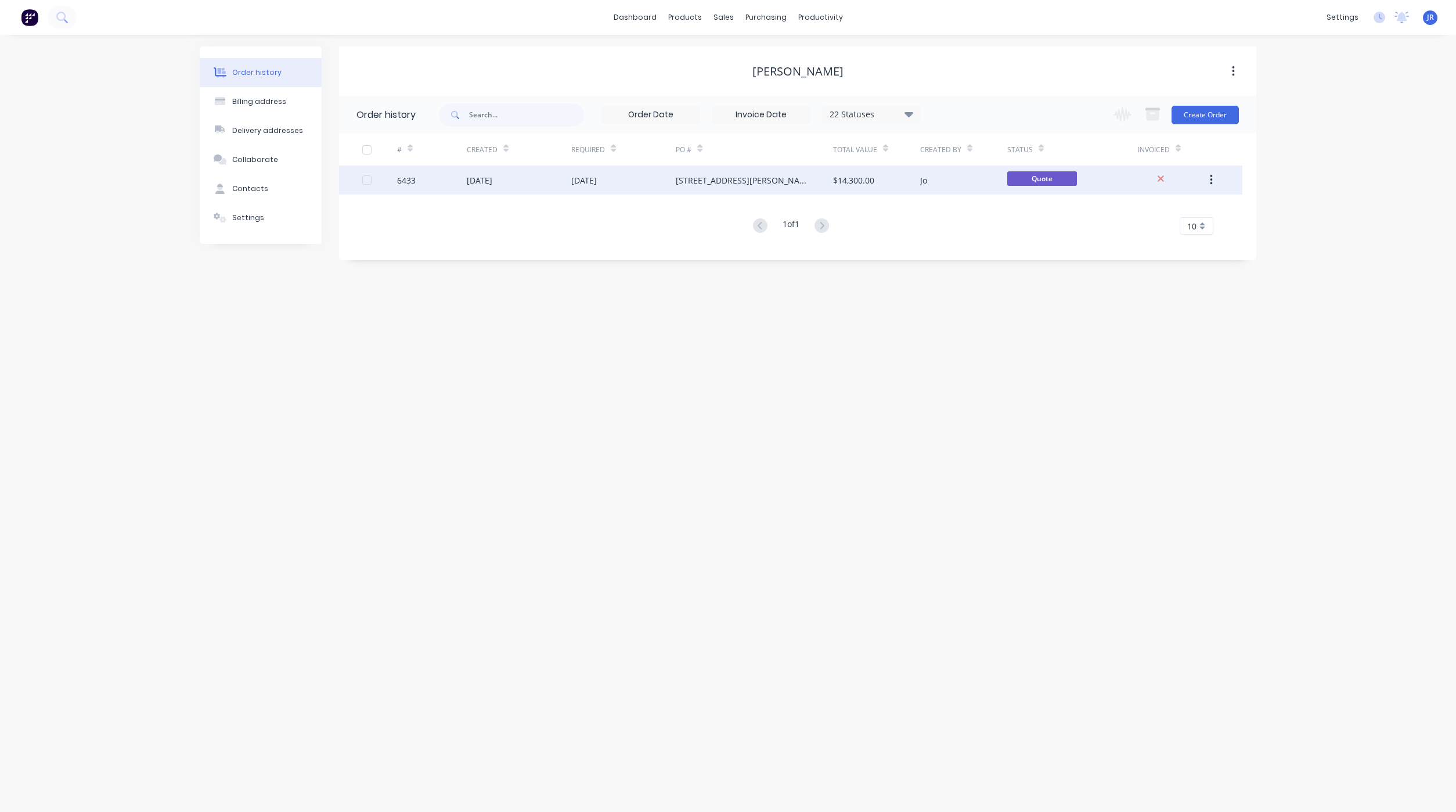
click at [492, 189] on div "[DATE]" at bounding box center [519, 180] width 105 height 29
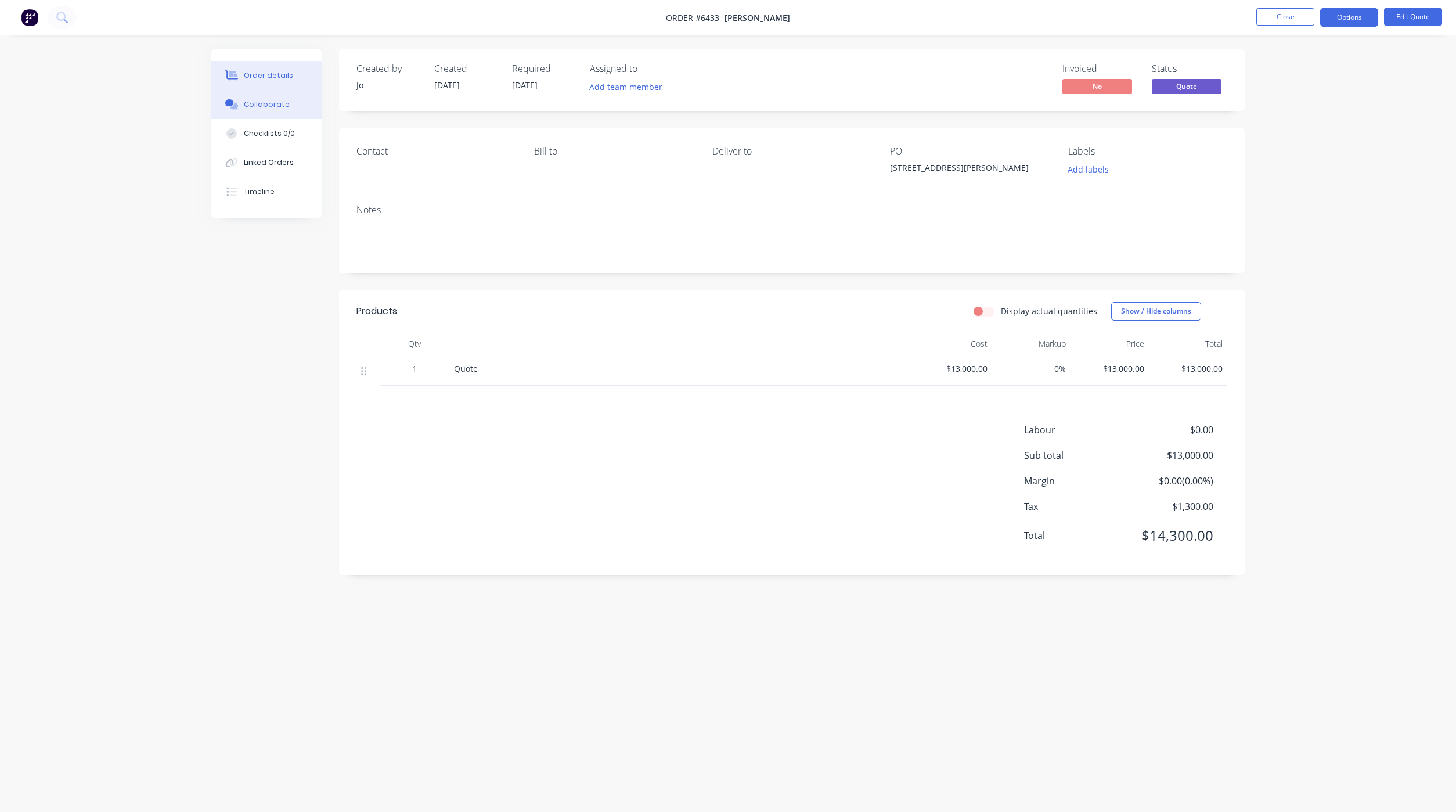
click at [280, 112] on button "Collaborate" at bounding box center [266, 105] width 110 height 29
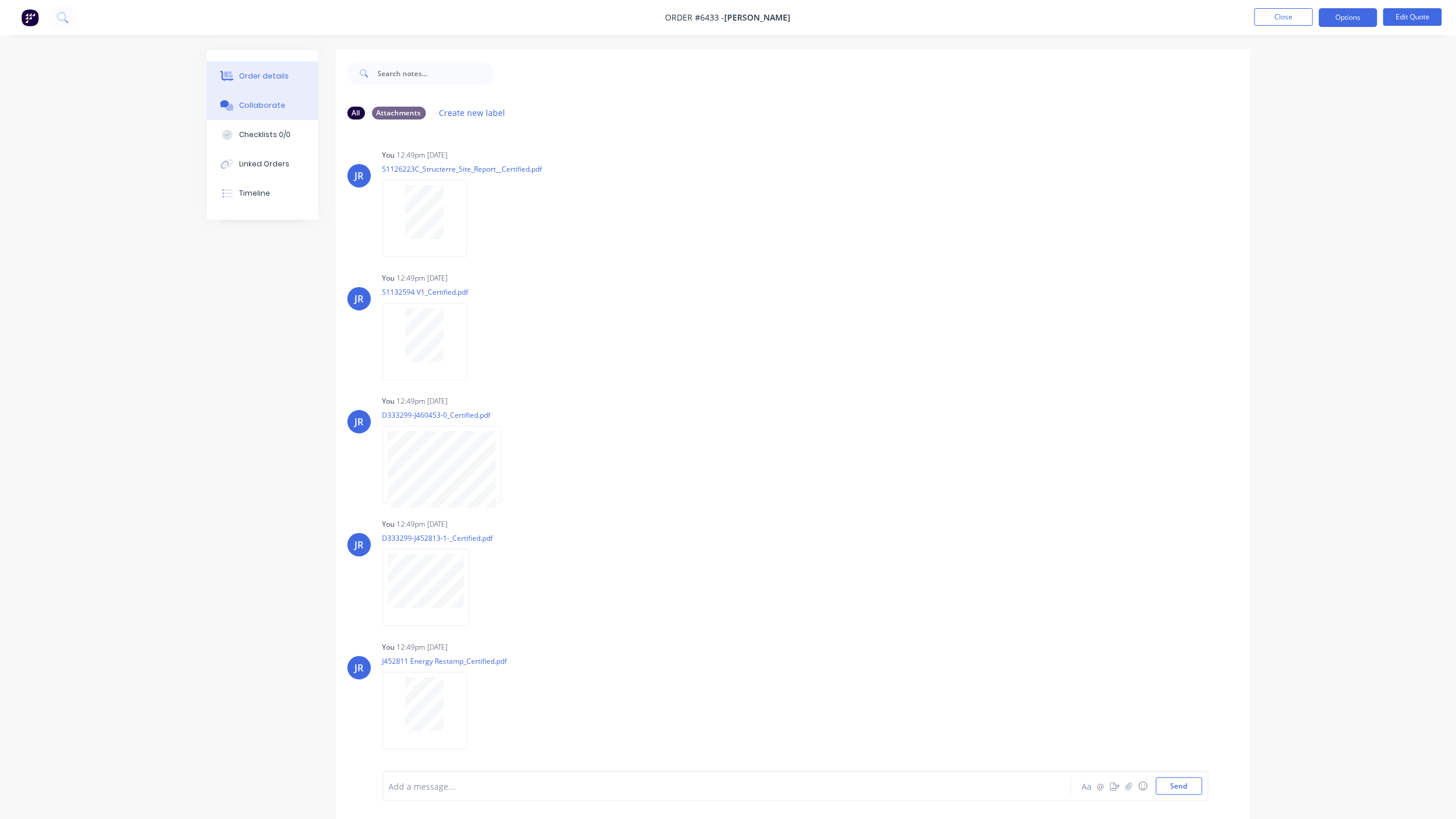
click at [263, 62] on button "Order details" at bounding box center [262, 76] width 111 height 30
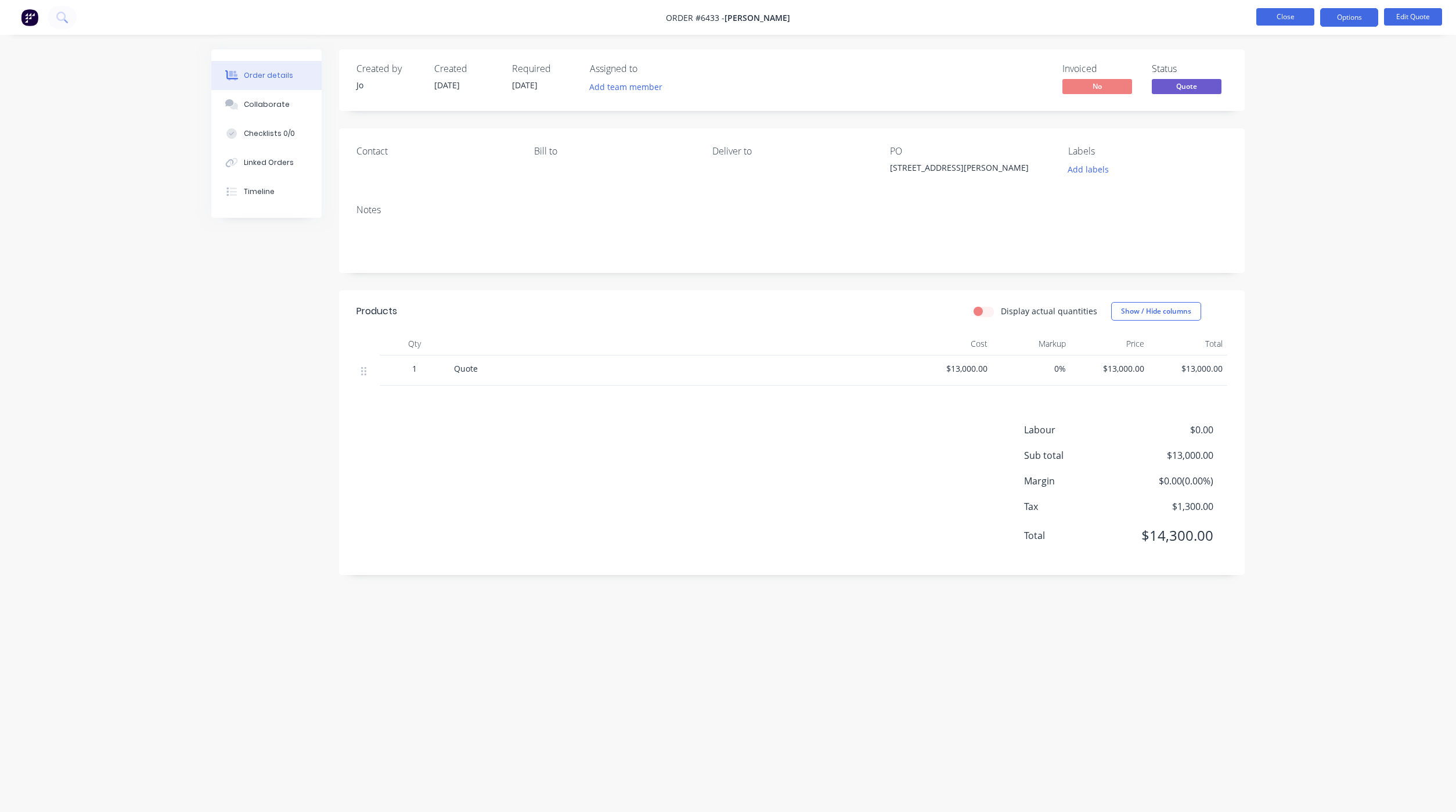
click at [1278, 16] on button "Close" at bounding box center [1285, 16] width 58 height 17
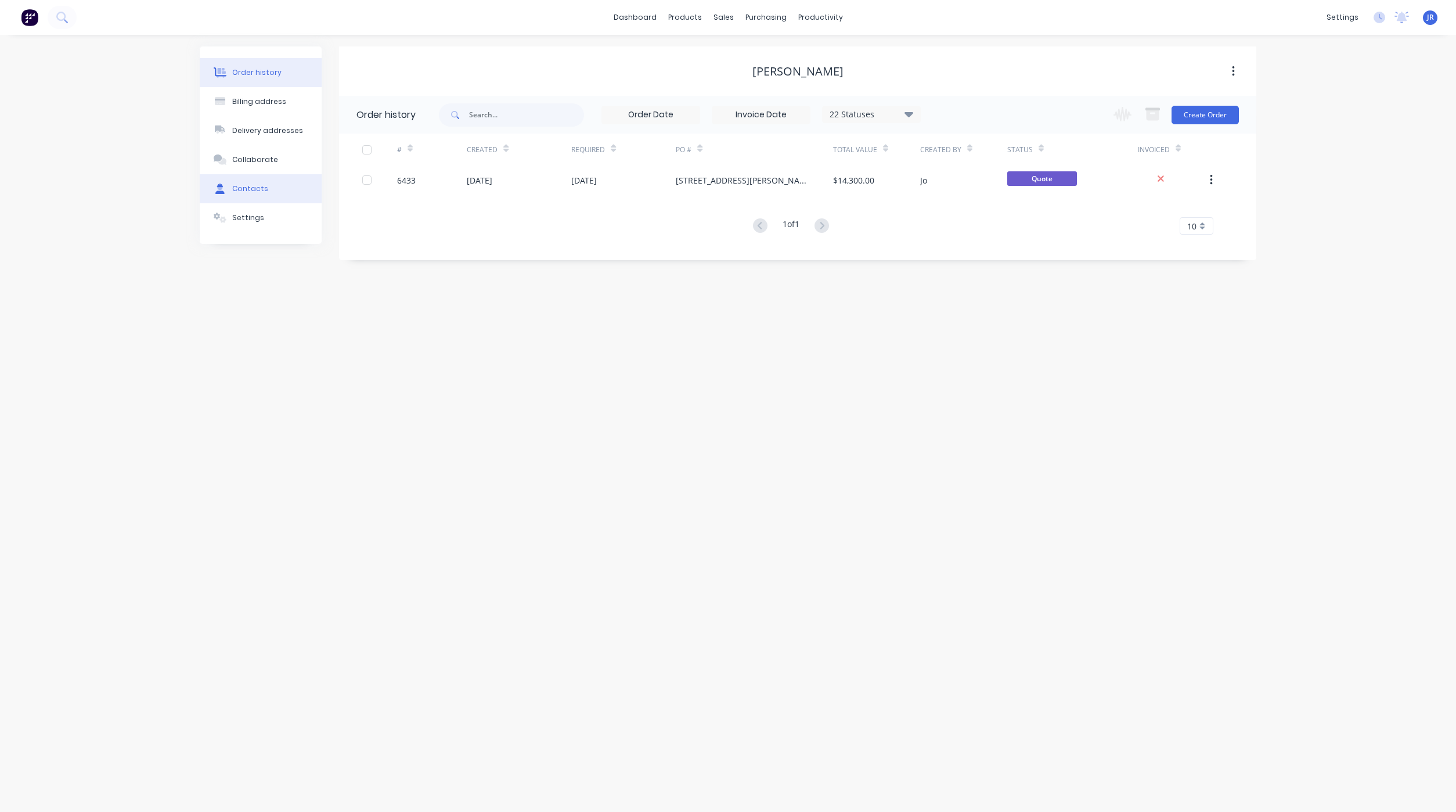
click at [230, 184] on button "Contacts" at bounding box center [261, 189] width 122 height 29
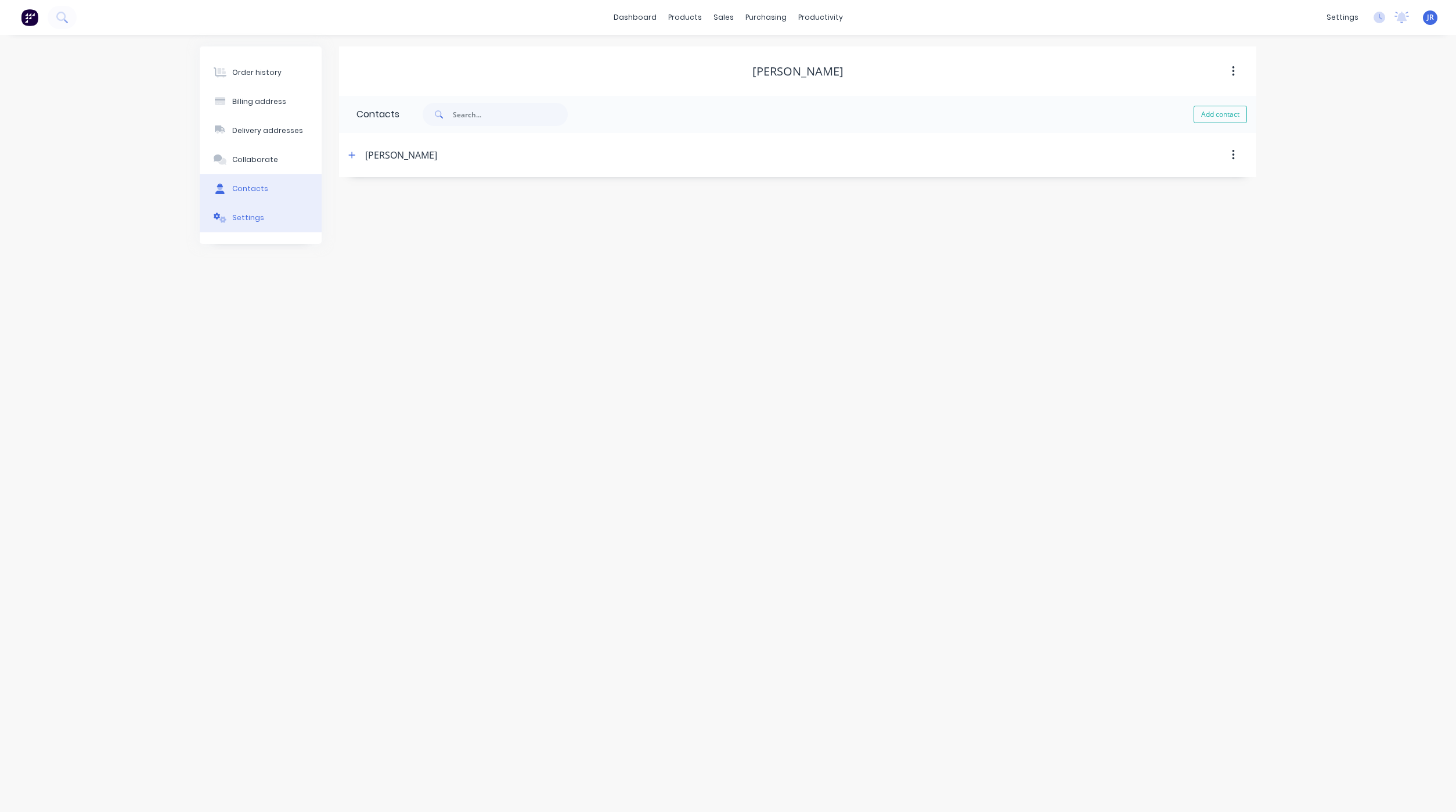
click at [241, 213] on div "Settings" at bounding box center [248, 218] width 32 height 10
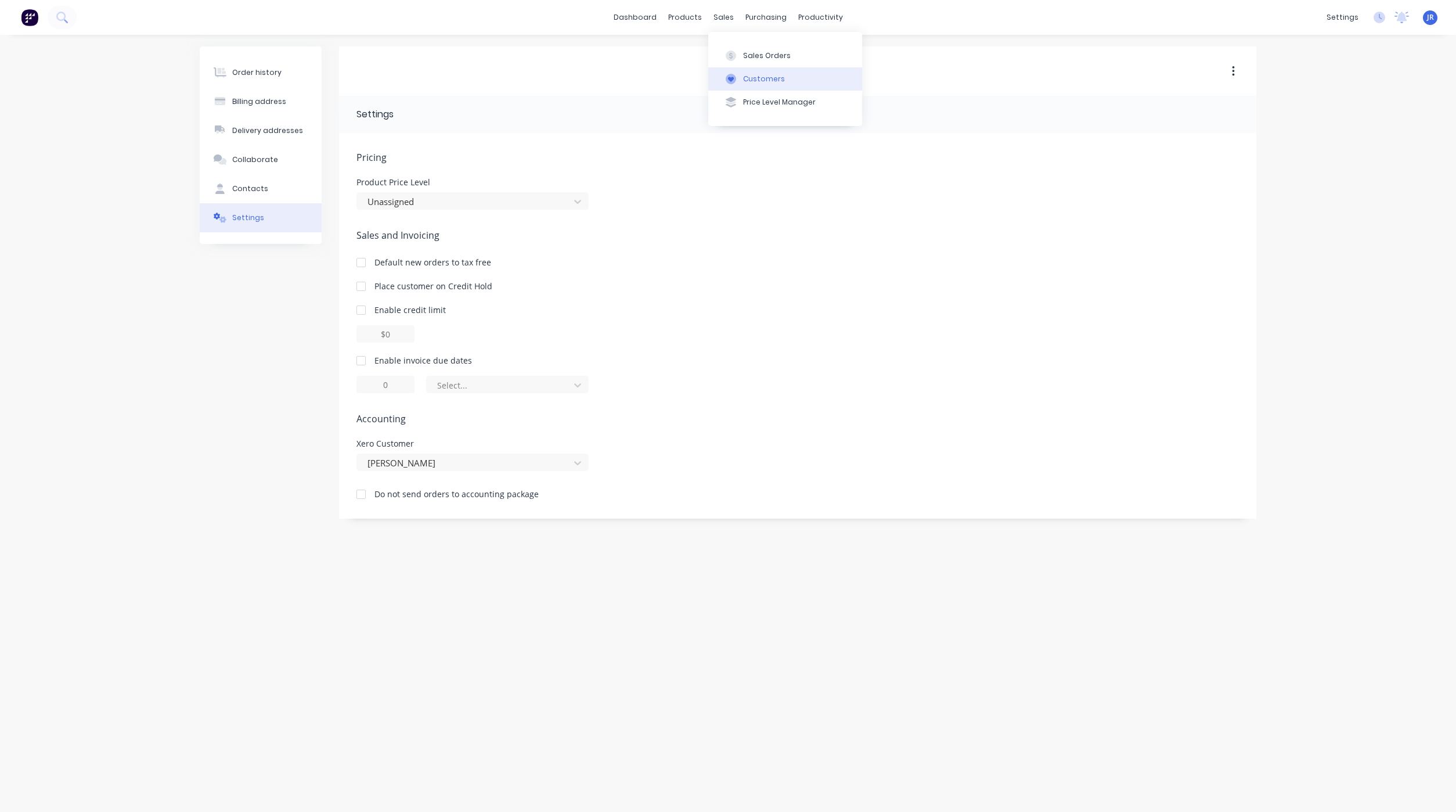
click at [727, 79] on icon at bounding box center [731, 79] width 10 height 10
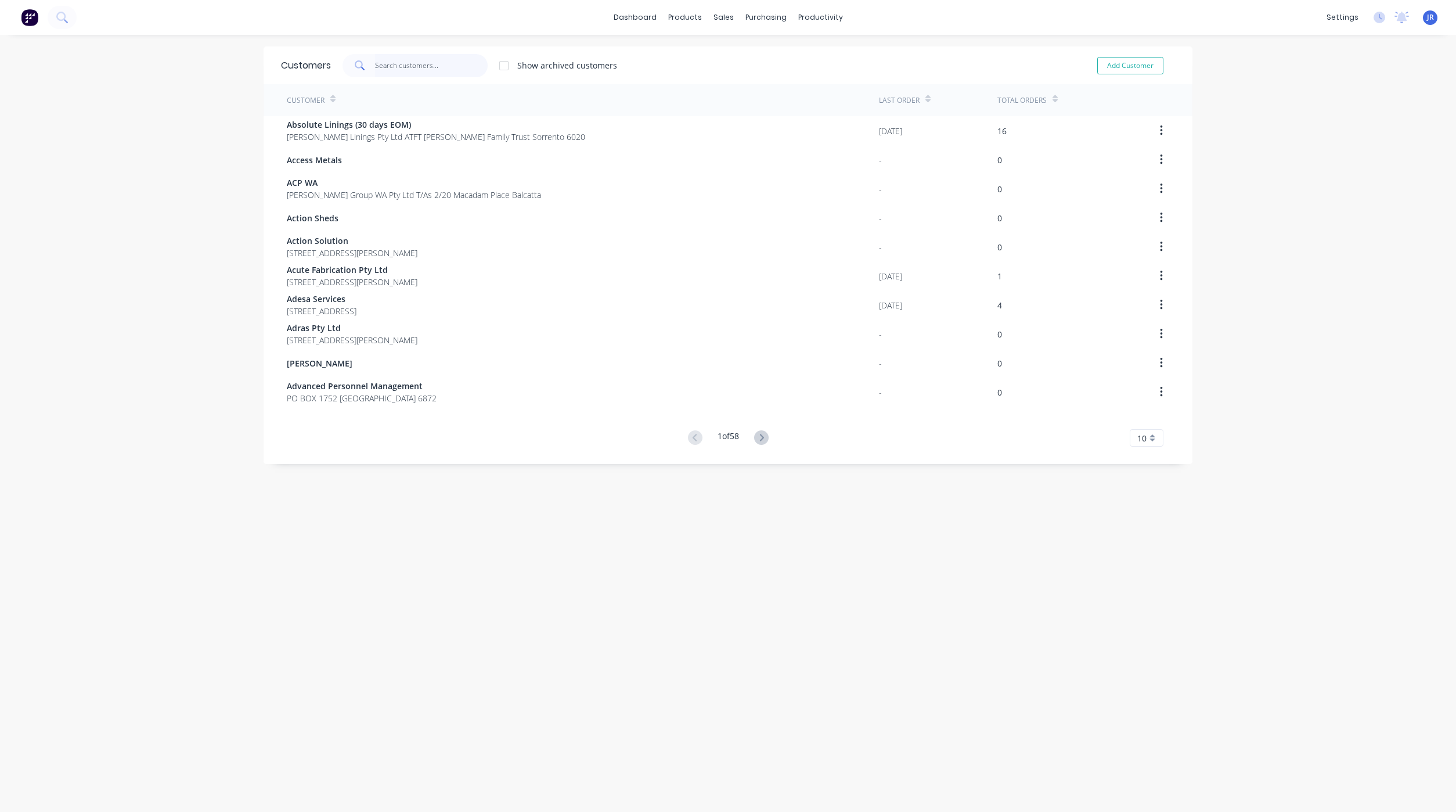
click at [396, 60] on input "text" at bounding box center [431, 65] width 113 height 23
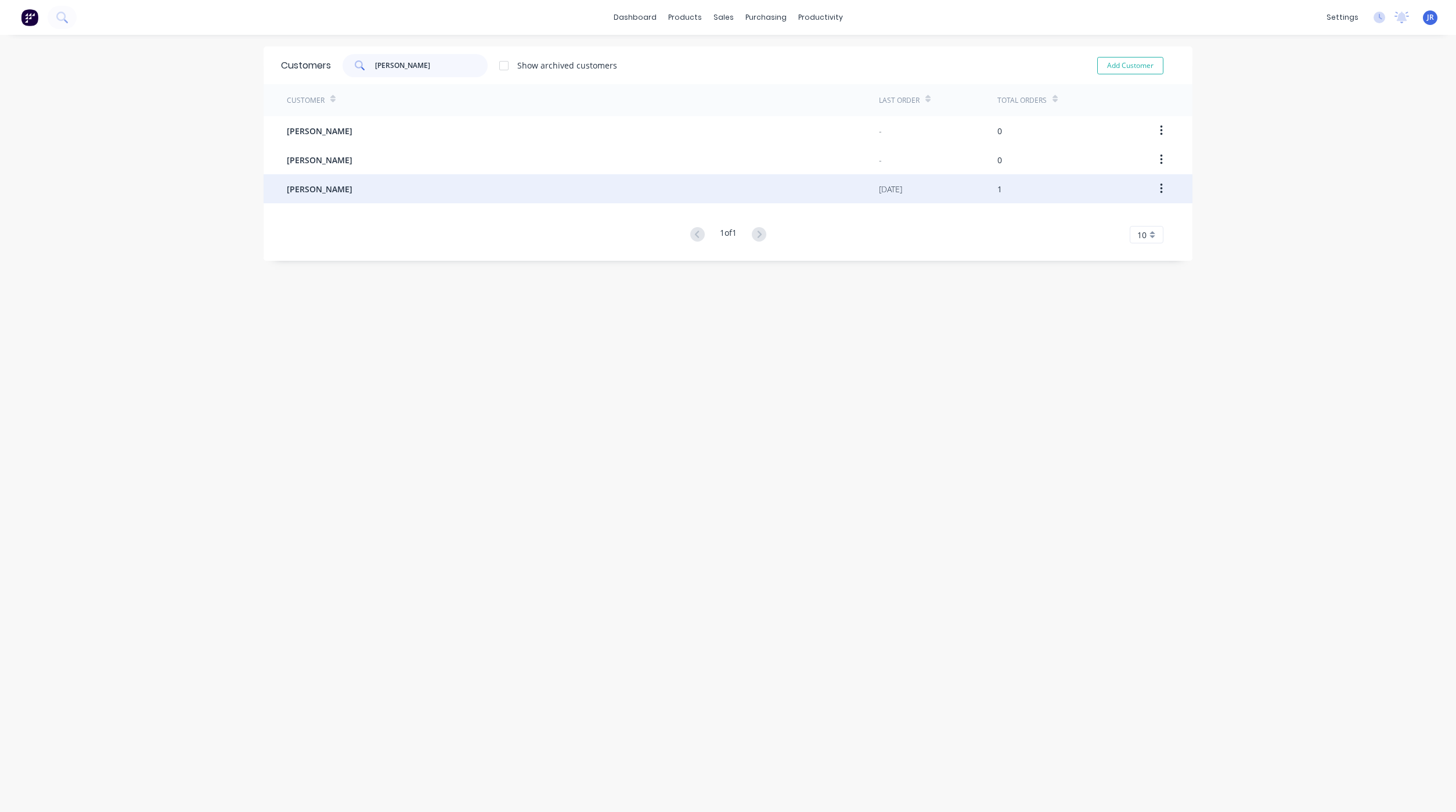
type input "[PERSON_NAME]"
click at [309, 190] on span "[PERSON_NAME]" at bounding box center [319, 189] width 66 height 12
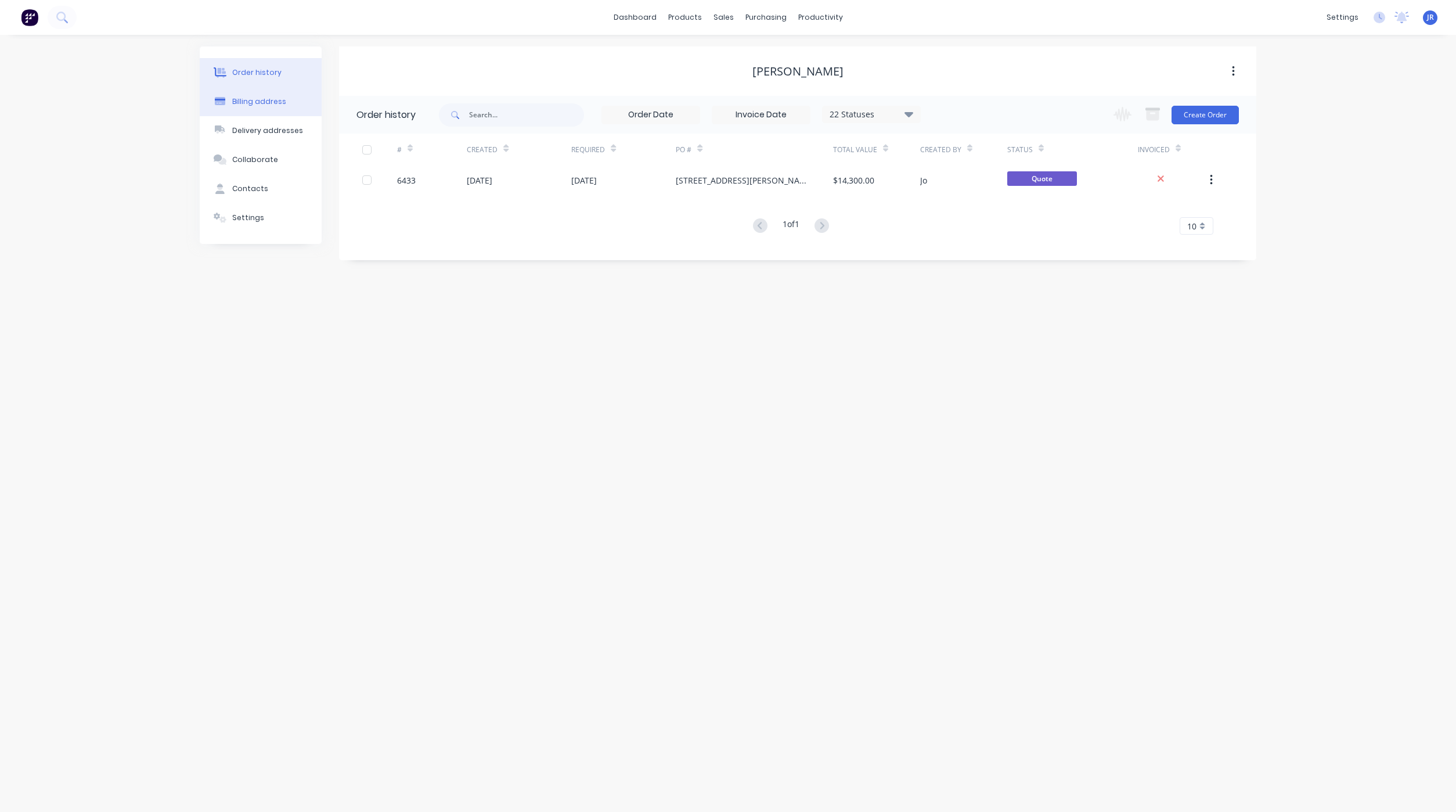
click at [274, 103] on div "Billing address" at bounding box center [259, 101] width 54 height 10
select select "AU"
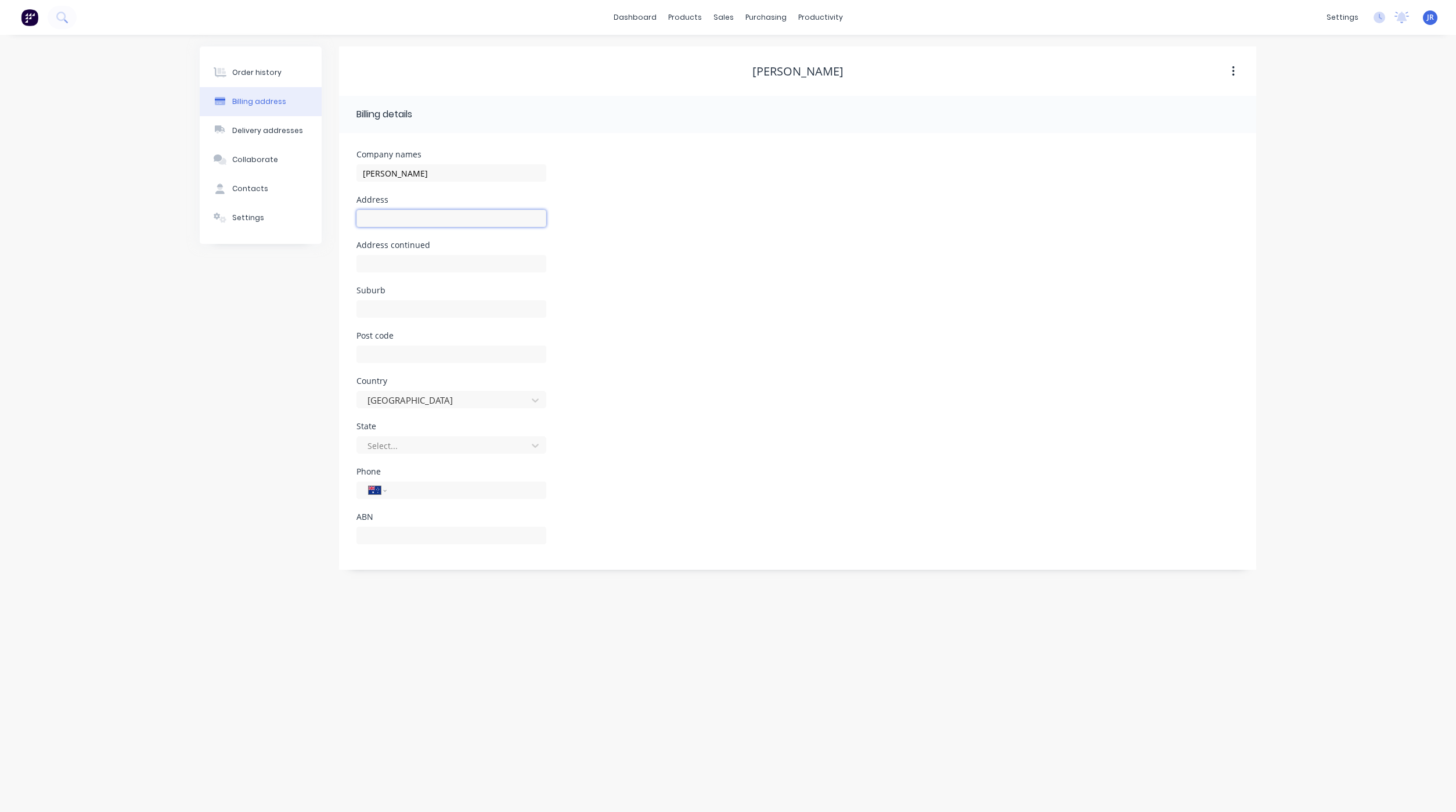
click at [423, 216] on input "text" at bounding box center [451, 218] width 190 height 17
paste input "LOT 33 #22 [PERSON_NAME] WAY [PERSON_NAME]"
type input "LOT 33 #22 [PERSON_NAME] WAY [PERSON_NAME]"
click at [419, 312] on input "text" at bounding box center [451, 309] width 190 height 17
type input "Hamersley"
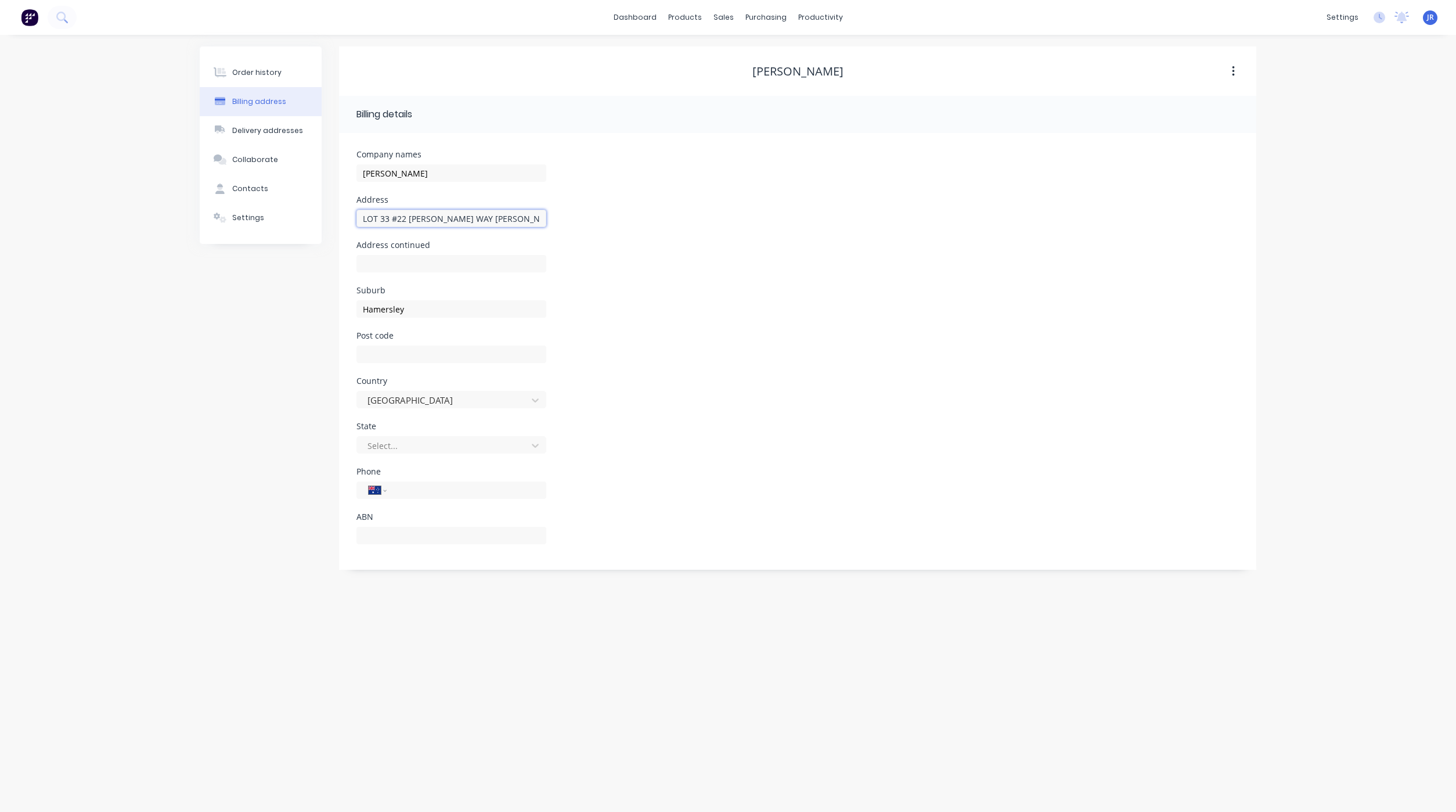
click at [504, 216] on input "LOT 33 #22 [PERSON_NAME] WAY [PERSON_NAME]" at bounding box center [451, 218] width 190 height 17
type input "LOT [STREET_ADDRESS][PERSON_NAME]"
click at [486, 448] on div at bounding box center [443, 445] width 155 height 15
click at [420, 612] on div "[GEOGRAPHIC_DATA]" at bounding box center [451, 620] width 190 height 22
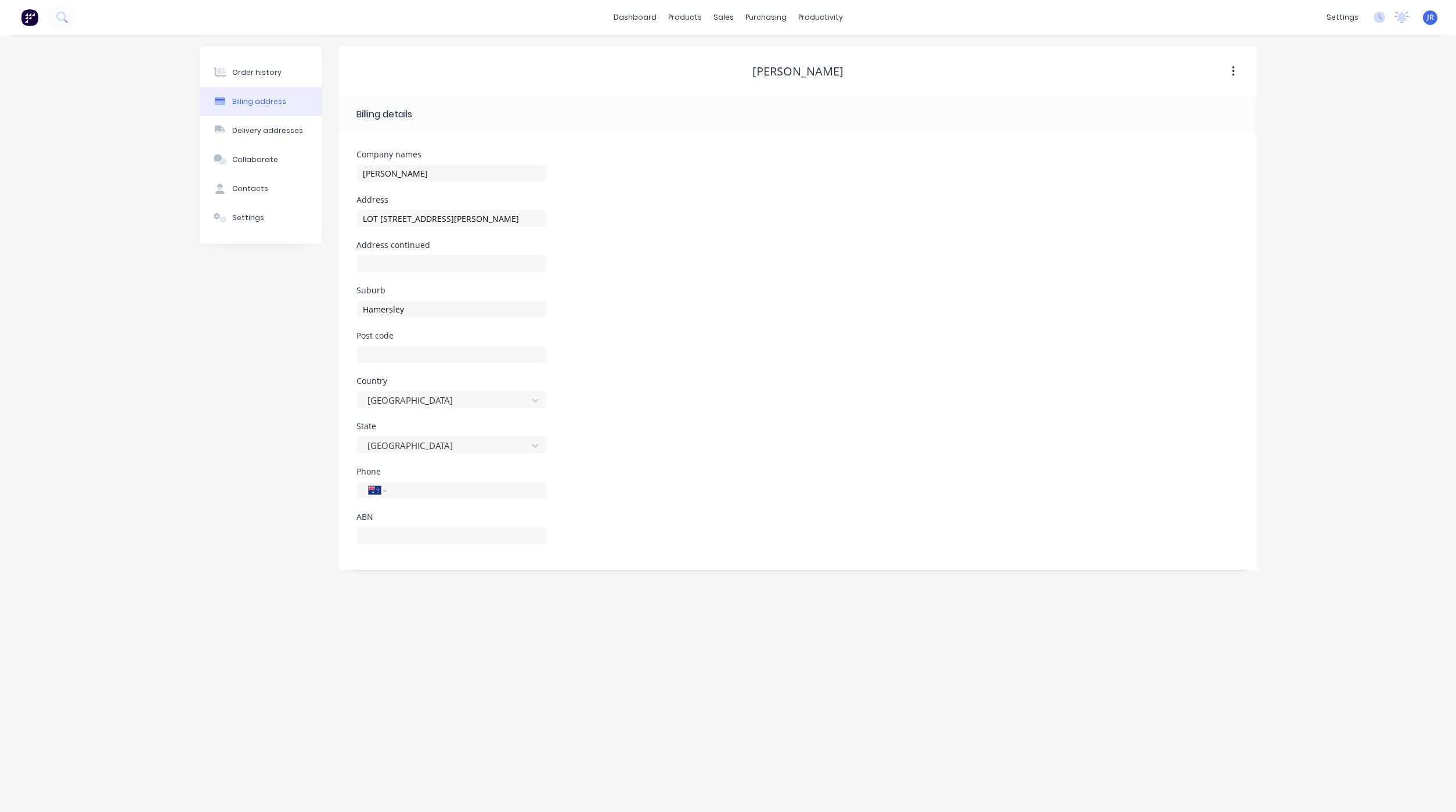
click at [795, 471] on div "Phone International [GEOGRAPHIC_DATA] [GEOGRAPHIC_DATA] [GEOGRAPHIC_DATA] [GEOG…" at bounding box center [798, 490] width 883 height 45
click at [230, 79] on button "Order history" at bounding box center [261, 73] width 122 height 29
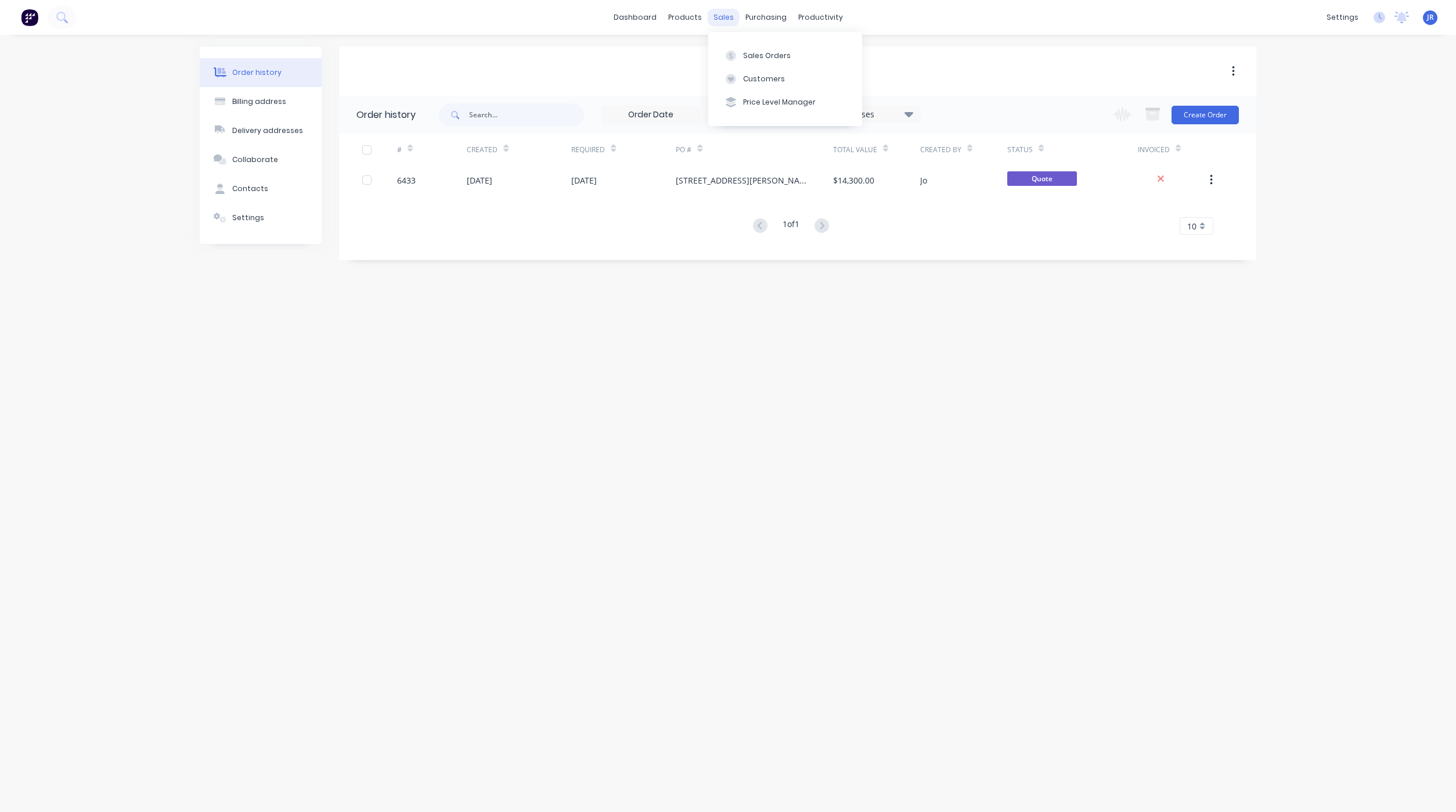
click at [720, 18] on div "sales" at bounding box center [724, 17] width 32 height 17
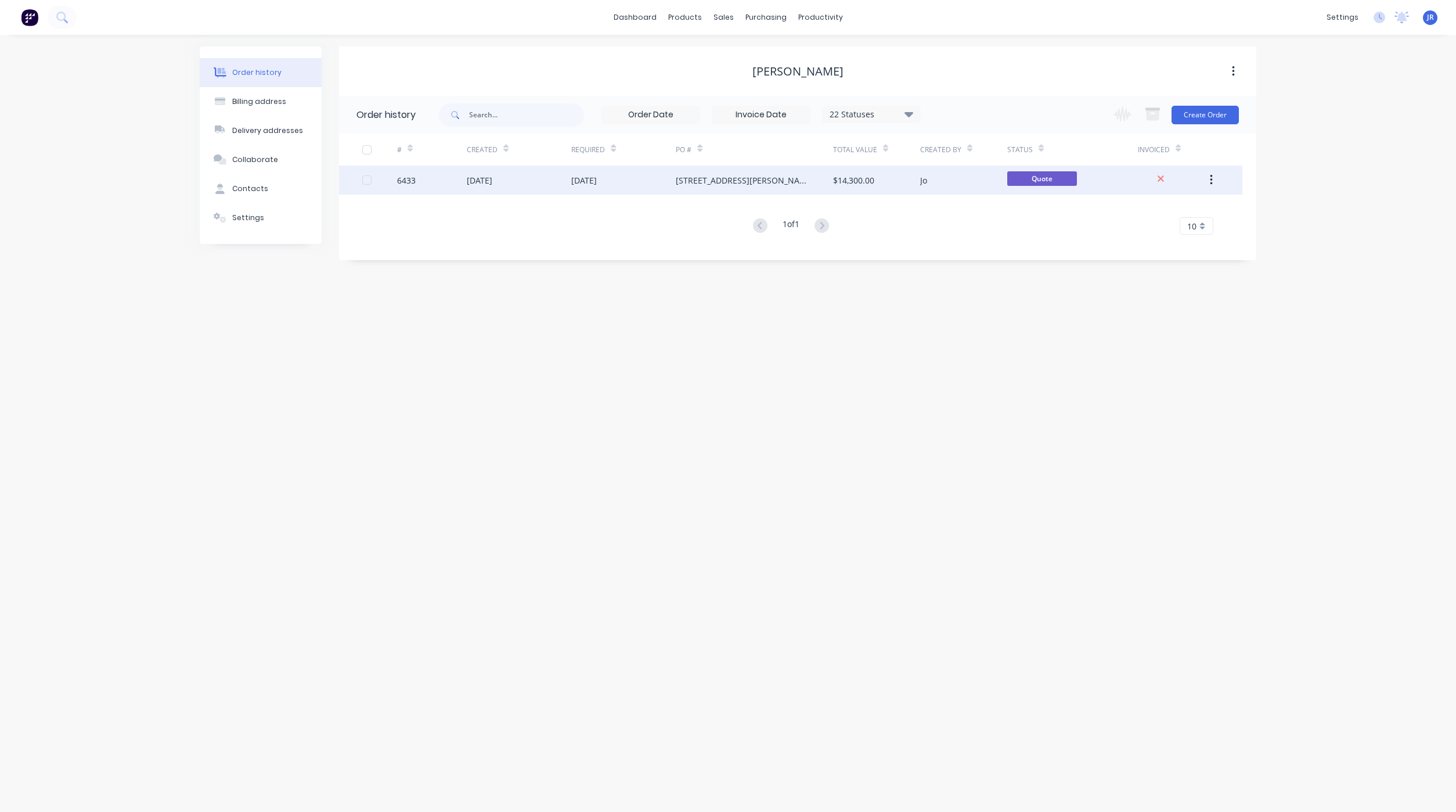
click at [493, 180] on div "[DATE]" at bounding box center [480, 180] width 26 height 12
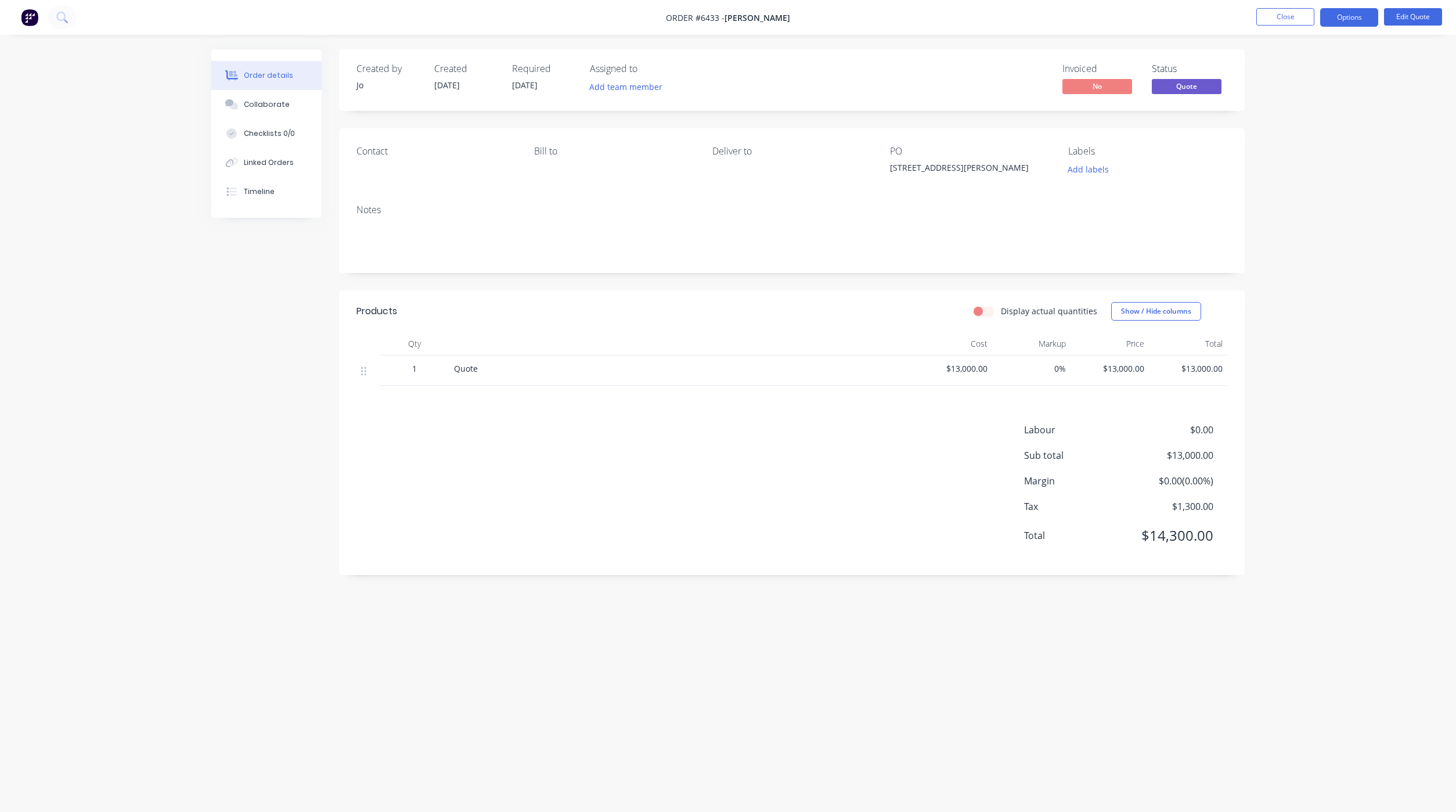
click at [387, 165] on div "Contact" at bounding box center [436, 161] width 159 height 32
click at [371, 169] on div "Contact" at bounding box center [436, 161] width 159 height 32
click at [1422, 20] on button "Edit Quote" at bounding box center [1413, 16] width 58 height 17
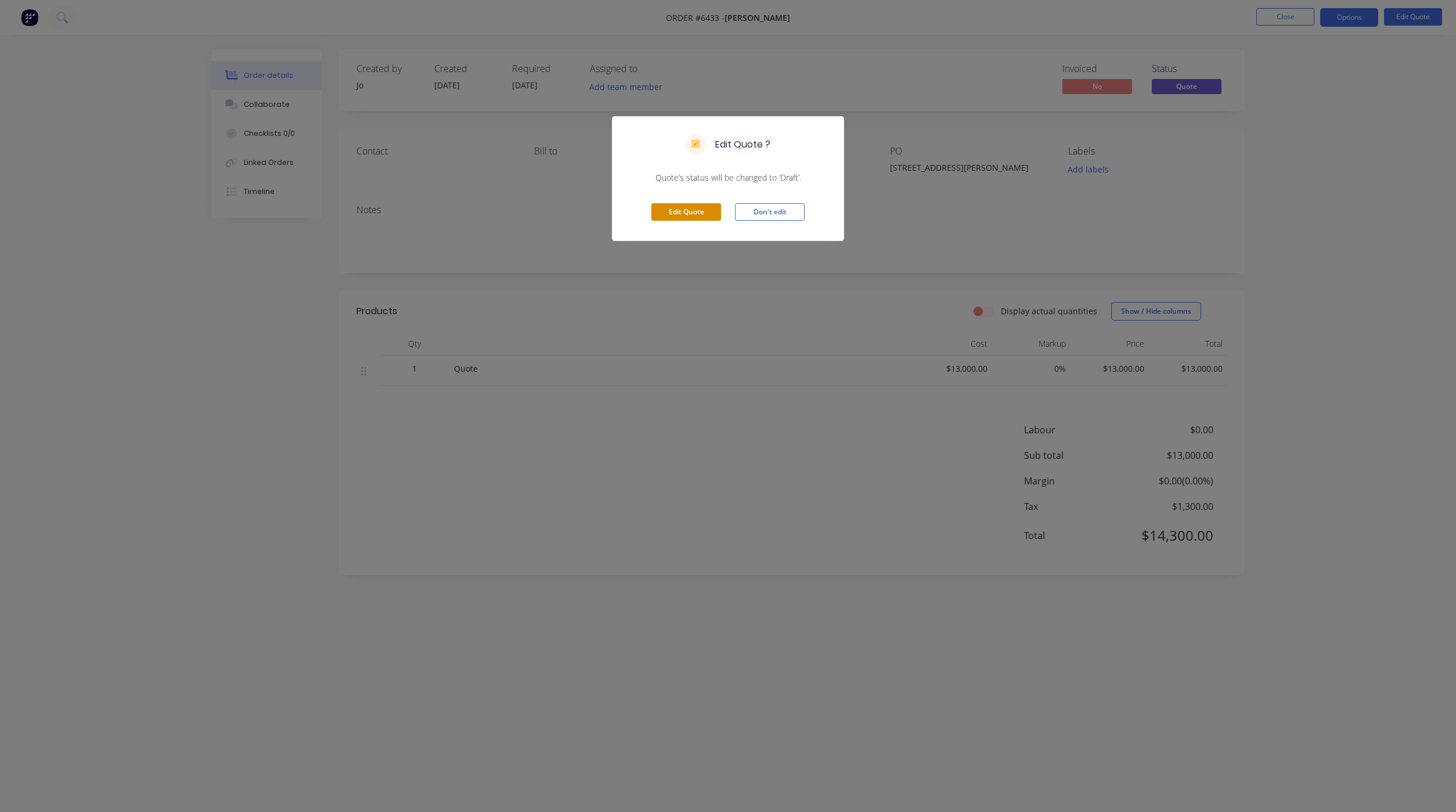
drag, startPoint x: 694, startPoint y: 215, endPoint x: 666, endPoint y: 222, distance: 28.9
click at [693, 215] on button "Edit Quote" at bounding box center [686, 212] width 69 height 17
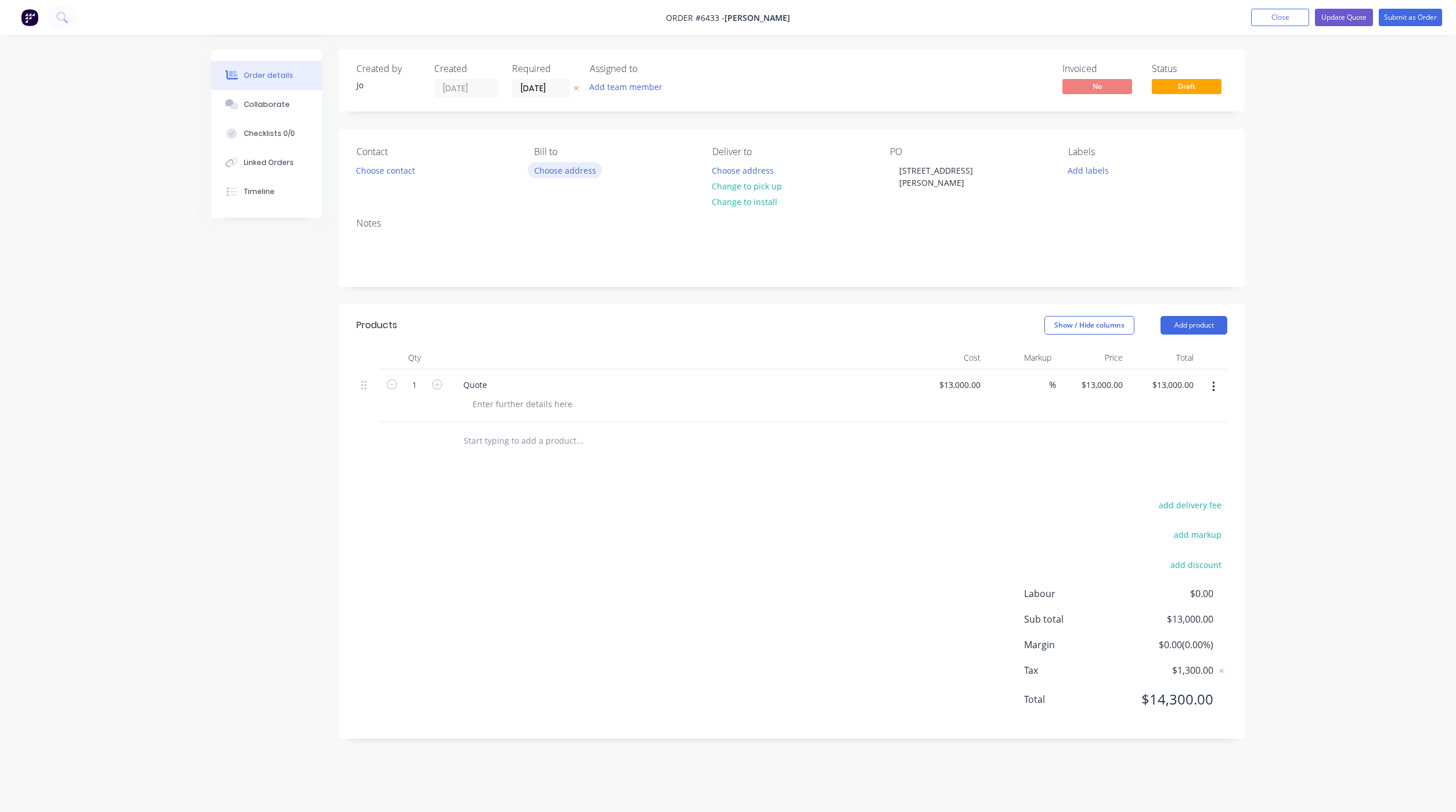
click at [556, 174] on button "Choose address" at bounding box center [565, 170] width 74 height 16
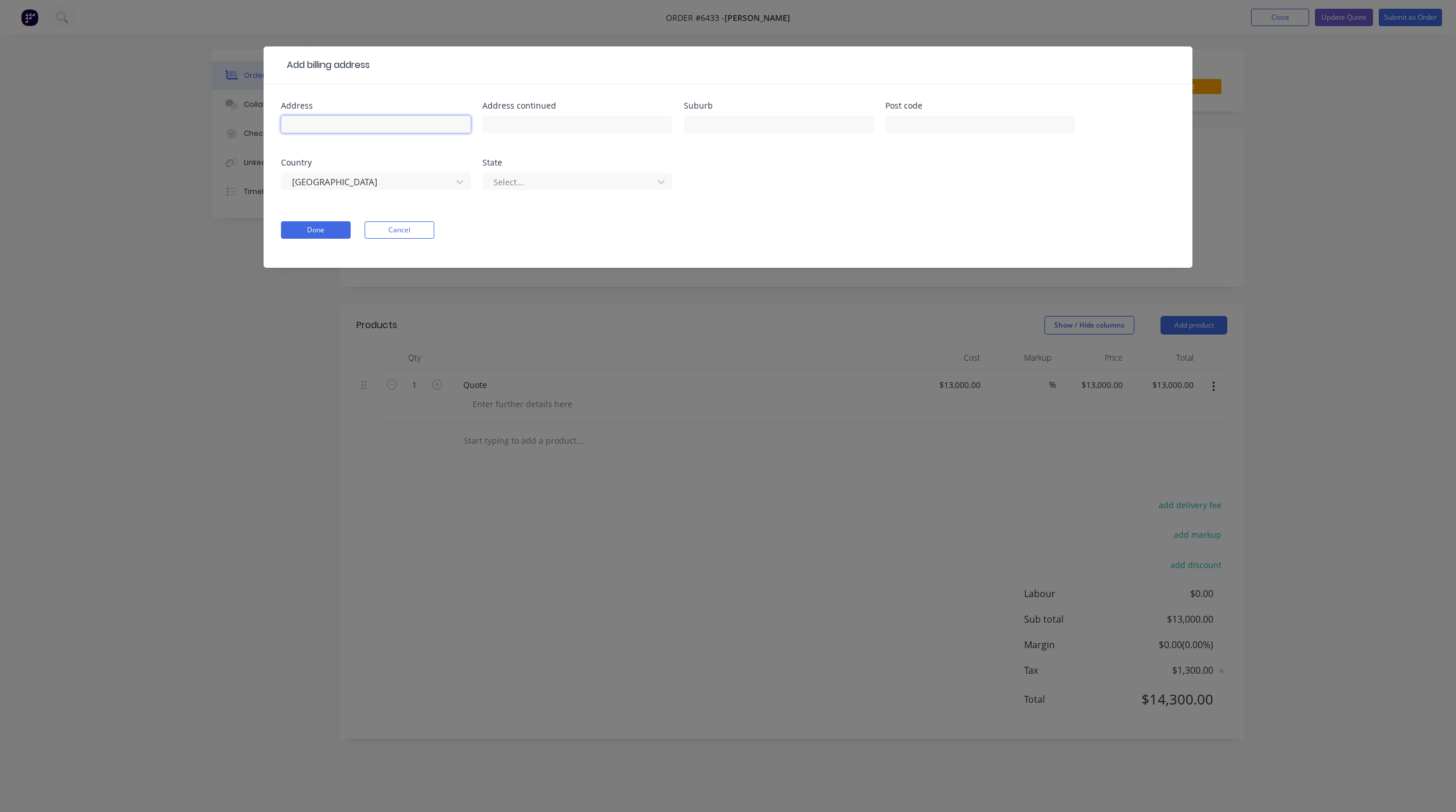
click at [363, 126] on input "text" at bounding box center [376, 124] width 190 height 17
paste input "LOT 33 #22 [PERSON_NAME] WAY [PERSON_NAME]"
type input "LOT 33 #22 [PERSON_NAME] WAY [PERSON_NAME]"
click at [708, 129] on input "text" at bounding box center [778, 124] width 190 height 17
type input "Hamersley"
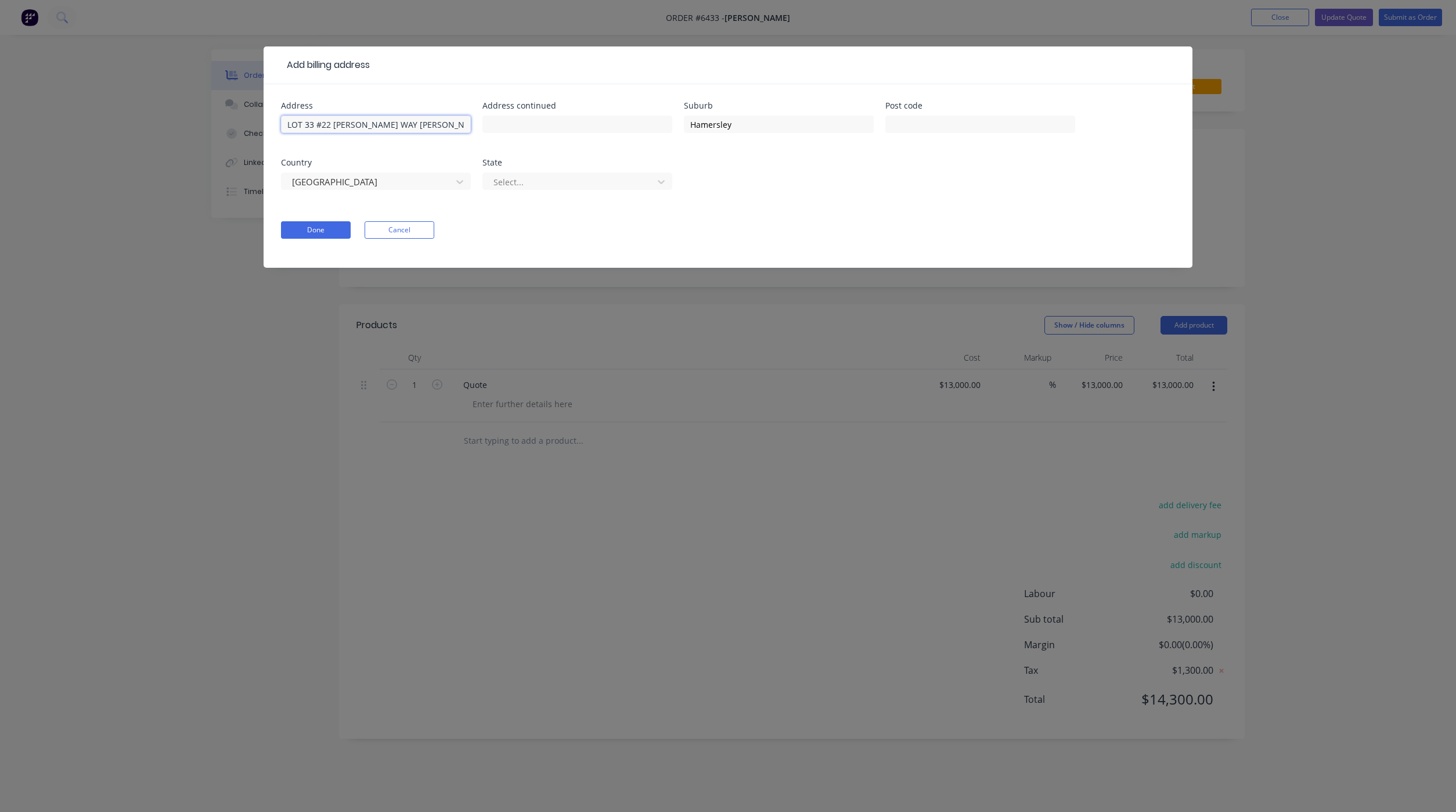
click at [454, 126] on input "LOT 33 #22 [PERSON_NAME] WAY [PERSON_NAME]" at bounding box center [376, 124] width 190 height 17
type input "LOT [STREET_ADDRESS][PERSON_NAME]"
click at [858, 192] on div "Address LOT 33 #22 [PERSON_NAME] WAY Address continued Suburb Hamersley Post co…" at bounding box center [728, 152] width 894 height 102
click at [680, 177] on div "Address LOT 33 #22 [PERSON_NAME] WAY Address continued Suburb Hamersley Post co…" at bounding box center [728, 152] width 894 height 102
click at [664, 181] on icon at bounding box center [660, 181] width 11 height 11
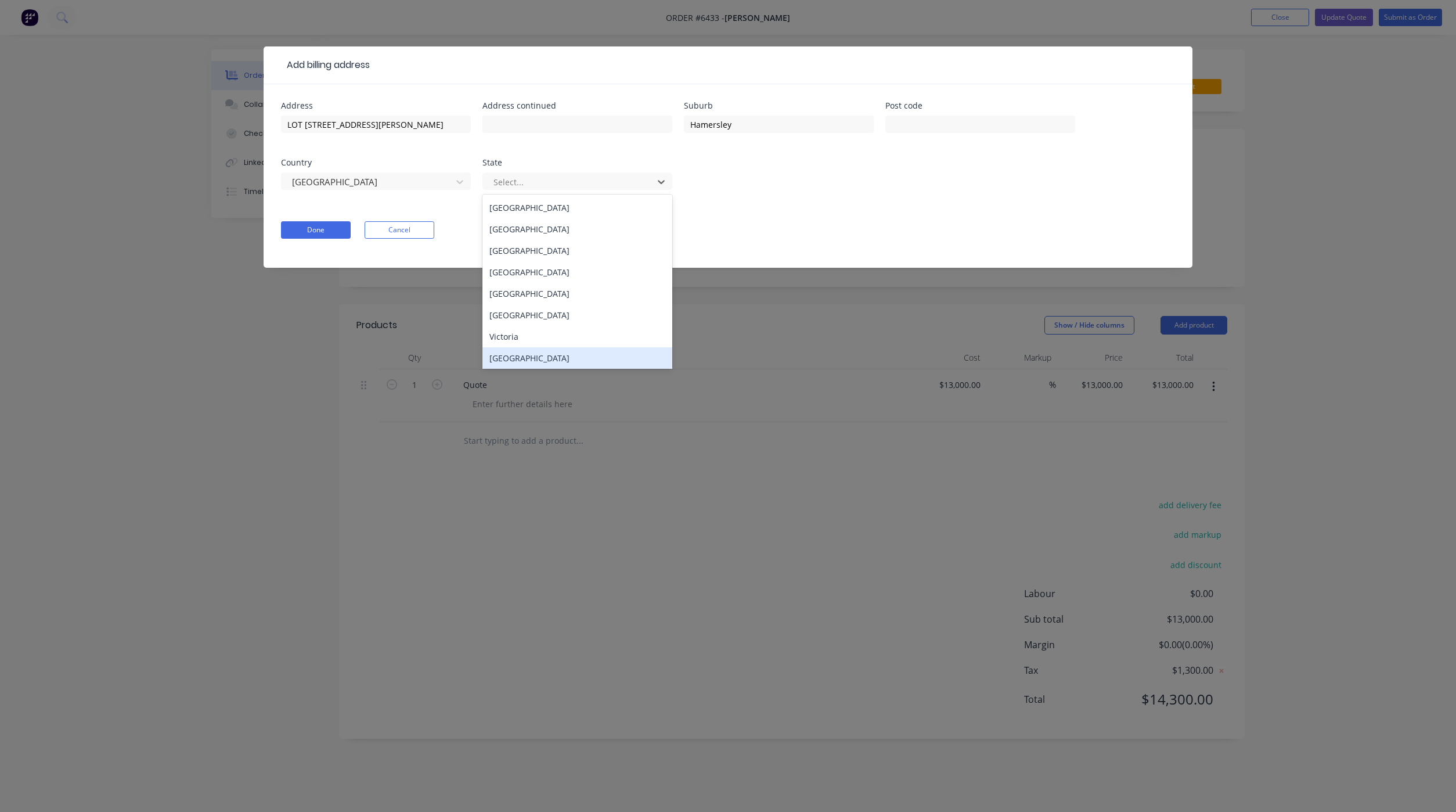
click at [532, 351] on div "[GEOGRAPHIC_DATA]" at bounding box center [577, 358] width 190 height 22
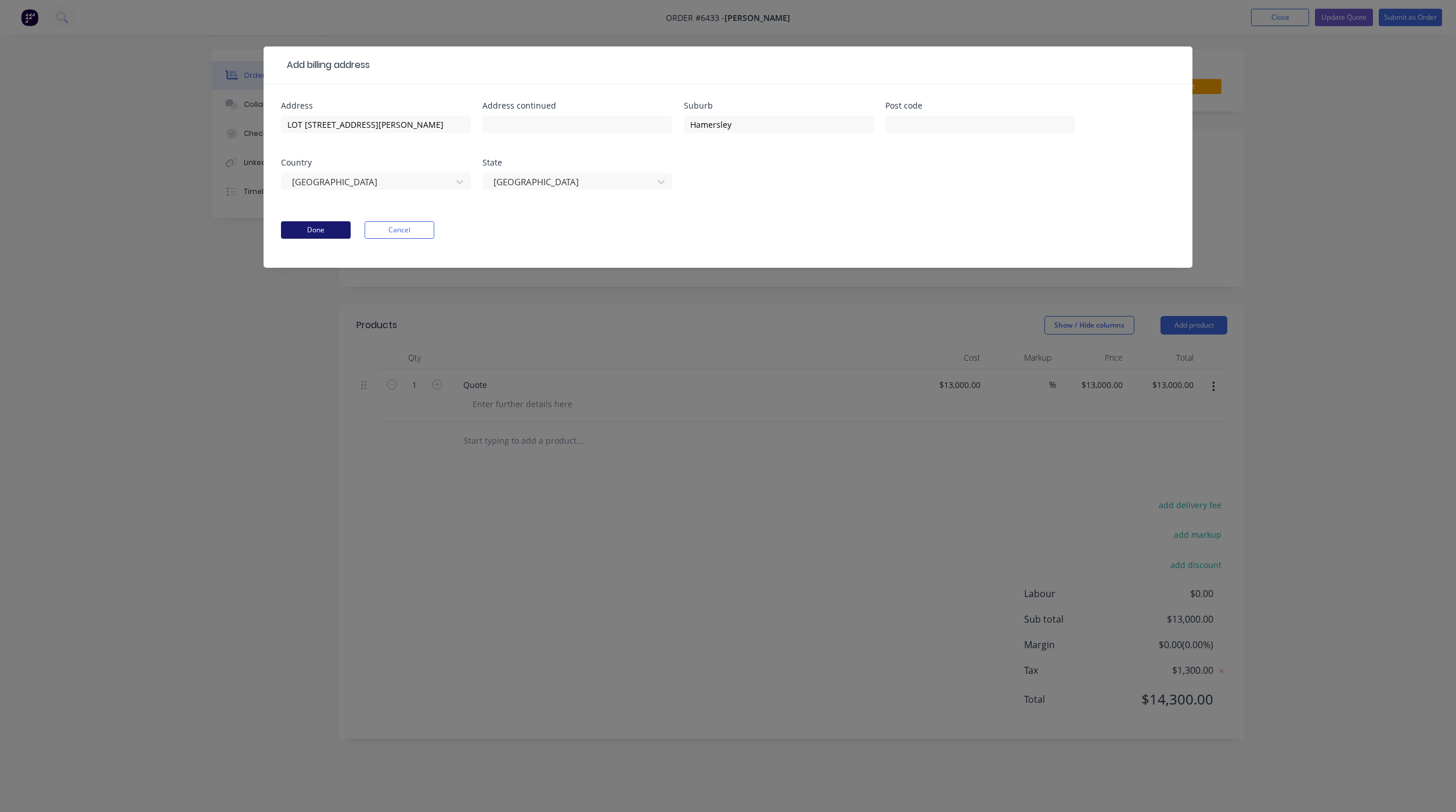
click at [317, 232] on button "Done" at bounding box center [316, 230] width 69 height 17
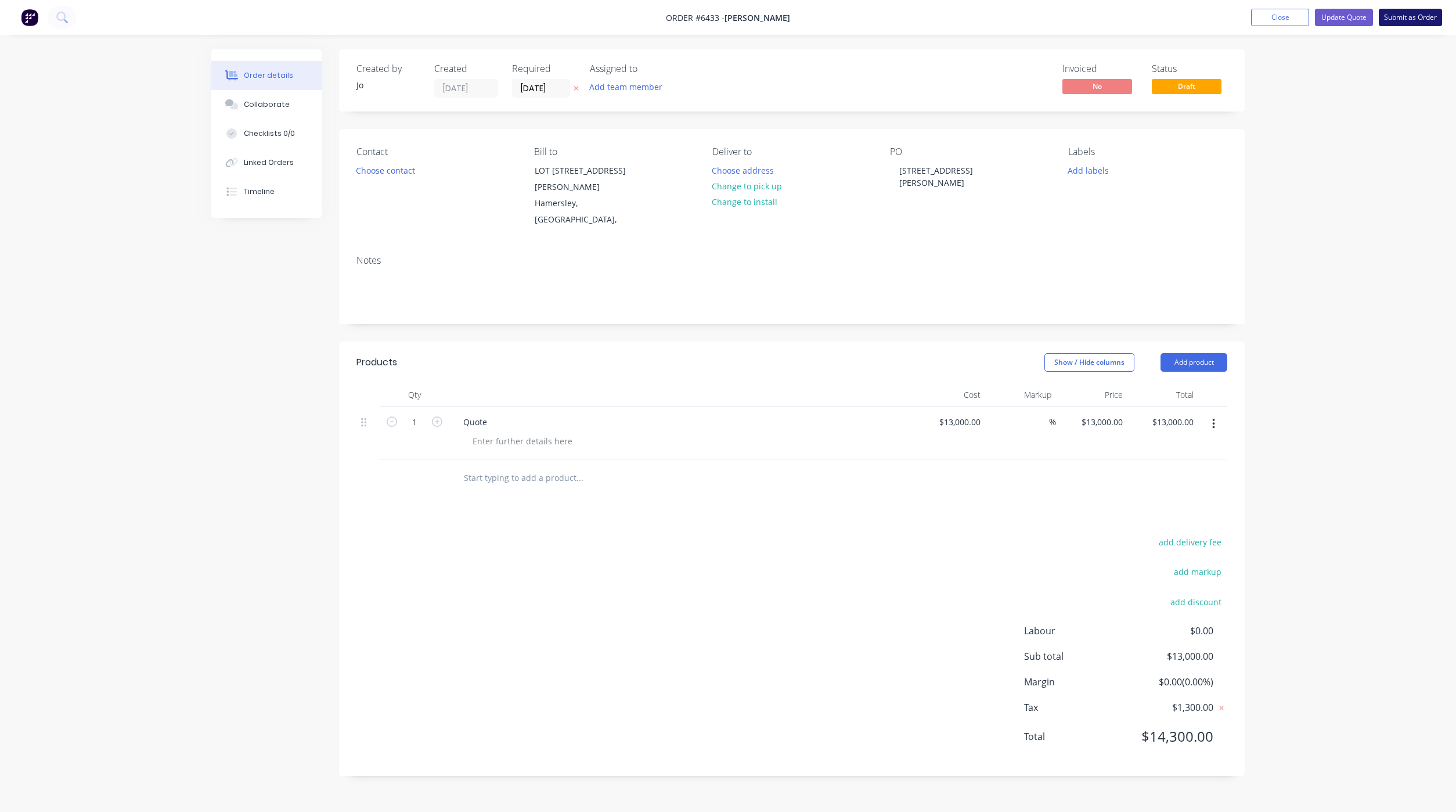
click at [1419, 17] on button "Submit as Order" at bounding box center [1410, 17] width 63 height 17
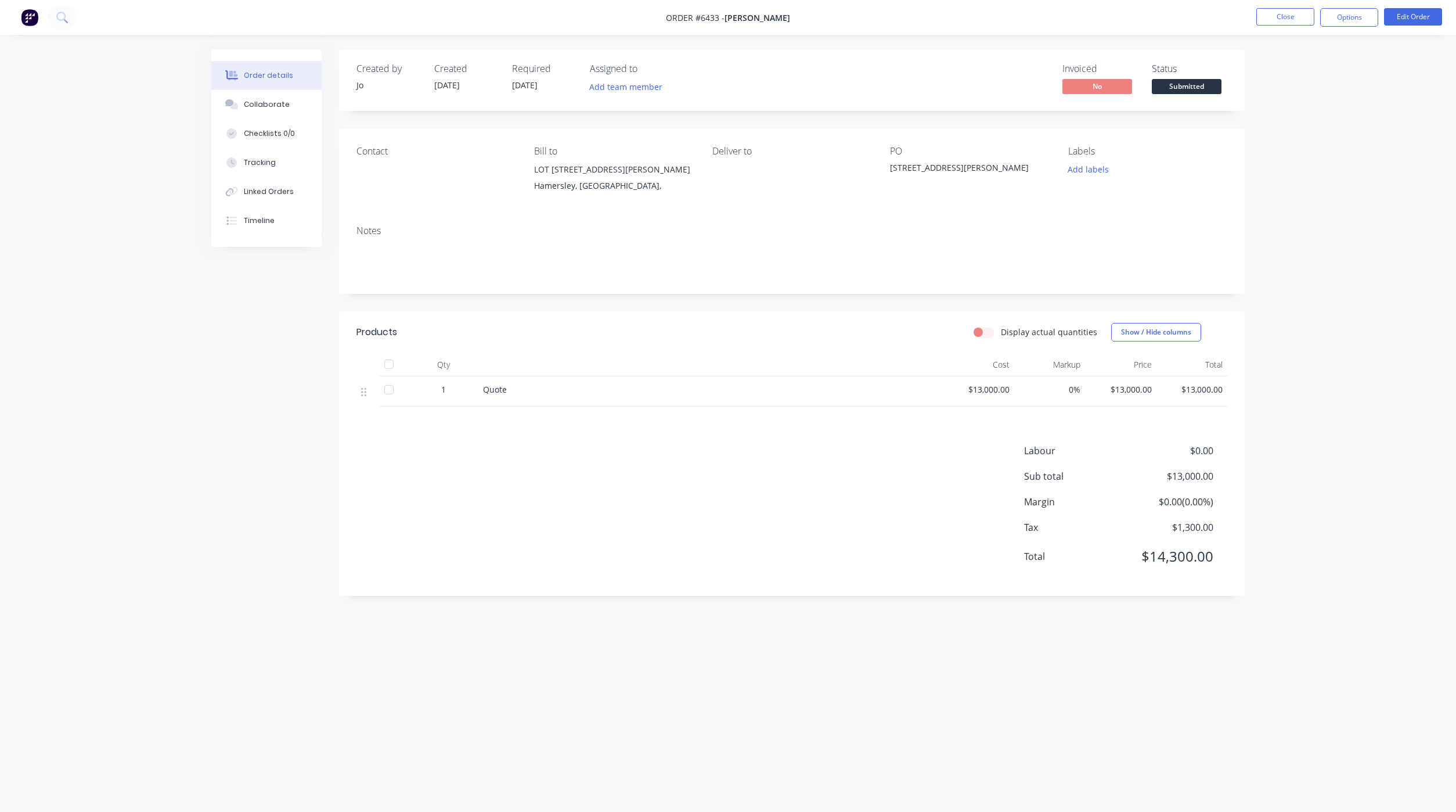
click at [526, 389] on div "Quote" at bounding box center [711, 390] width 455 height 12
click at [507, 387] on div "Quote" at bounding box center [711, 390] width 455 height 12
click at [1408, 20] on button "Edit Order" at bounding box center [1413, 16] width 58 height 17
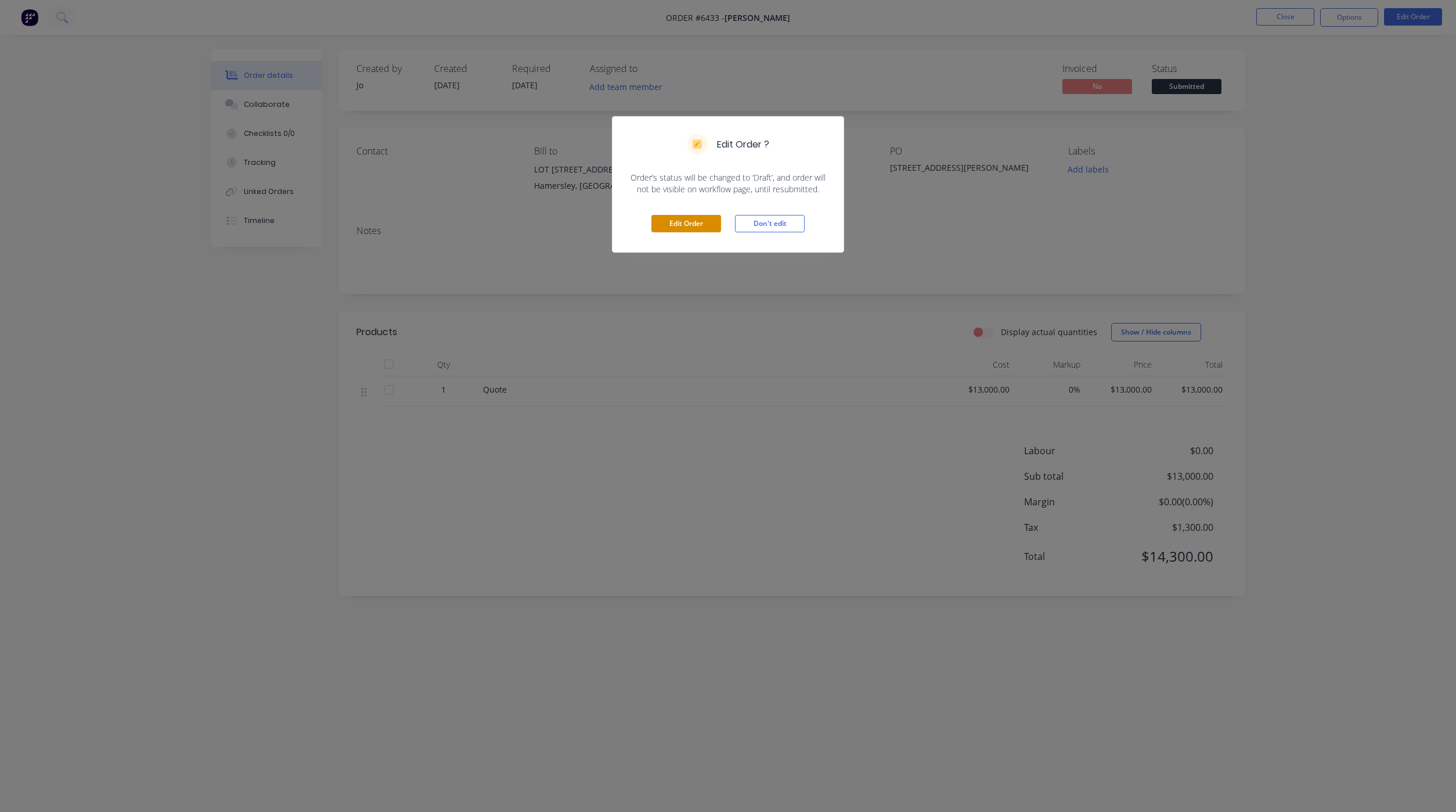
click at [676, 218] on button "Edit Order" at bounding box center [686, 223] width 69 height 17
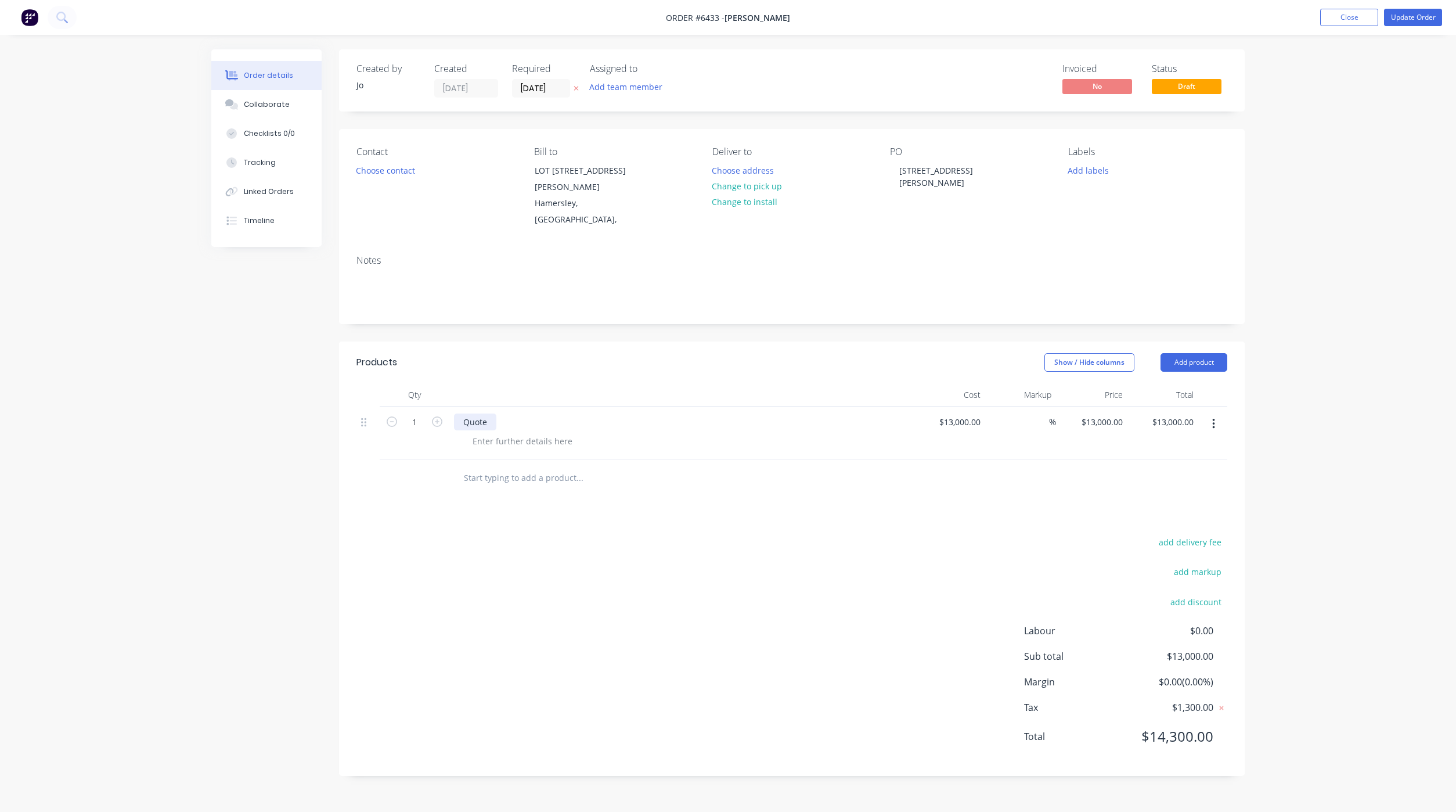
click at [490, 426] on div "Quote" at bounding box center [475, 422] width 42 height 16
drag, startPoint x: 490, startPoint y: 426, endPoint x: 445, endPoint y: 417, distance: 45.9
click at [446, 417] on div "1 Quote $13,000.00 $13,000.00 % $13,000.00 $13,000.00 $13,000.00 $13,000.00" at bounding box center [792, 433] width 871 height 53
paste div
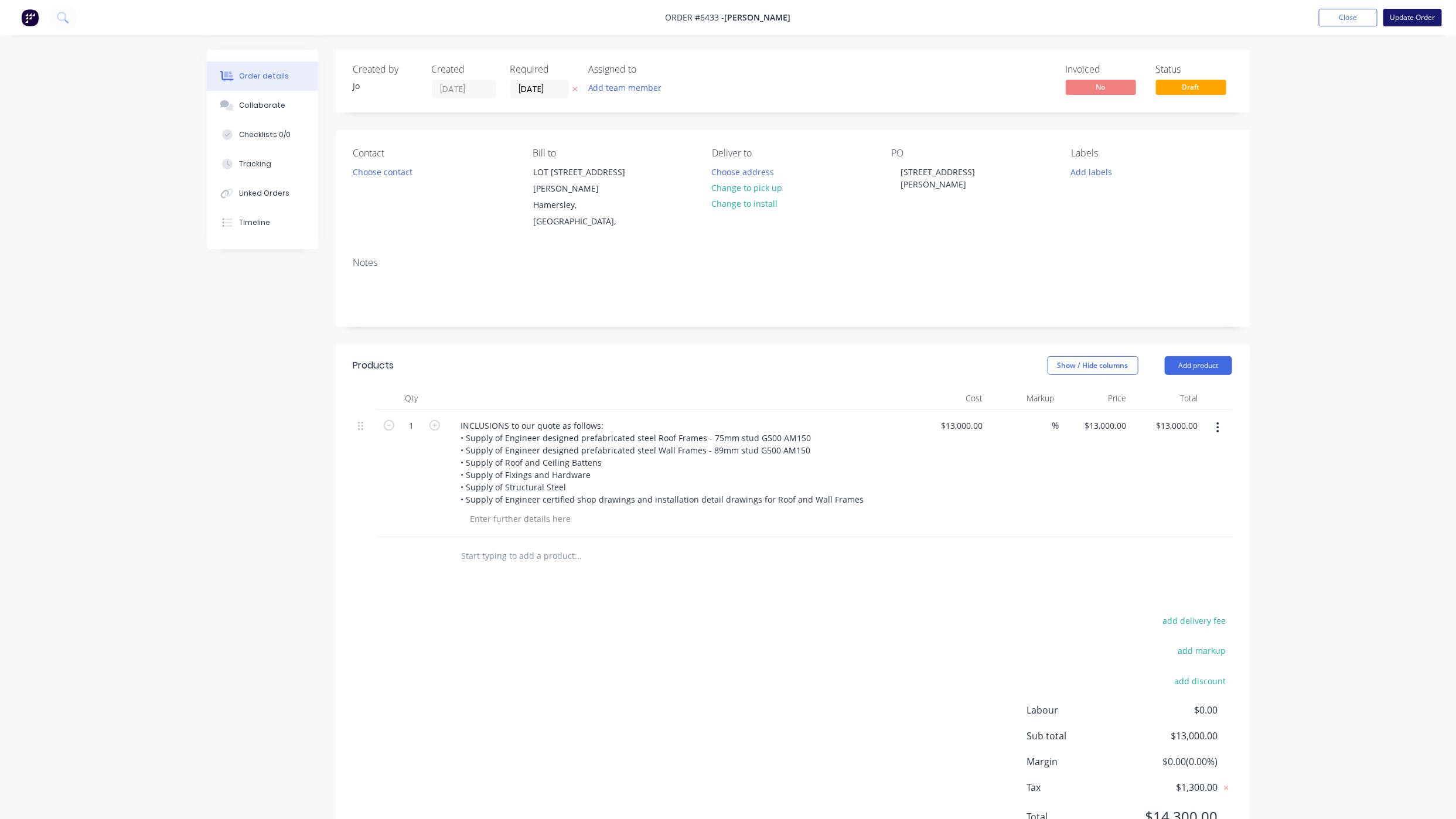
click at [1389, 15] on button "Update Order" at bounding box center [1412, 17] width 59 height 17
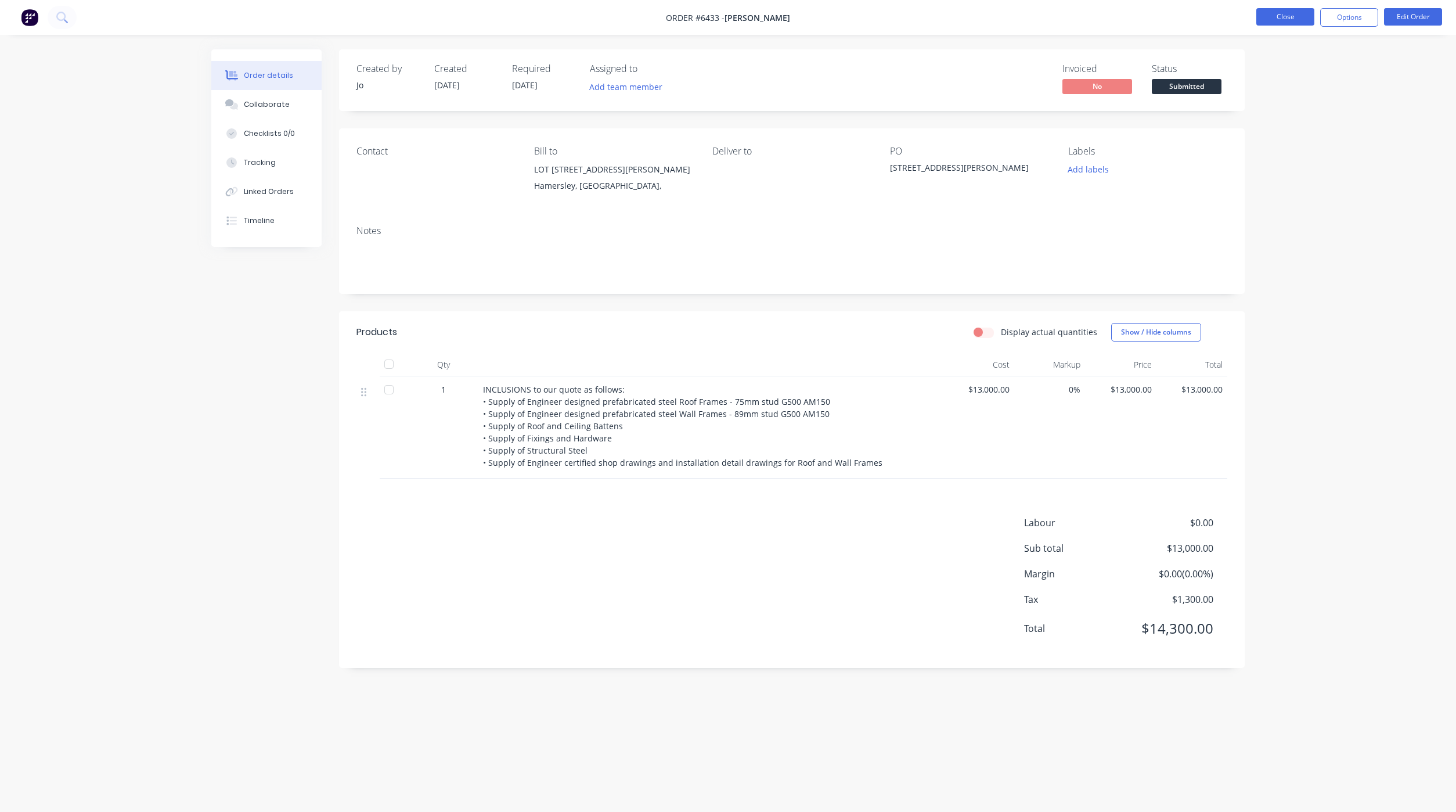
click at [1298, 10] on button "Close" at bounding box center [1285, 16] width 58 height 17
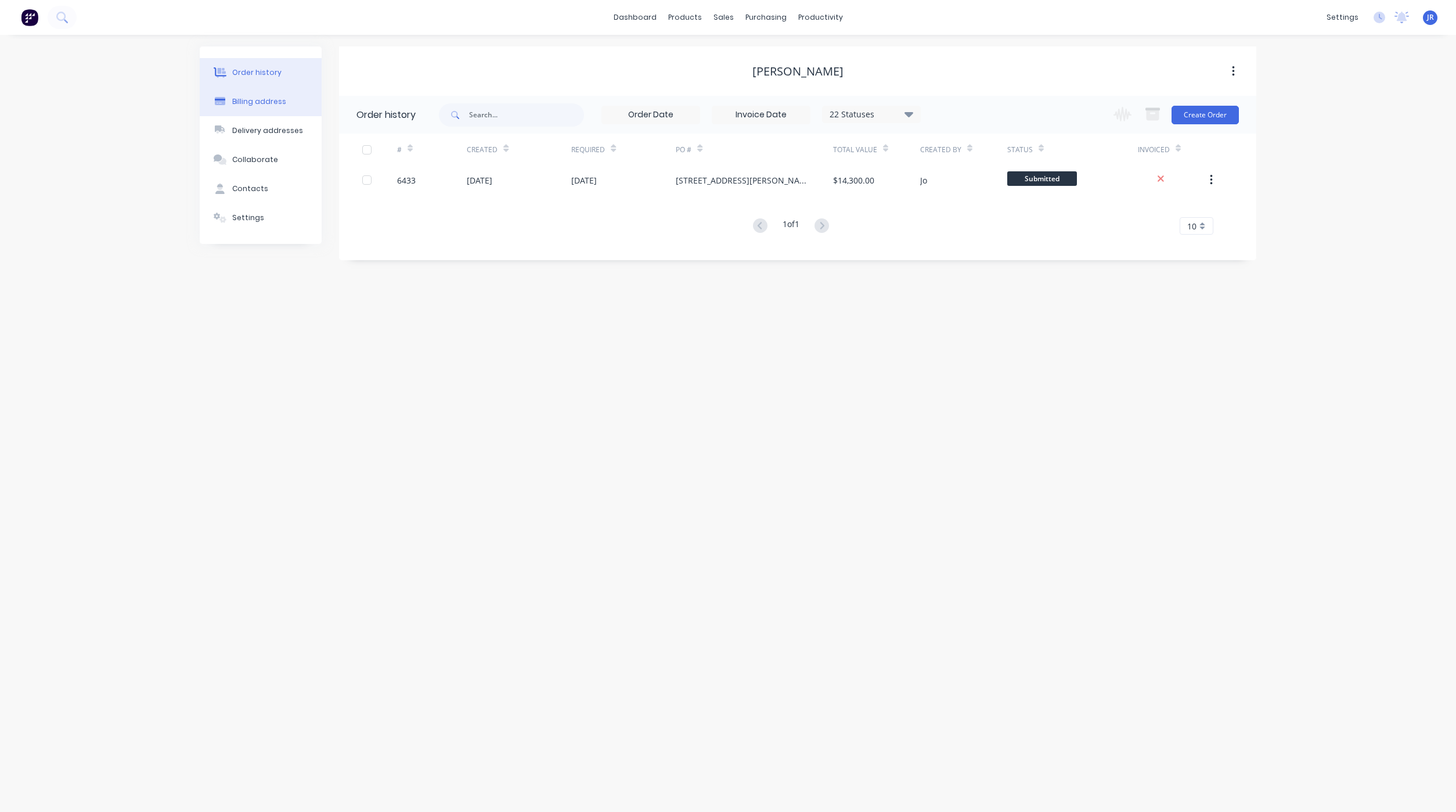
click at [244, 108] on button "Billing address" at bounding box center [261, 102] width 122 height 29
select select "AU"
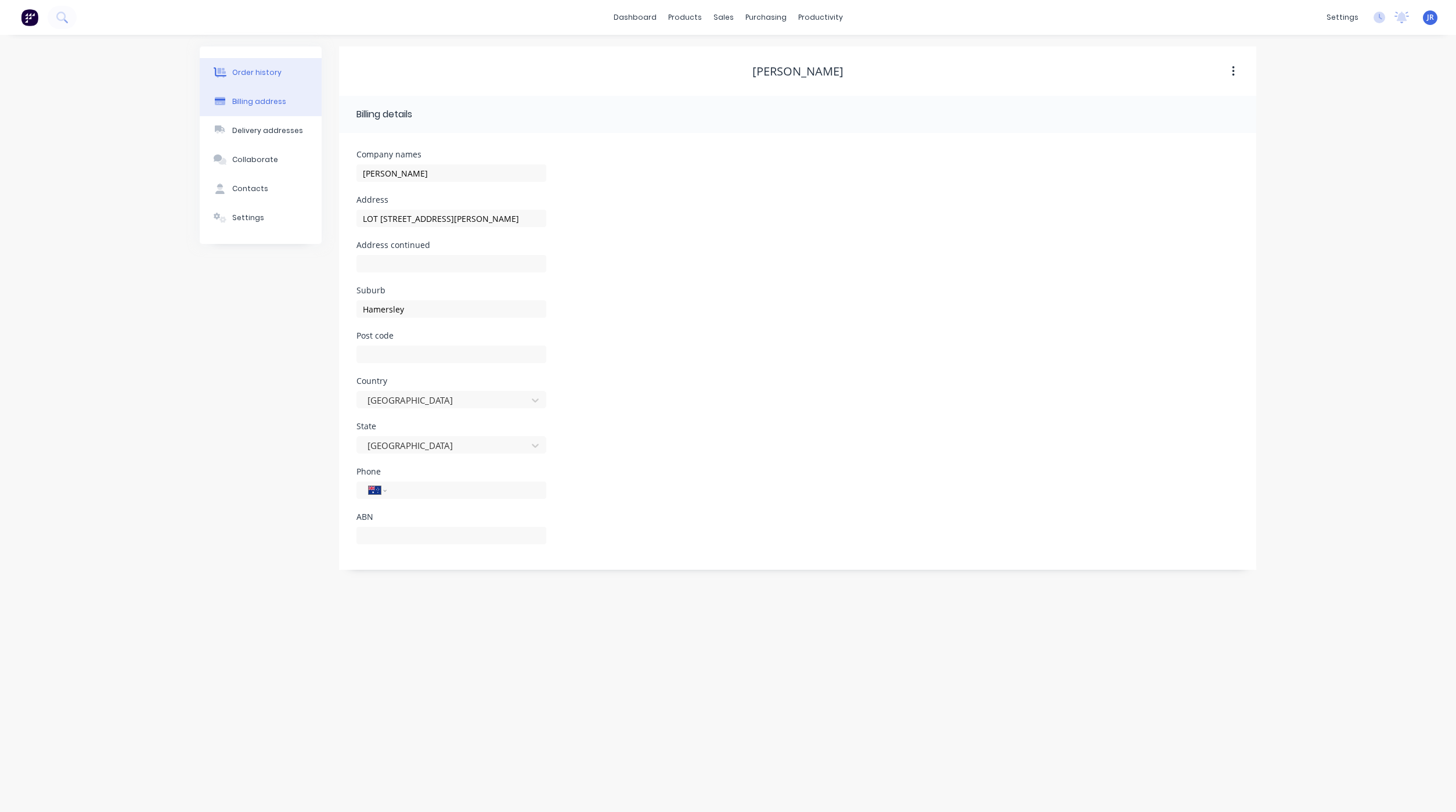
click at [248, 81] on button "Order history" at bounding box center [261, 73] width 122 height 29
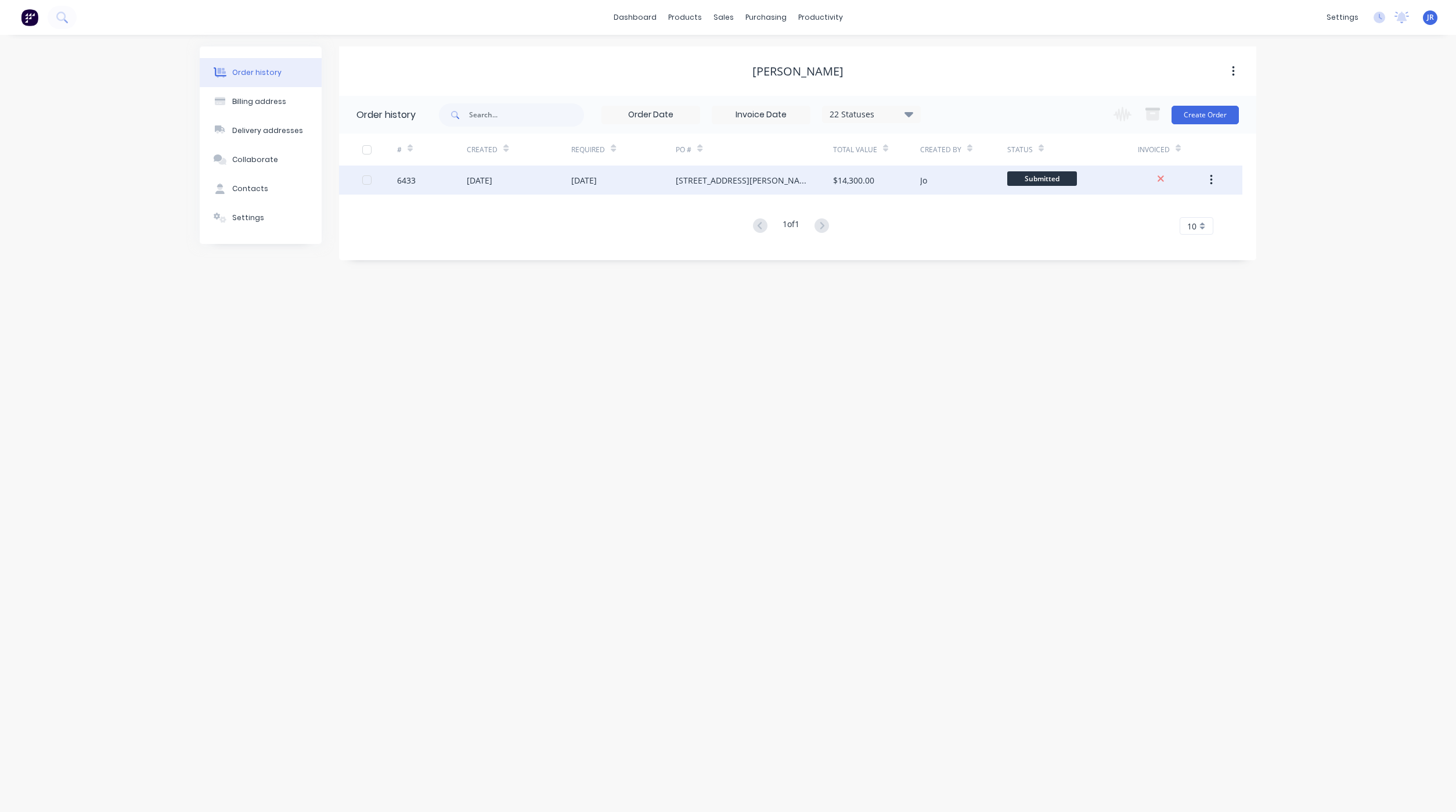
click at [409, 188] on div "6433" at bounding box center [432, 180] width 69 height 29
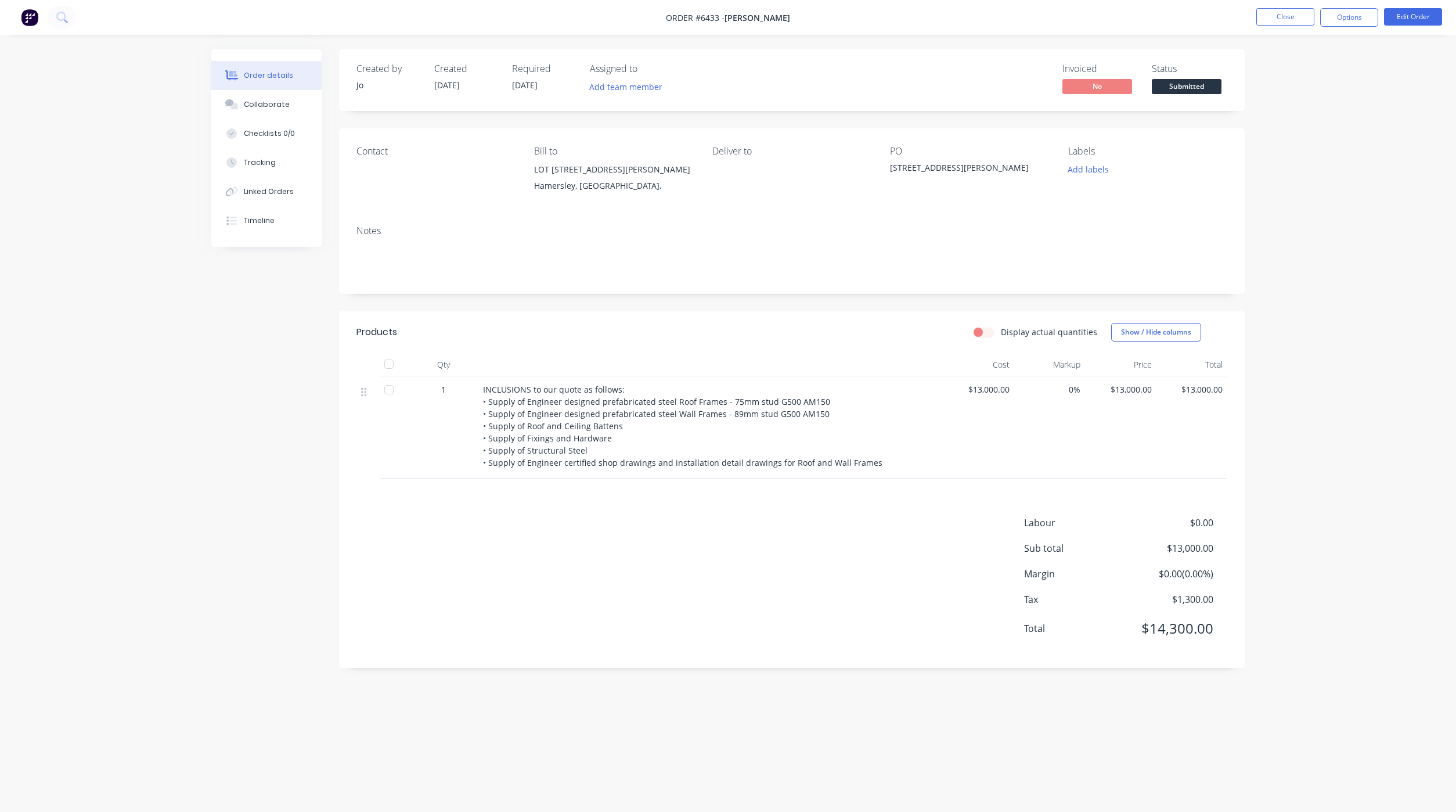
click at [958, 166] on div "[STREET_ADDRESS][PERSON_NAME]" at bounding box center [963, 169] width 145 height 16
click at [1425, 14] on button "Edit Order" at bounding box center [1413, 16] width 58 height 17
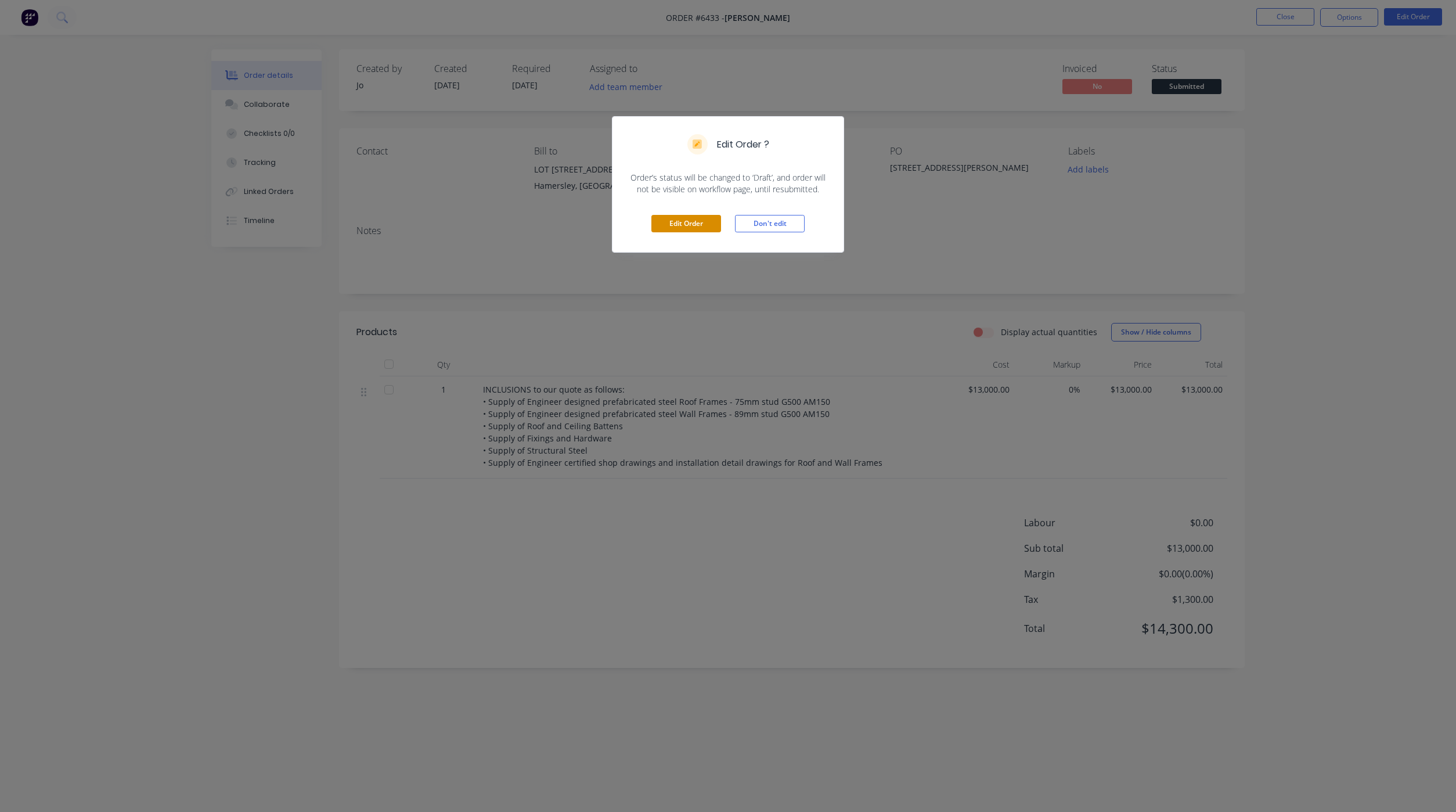
click at [666, 232] on button "Edit Order" at bounding box center [686, 223] width 69 height 17
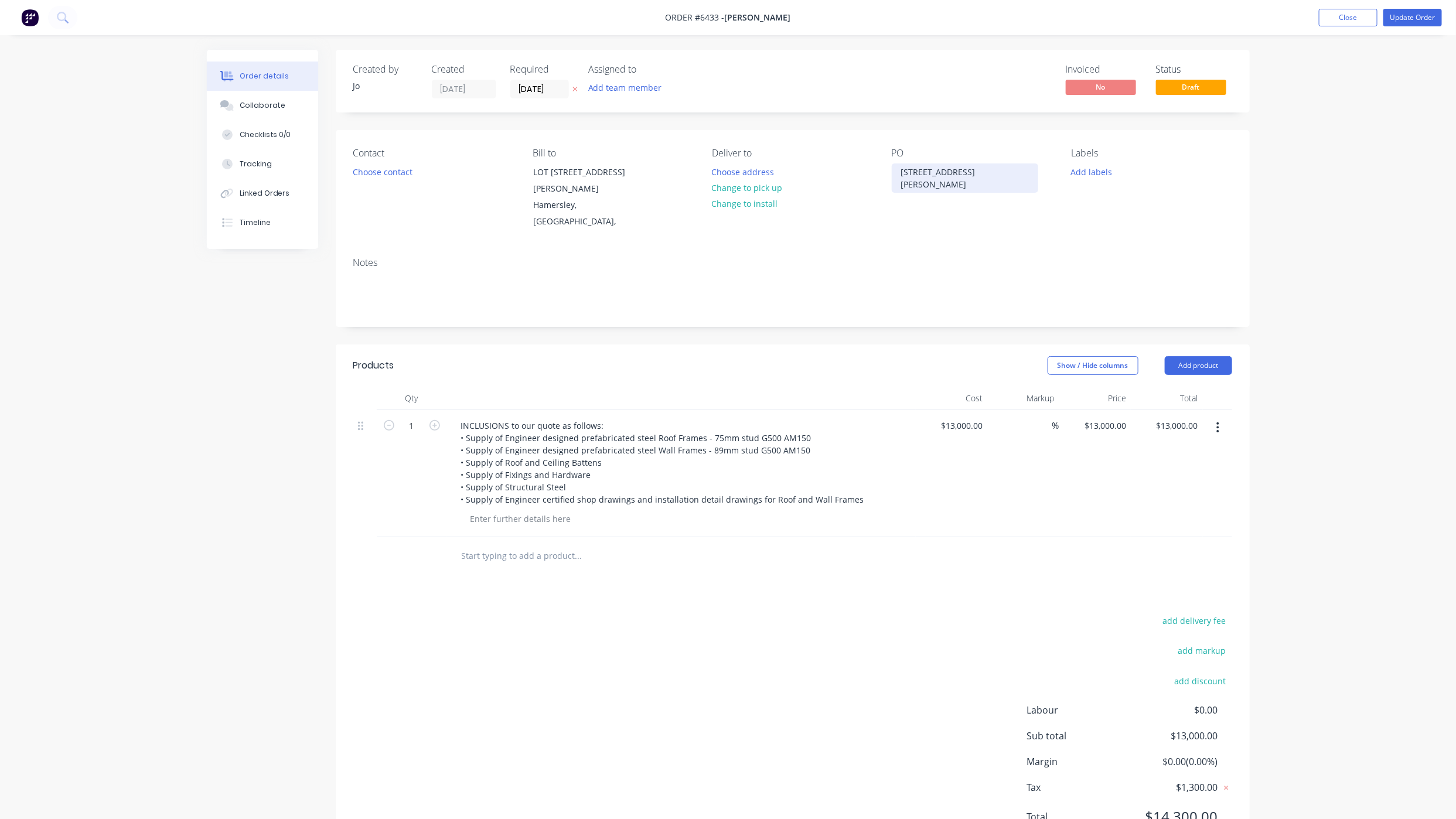
click at [963, 175] on div "[STREET_ADDRESS][PERSON_NAME]" at bounding box center [965, 178] width 147 height 30
click at [1414, 17] on button "Update Order" at bounding box center [1412, 17] width 59 height 17
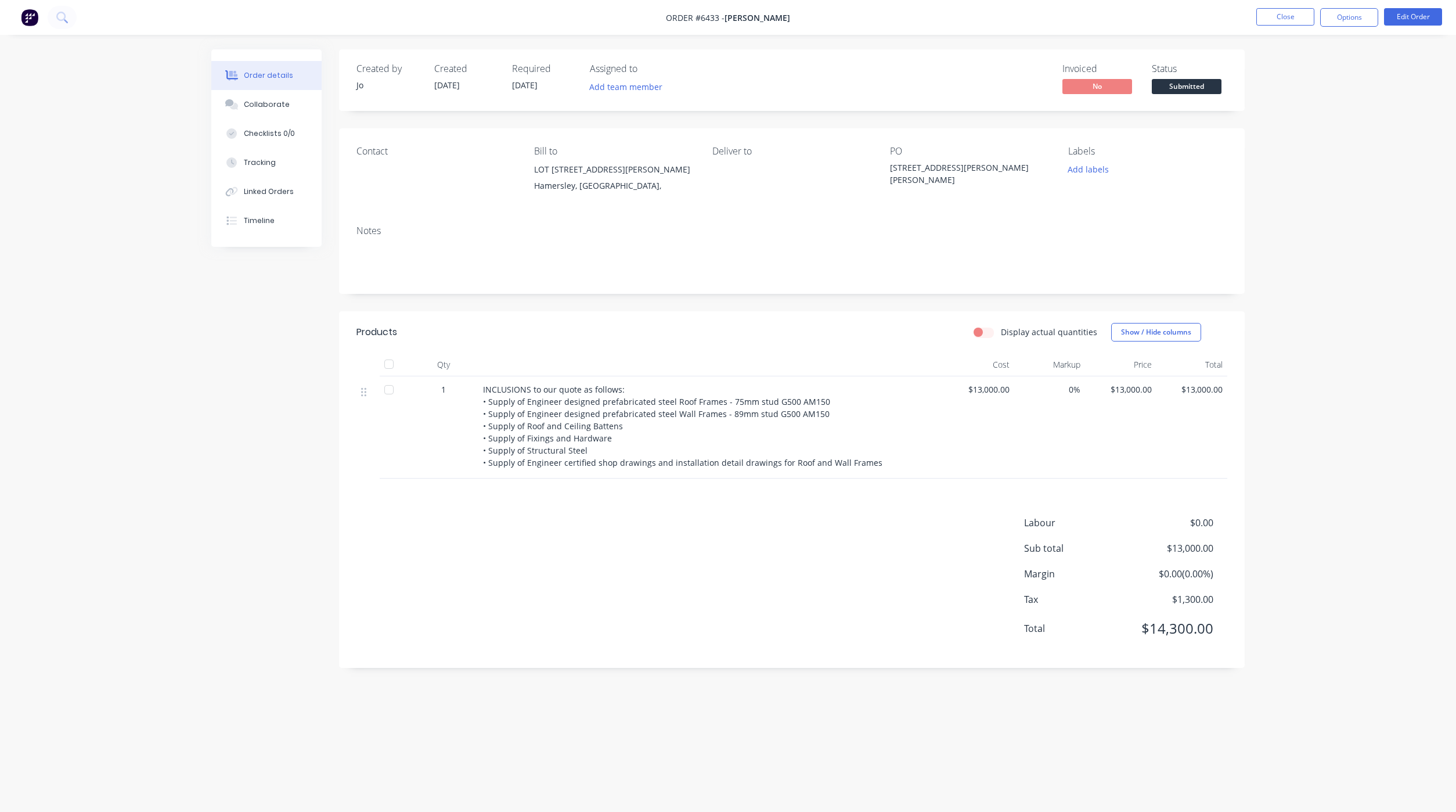
click at [1279, 3] on nav "Order #6433 - [PERSON_NAME] Close Options Edit Order" at bounding box center [728, 17] width 1456 height 35
click at [1278, 5] on nav "Order #6433 - [PERSON_NAME] Close Options Edit Order" at bounding box center [728, 17] width 1456 height 35
click at [1277, 8] on button "Close" at bounding box center [1285, 16] width 58 height 17
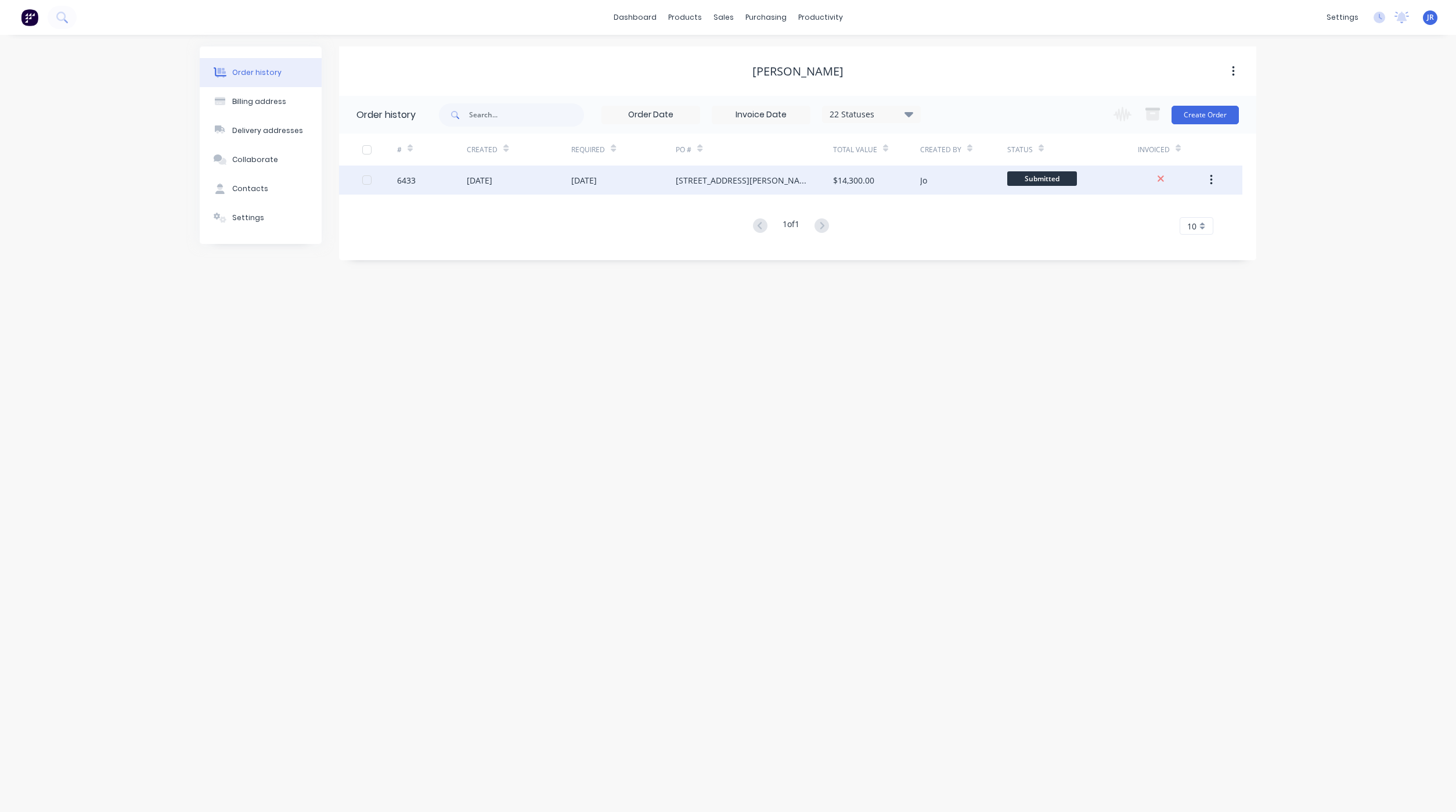
click at [491, 181] on div "[DATE]" at bounding box center [480, 180] width 26 height 12
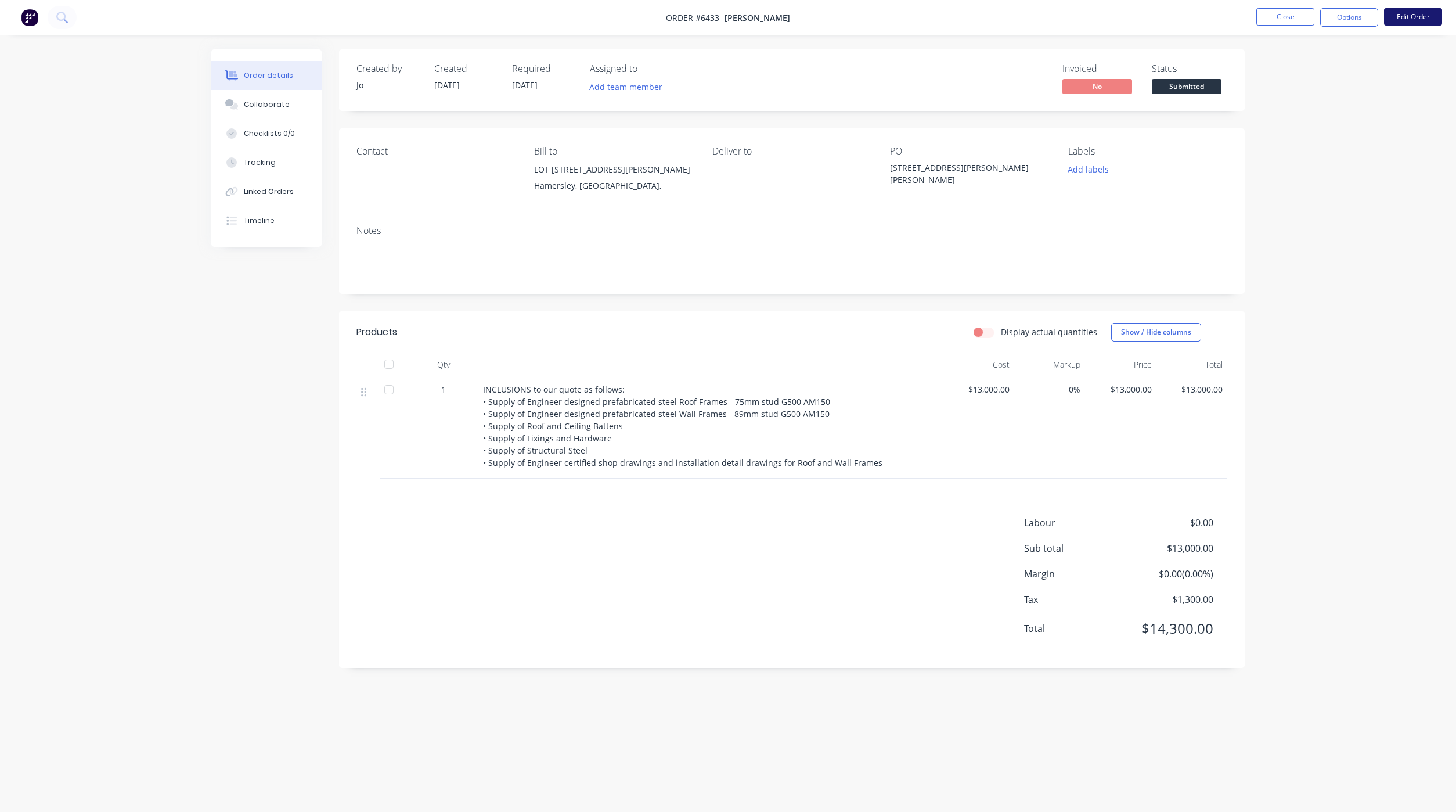
click at [1412, 13] on button "Edit Order" at bounding box center [1413, 16] width 58 height 17
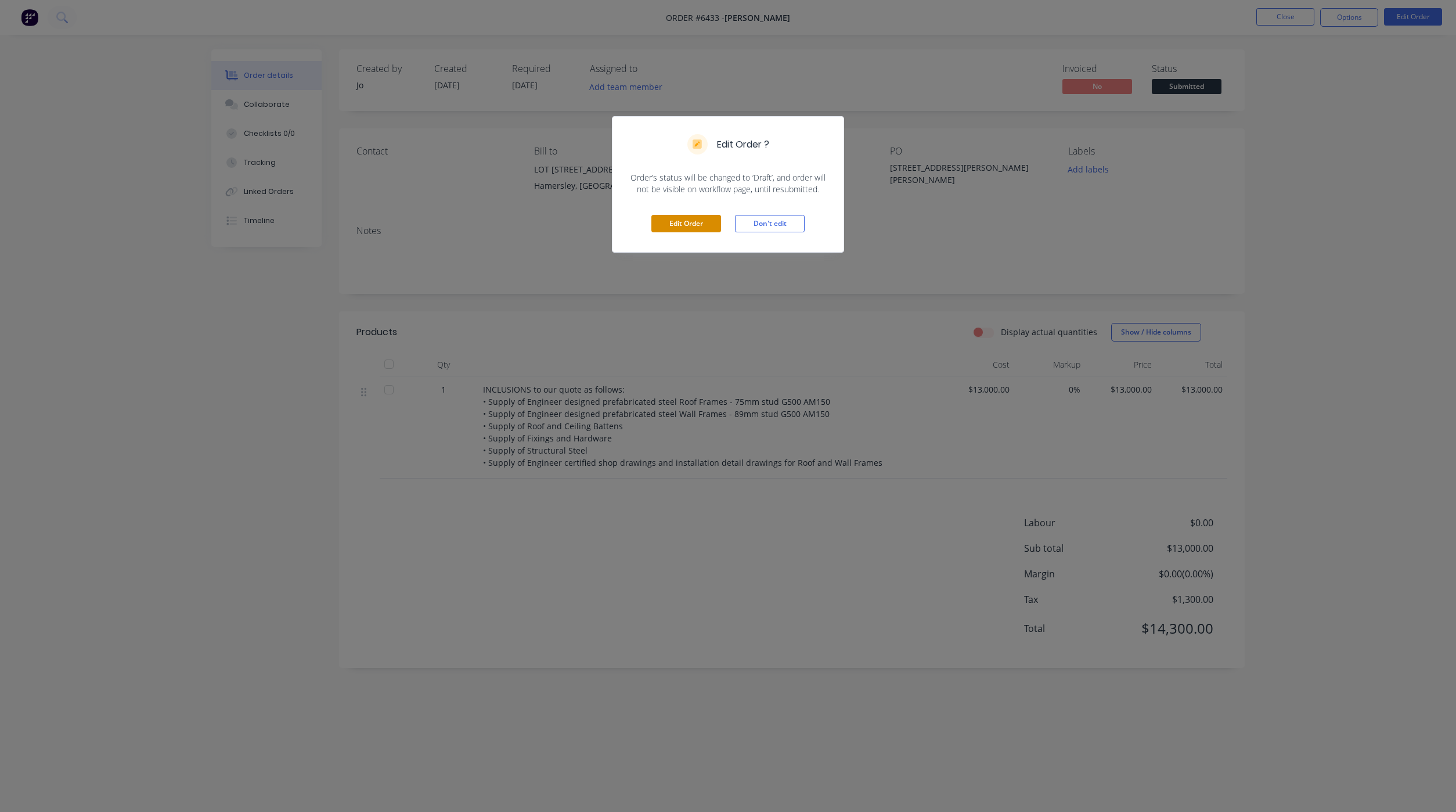
click at [680, 225] on button "Edit Order" at bounding box center [686, 223] width 69 height 17
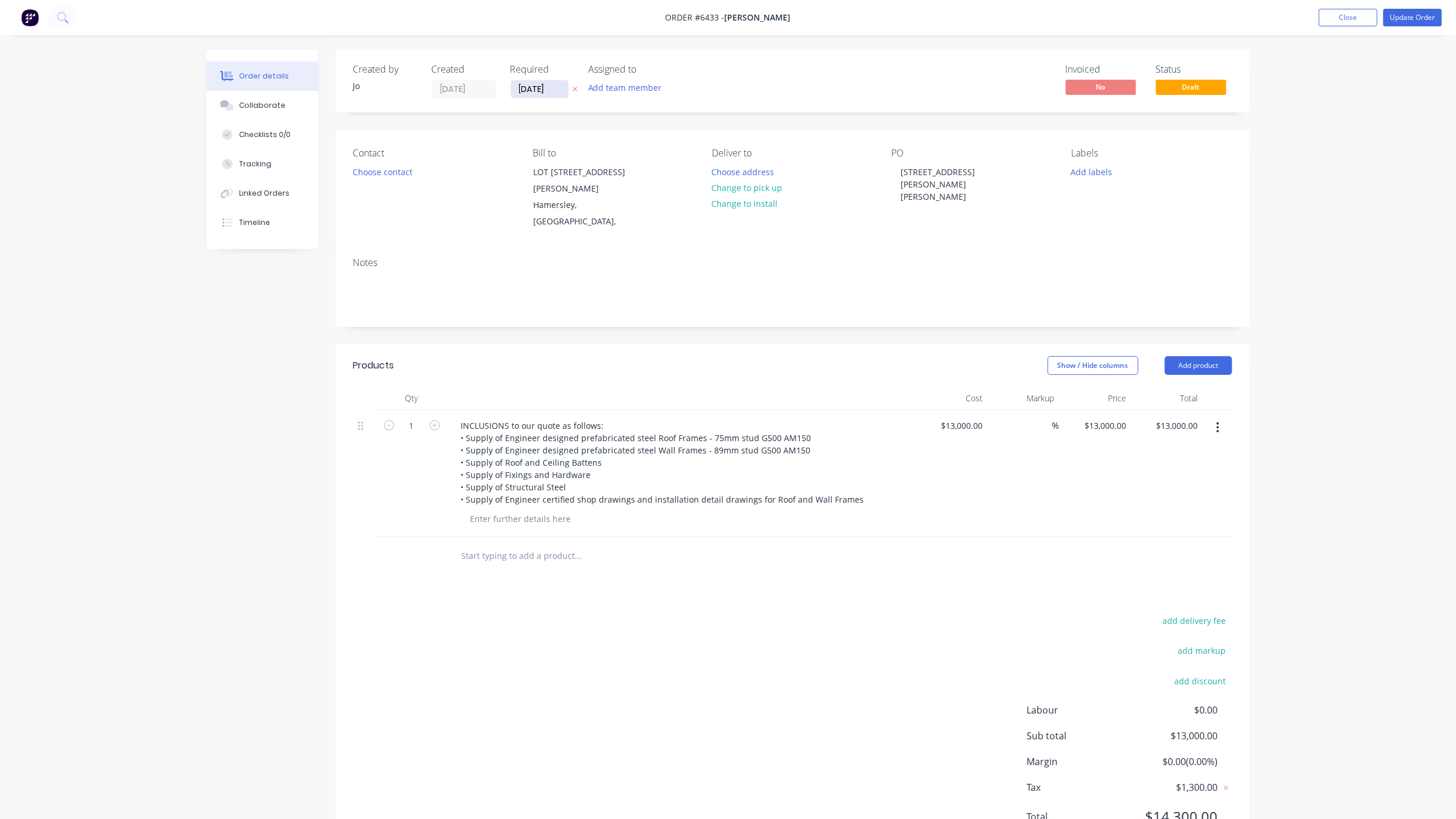
click at [524, 93] on input "[DATE]" at bounding box center [540, 89] width 58 height 17
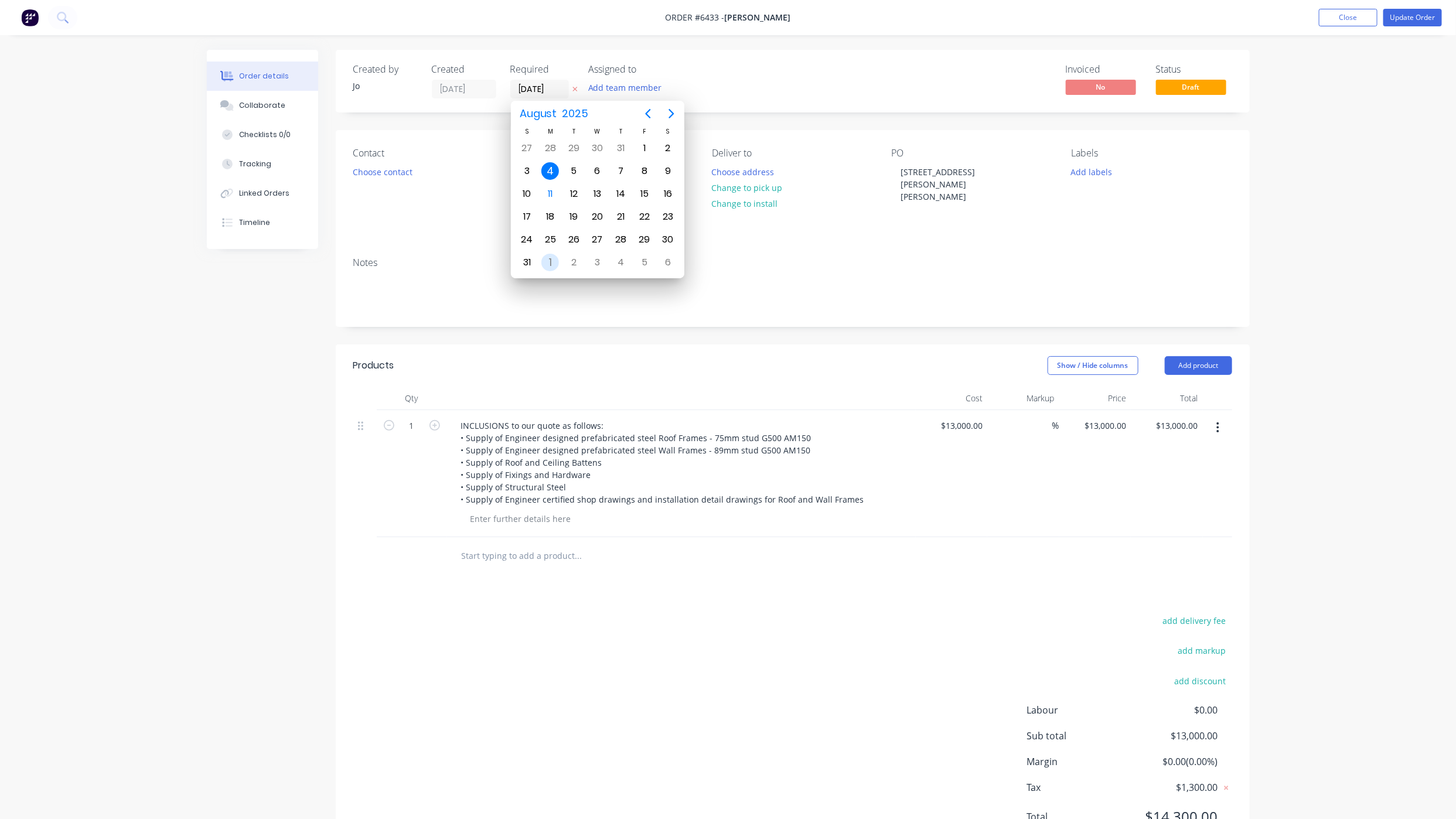
click at [548, 263] on div "1" at bounding box center [550, 262] width 17 height 17
type input "[DATE]"
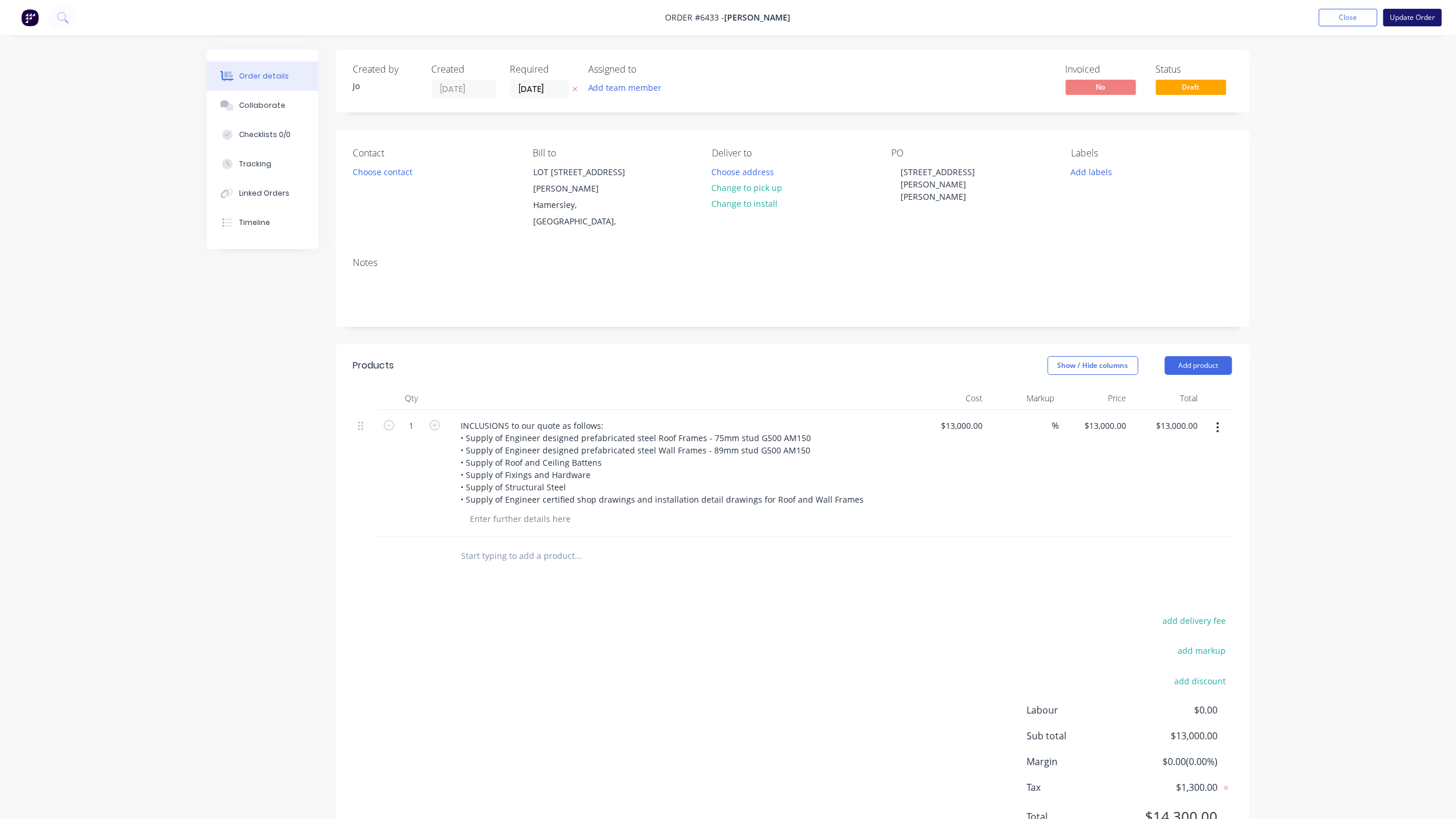
click at [1411, 22] on button "Update Order" at bounding box center [1412, 17] width 59 height 17
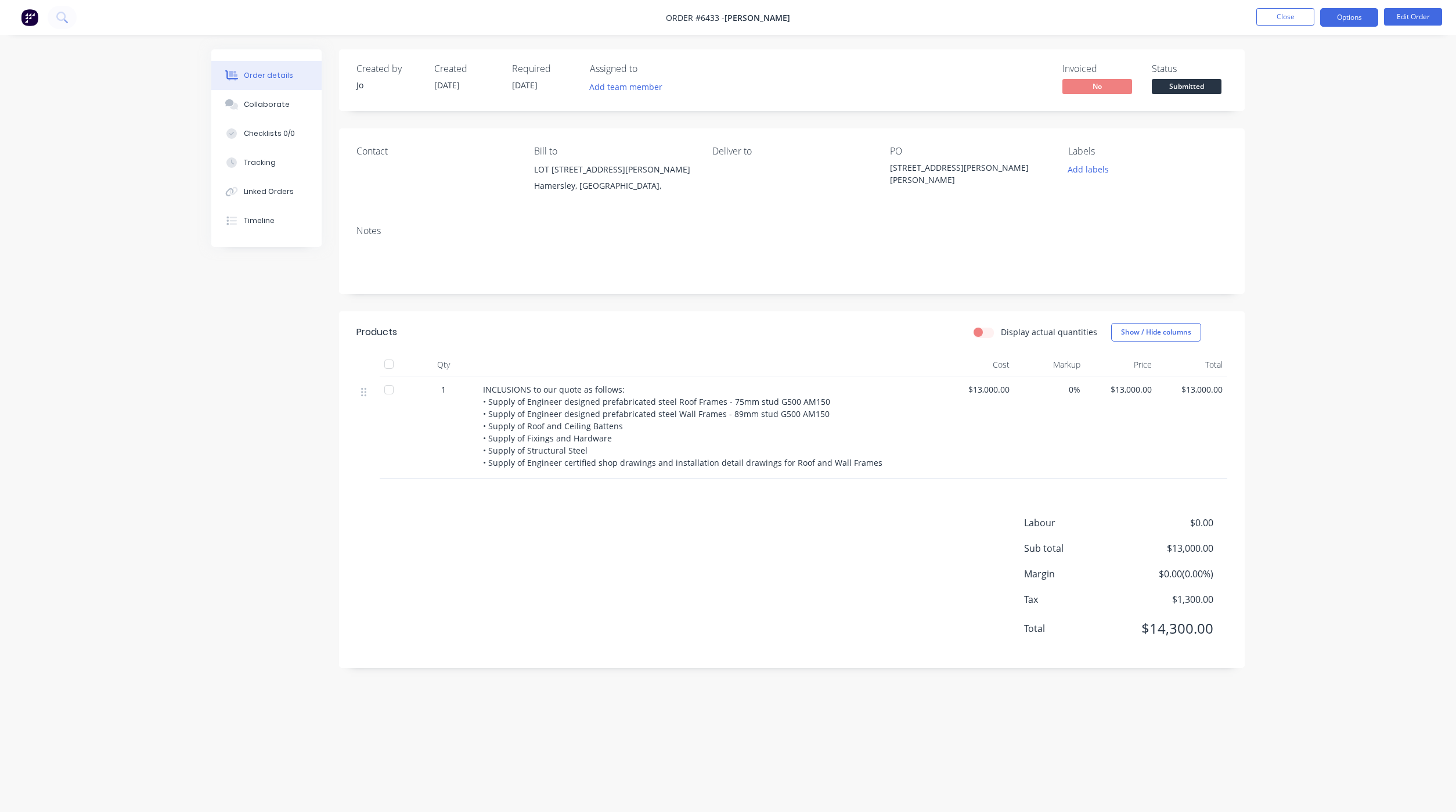
click at [1330, 18] on button "Options" at bounding box center [1349, 16] width 58 height 18
click at [1305, 84] on button "Partial Invoice" at bounding box center [1315, 93] width 128 height 23
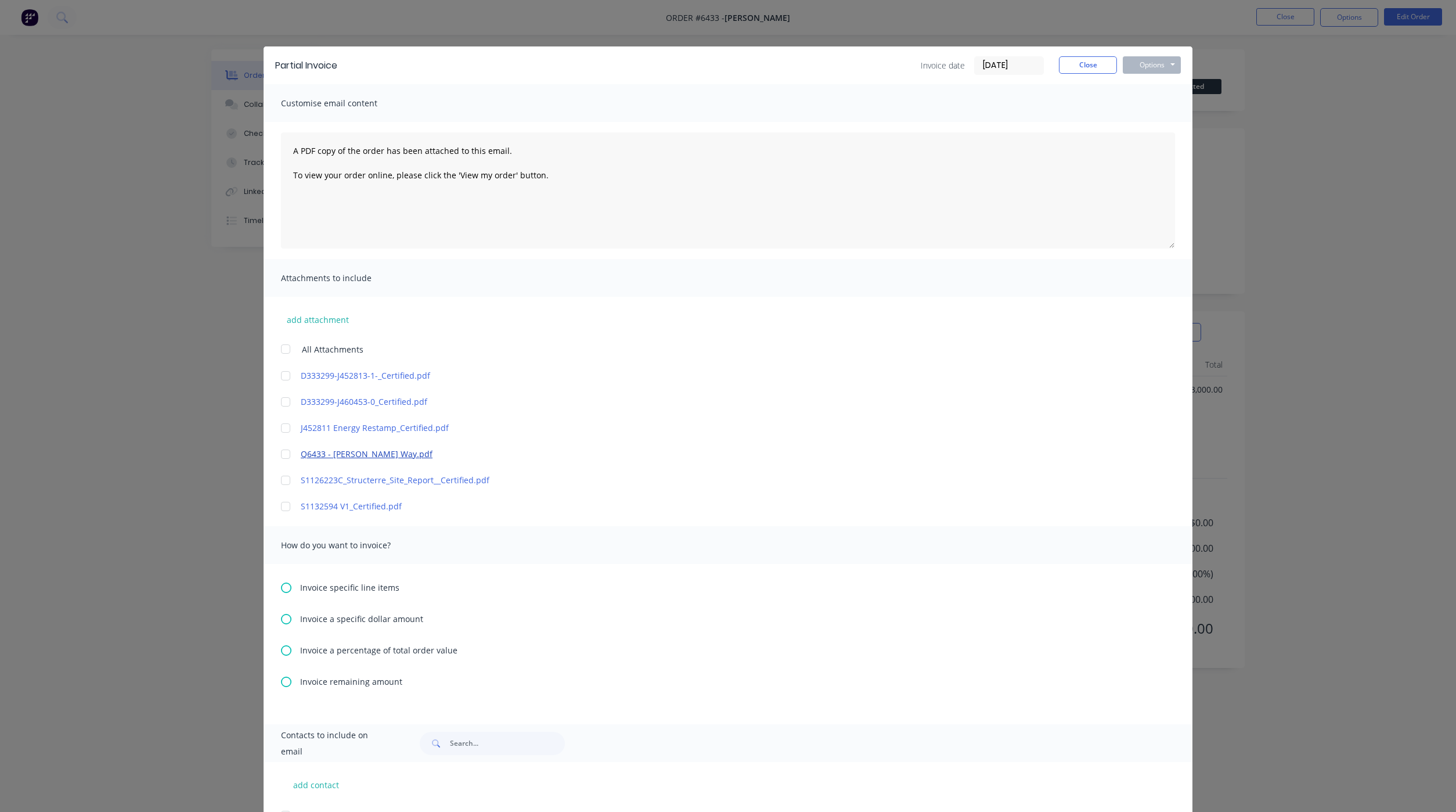
click at [319, 456] on link "Q6433 - [PERSON_NAME] Way.pdf" at bounding box center [711, 454] width 821 height 12
click at [279, 454] on div at bounding box center [286, 454] width 23 height 23
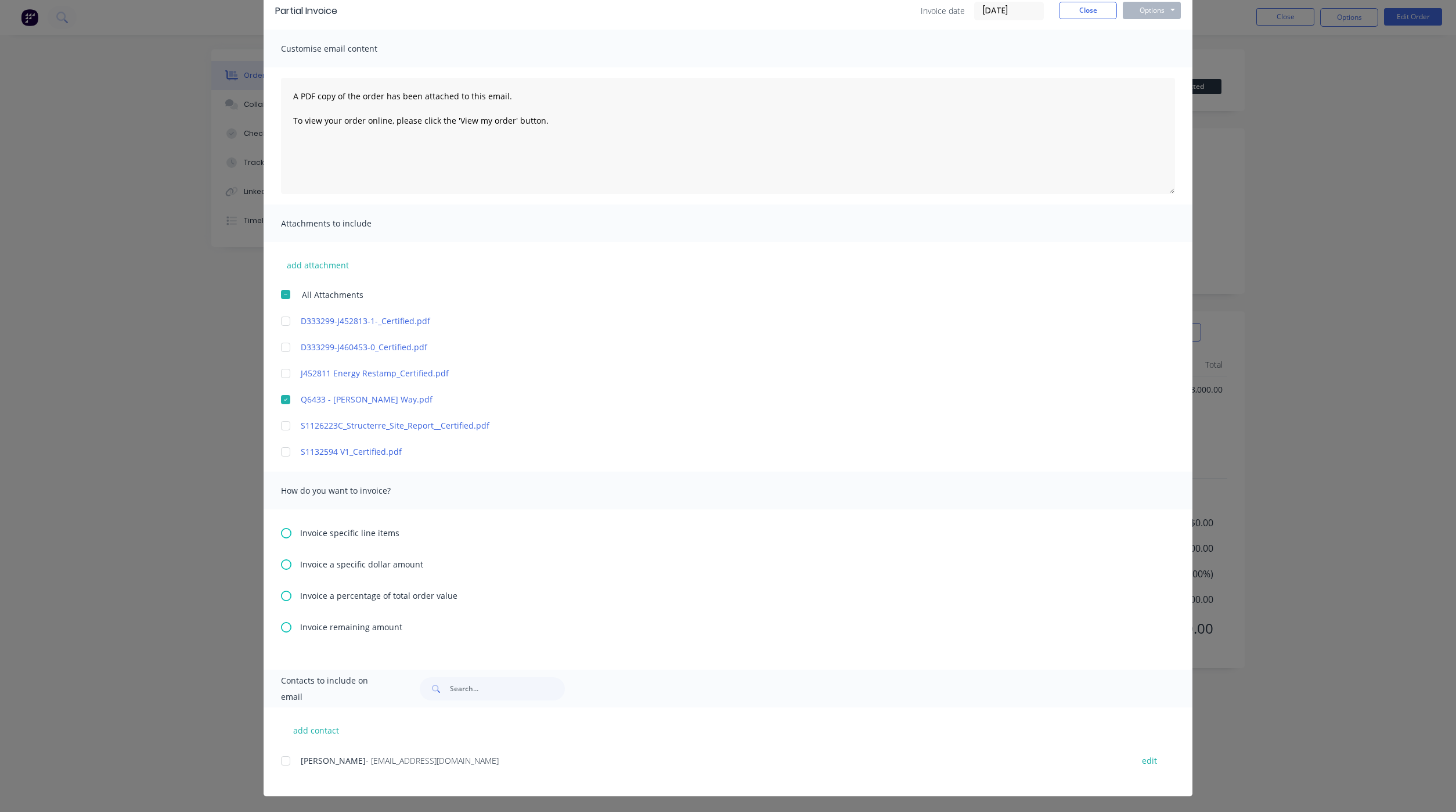
click at [282, 590] on icon at bounding box center [287, 596] width 10 height 10
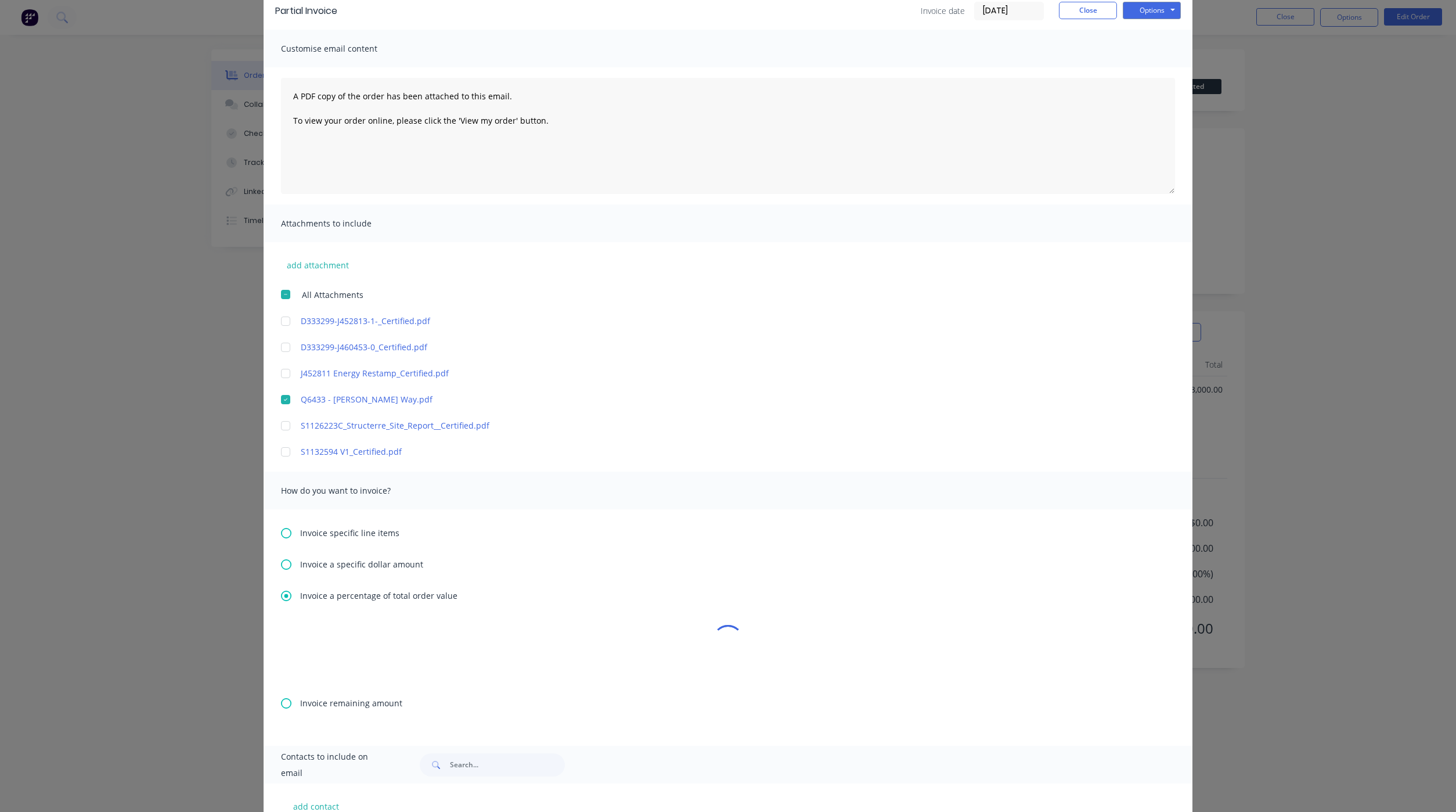
scroll to position [0, 0]
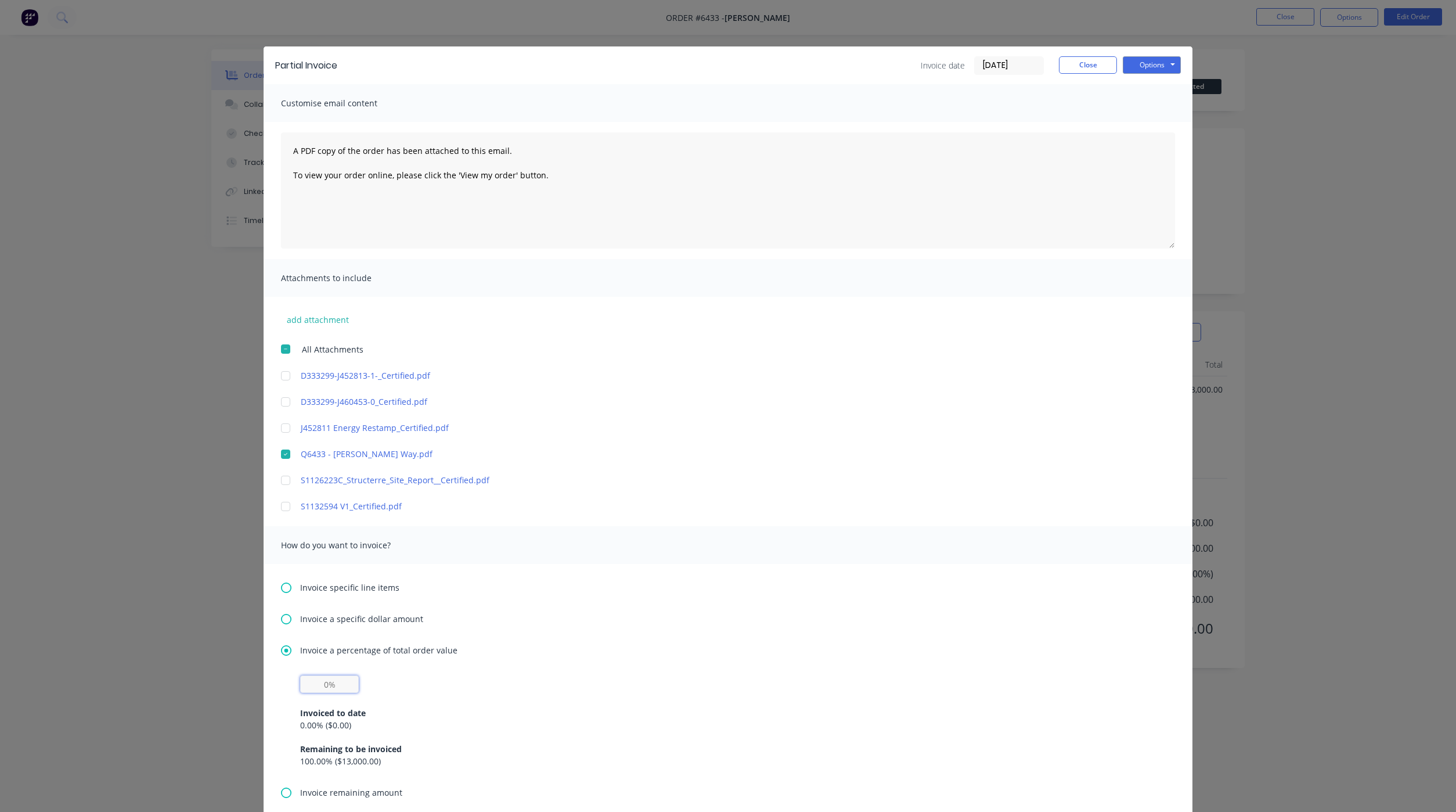
click at [313, 682] on input "text" at bounding box center [330, 684] width 59 height 17
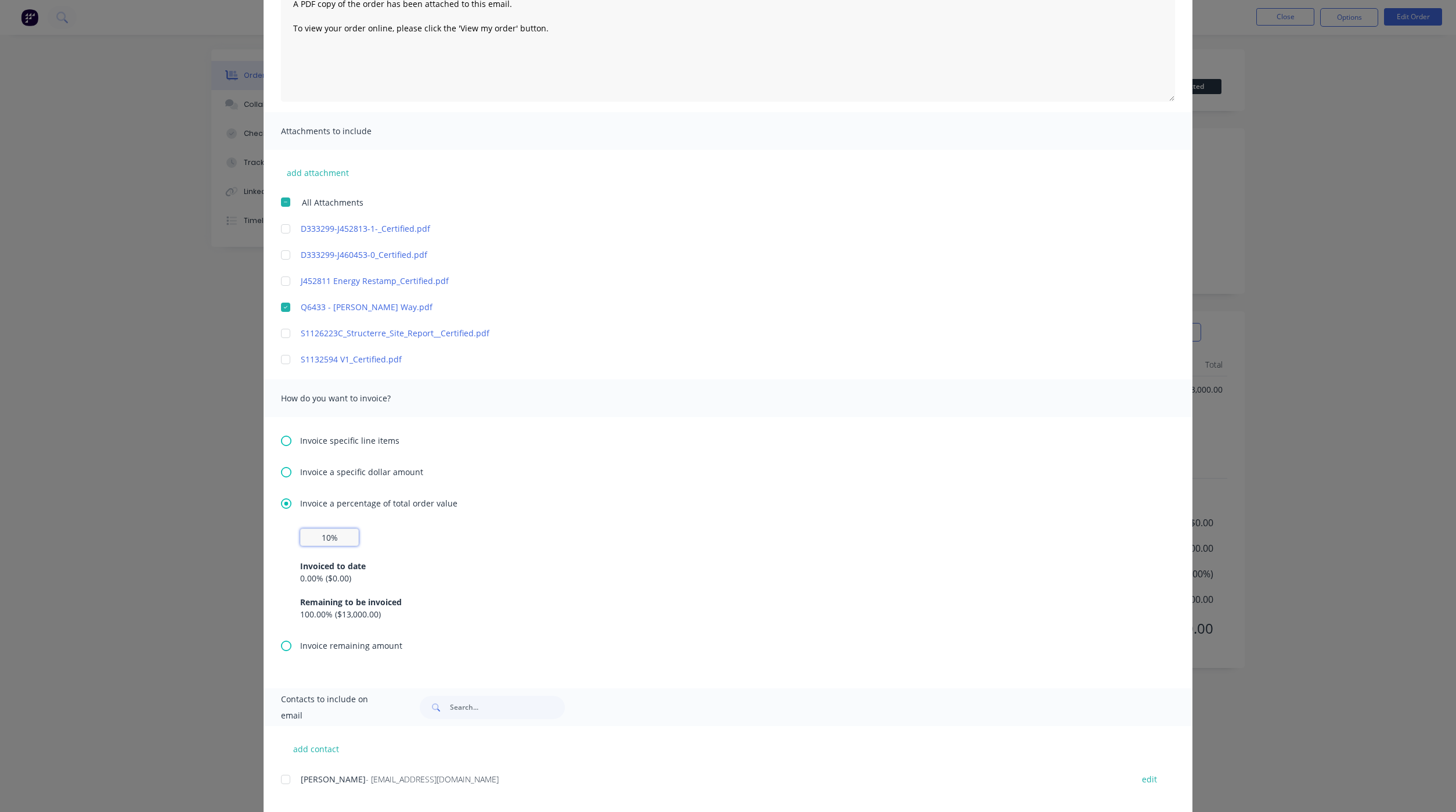
scroll to position [165, 0]
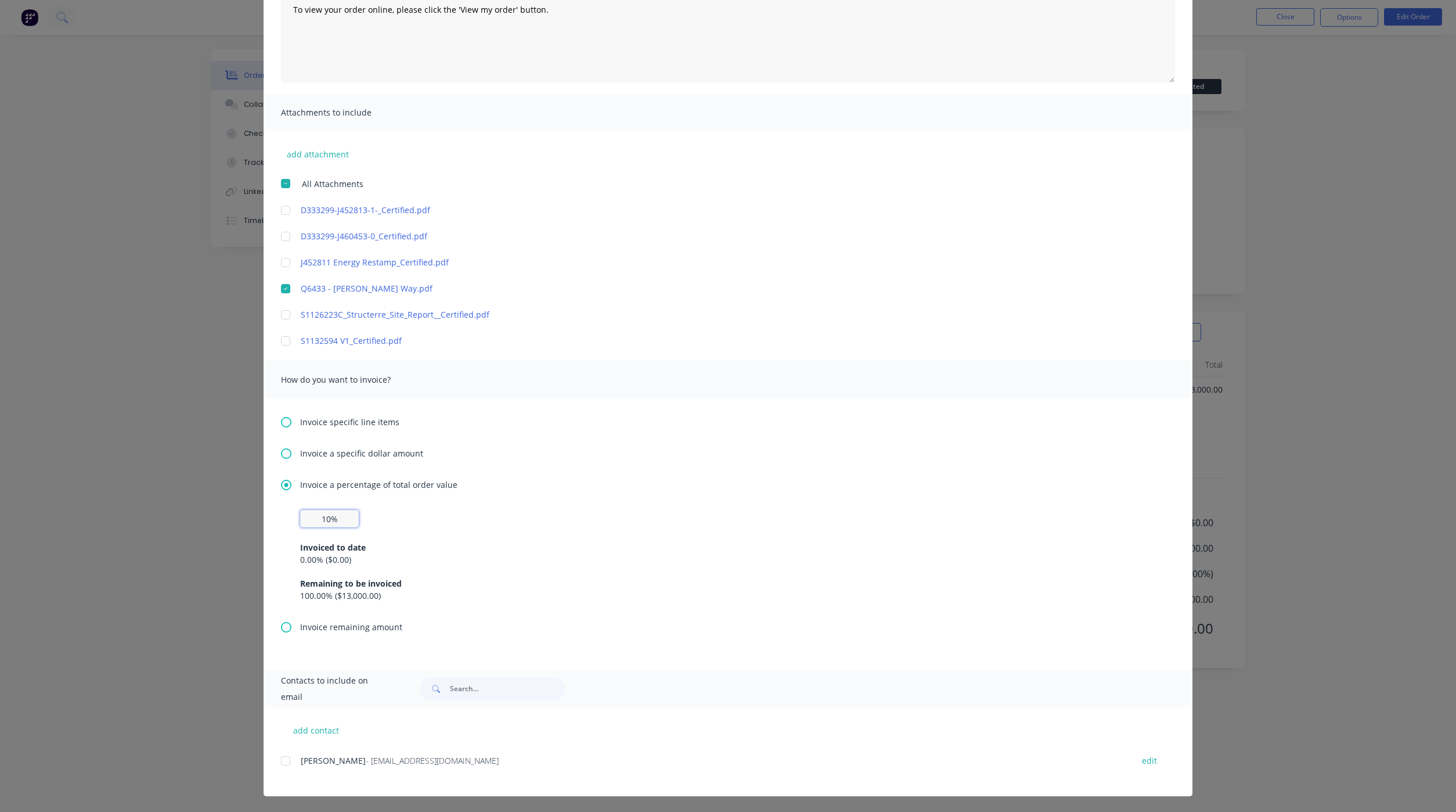
click at [282, 761] on div at bounding box center [286, 760] width 23 height 23
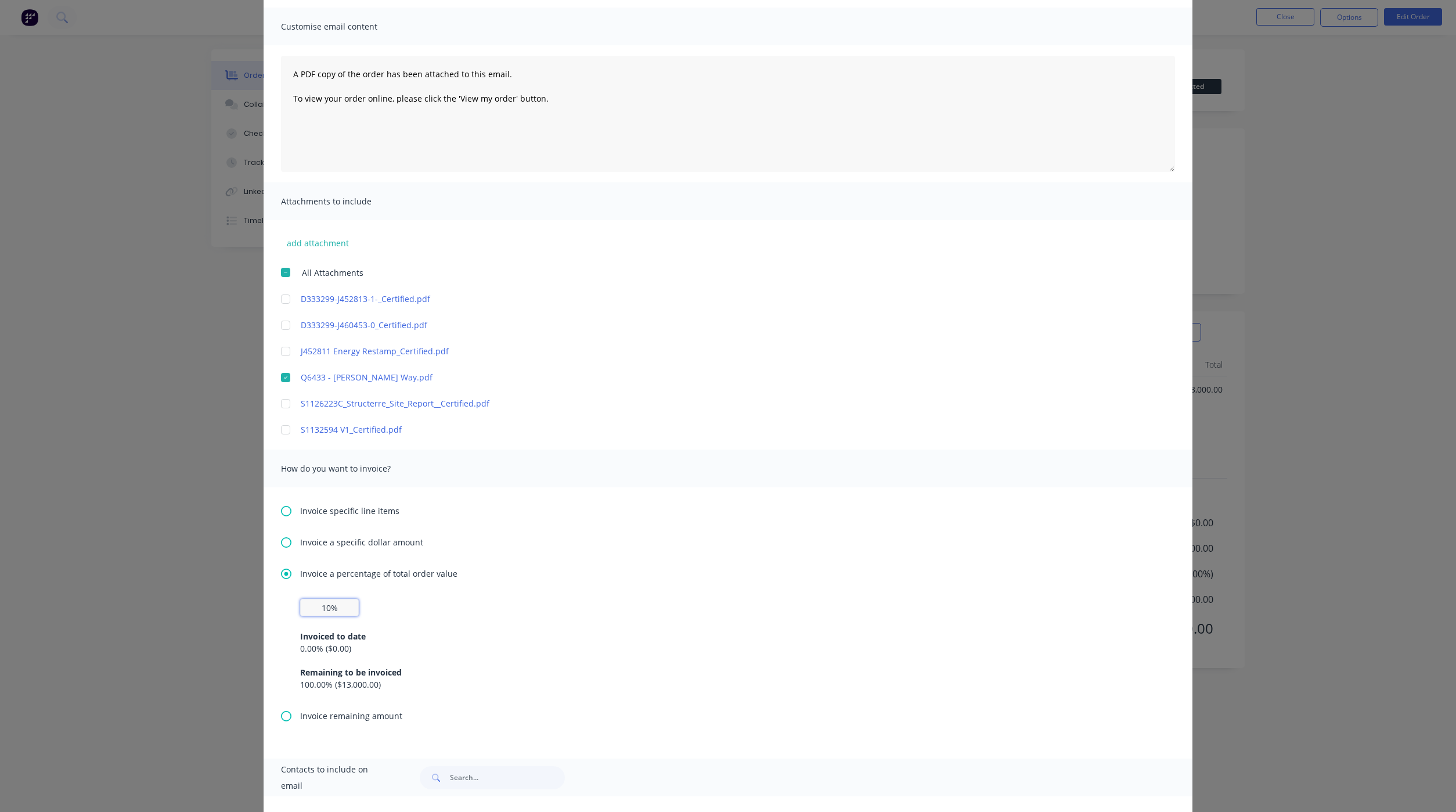
scroll to position [0, 0]
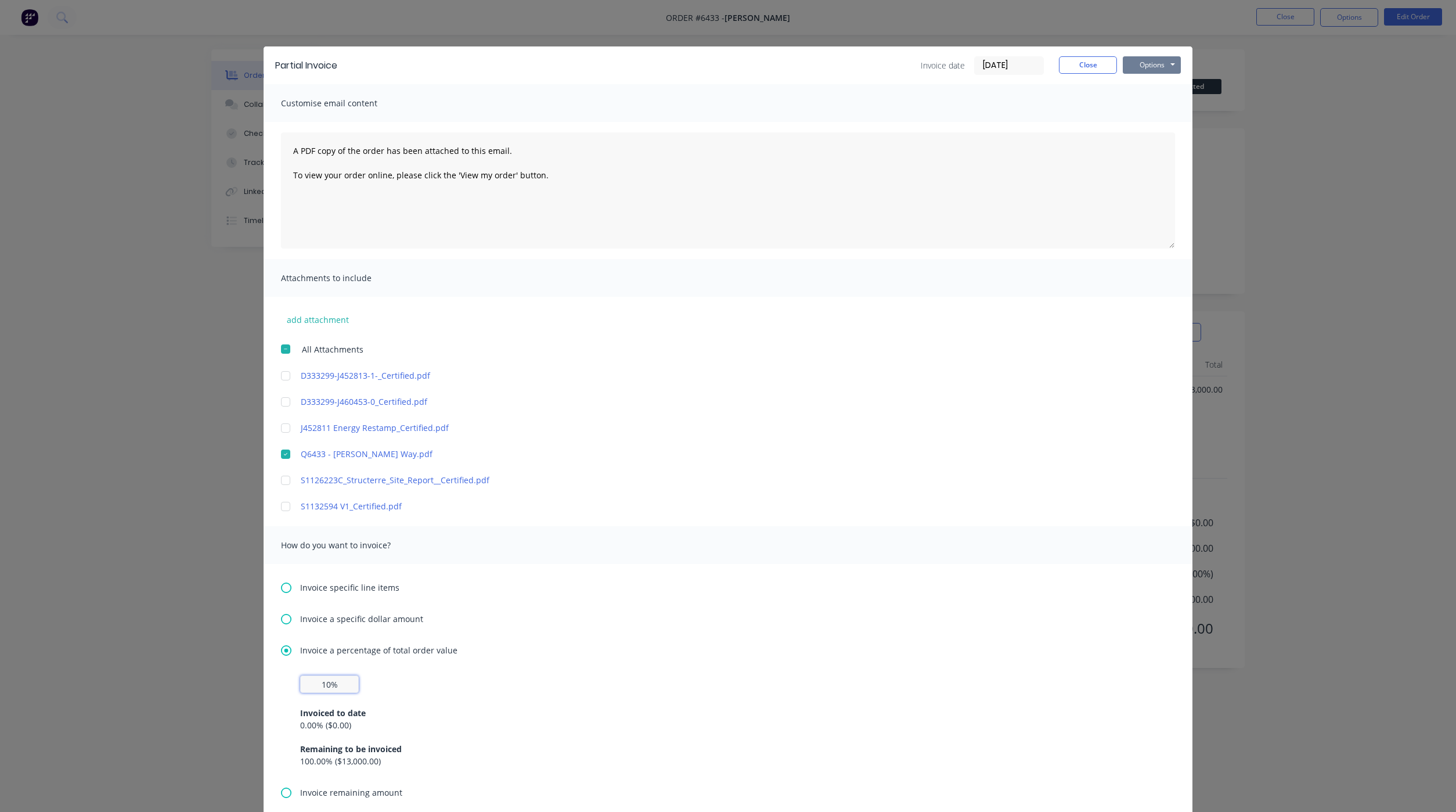
type input "10%"
click at [1134, 72] on button "Options" at bounding box center [1151, 65] width 58 height 17
click at [1132, 89] on button "Preview" at bounding box center [1160, 86] width 74 height 19
click at [1141, 62] on button "Options" at bounding box center [1151, 65] width 58 height 17
click at [328, 682] on input "text" at bounding box center [330, 684] width 59 height 17
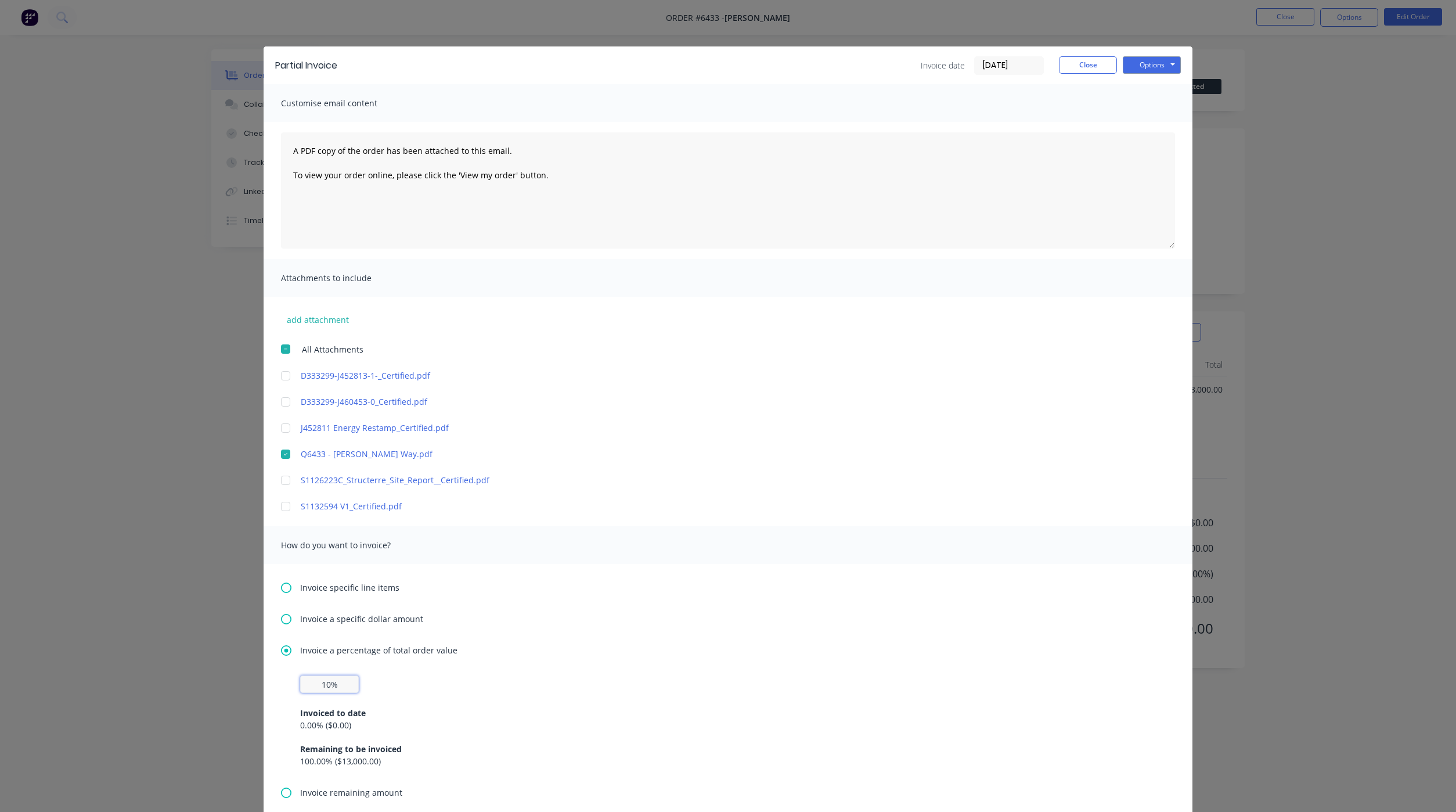
type input "10%"
click at [1145, 70] on button "Options" at bounding box center [1151, 65] width 58 height 17
click at [1134, 126] on button "Email" at bounding box center [1160, 124] width 74 height 19
click at [1089, 68] on button "Close" at bounding box center [1088, 65] width 58 height 17
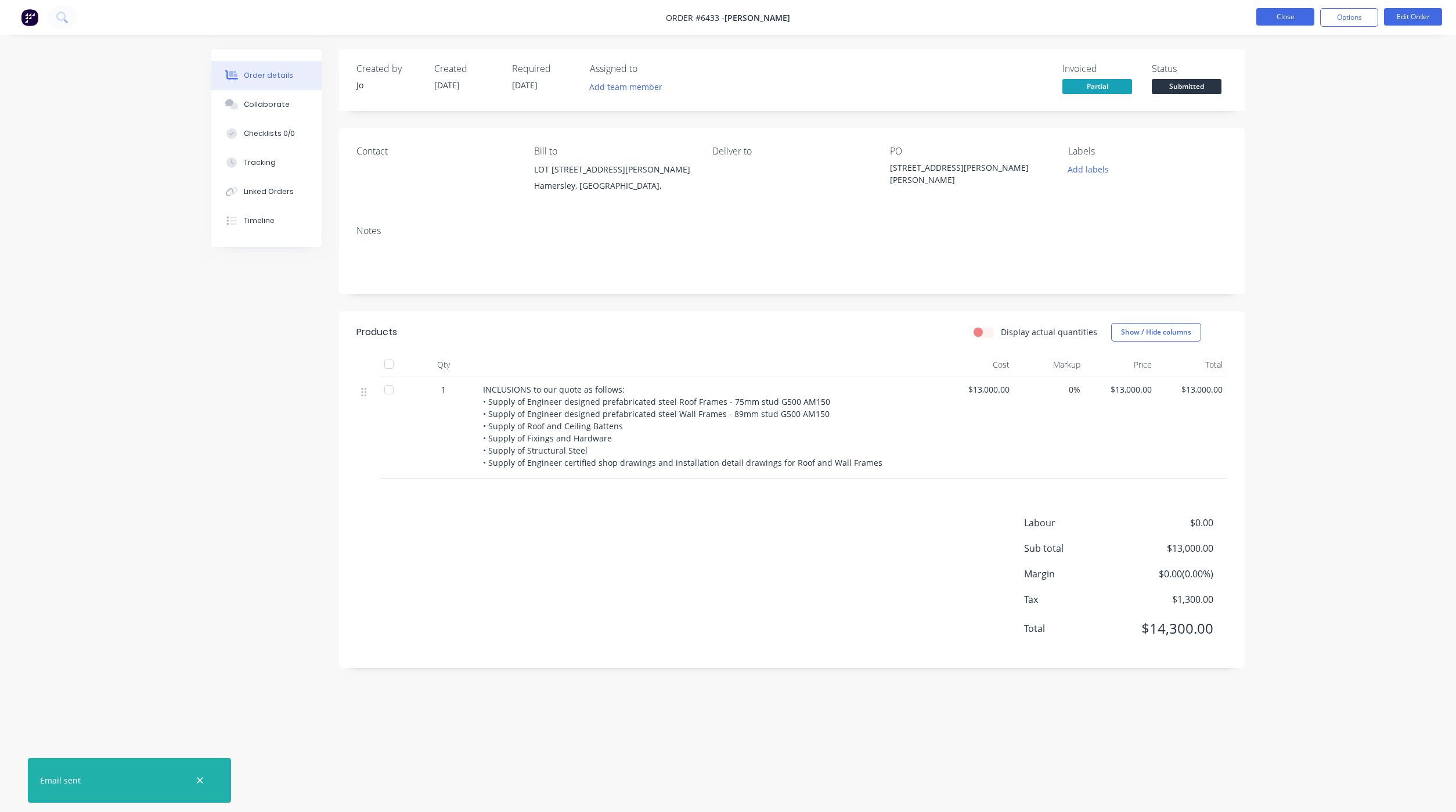
click at [1266, 11] on button "Close" at bounding box center [1285, 16] width 58 height 17
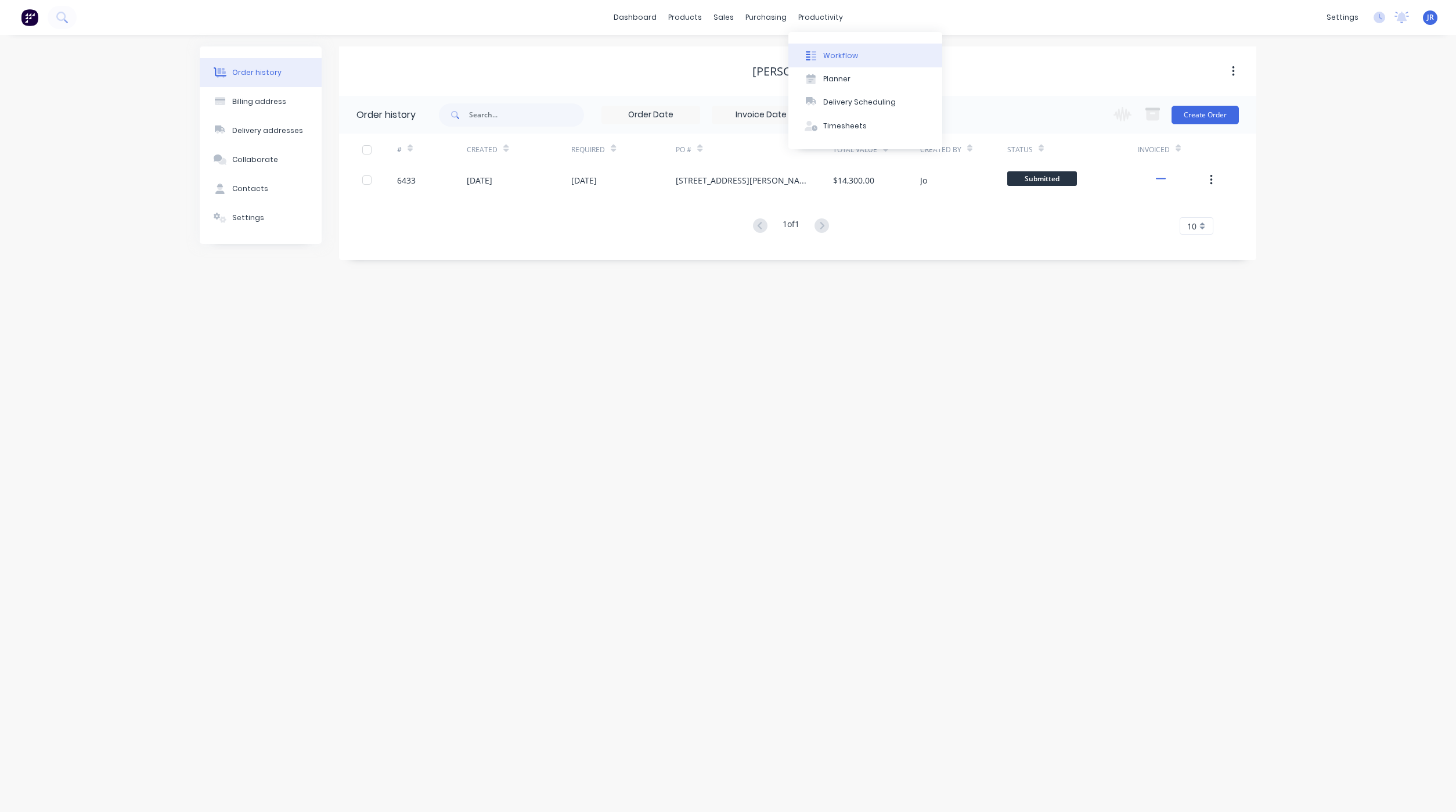
click at [827, 52] on div "Workflow" at bounding box center [841, 55] width 35 height 10
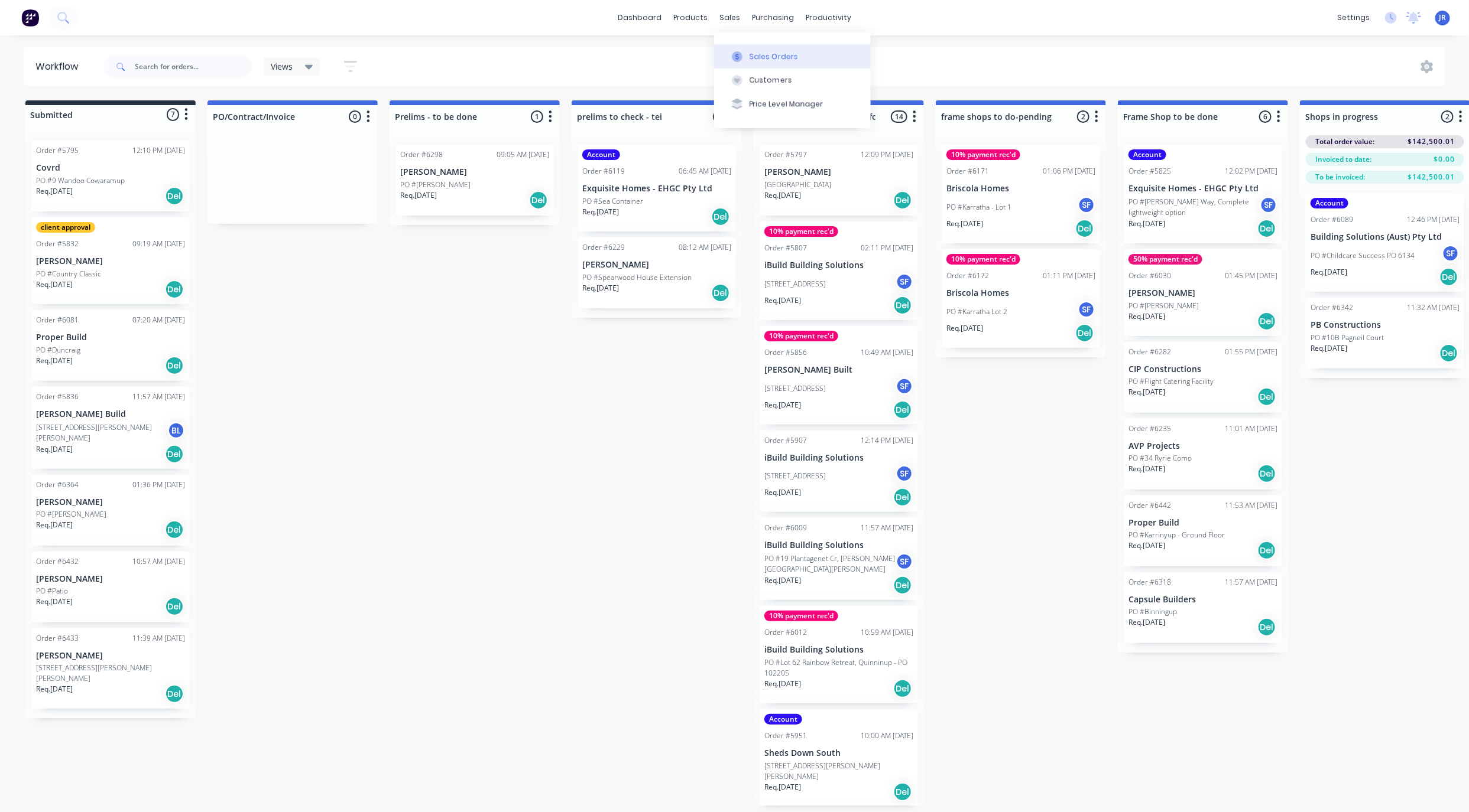
click at [741, 52] on icon at bounding box center [737, 56] width 11 height 11
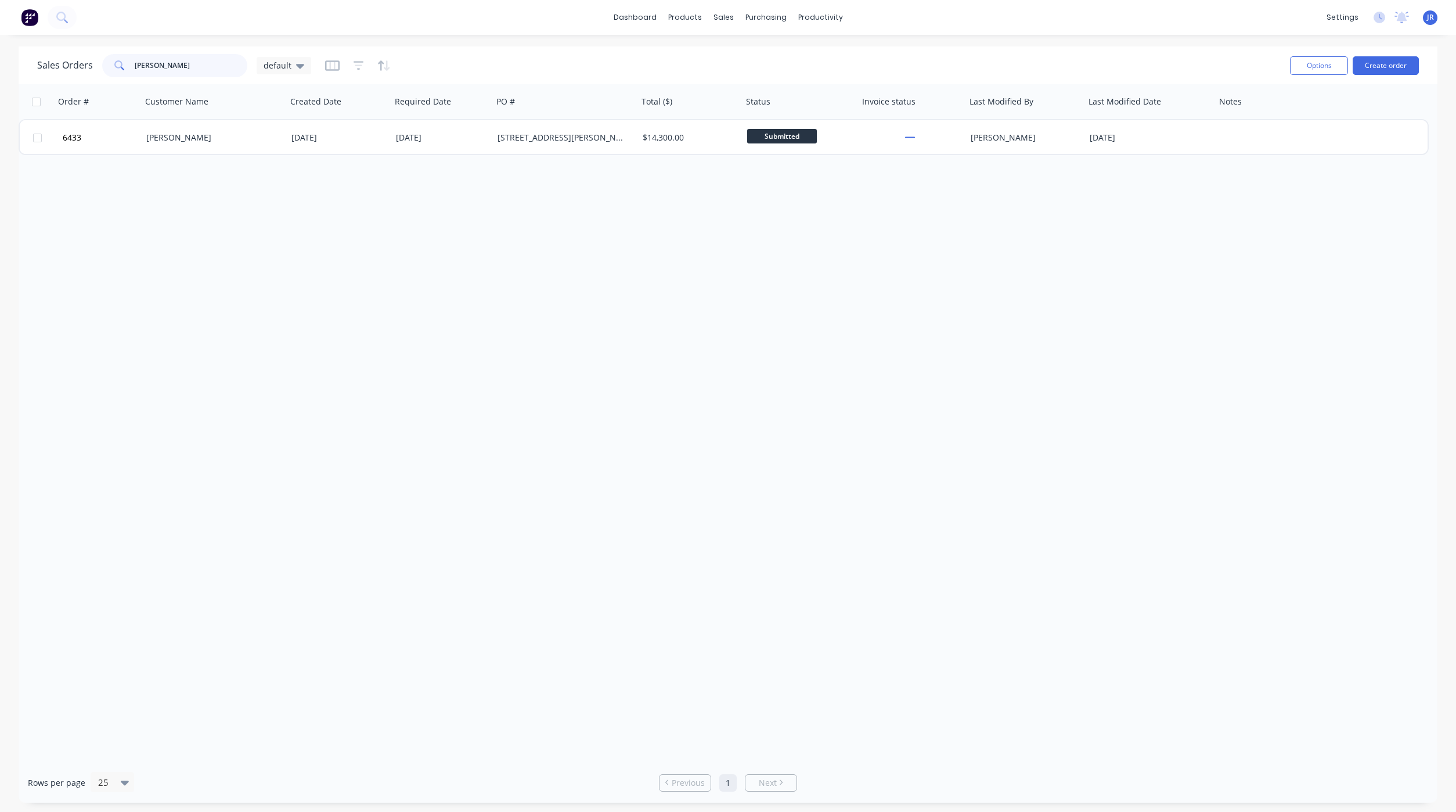
drag, startPoint x: 182, startPoint y: 63, endPoint x: -64, endPoint y: 41, distance: 247.0
click at [0, 41] on html "dashboard products sales purchasing productivity dashboard products Product Cat…" at bounding box center [728, 406] width 1456 height 812
type input "mark"
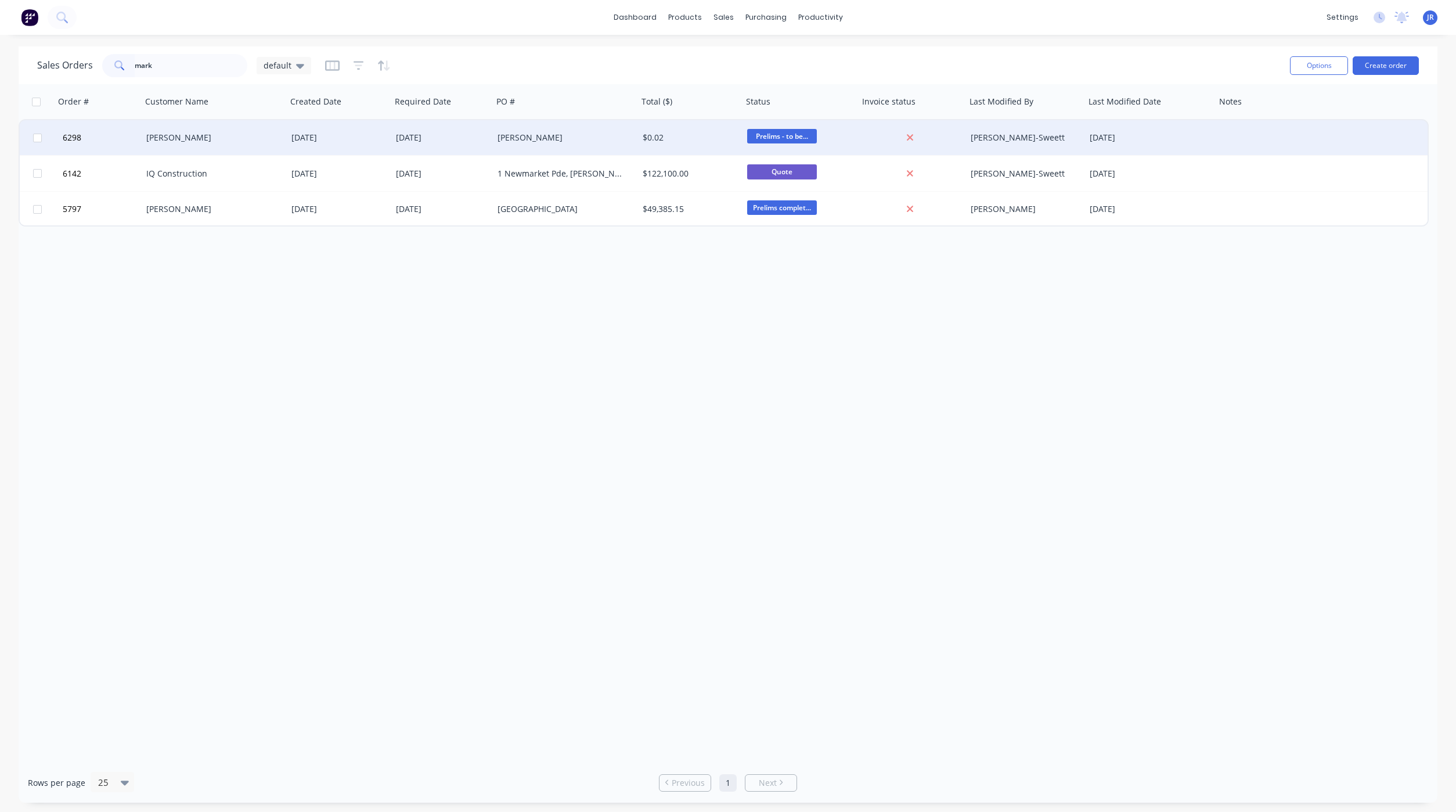
click at [192, 139] on div "[PERSON_NAME]" at bounding box center [210, 137] width 129 height 11
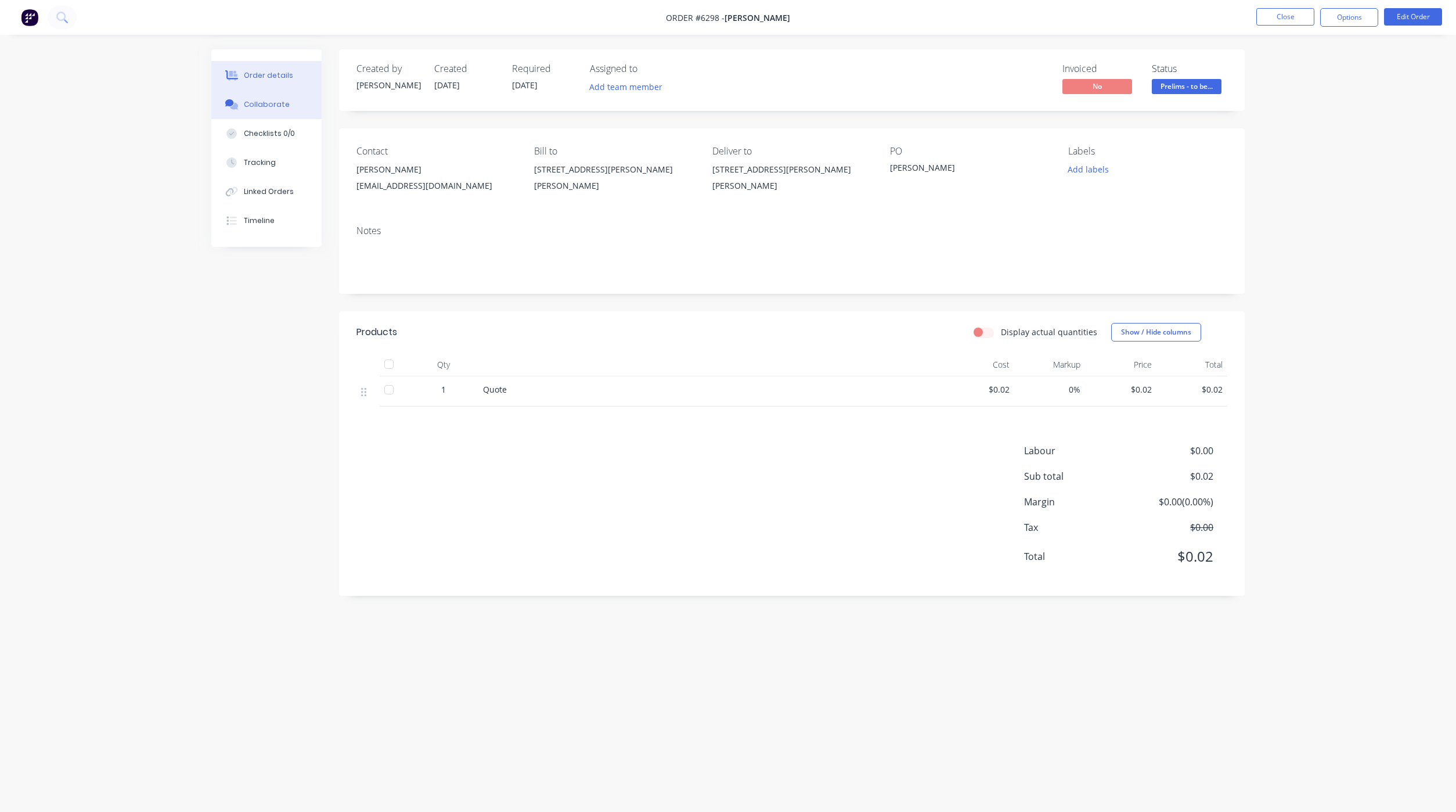
click at [285, 105] on div "Collaborate" at bounding box center [267, 105] width 46 height 10
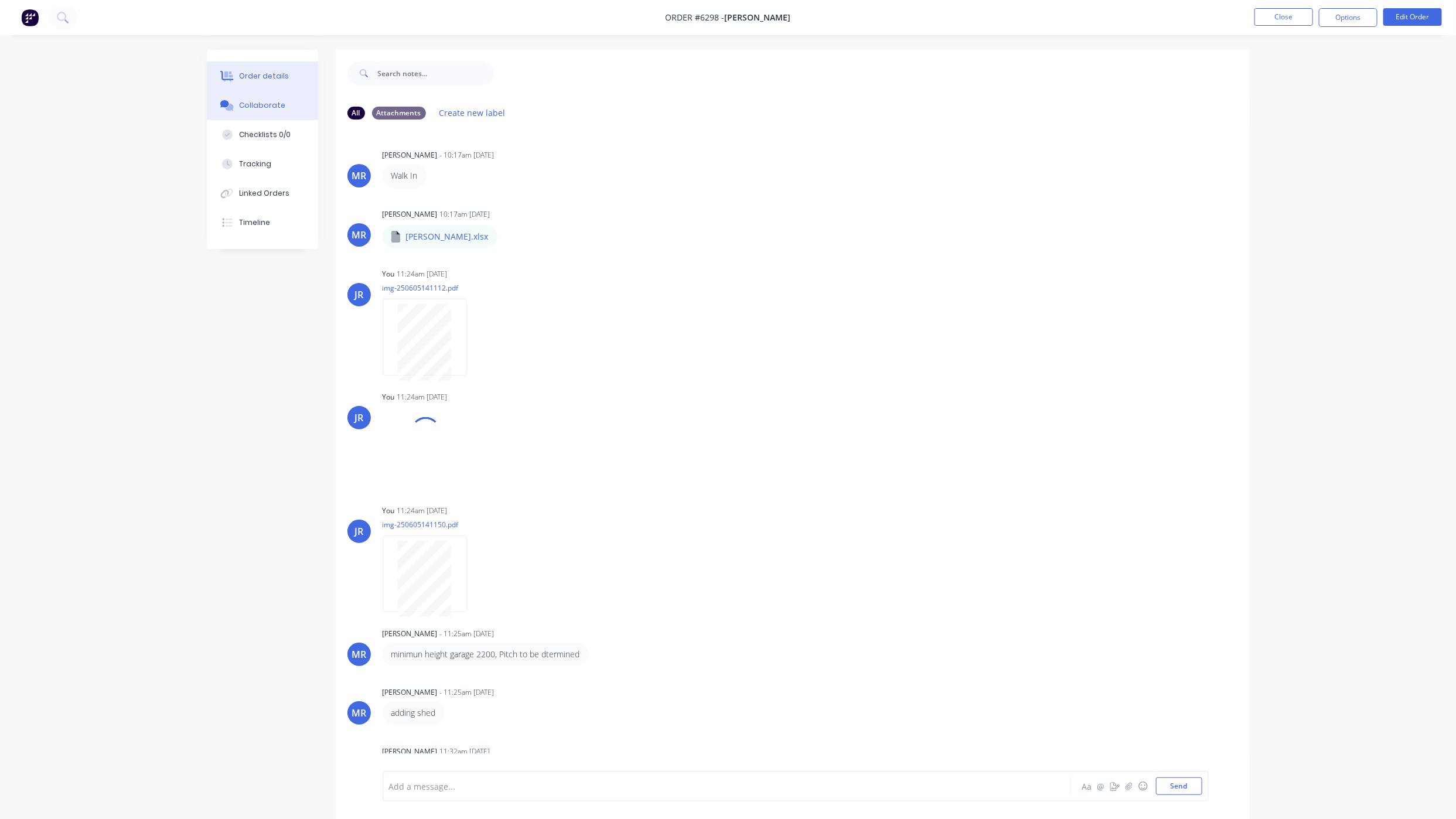
click at [252, 68] on button "Order details" at bounding box center [262, 76] width 111 height 30
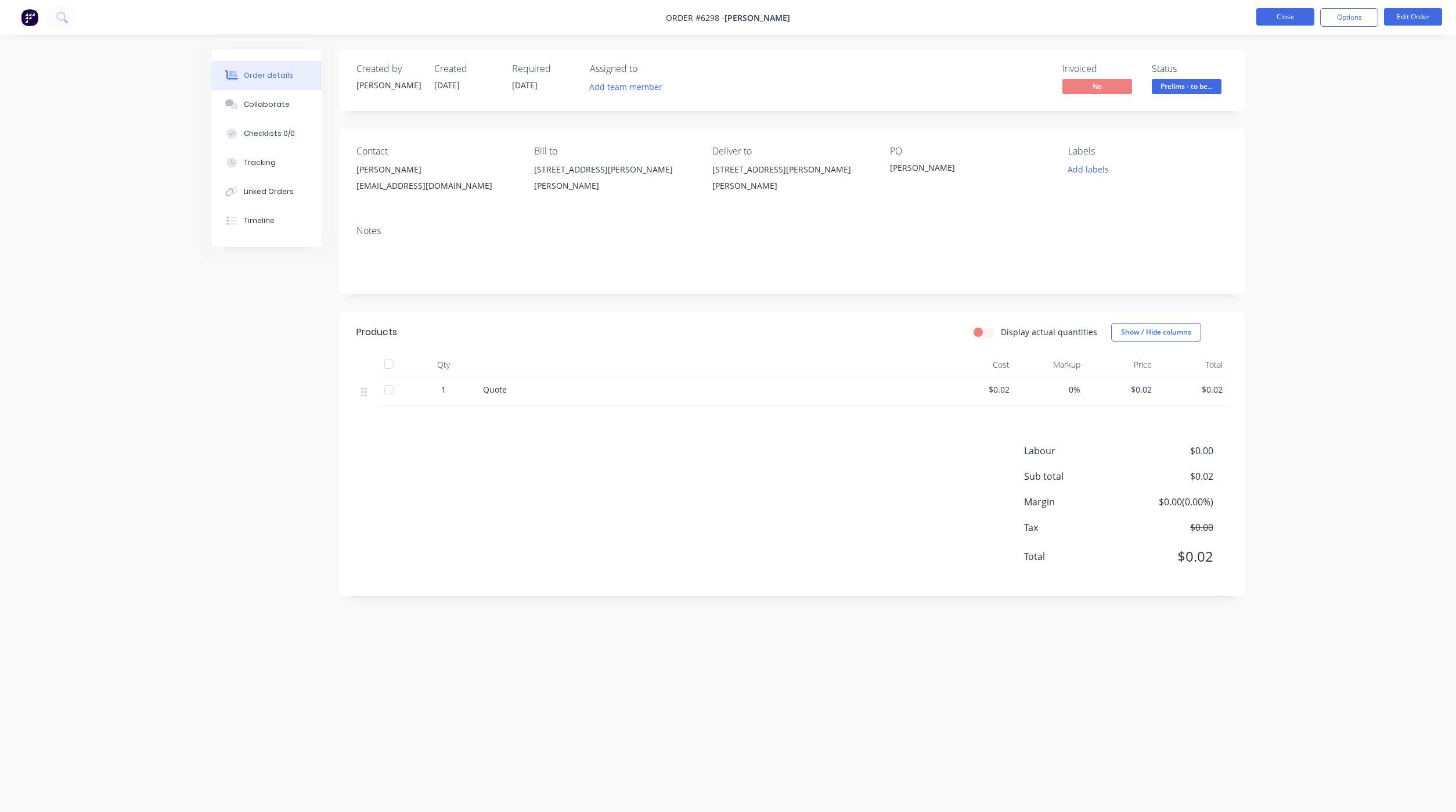
click at [1275, 13] on button "Close" at bounding box center [1285, 16] width 58 height 17
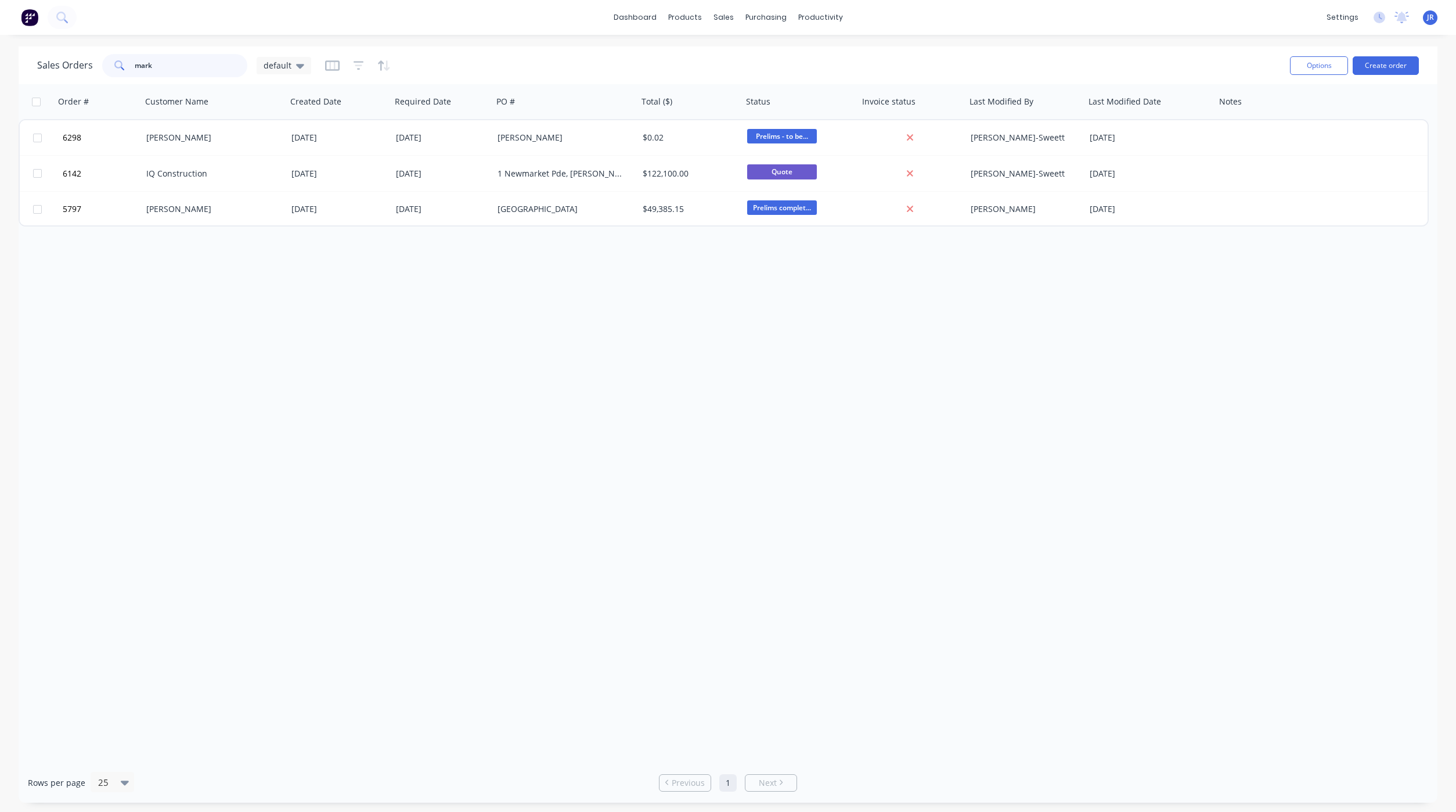
drag, startPoint x: 172, startPoint y: 67, endPoint x: 77, endPoint y: 75, distance: 95.3
click at [84, 67] on div "Sales Orders mark default" at bounding box center [174, 65] width 274 height 23
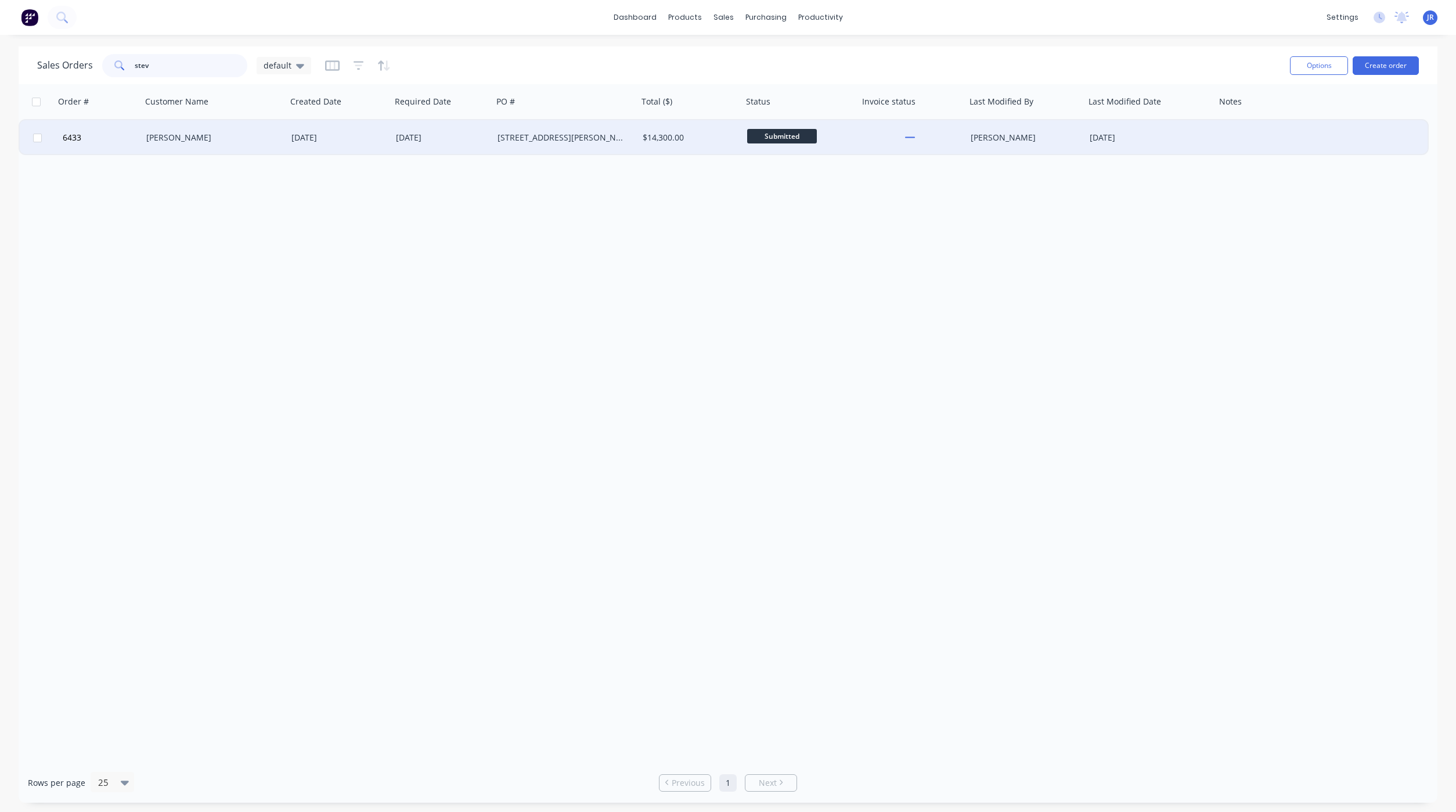
type input "stev"
click at [150, 135] on div "[PERSON_NAME]" at bounding box center [210, 137] width 129 height 11
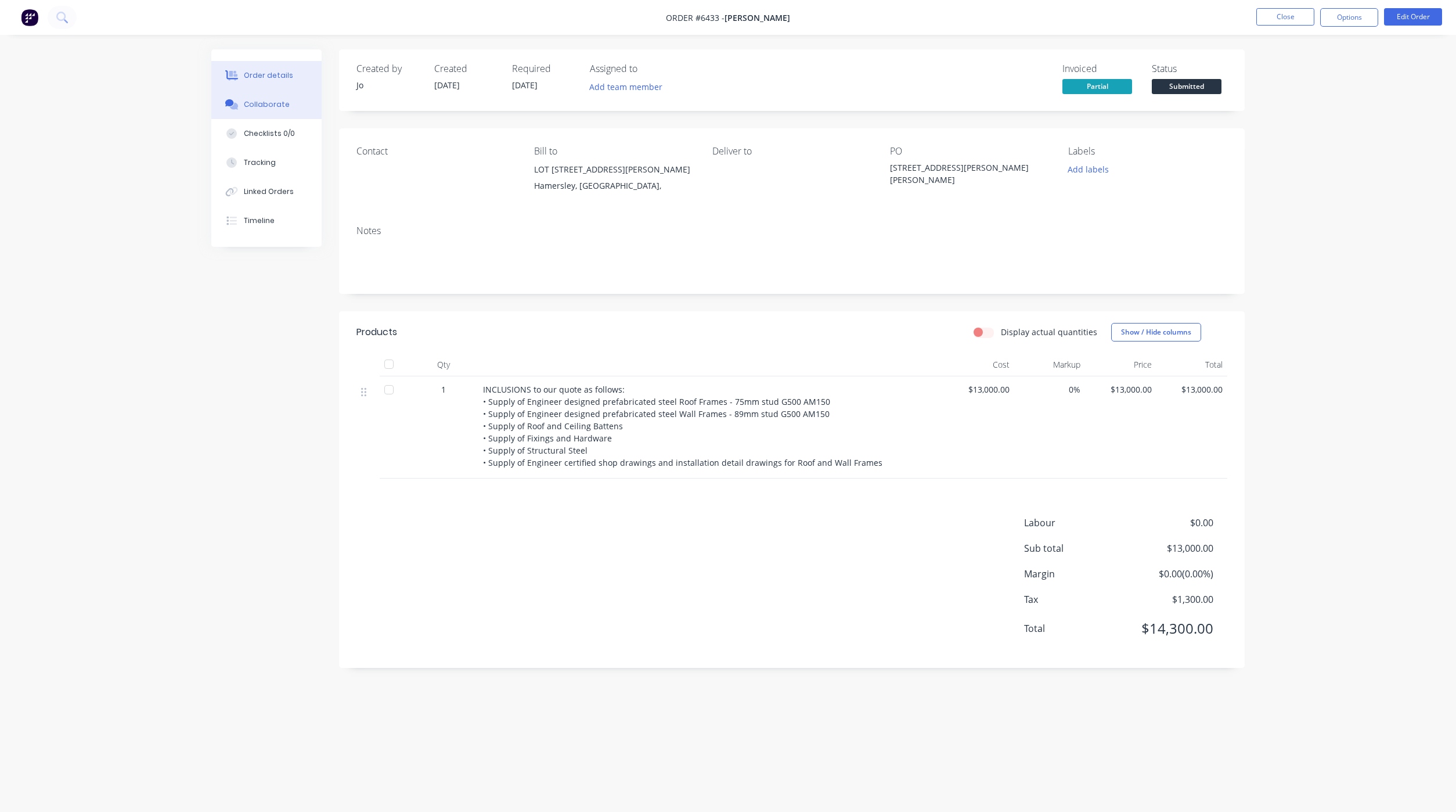
click at [249, 101] on div "Collaborate" at bounding box center [267, 105] width 46 height 10
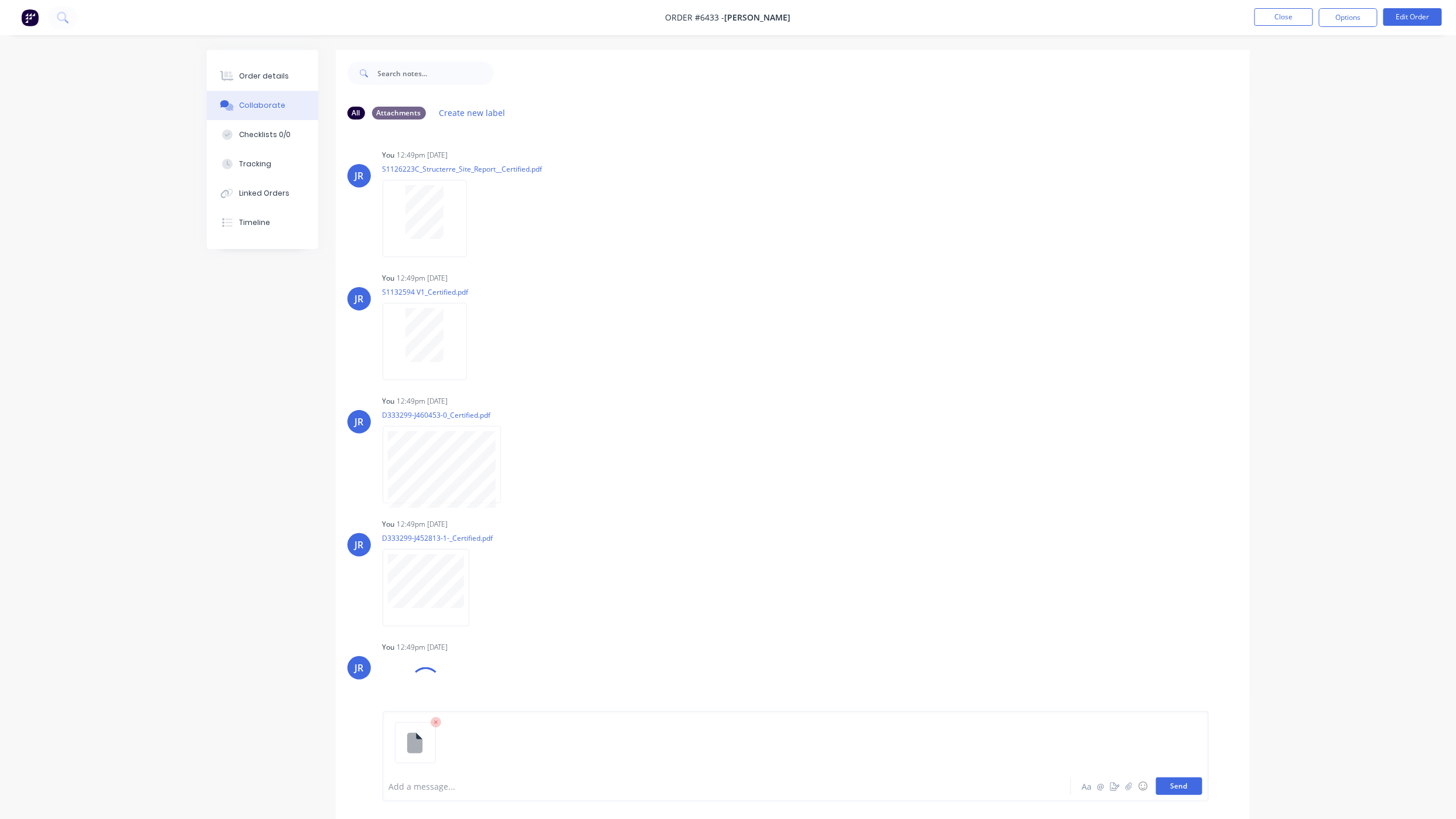
click at [1165, 789] on button "Send" at bounding box center [1178, 786] width 46 height 17
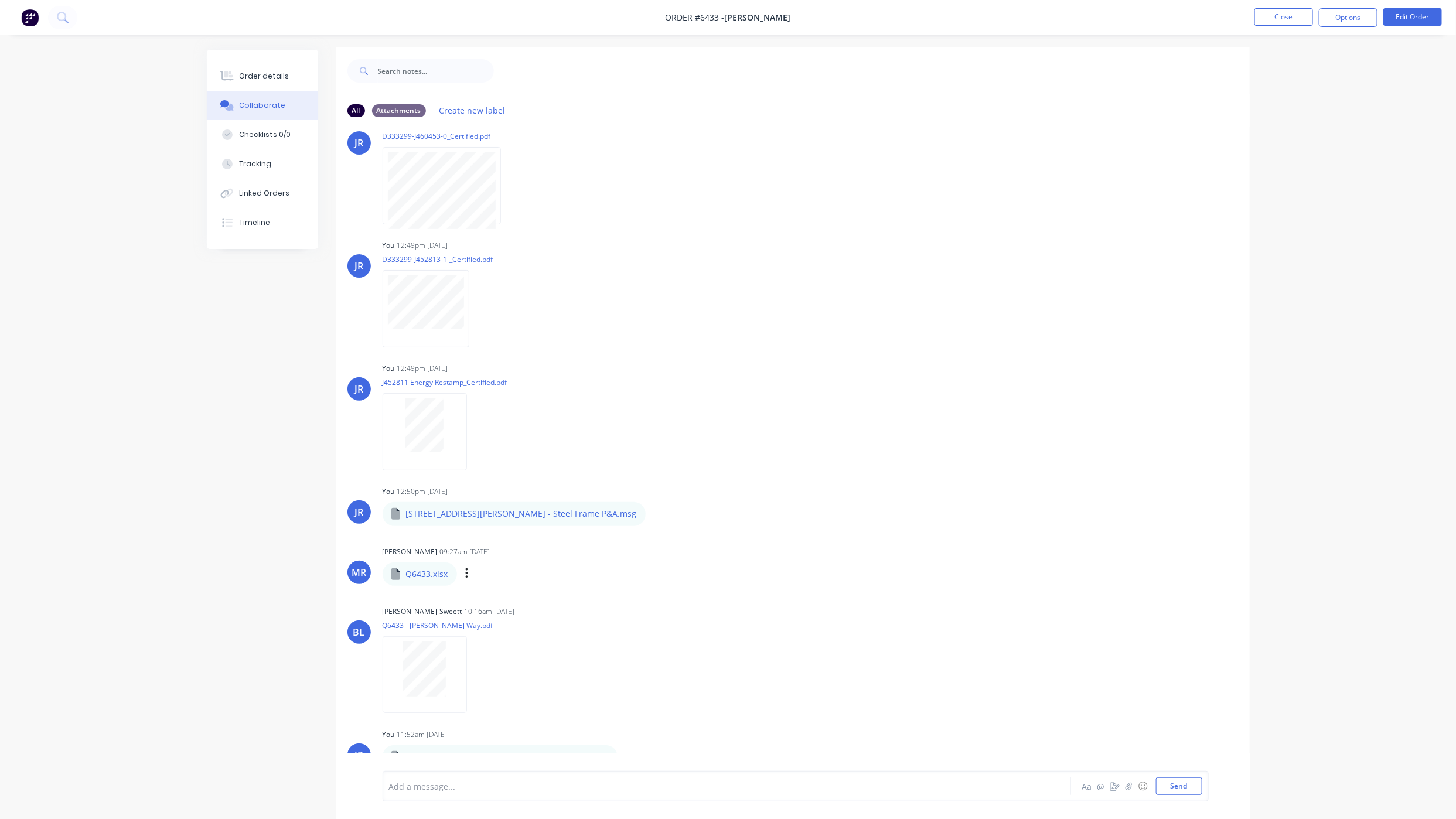
scroll to position [18, 0]
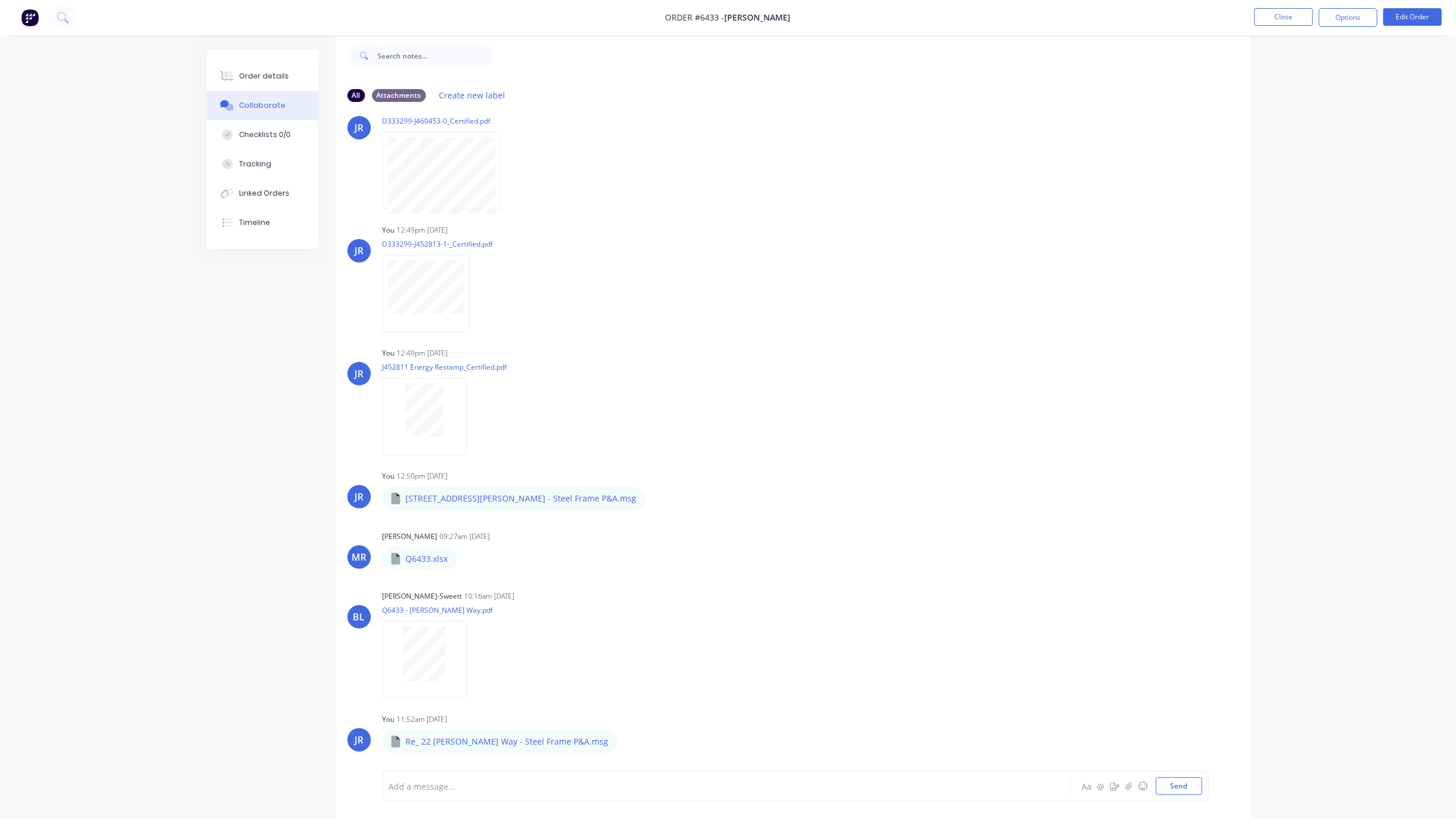
drag, startPoint x: 44, startPoint y: 682, endPoint x: 3, endPoint y: 652, distance: 50.8
click at [44, 682] on div "Order details Collaborate Checklists 0/0 Tracking Linked Orders Timeline Order …" at bounding box center [728, 401] width 1456 height 836
click at [1293, 10] on button "Close" at bounding box center [1283, 17] width 59 height 17
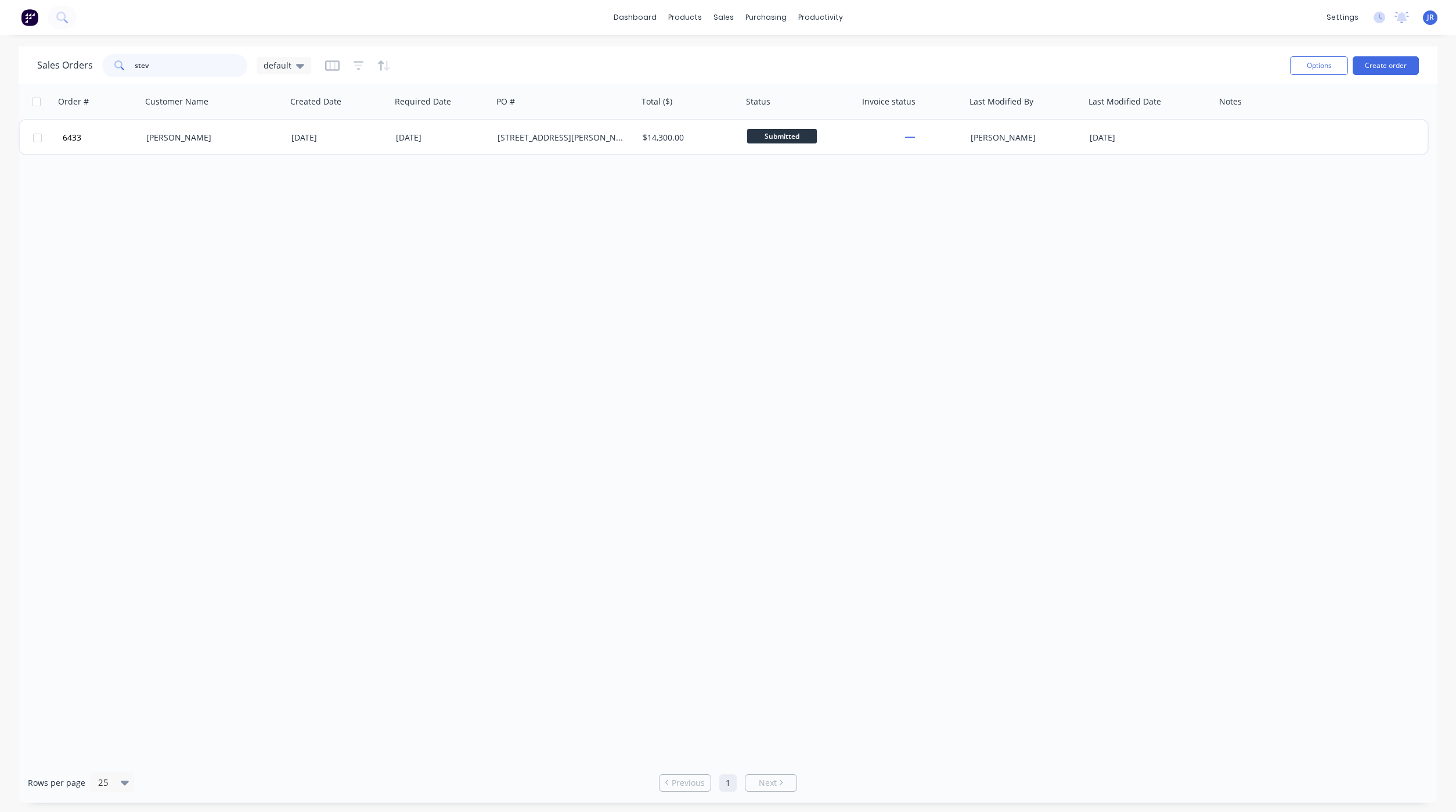
drag, startPoint x: 168, startPoint y: 67, endPoint x: 56, endPoint y: 50, distance: 113.3
click at [56, 51] on div "Sales Orders stev default" at bounding box center [659, 65] width 1244 height 29
